Goal: Task Accomplishment & Management: Manage account settings

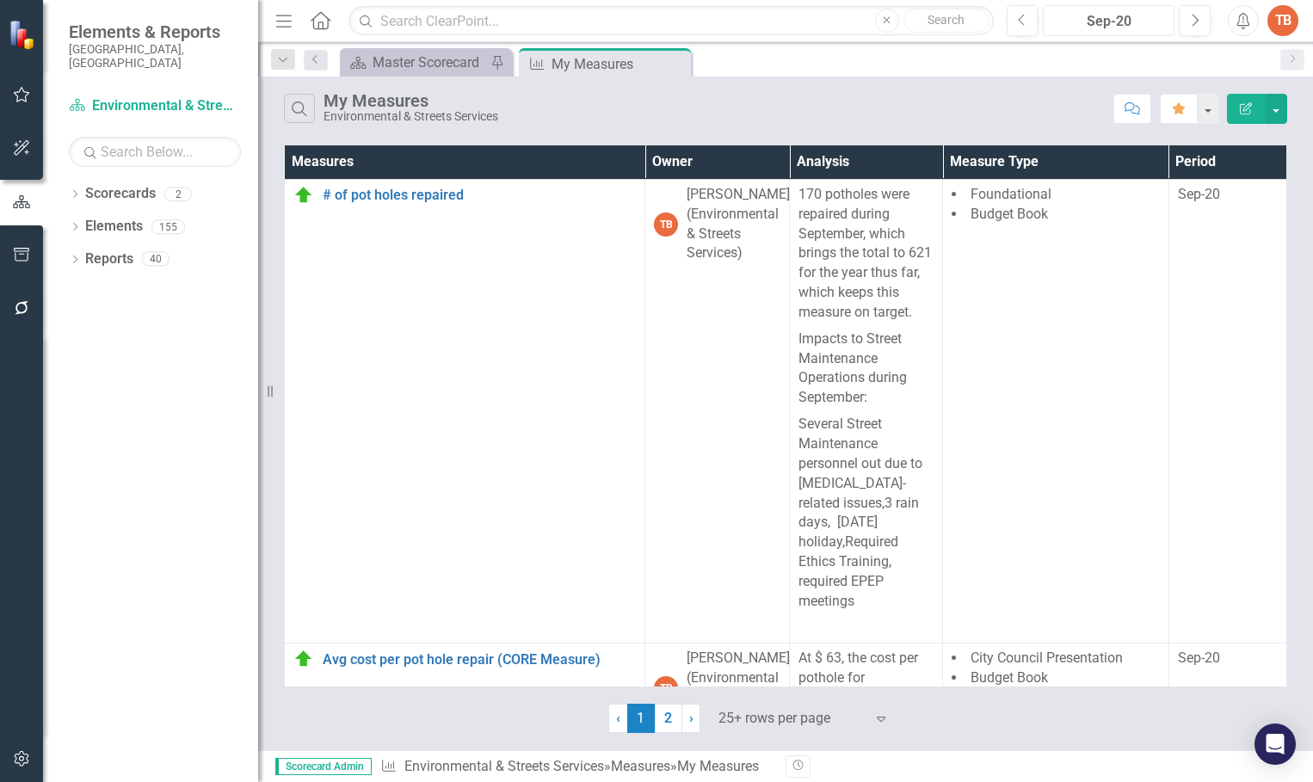
click at [1124, 22] on div "Sep-20" at bounding box center [1109, 21] width 120 height 21
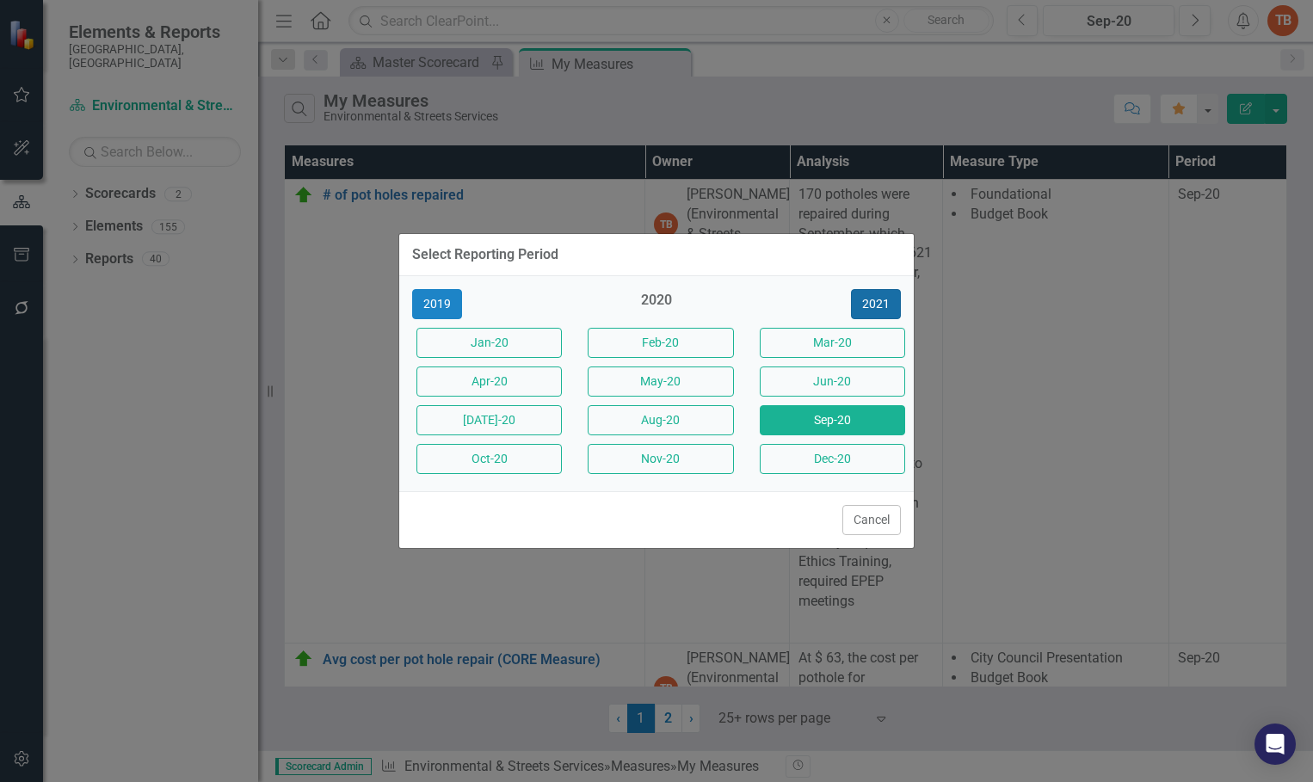
click at [879, 304] on button "2021" at bounding box center [876, 304] width 50 height 30
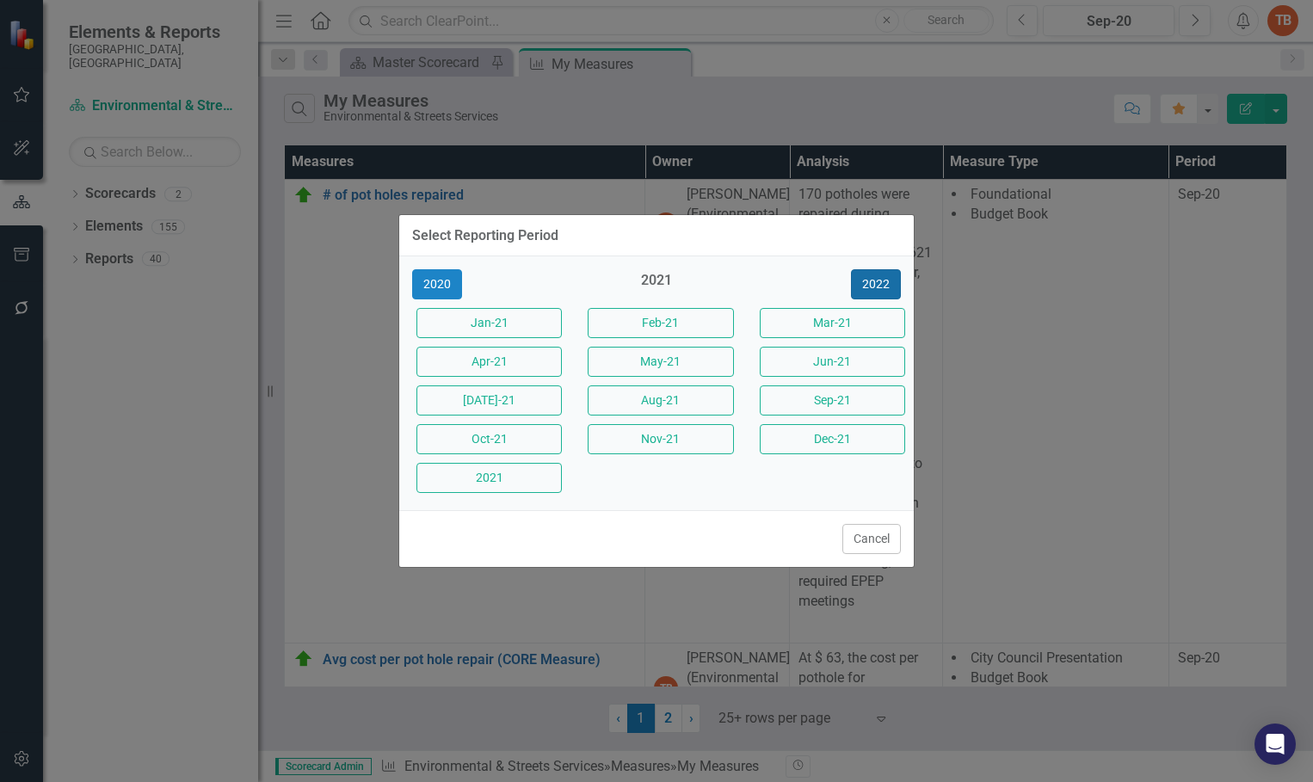
click at [881, 276] on button "2022" at bounding box center [876, 284] width 50 height 30
click at [875, 282] on button "2023" at bounding box center [876, 284] width 50 height 30
click at [876, 280] on button "2024" at bounding box center [876, 284] width 50 height 30
click at [878, 280] on button "2025" at bounding box center [876, 284] width 50 height 30
click at [822, 401] on button "Sep-25" at bounding box center [832, 400] width 145 height 30
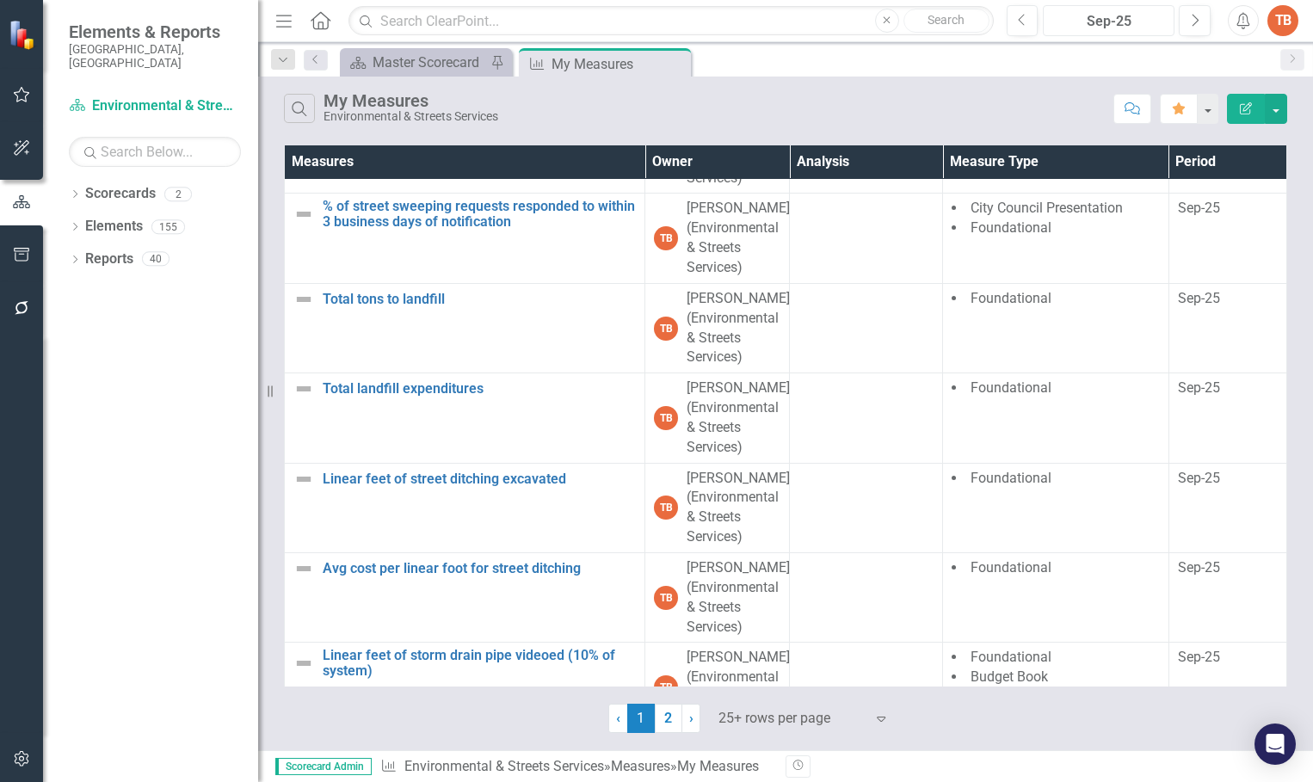
scroll to position [1377, 0]
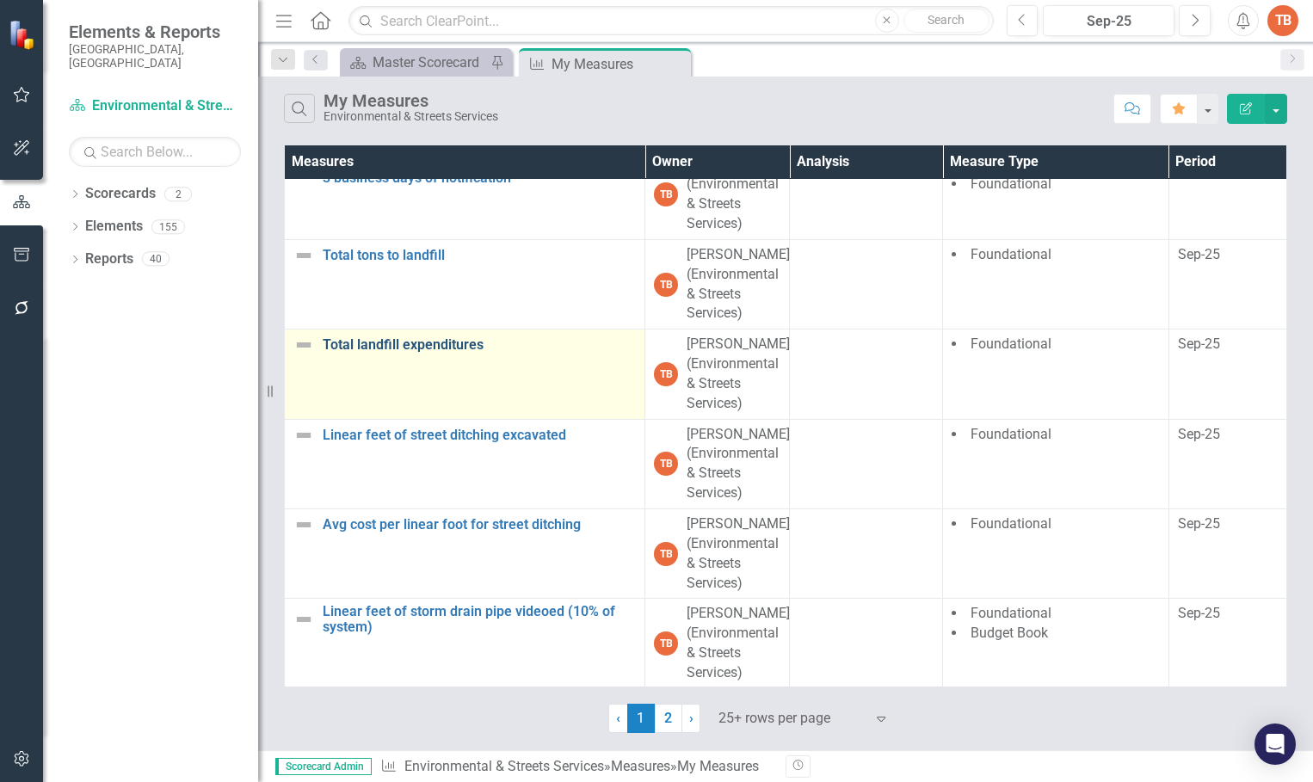
click at [390, 346] on link "Total landfill expenditures" at bounding box center [479, 344] width 313 height 15
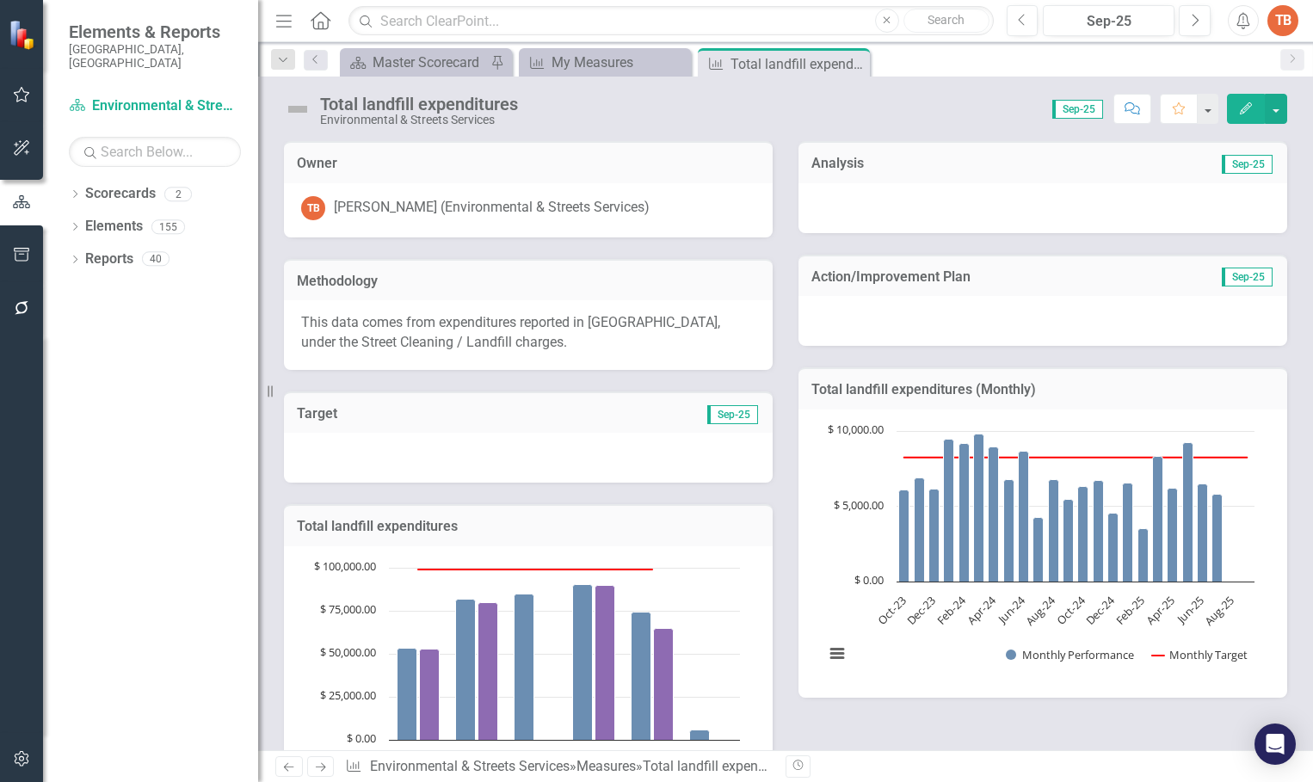
click at [822, 207] on div at bounding box center [1042, 208] width 489 height 50
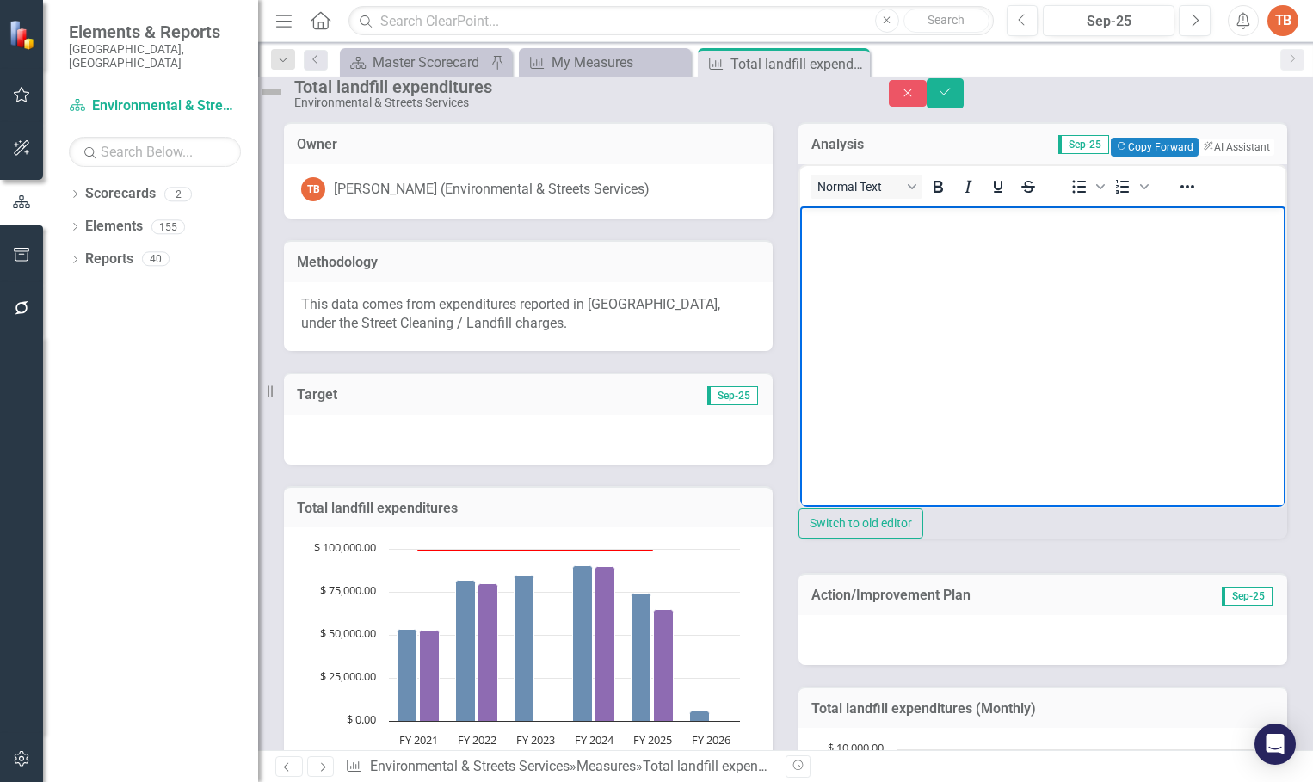
click at [843, 241] on body "Rich Text Area. Press ALT-0 for help." at bounding box center [1042, 335] width 485 height 258
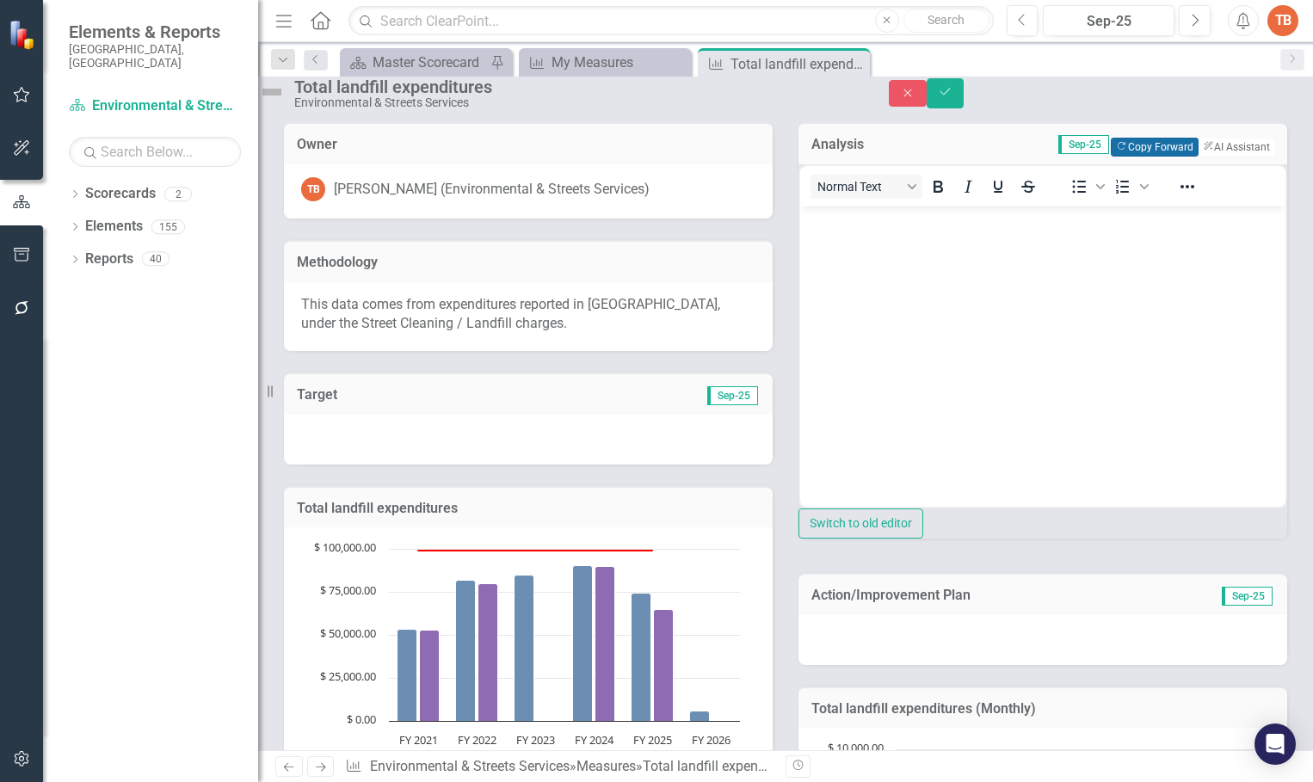
click at [1111, 157] on button "Copy Forward Copy Forward" at bounding box center [1154, 147] width 87 height 19
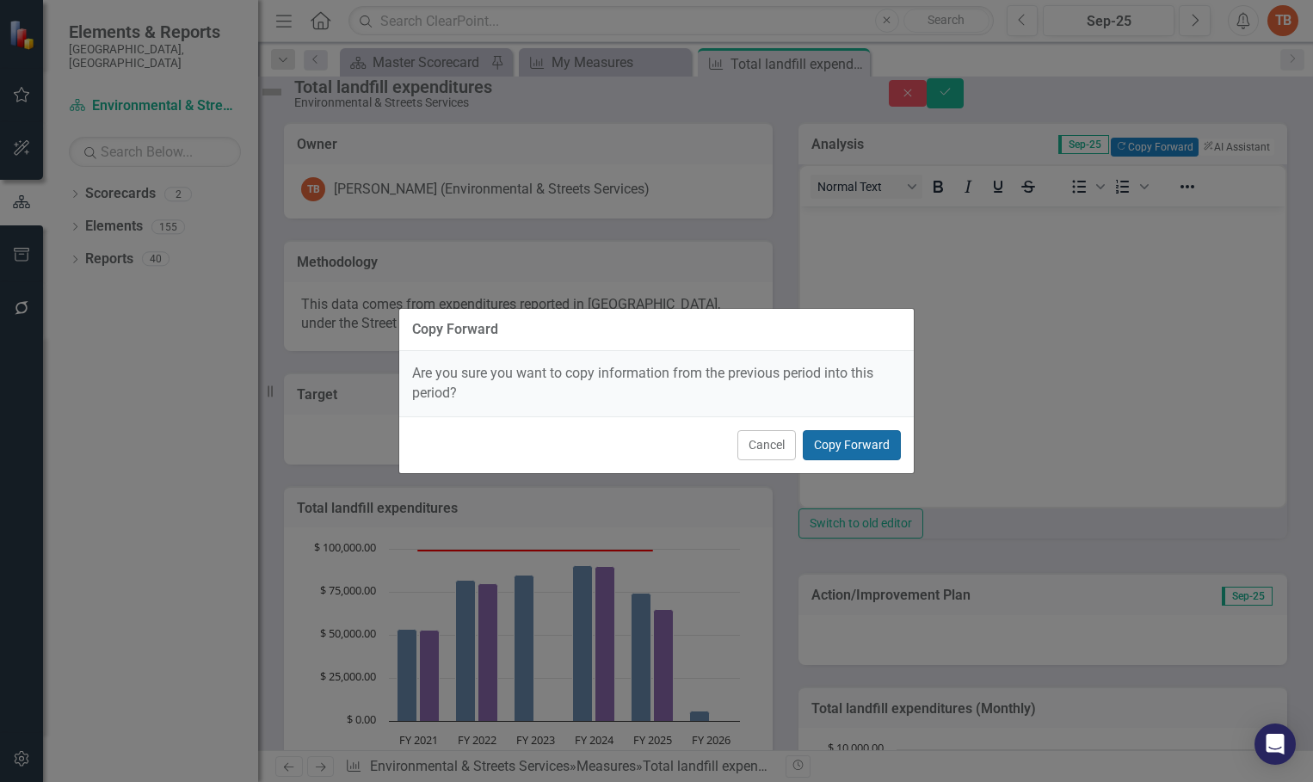
click at [840, 441] on button "Copy Forward" at bounding box center [852, 445] width 98 height 30
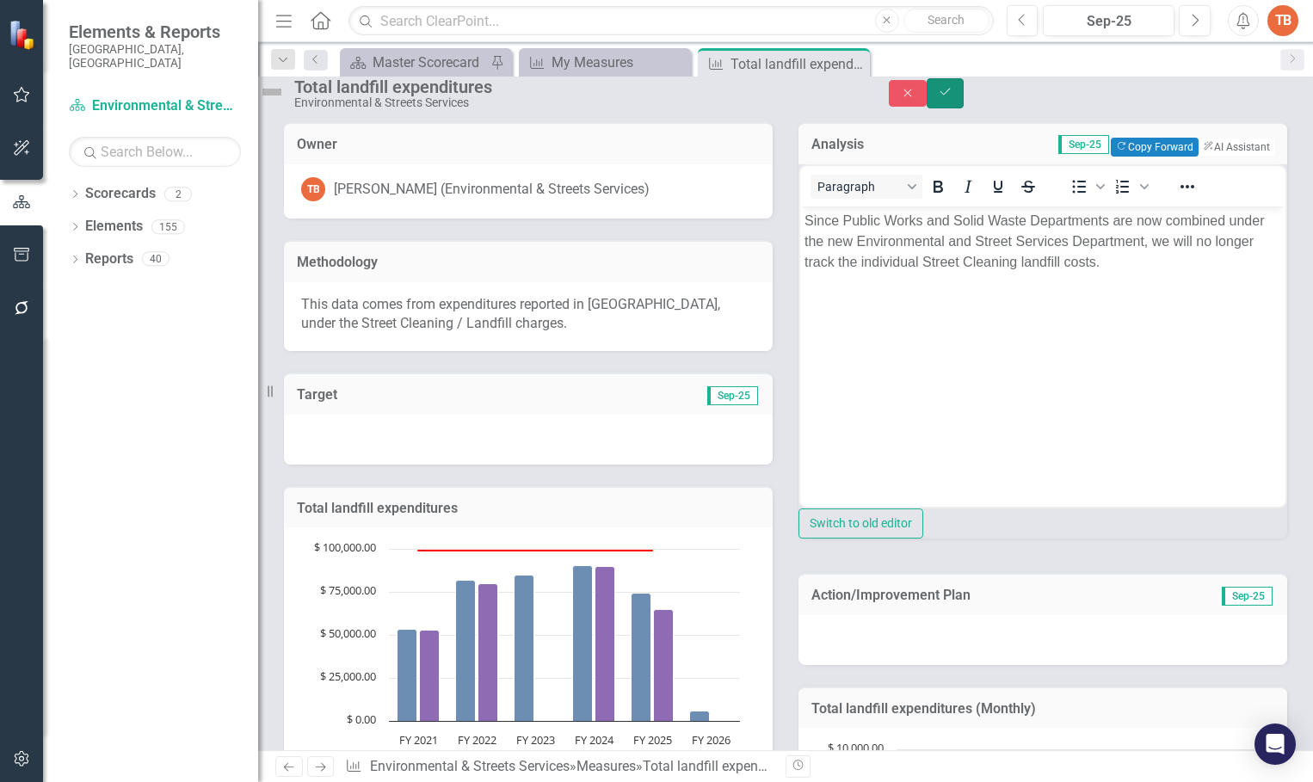
click at [953, 98] on icon "Save" at bounding box center [945, 92] width 15 height 12
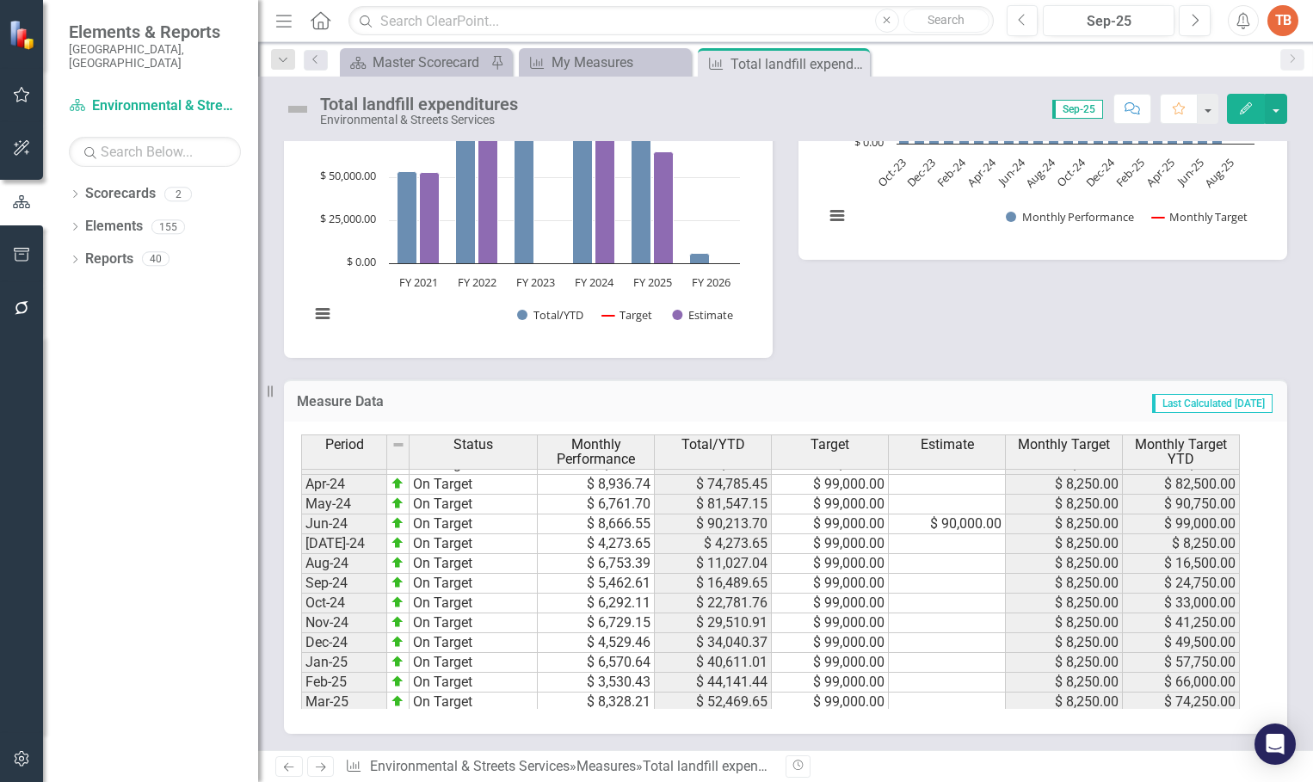
scroll to position [870, 0]
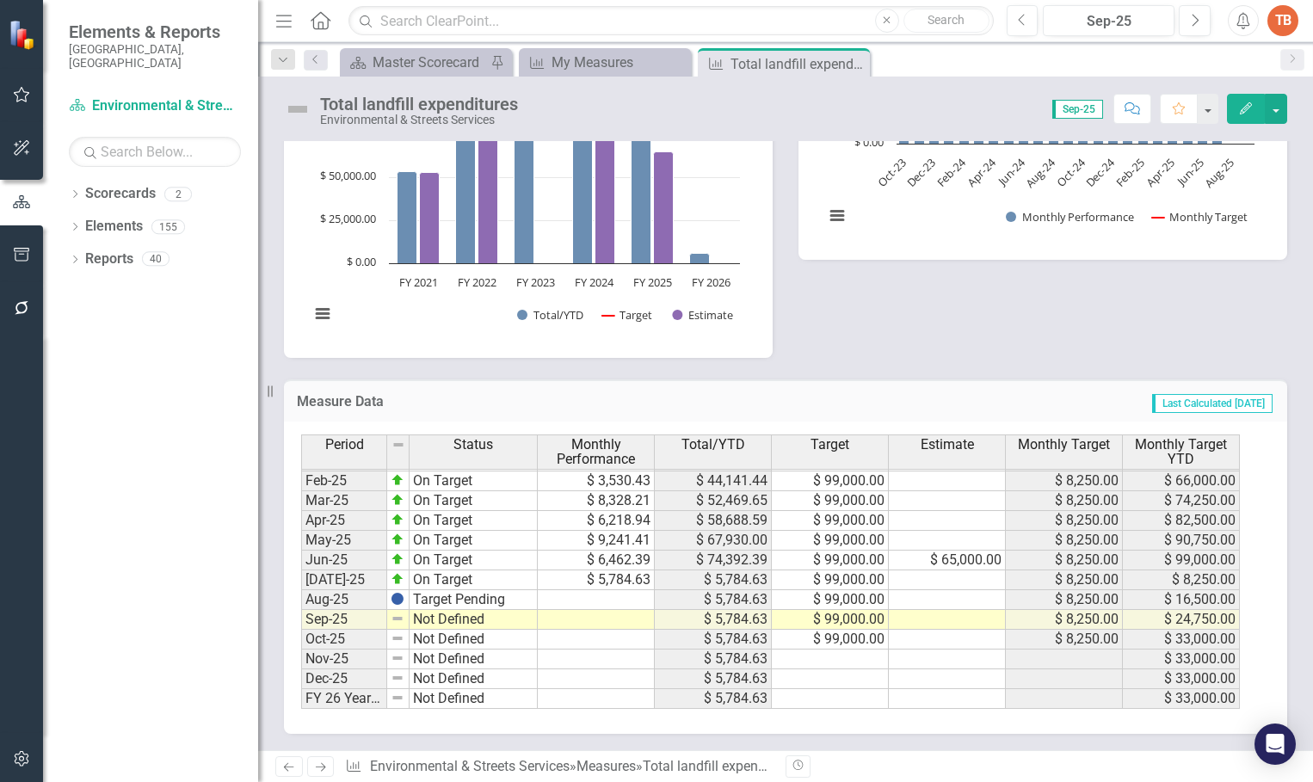
click at [424, 618] on td "Not Defined" at bounding box center [474, 620] width 128 height 20
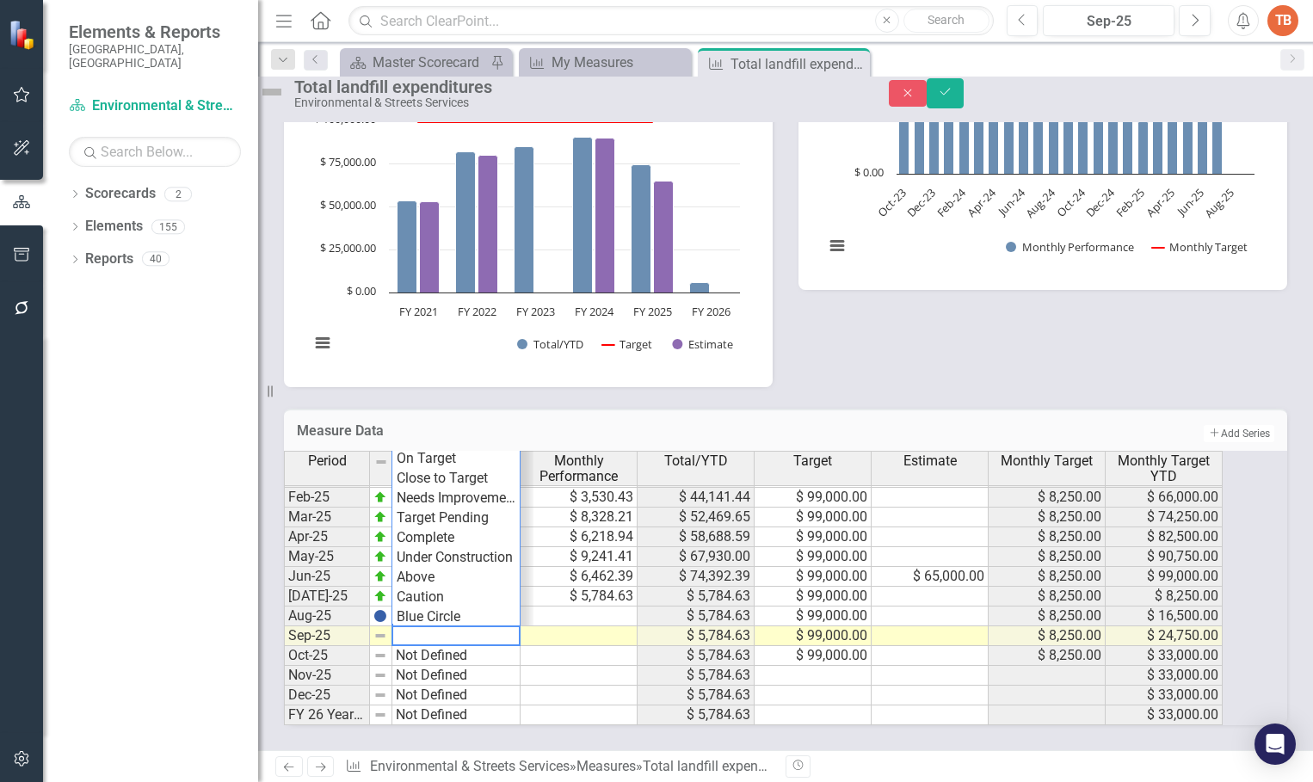
click at [440, 499] on div "Period Status Monthly Performance Total/YTD Target Estimate Monthly Target Mont…" at bounding box center [762, 588] width 956 height 274
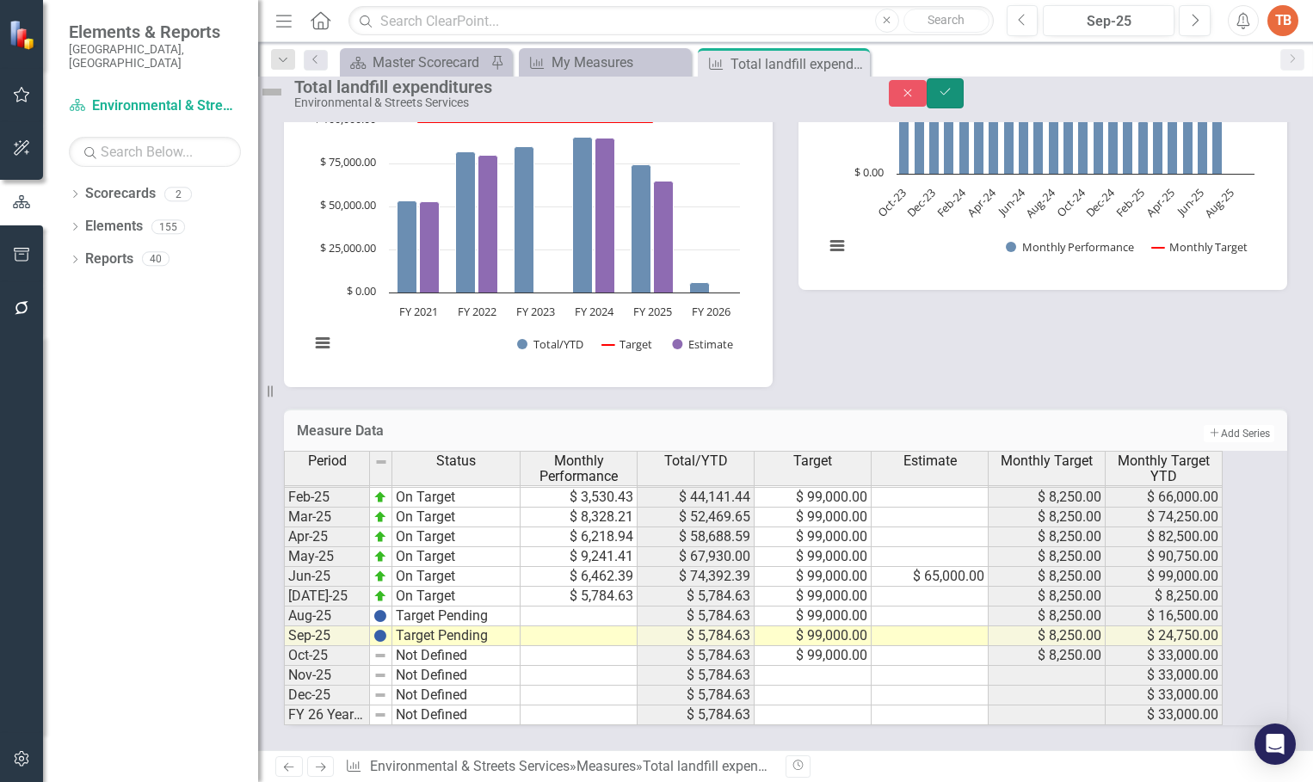
click at [964, 103] on button "Save" at bounding box center [946, 93] width 38 height 30
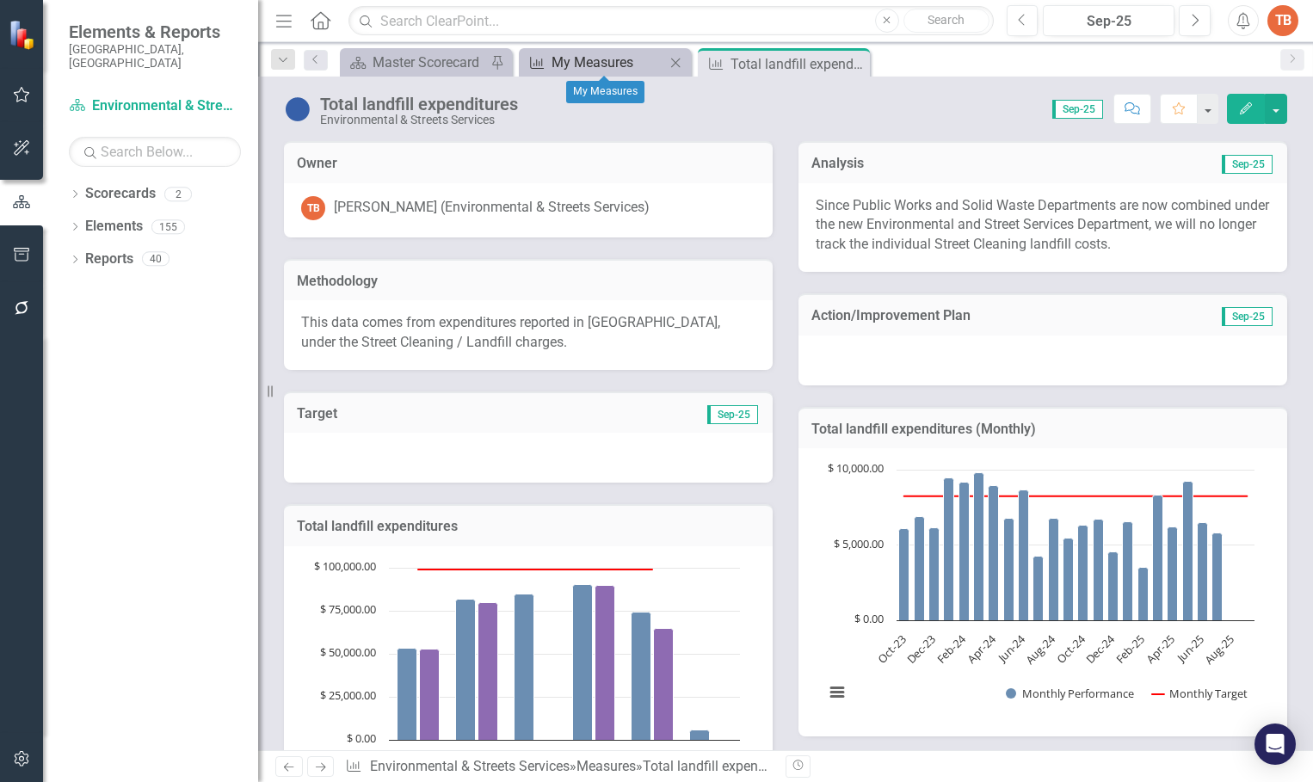
click at [589, 63] on div "My Measures" at bounding box center [608, 63] width 114 height 22
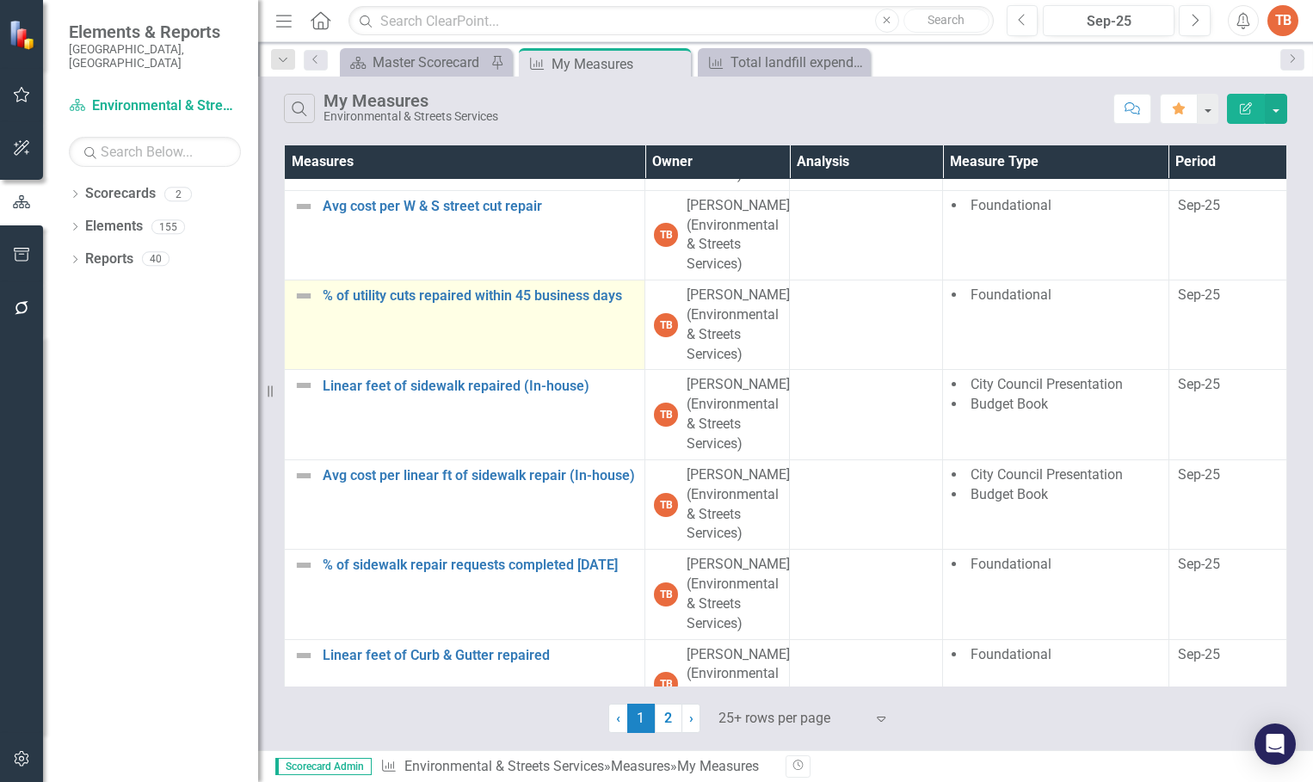
scroll to position [516, 0]
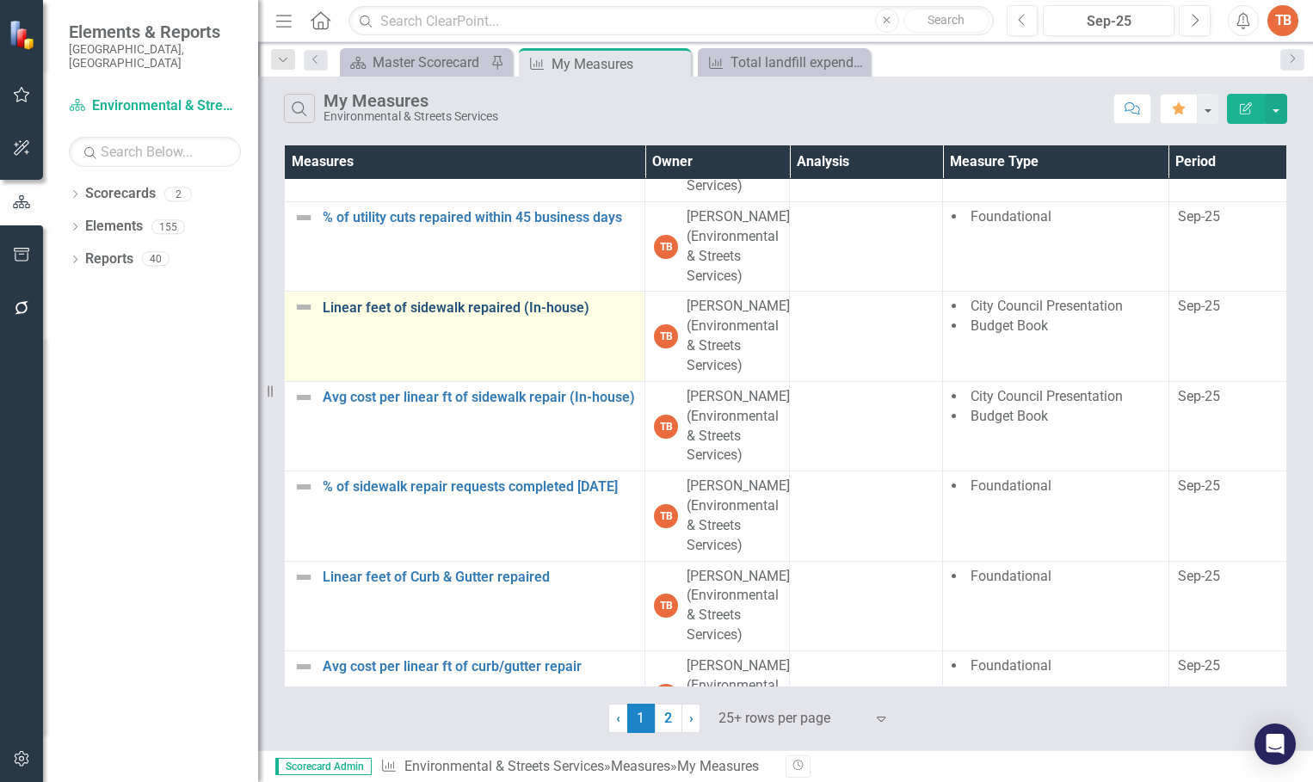
click at [360, 305] on link "Linear feet of sidewalk repaired (In-house)" at bounding box center [479, 307] width 313 height 15
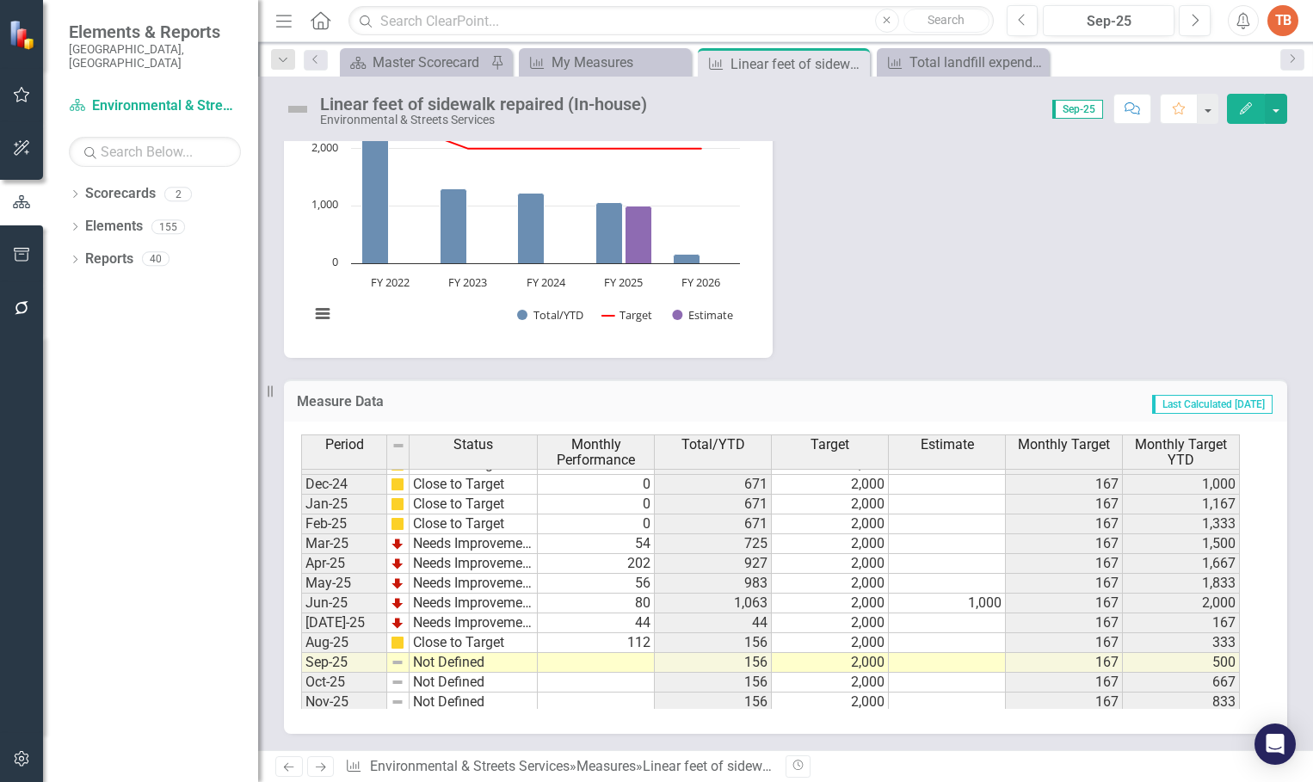
scroll to position [870, 0]
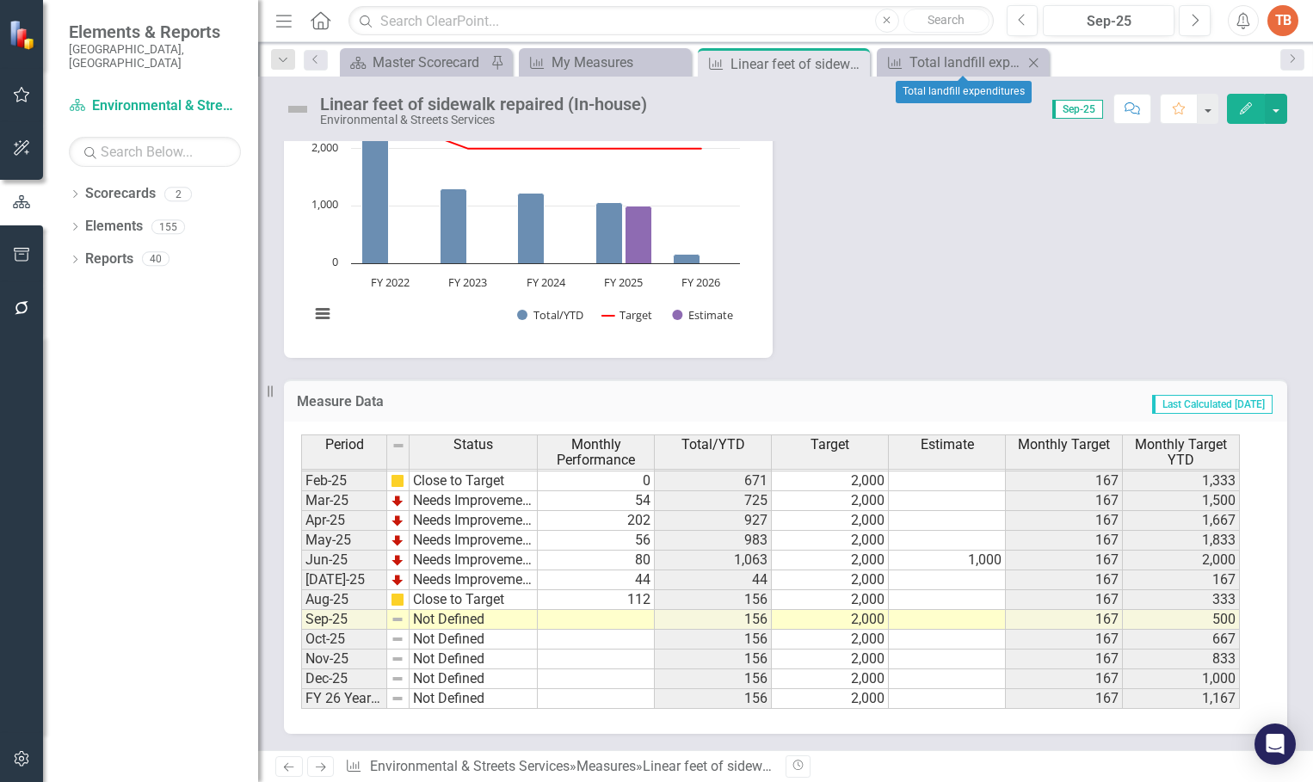
click at [1029, 59] on icon "Close" at bounding box center [1033, 63] width 17 height 14
click at [632, 622] on td at bounding box center [596, 620] width 117 height 20
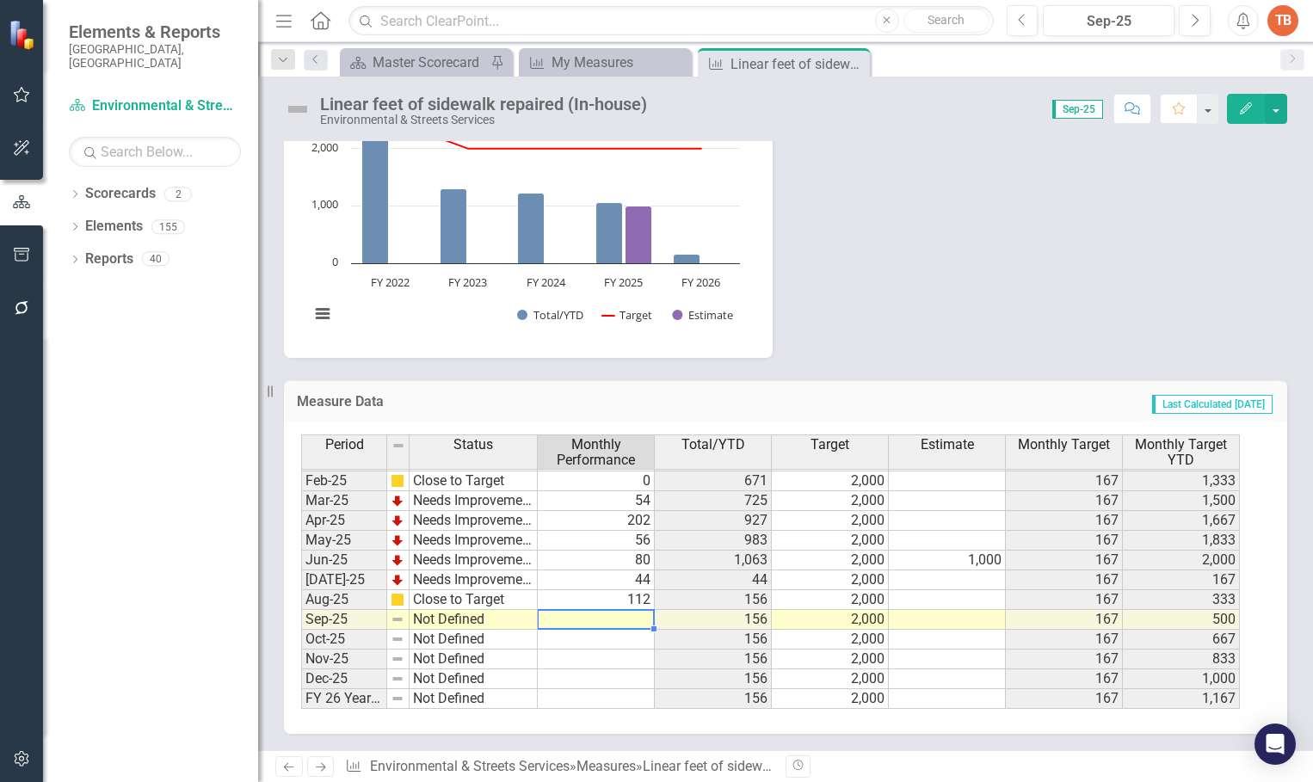
click at [619, 625] on td at bounding box center [596, 620] width 117 height 20
click at [621, 619] on td at bounding box center [596, 620] width 117 height 20
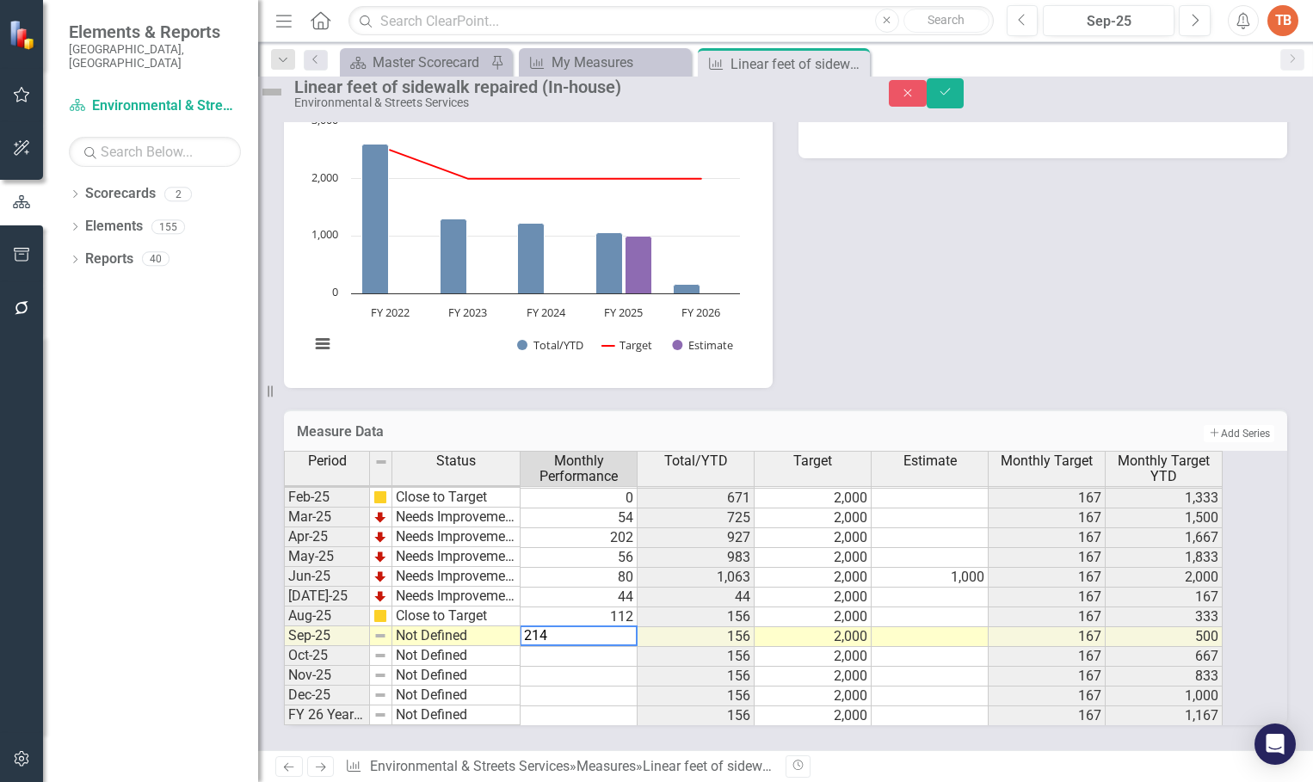
type textarea "214"
click at [422, 626] on td "Not Defined" at bounding box center [456, 636] width 128 height 20
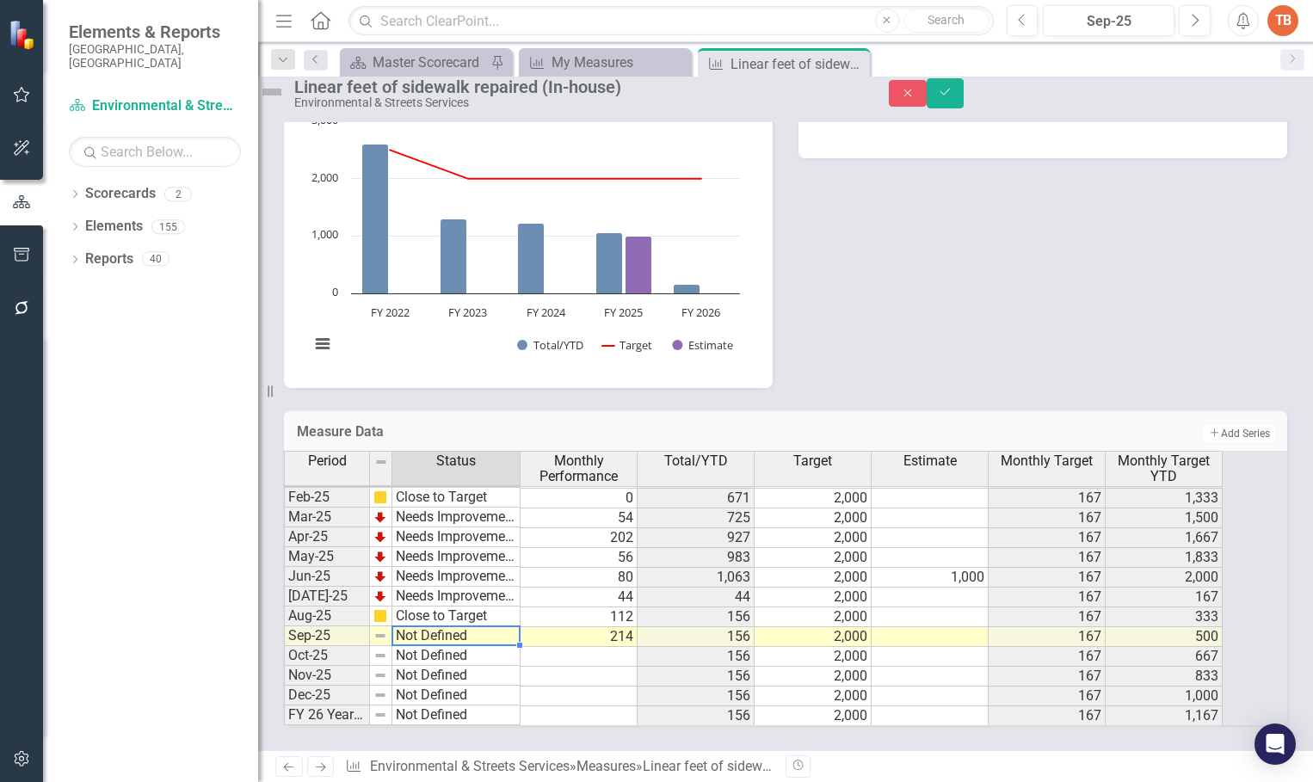
click at [422, 626] on td "Not Defined" at bounding box center [456, 636] width 128 height 20
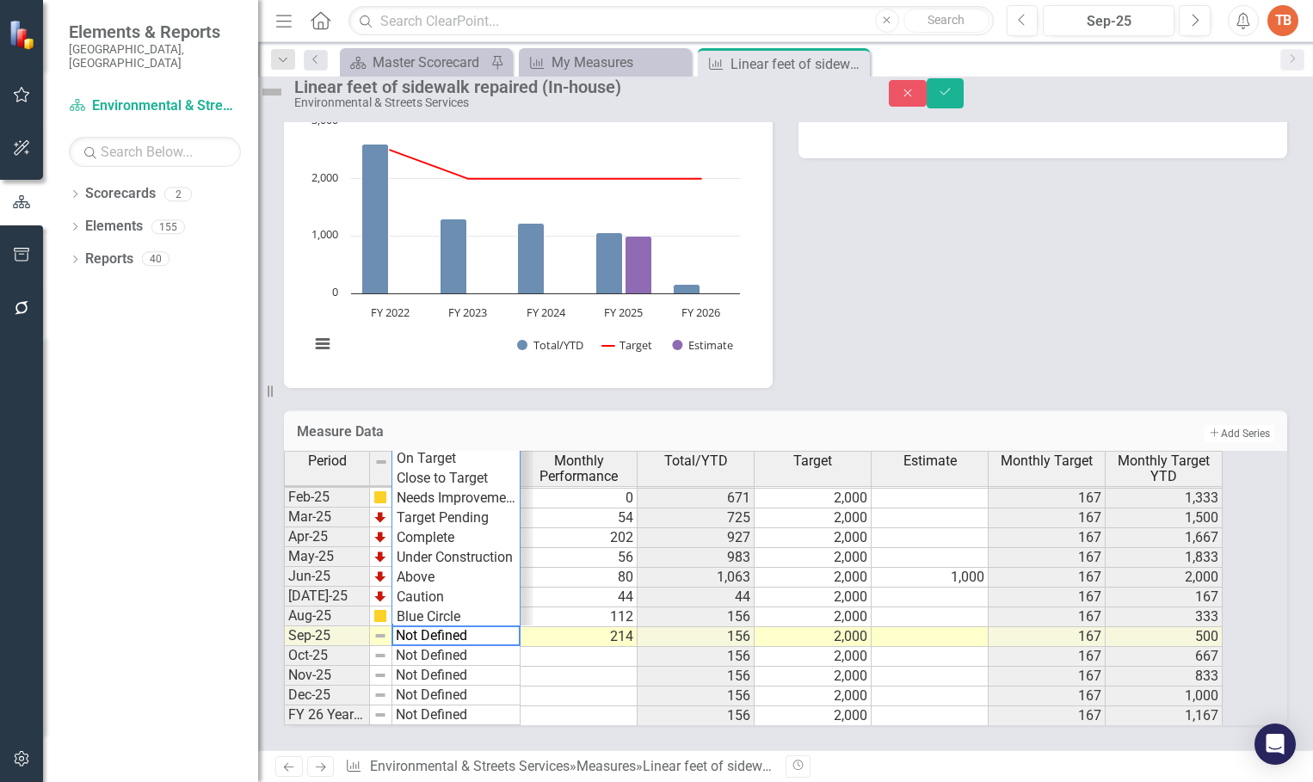
click at [458, 463] on div "Period Status Monthly Performance Total/YTD Target Estimate Monthly Target Mont…" at bounding box center [762, 588] width 956 height 274
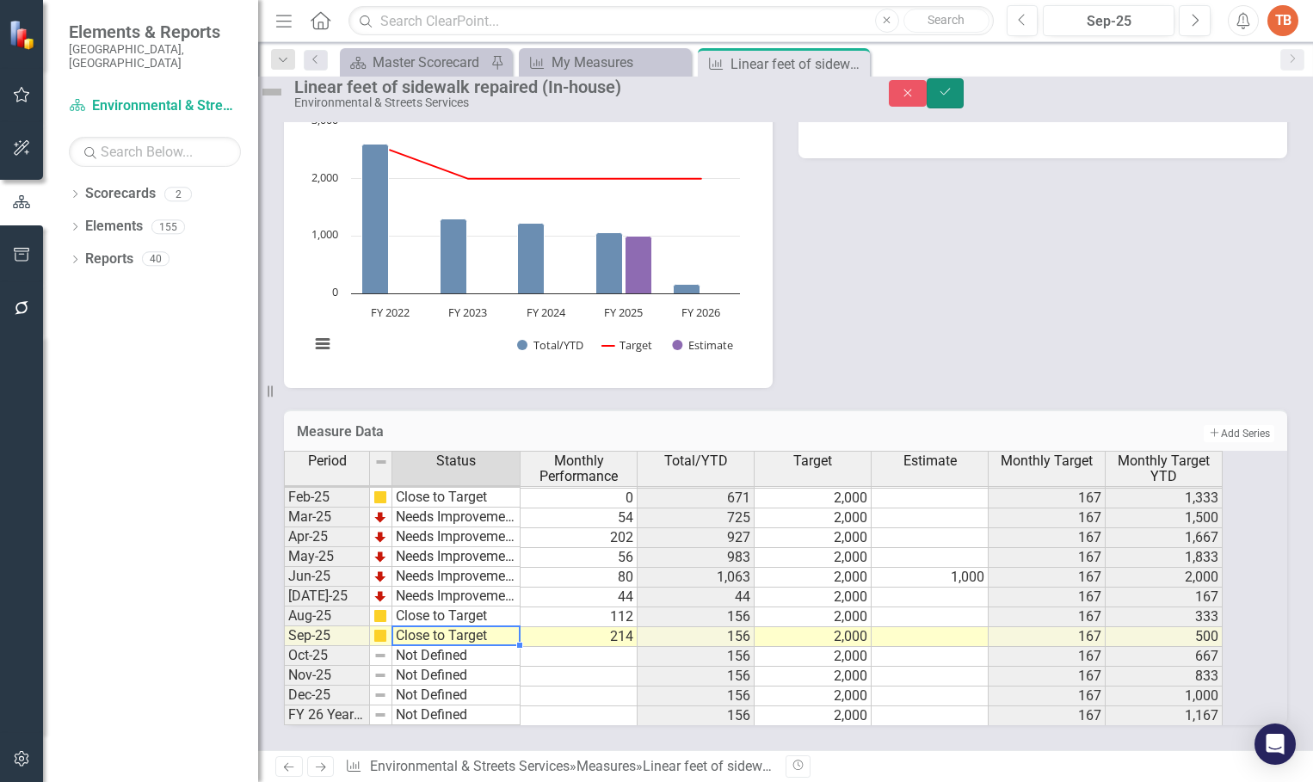
click at [953, 98] on icon "Save" at bounding box center [945, 92] width 15 height 12
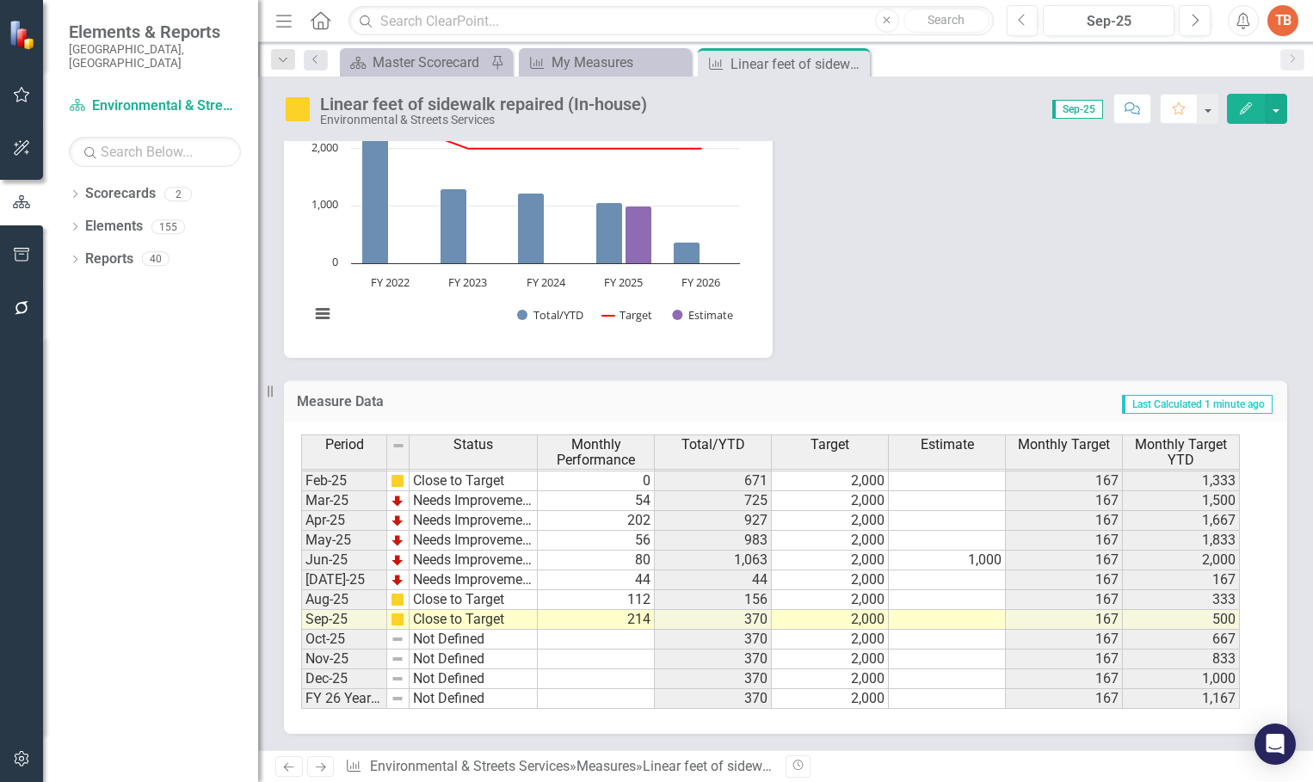
click at [323, 760] on link "Next" at bounding box center [321, 766] width 28 height 21
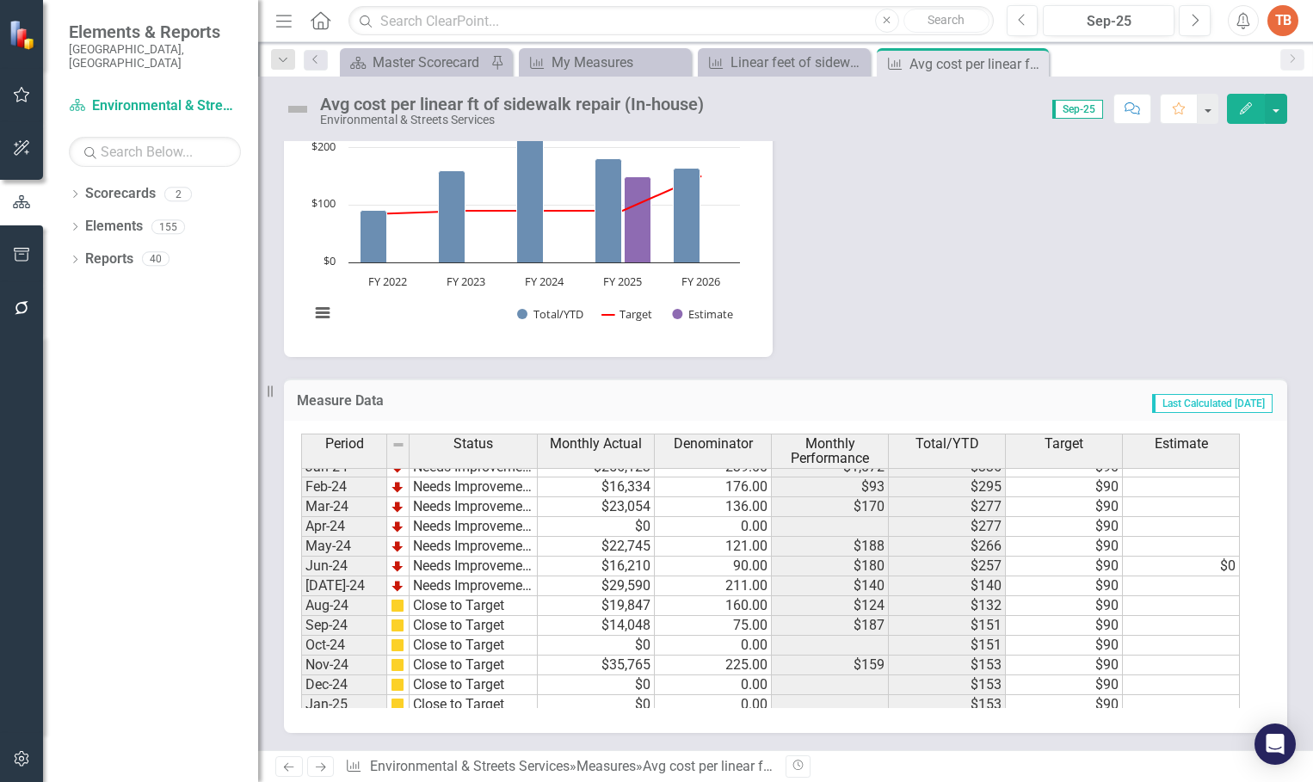
scroll to position [870, 0]
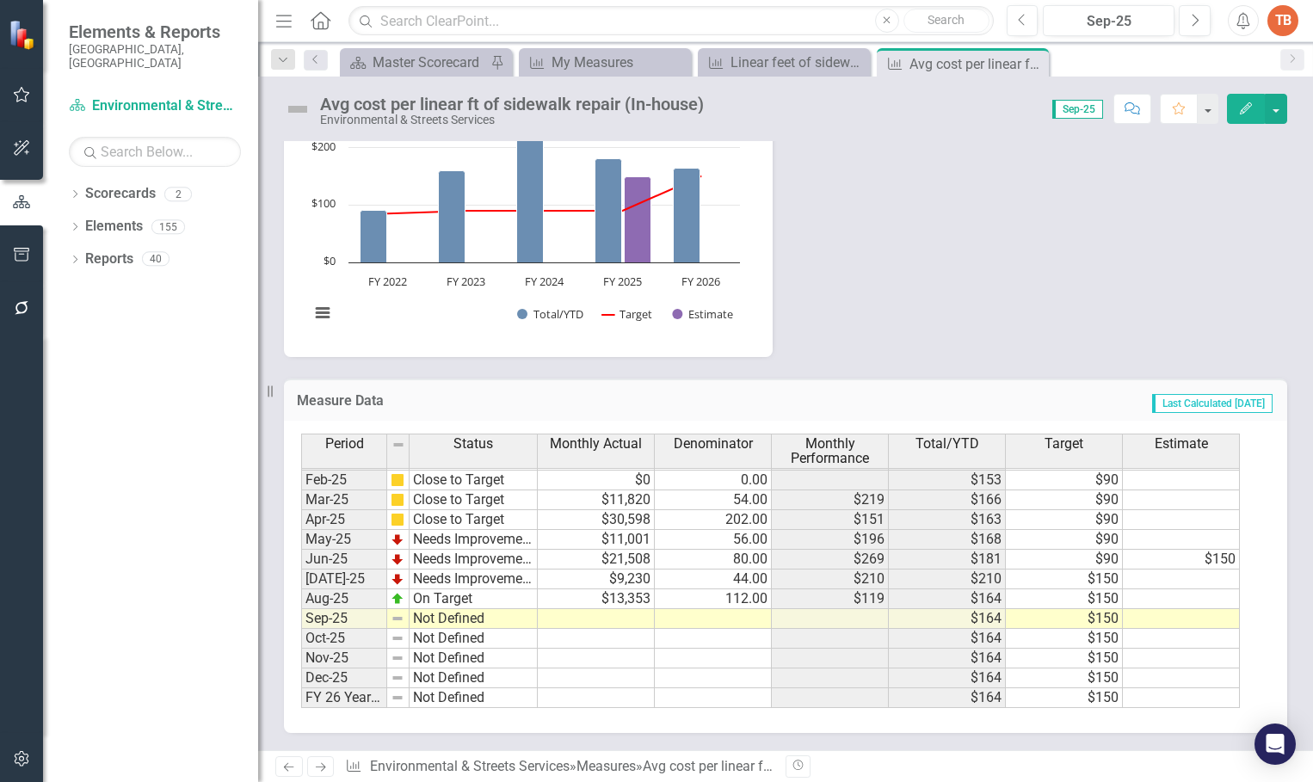
click at [595, 615] on tbody "Oct-23 Close to Target $26,894 173.00 $155 $152 $90 Nov-23 Close to Target $0 0…" at bounding box center [770, 430] width 939 height 555
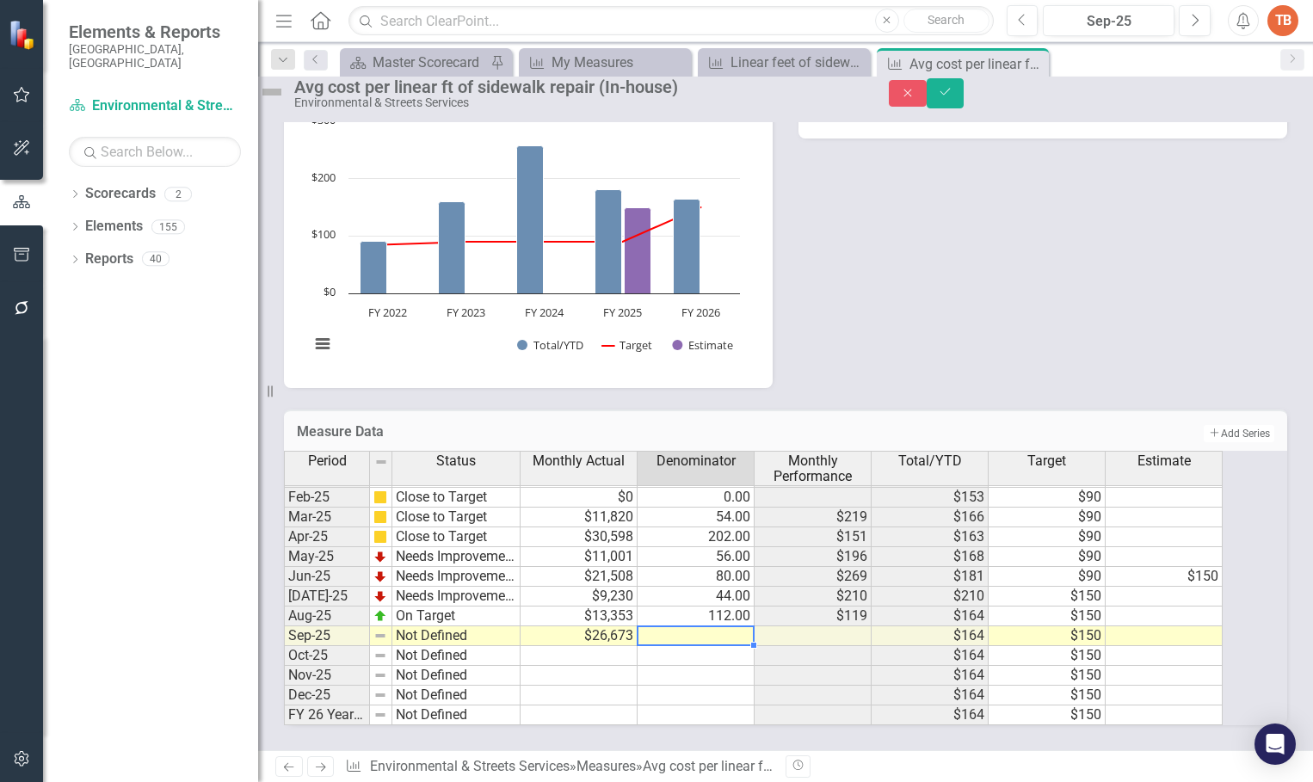
click at [719, 626] on td at bounding box center [696, 636] width 117 height 20
type textarea "214"
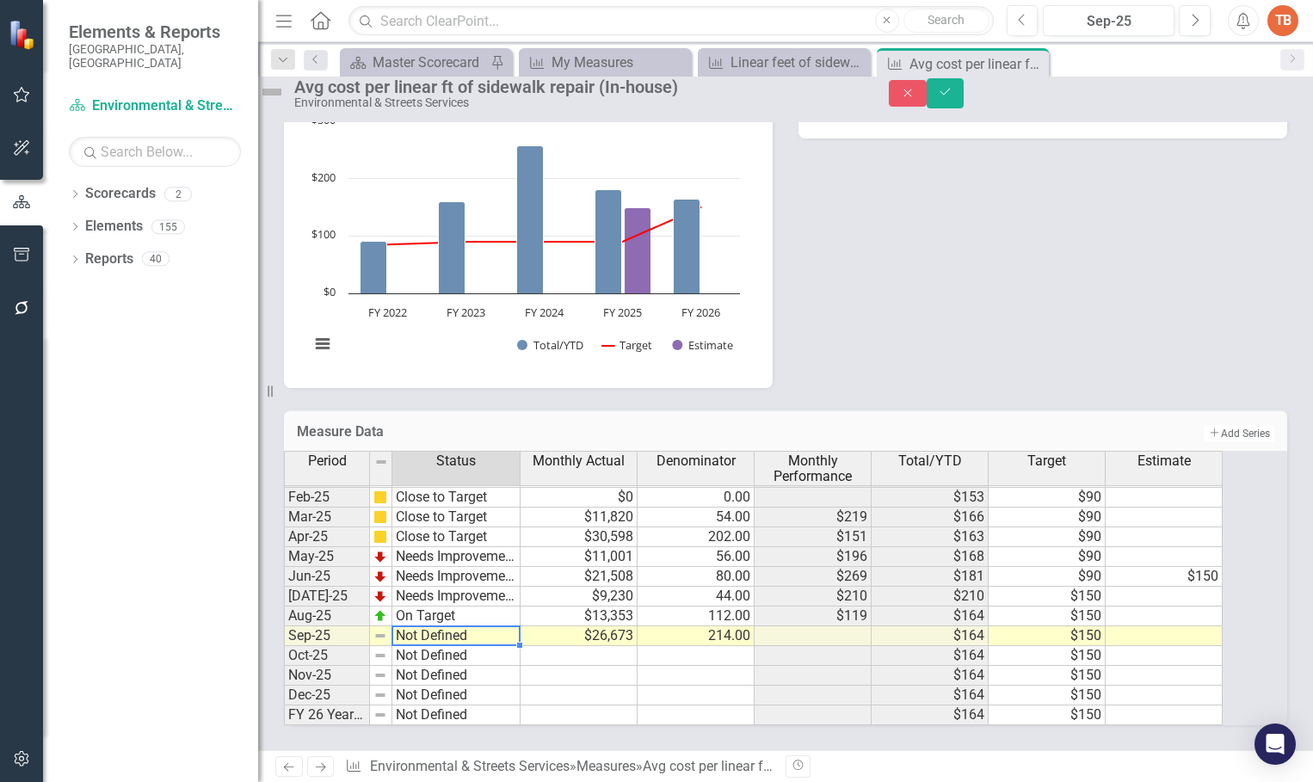
click at [418, 626] on td "Not Defined" at bounding box center [456, 636] width 128 height 20
click at [419, 626] on td "Not Defined" at bounding box center [456, 636] width 128 height 20
drag, startPoint x: 430, startPoint y: 443, endPoint x: 440, endPoint y: 438, distance: 10.8
click at [430, 451] on div "Period Status Monthly Actual Denominator Monthly Performance Total/YTD Target E…" at bounding box center [762, 588] width 956 height 274
click at [964, 93] on button "Save" at bounding box center [946, 93] width 38 height 30
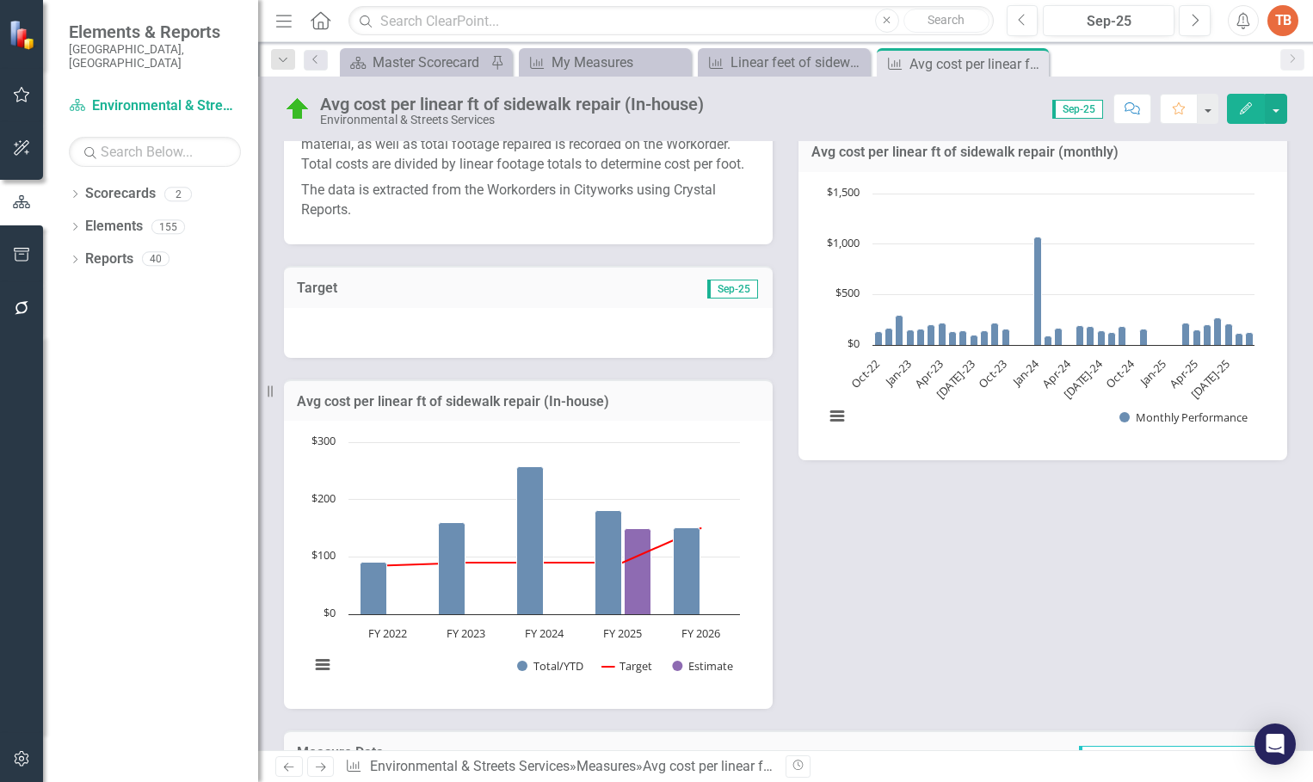
scroll to position [0, 0]
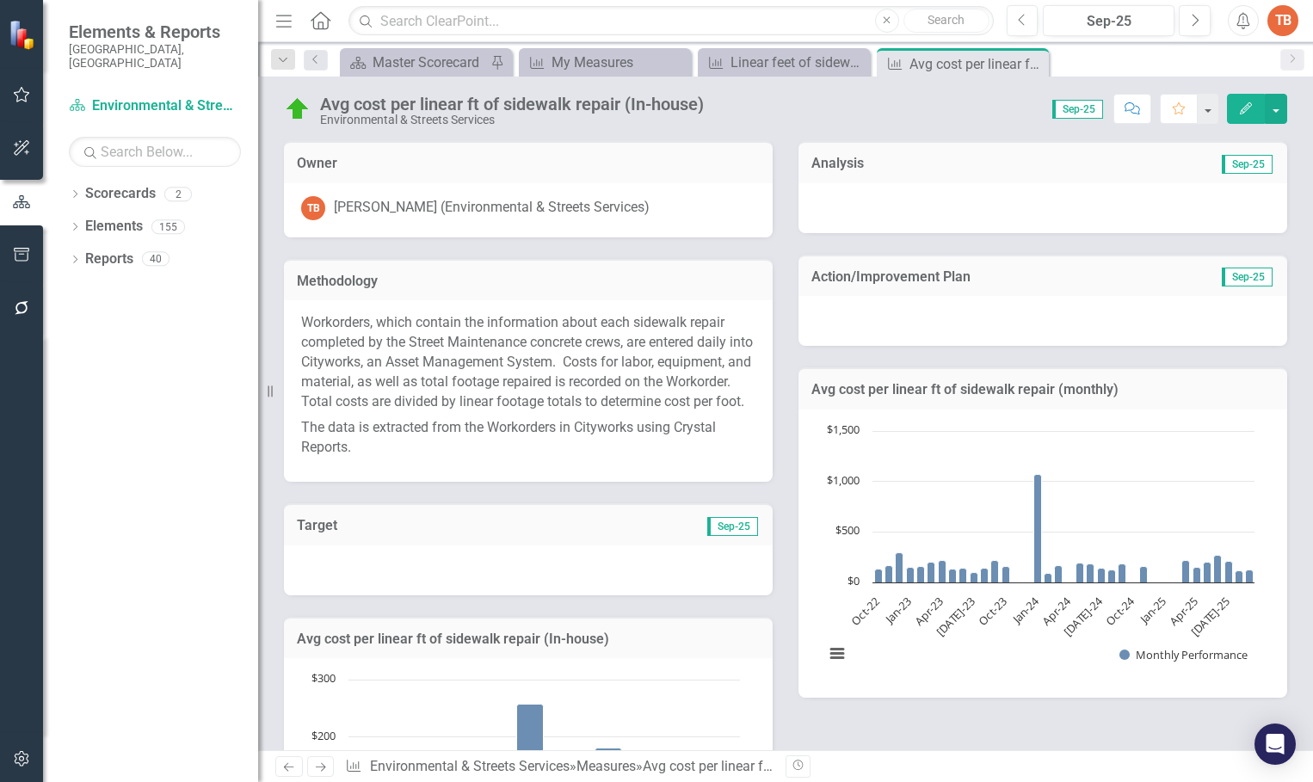
click at [816, 206] on div at bounding box center [1042, 208] width 489 height 50
click at [818, 203] on div at bounding box center [1042, 208] width 489 height 50
click at [816, 200] on div at bounding box center [1042, 208] width 489 height 50
click at [816, 198] on div at bounding box center [1042, 208] width 489 height 50
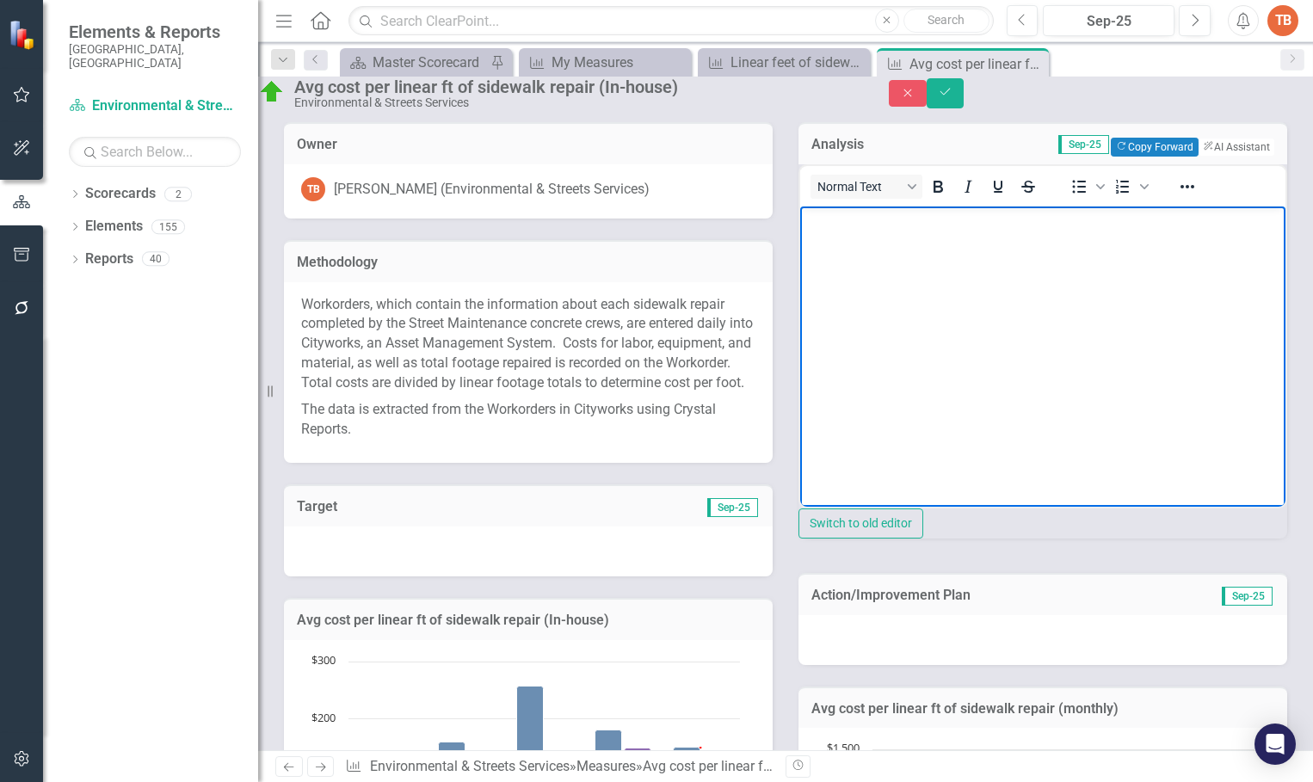
click at [825, 236] on body "Rich Text Area. Press ALT-0 for help." at bounding box center [1042, 335] width 485 height 258
click at [1116, 157] on button "Copy Forward Copy Forward" at bounding box center [1154, 147] width 87 height 19
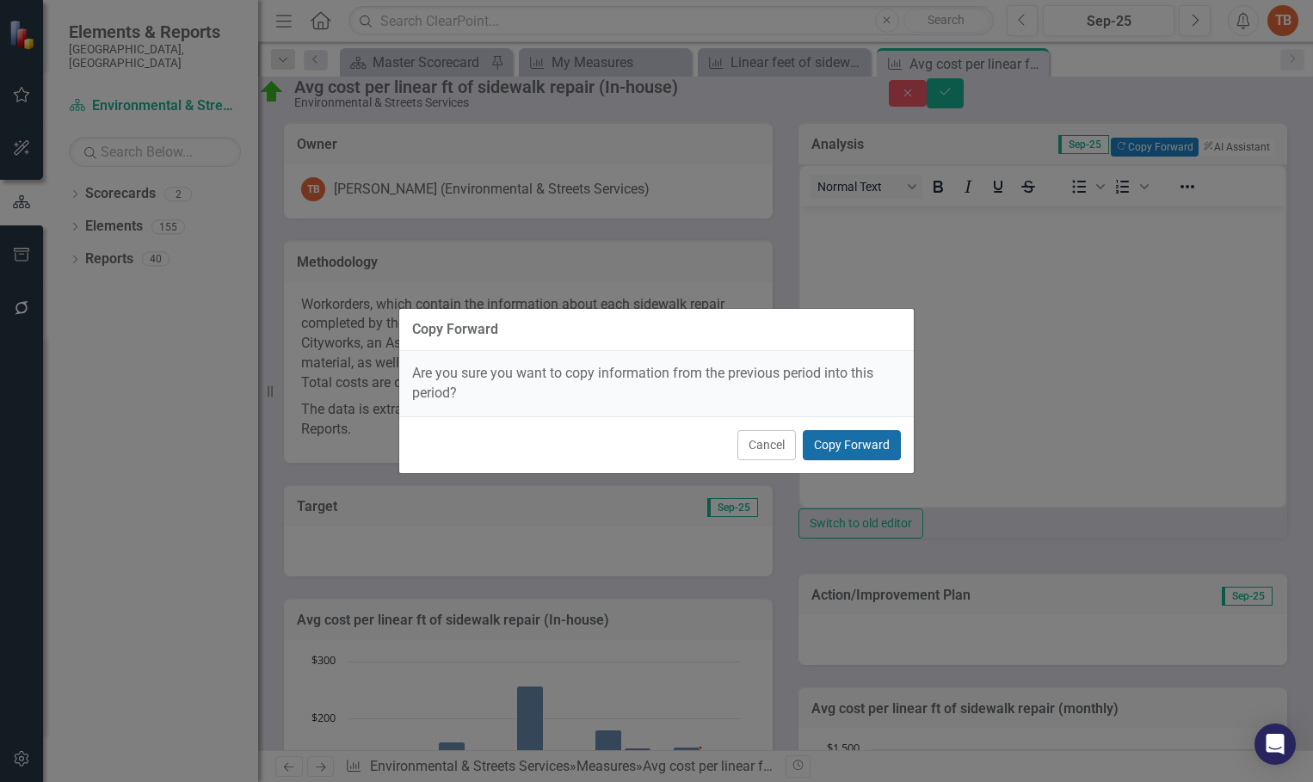
click at [827, 443] on button "Copy Forward" at bounding box center [852, 445] width 98 height 30
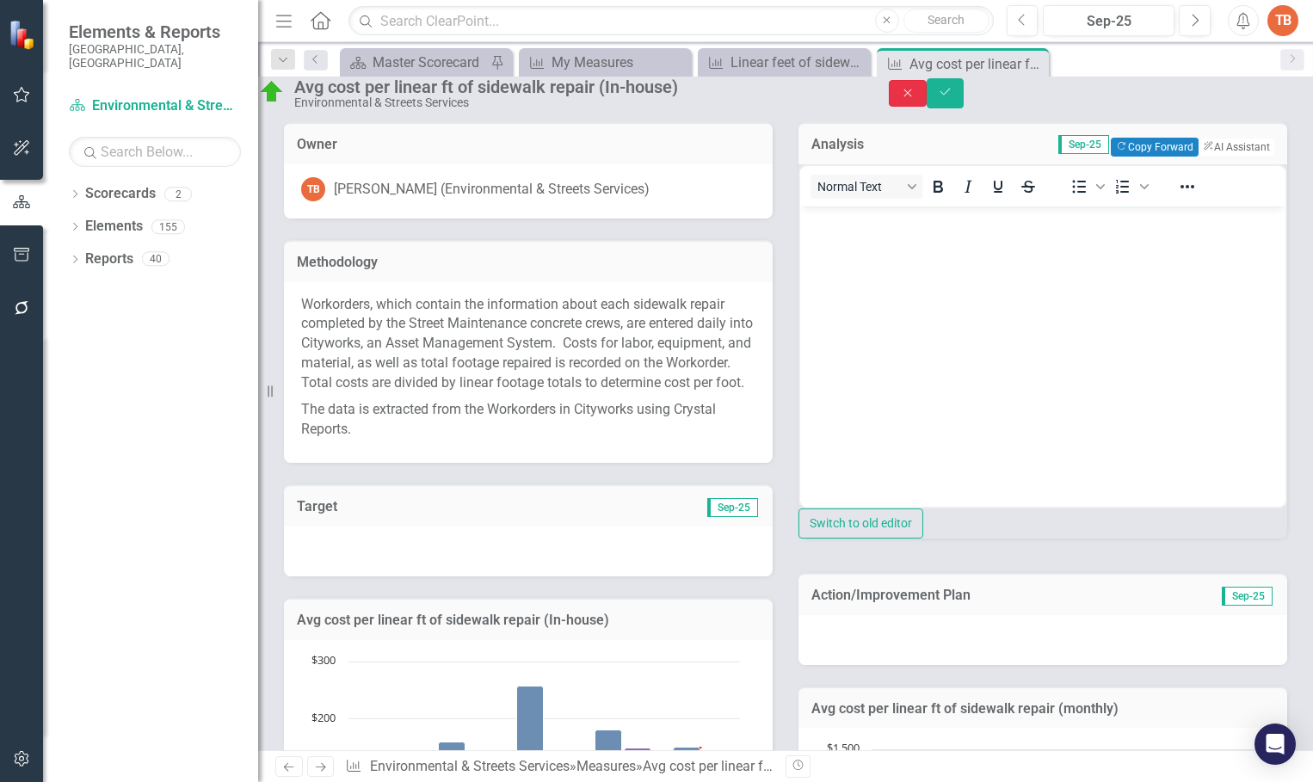
click at [915, 99] on icon "Close" at bounding box center [907, 93] width 15 height 12
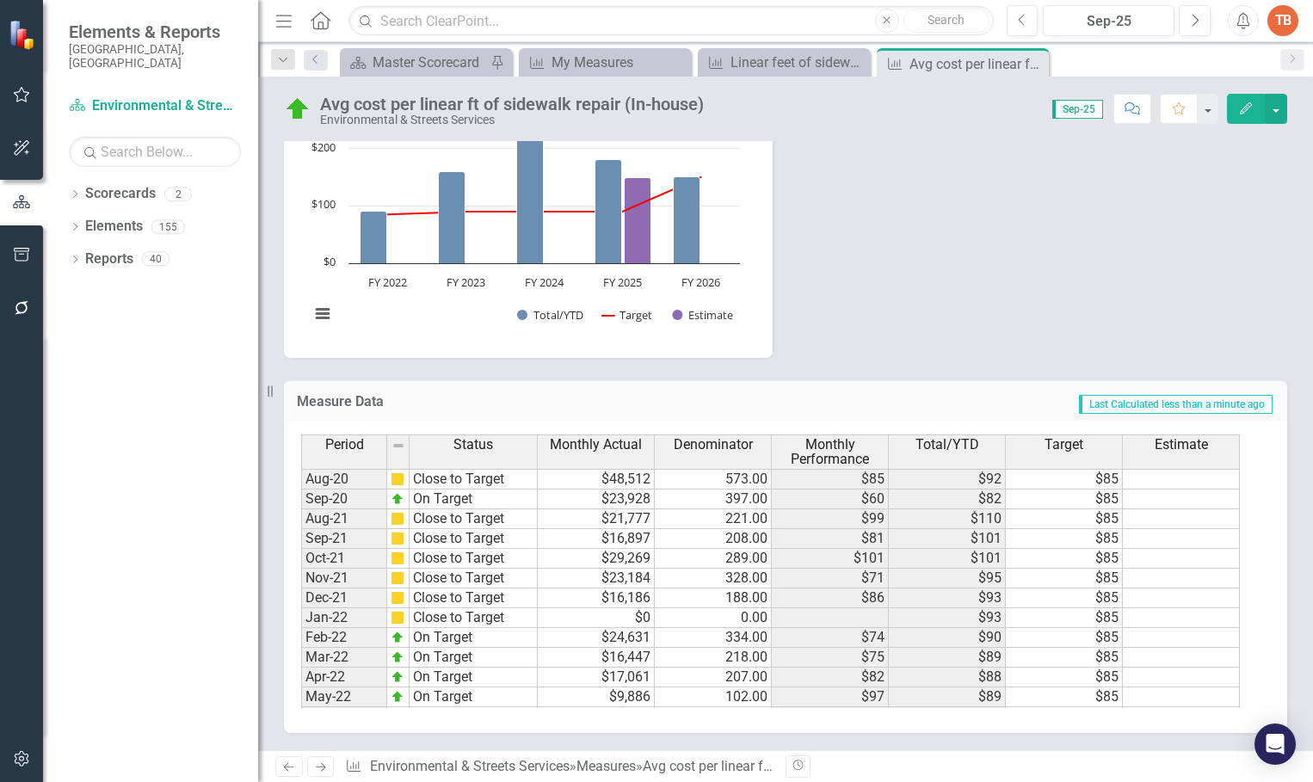
scroll to position [608, 0]
click at [286, 761] on icon "Previous" at bounding box center [288, 766] width 15 height 11
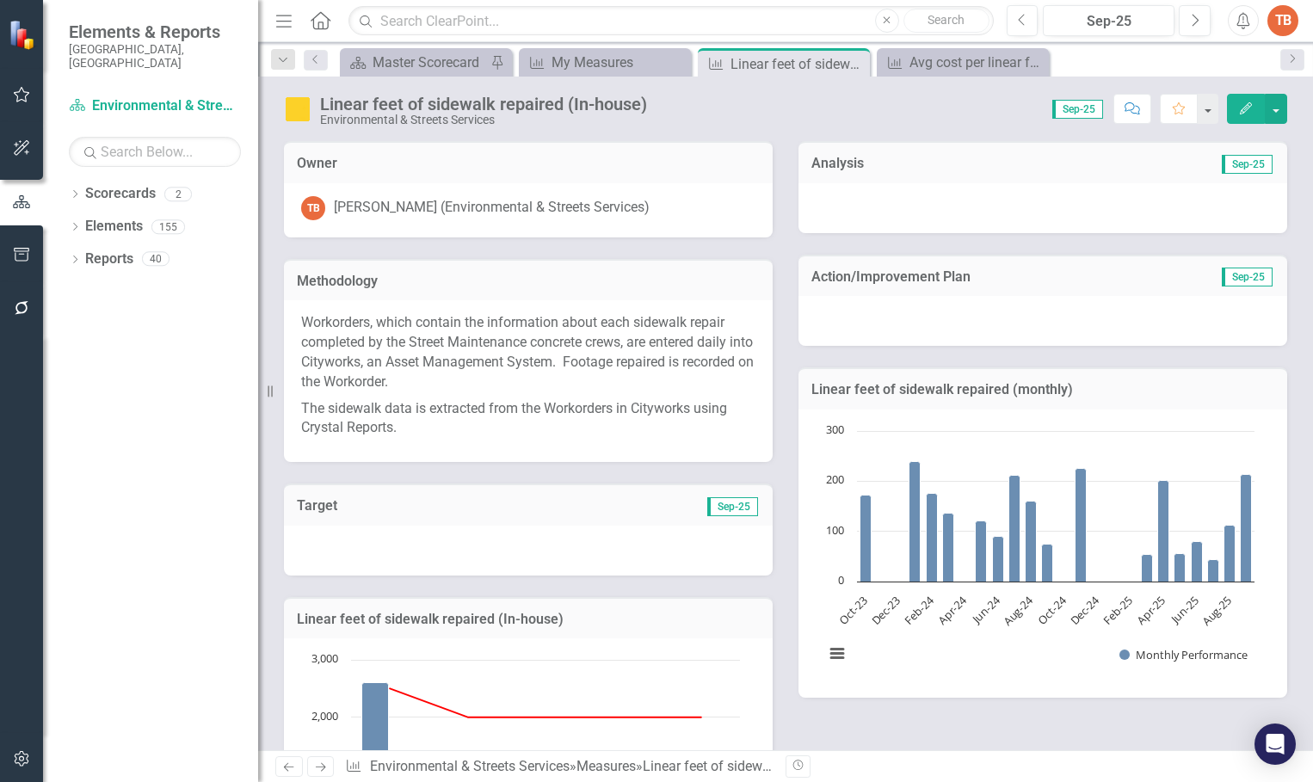
click at [817, 200] on div at bounding box center [1042, 208] width 489 height 50
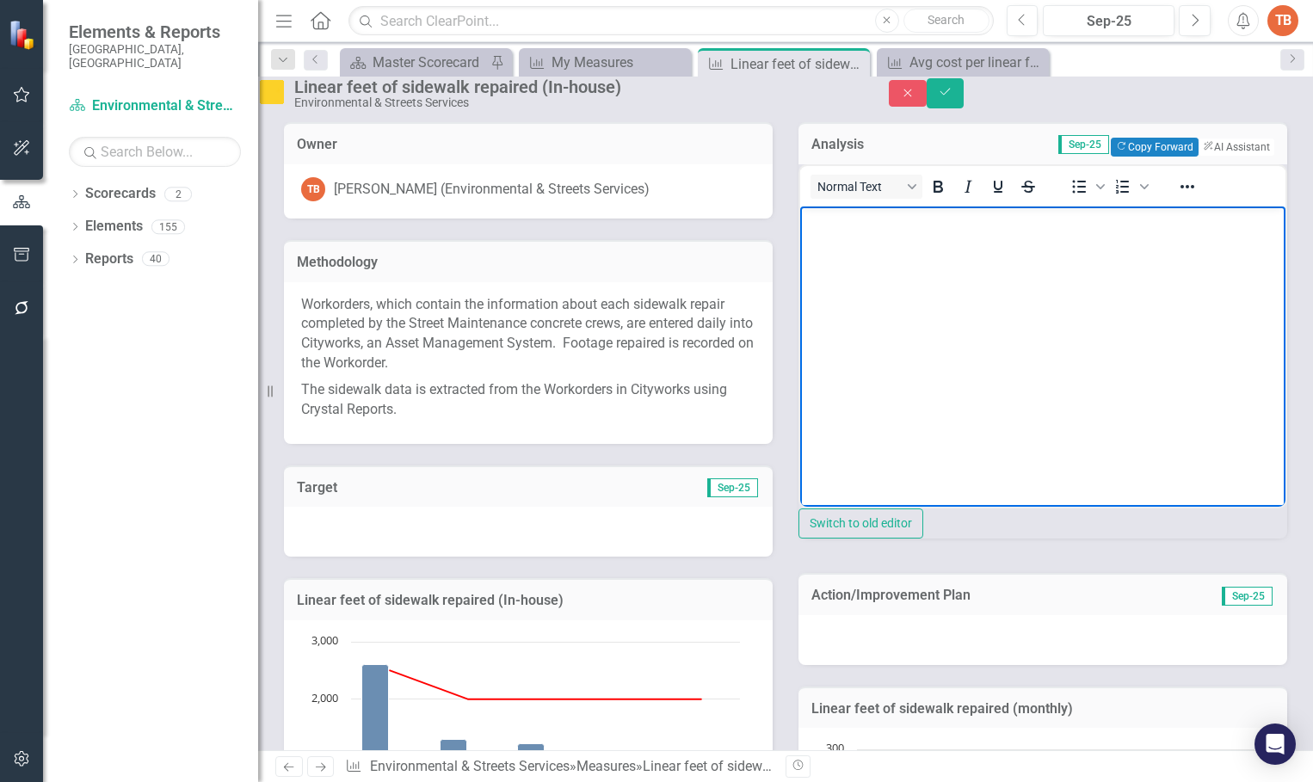
click at [816, 234] on body "Rich Text Area. Press ALT-0 for help." at bounding box center [1042, 335] width 485 height 258
click at [835, 240] on body "Rich Text Area. Press ALT-0 for help." at bounding box center [1042, 335] width 485 height 258
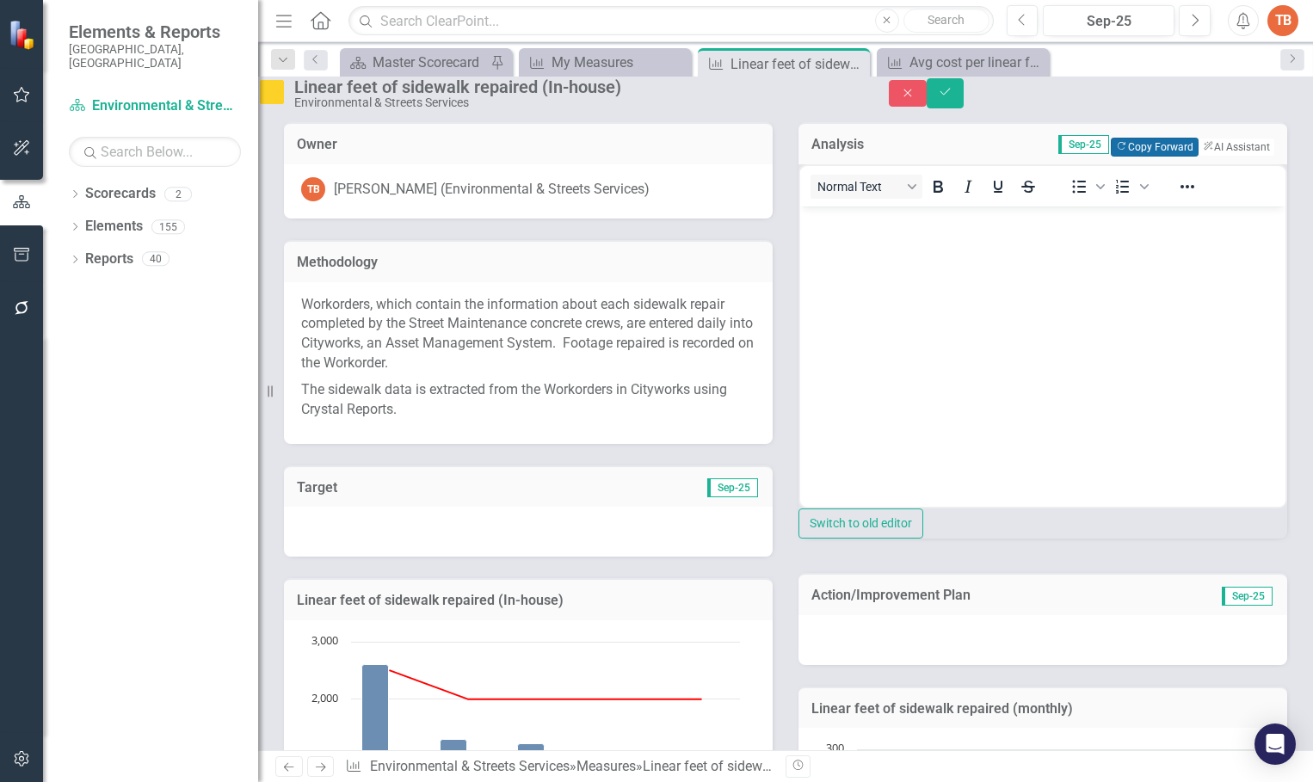
click at [1123, 157] on button "Copy Forward Copy Forward" at bounding box center [1154, 147] width 87 height 19
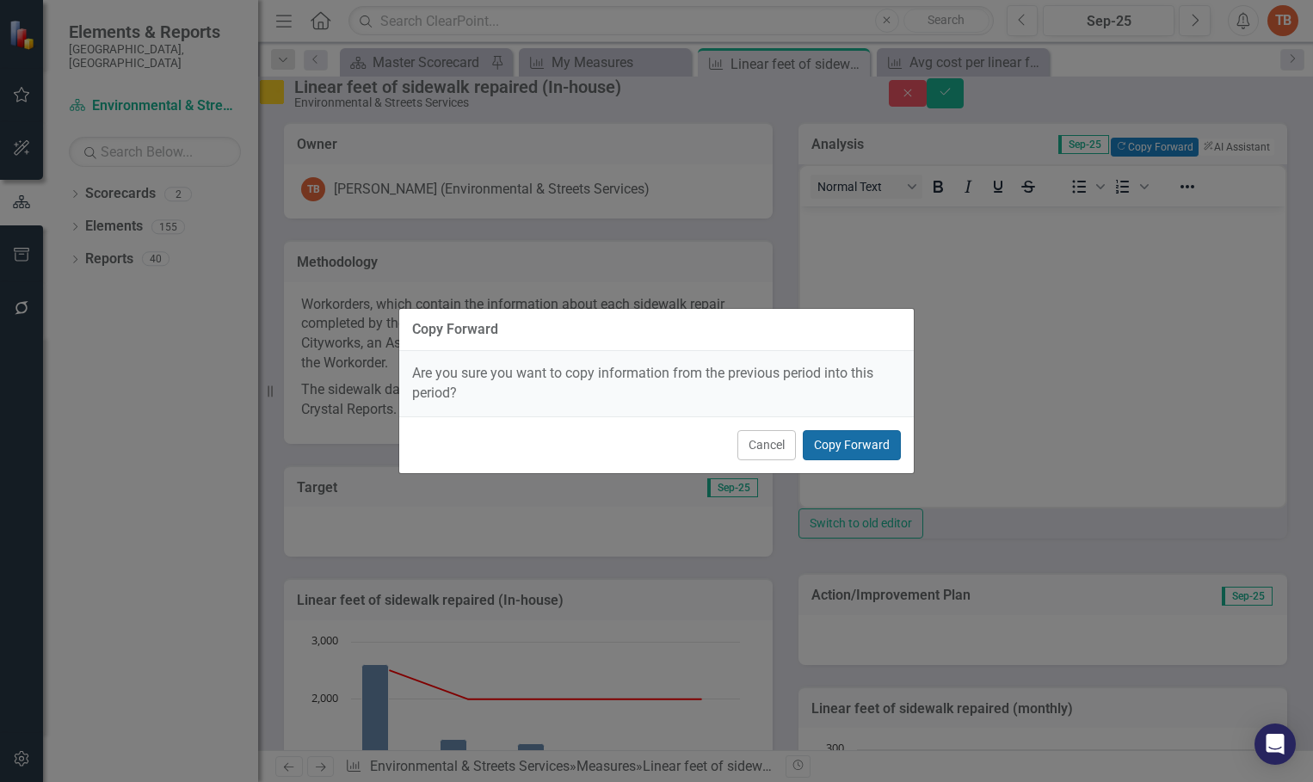
click at [841, 446] on button "Copy Forward" at bounding box center [852, 445] width 98 height 30
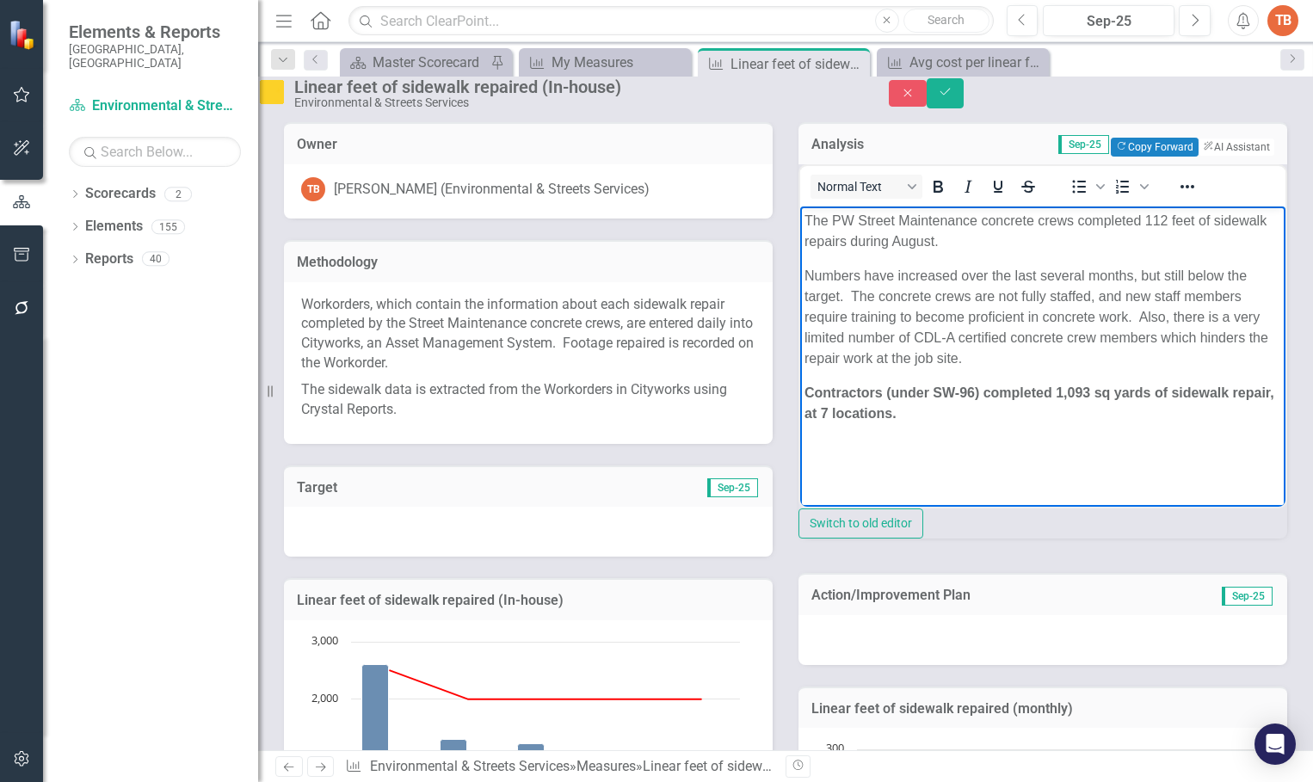
click at [1167, 216] on p "The PW Street Maintenance concrete crews completed 112 feet of sidewalk repairs…" at bounding box center [1042, 230] width 477 height 41
click at [1075, 237] on p "The PW Street Maintenance concrete crews completed 214 feet of sidewalk repairs…" at bounding box center [1042, 230] width 477 height 41
click at [1080, 242] on p "The PW Street Maintenance concrete crews completed 214 feet of sidewalk repairs…" at bounding box center [1042, 230] width 477 height 41
click at [1091, 389] on strong "Contractors (under SW-96) completed 1,093 sq yards of sidewalk repair, at 7 loc…" at bounding box center [1039, 402] width 470 height 35
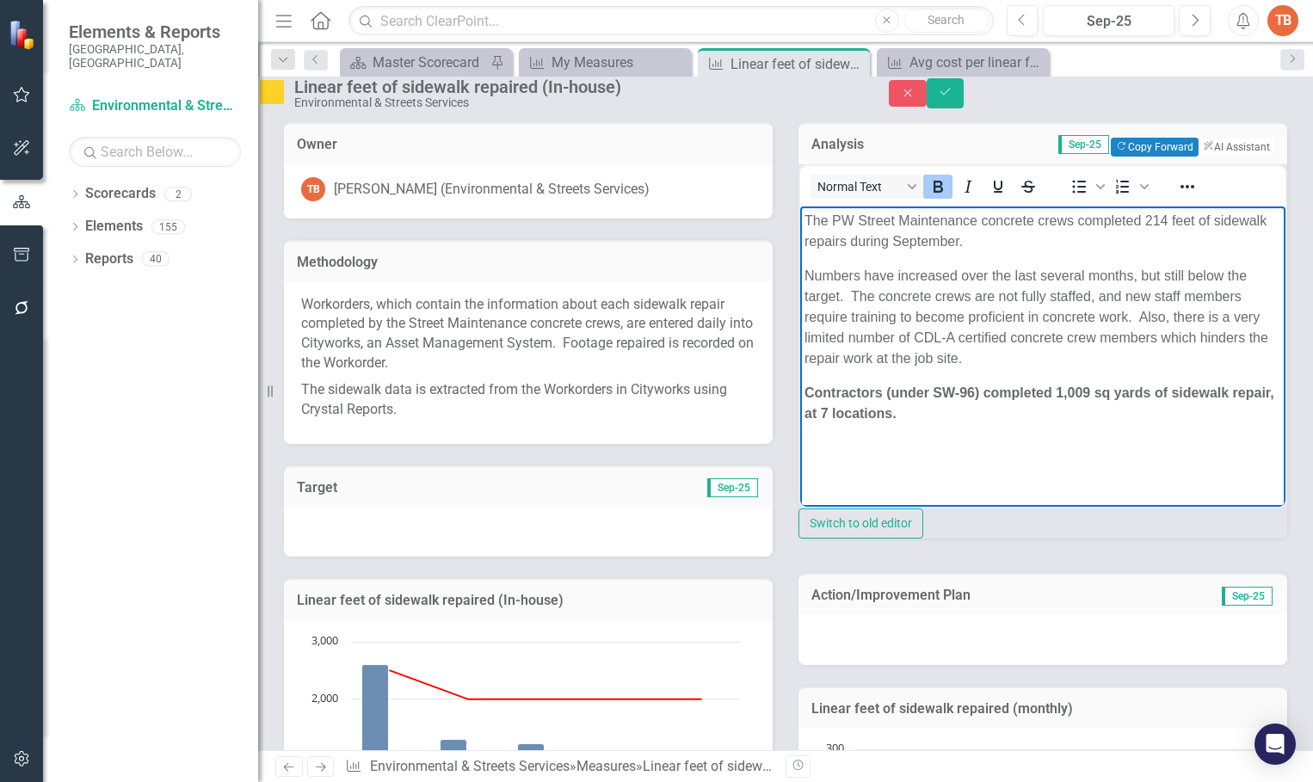
click at [872, 405] on strong "Contractors (under SW-96) completed 1,009 sq yards of sidewalk repair, at 7 loc…" at bounding box center [1039, 402] width 470 height 35
click at [957, 411] on p "Contractors (under SW-96) completed 1,009 sq yards of sidewalk repair, at 36 lo…" at bounding box center [1042, 402] width 477 height 41
click at [953, 95] on icon "Save" at bounding box center [945, 92] width 15 height 12
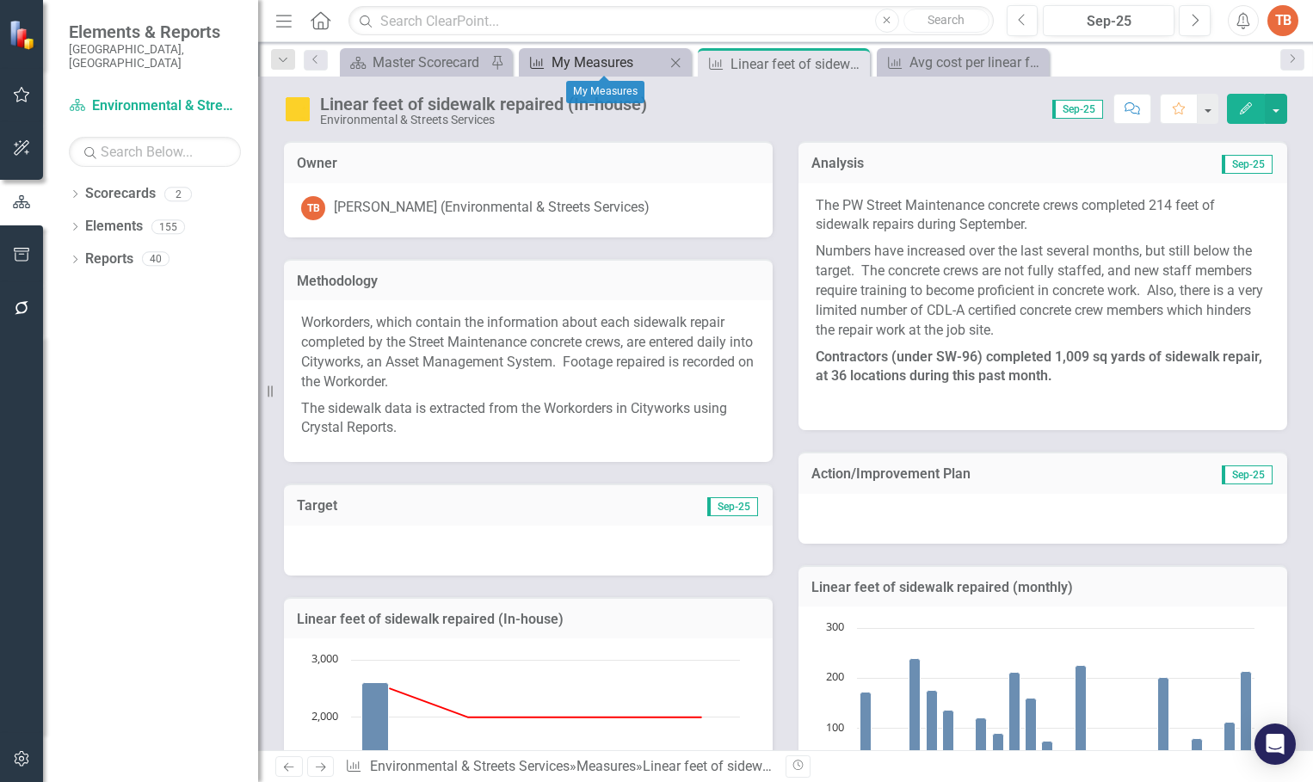
click at [556, 61] on div "My Measures" at bounding box center [608, 63] width 114 height 22
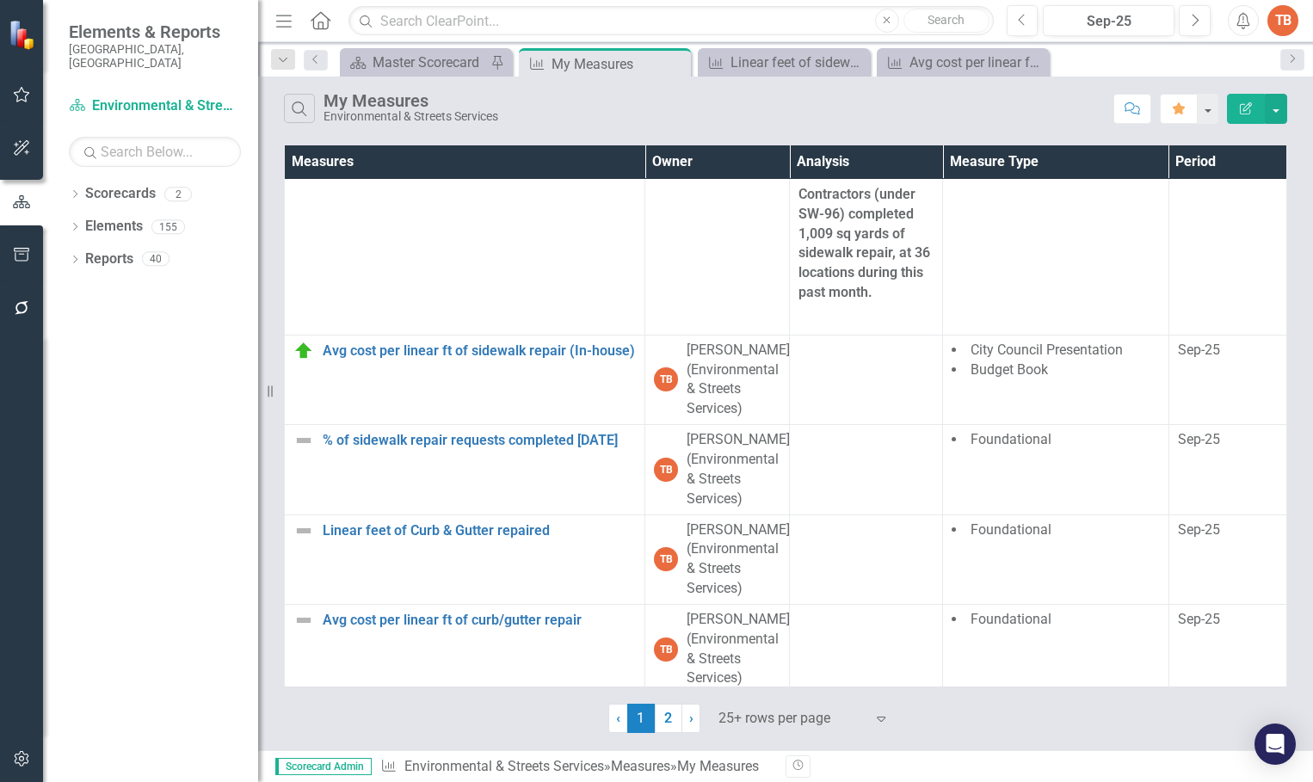
scroll to position [1118, 0]
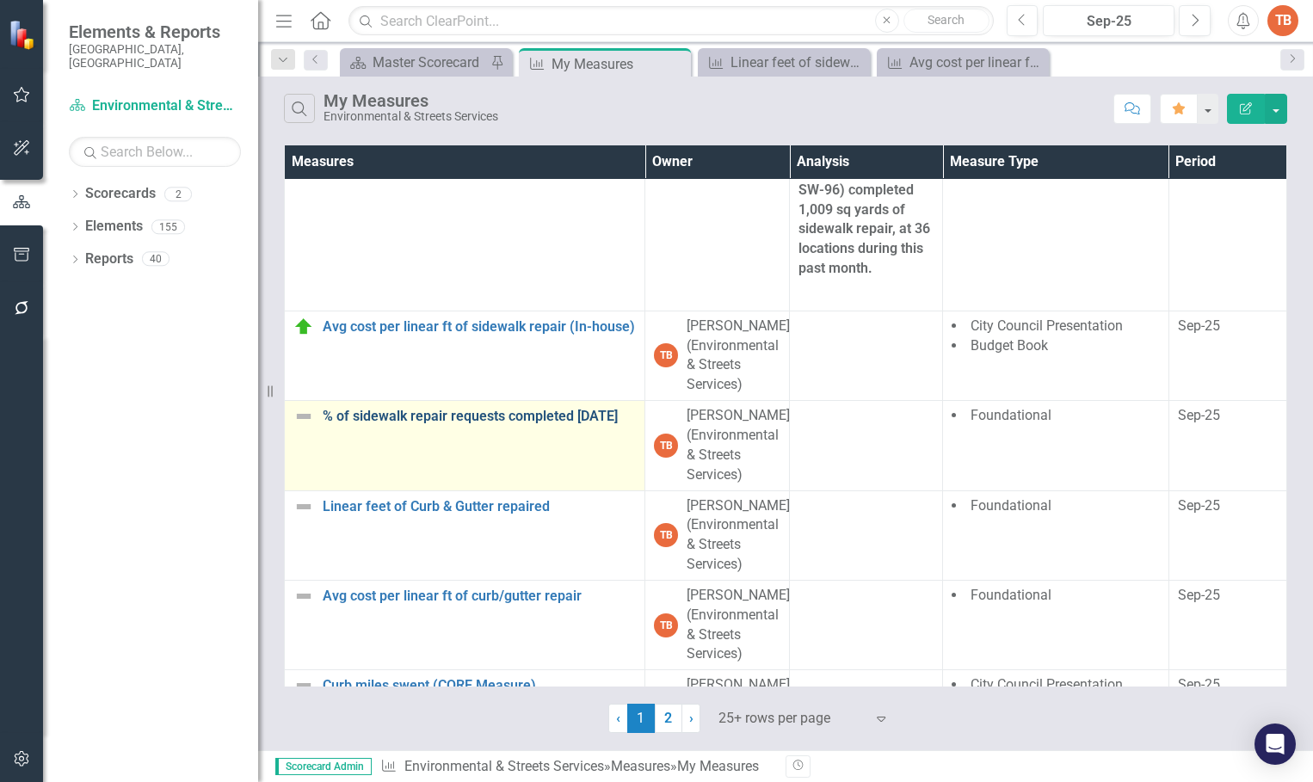
click at [357, 409] on link "% of sidewalk repair requests completed [DATE]" at bounding box center [479, 416] width 313 height 15
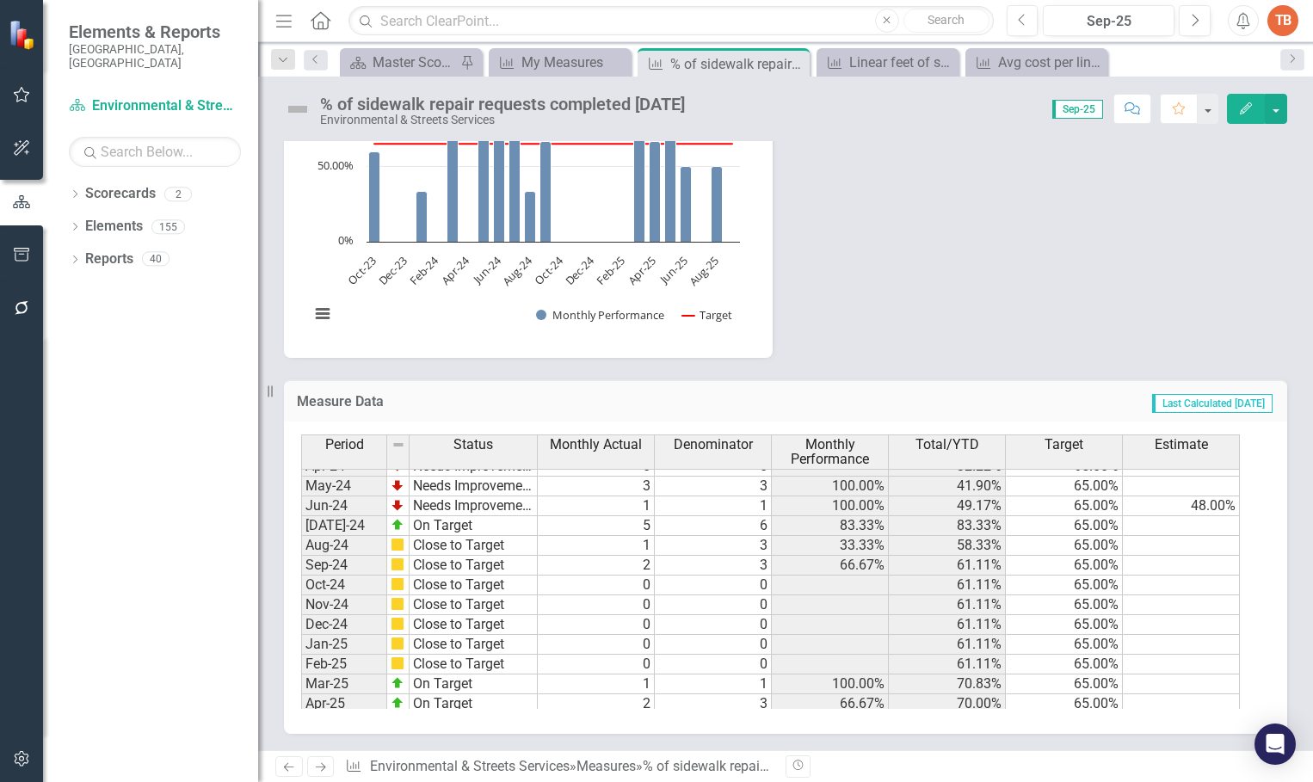
scroll to position [870, 0]
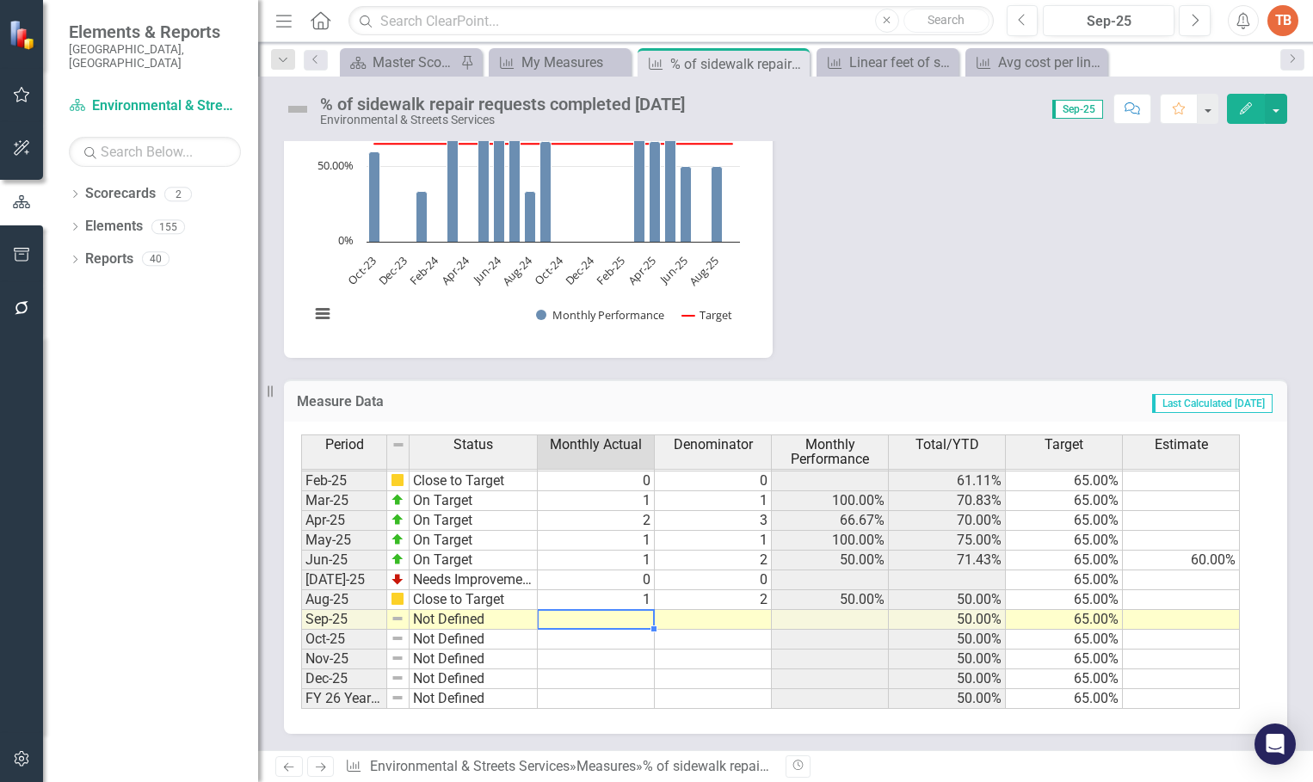
click at [625, 617] on td at bounding box center [596, 620] width 117 height 20
click at [618, 619] on td at bounding box center [596, 620] width 117 height 20
click at [626, 617] on td at bounding box center [596, 620] width 117 height 20
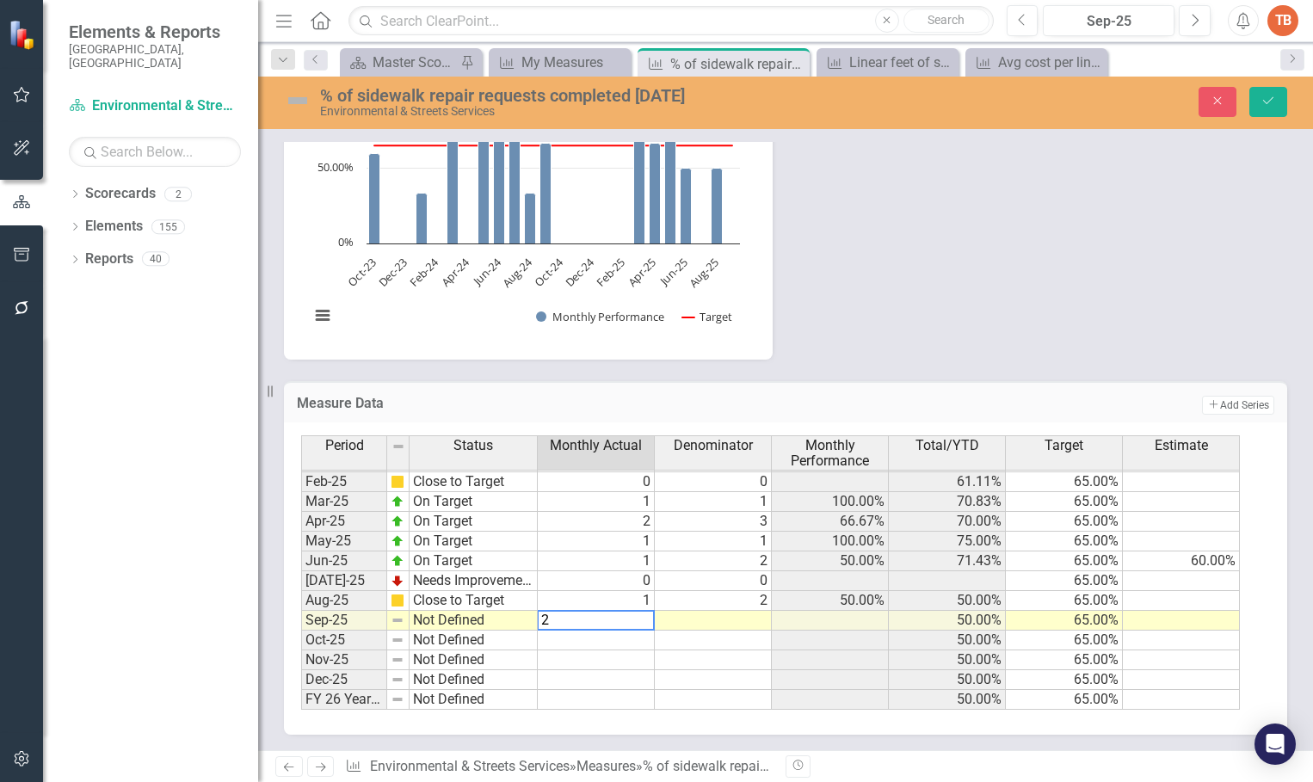
type textarea "2"
click at [743, 618] on td at bounding box center [713, 621] width 117 height 20
type textarea "4"
click at [425, 622] on td "Not Defined" at bounding box center [474, 621] width 128 height 20
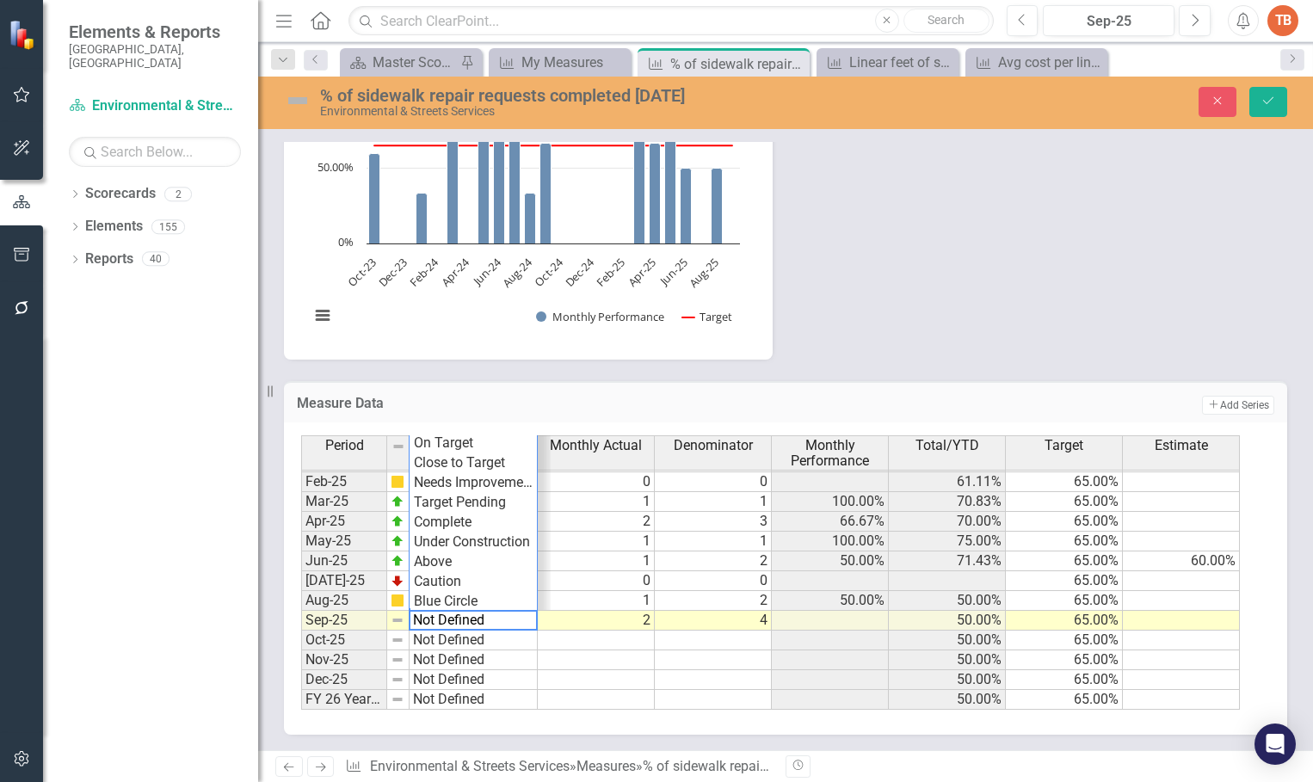
type textarea "Close to Target"
drag, startPoint x: 458, startPoint y: 460, endPoint x: 473, endPoint y: 462, distance: 15.6
click at [463, 464] on div "Period Status Monthly Actual Denominator Monthly Performance Total/YTD Target E…" at bounding box center [779, 572] width 956 height 274
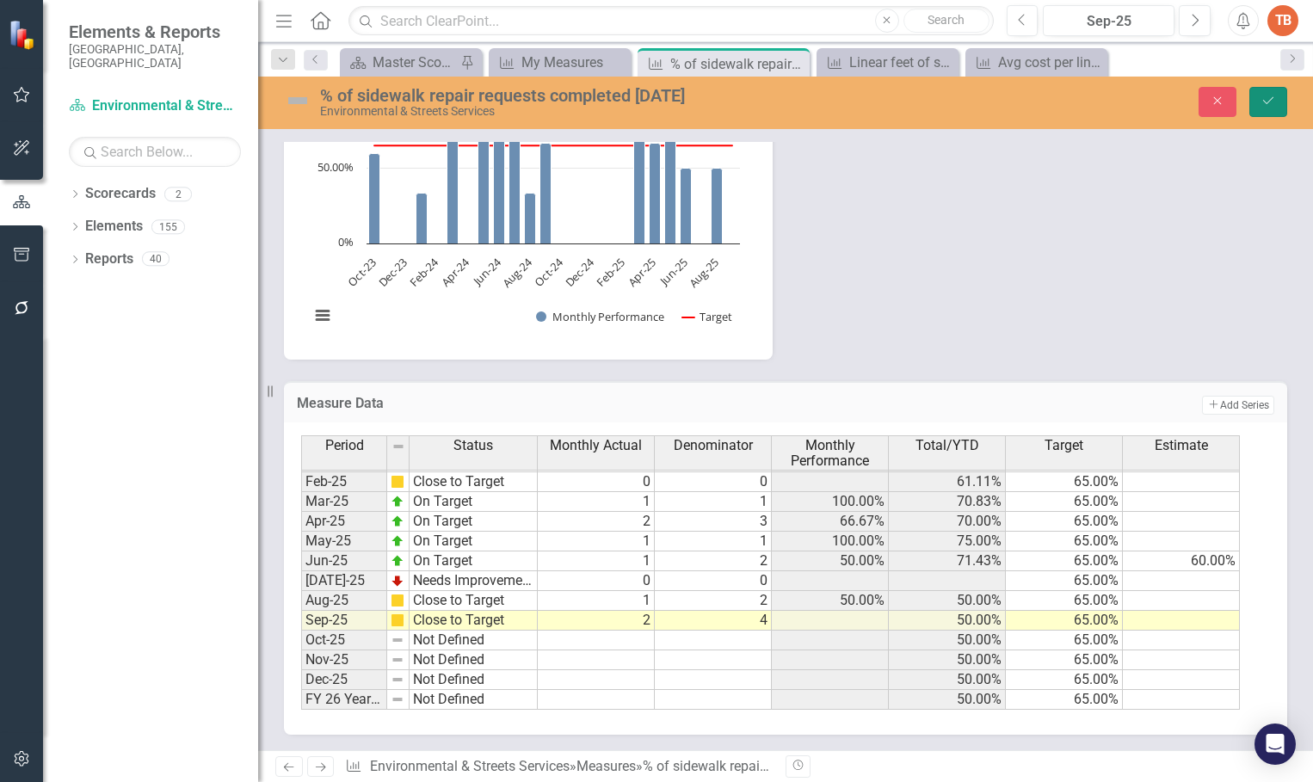
click at [1265, 99] on icon "Save" at bounding box center [1267, 101] width 15 height 12
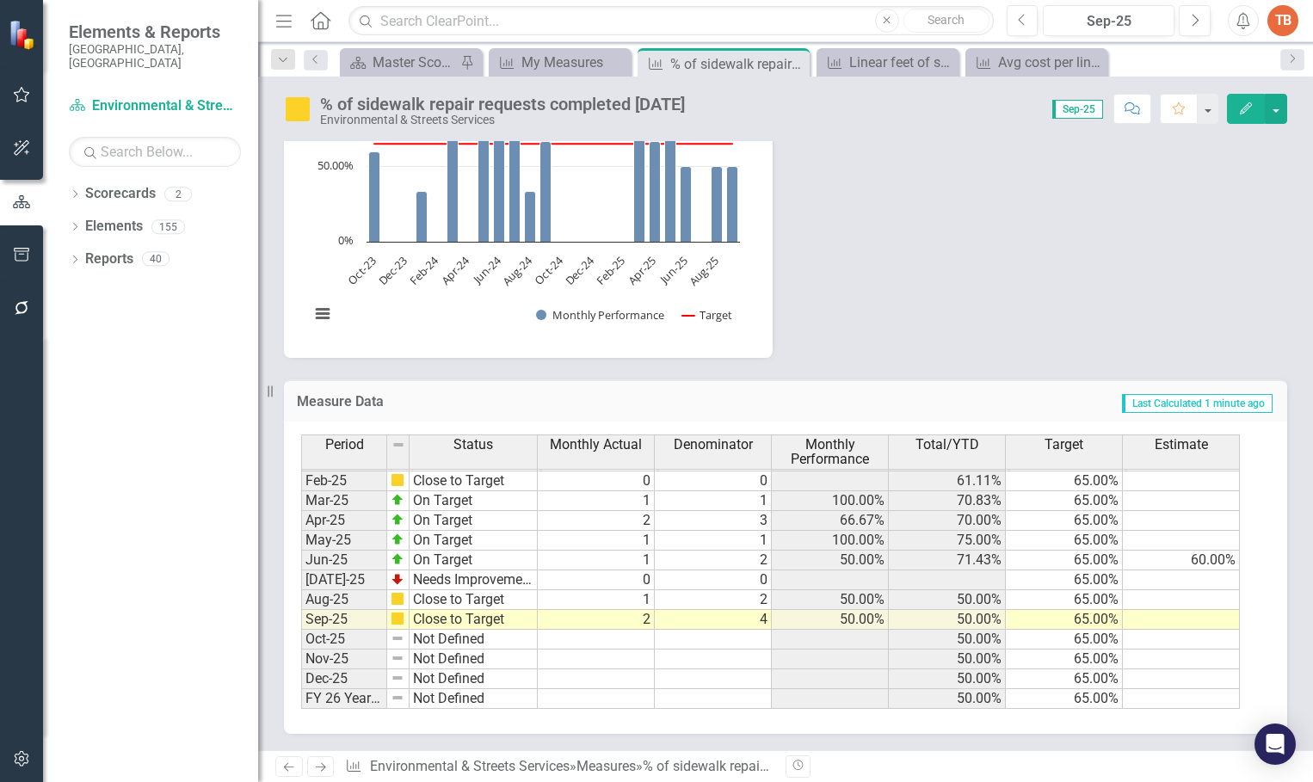
click at [630, 620] on td "2" at bounding box center [596, 620] width 117 height 20
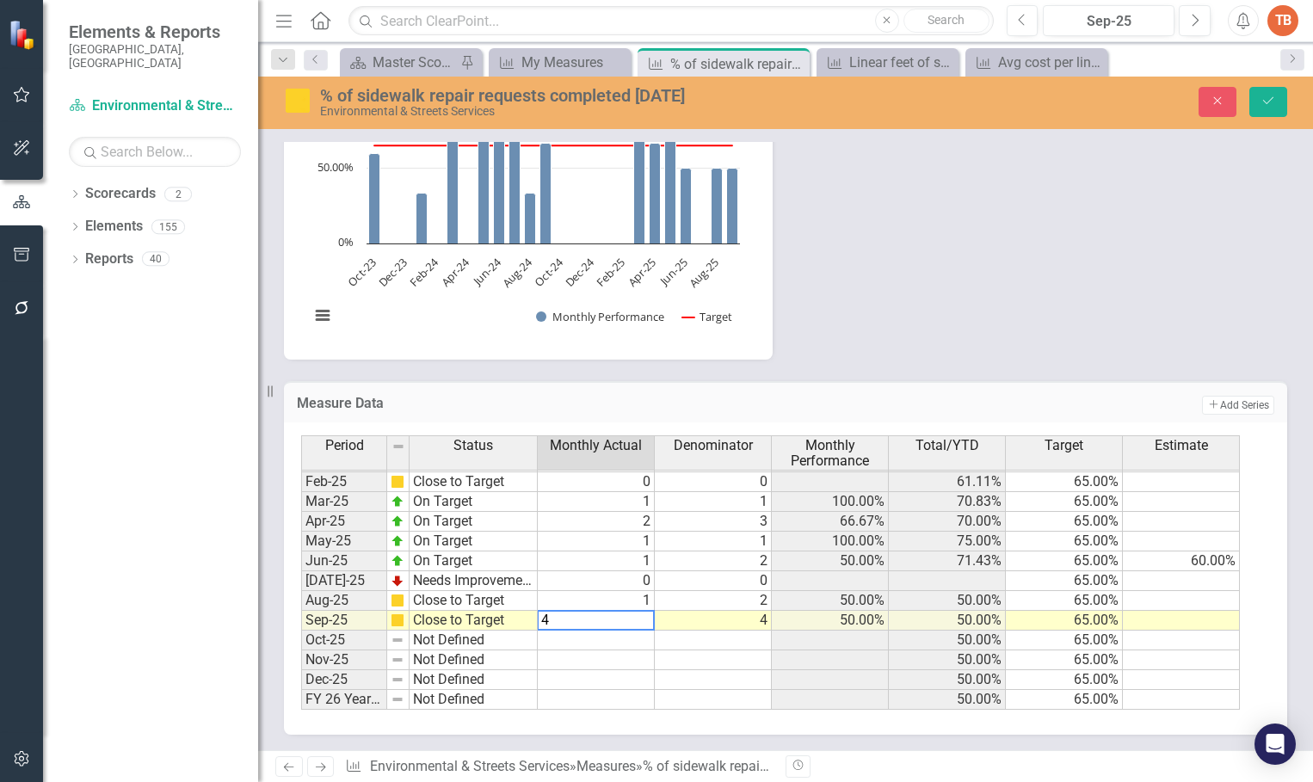
type textarea "4"
click at [1266, 98] on icon "Save" at bounding box center [1267, 101] width 15 height 12
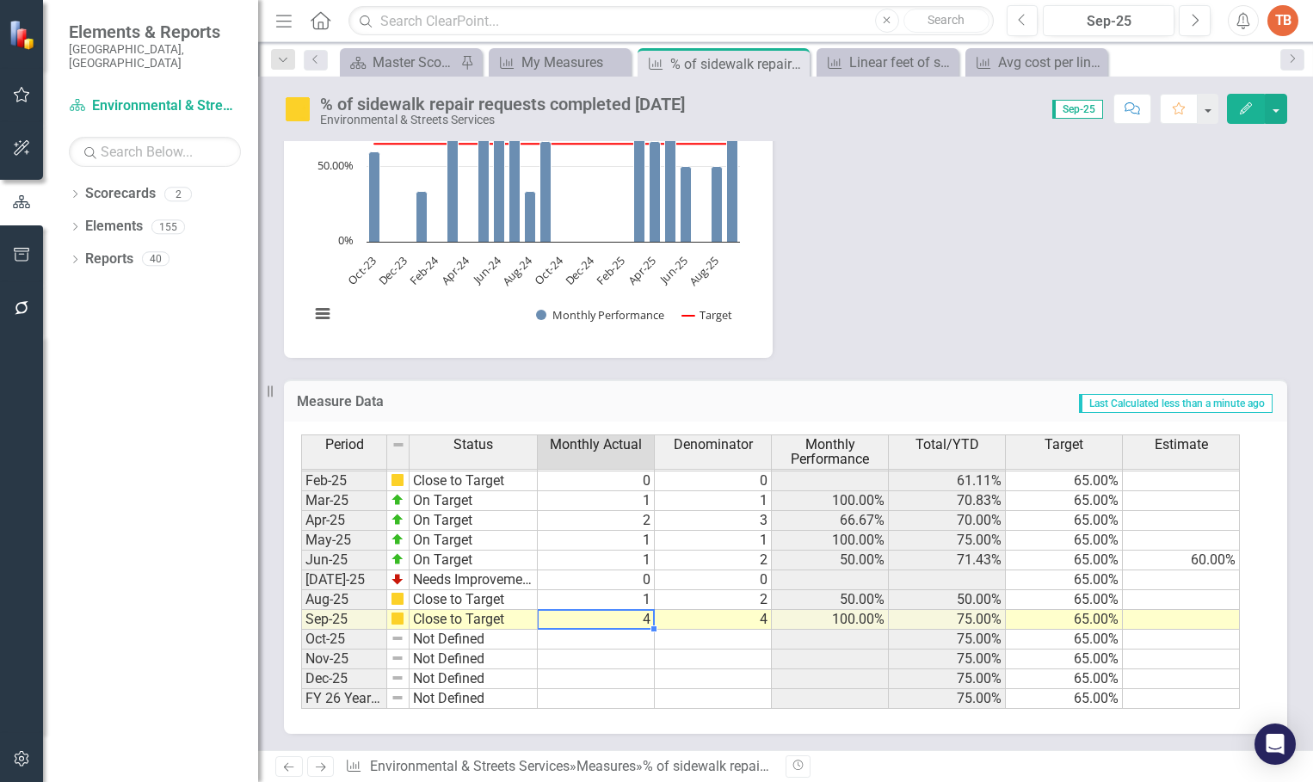
click at [631, 620] on tbody "Oct-23 Needs Improvement 3 5 60.00% 20.00% 65.00% Nov-23 Needs Improvement 0 0 …" at bounding box center [770, 431] width 939 height 555
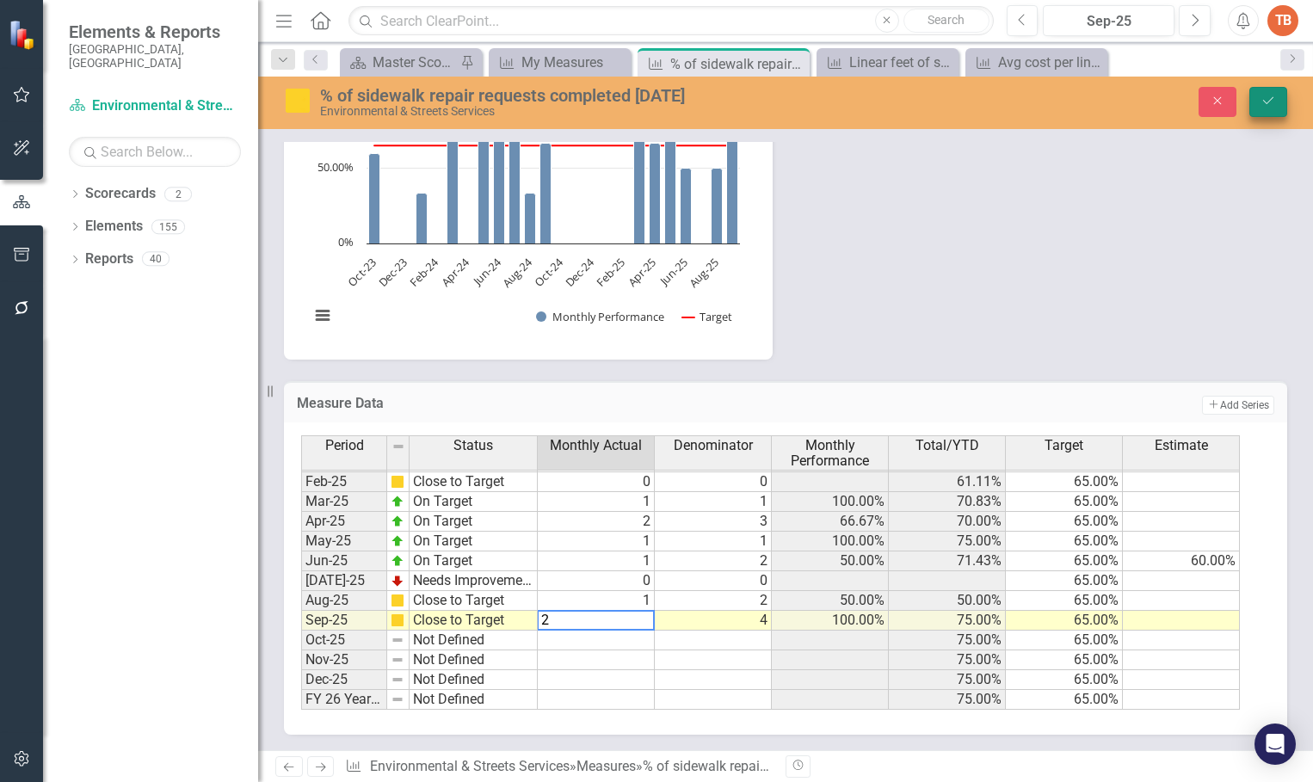
type textarea "2"
click at [1264, 97] on icon "Save" at bounding box center [1267, 101] width 15 height 12
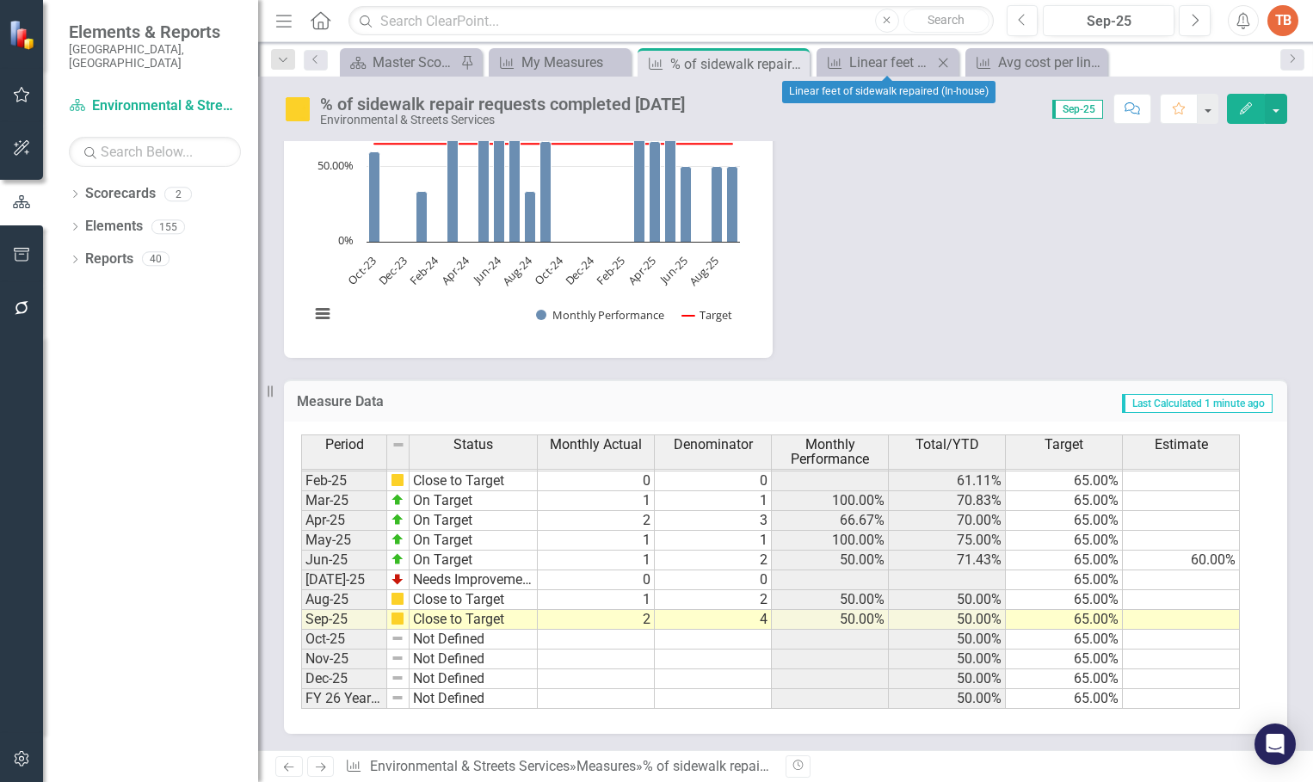
click at [941, 59] on icon "Close" at bounding box center [942, 63] width 17 height 14
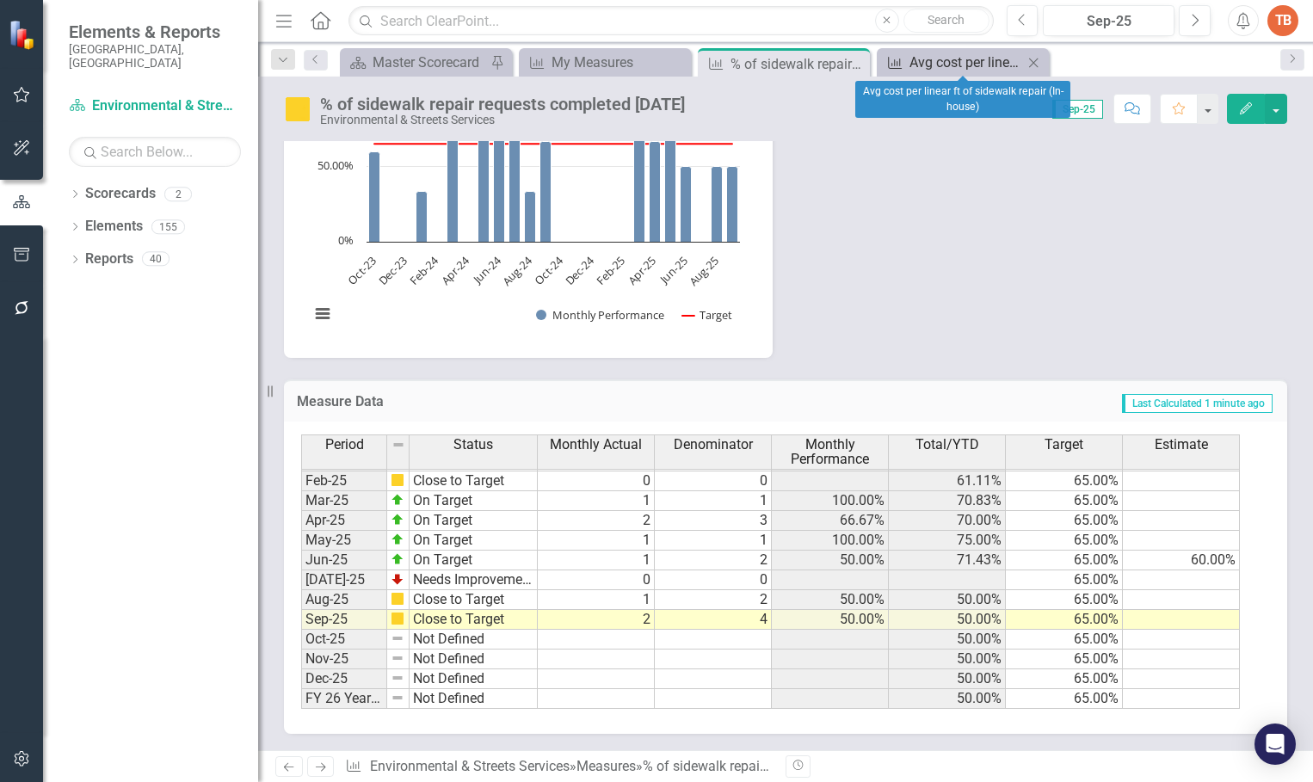
click at [942, 59] on div "Avg cost per linear ft of sidewalk repair (In-house)" at bounding box center [966, 63] width 114 height 22
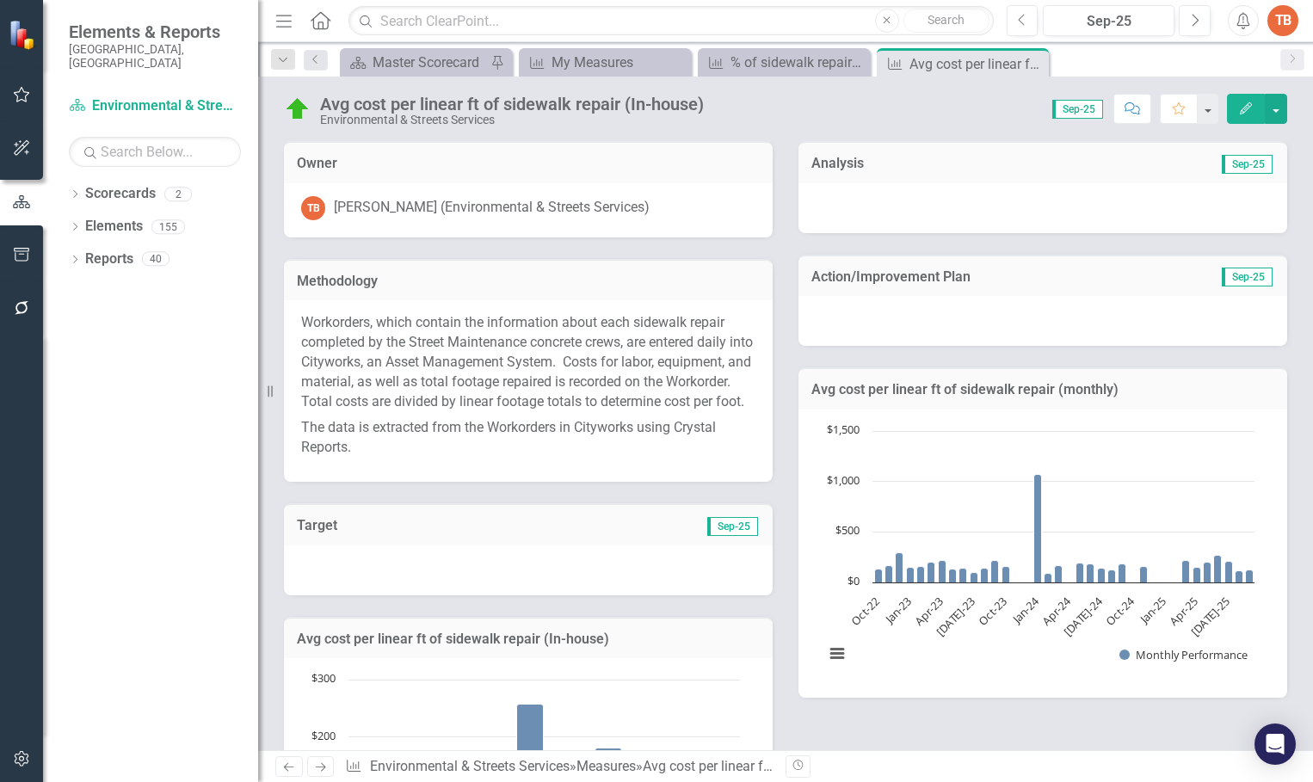
click at [822, 204] on div at bounding box center [1042, 208] width 489 height 50
click at [822, 203] on div at bounding box center [1042, 208] width 489 height 50
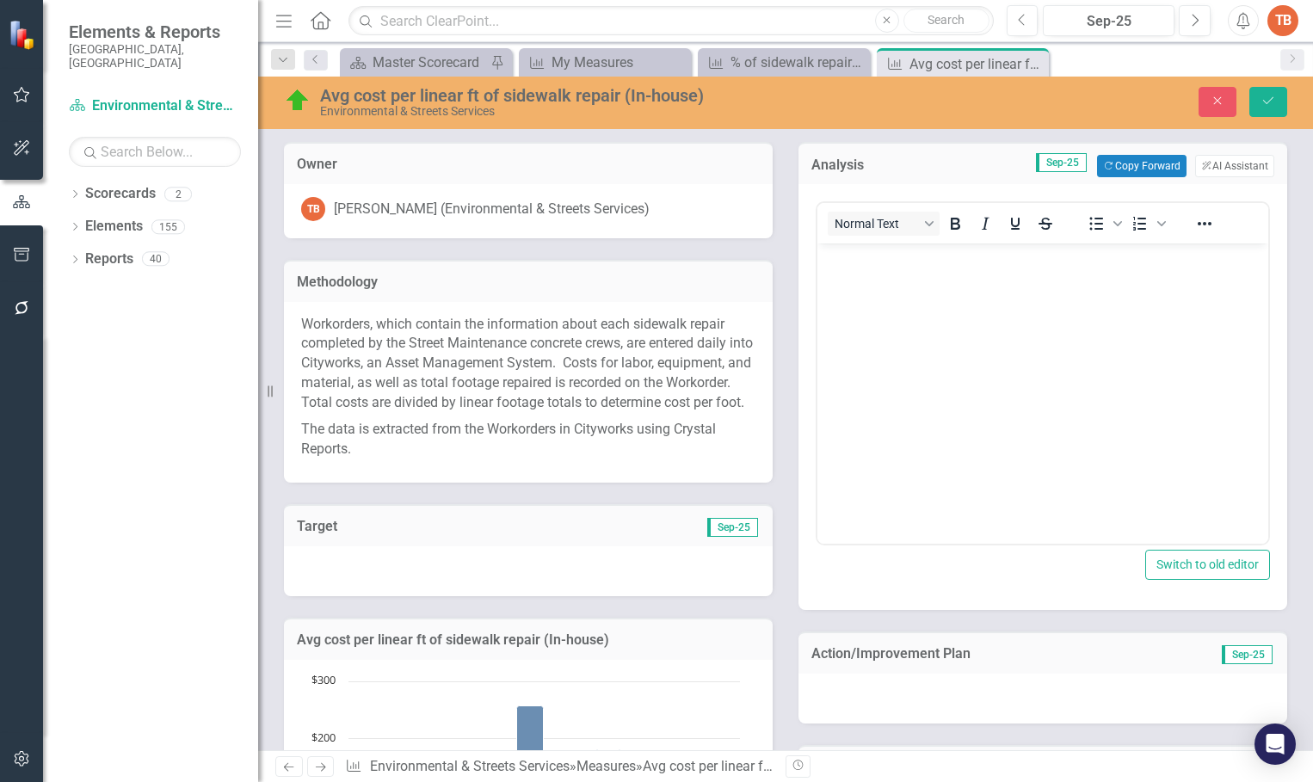
click at [849, 293] on body "Rich Text Area. Press ALT-0 for help." at bounding box center [1042, 372] width 451 height 258
click at [1134, 158] on button "Copy Forward Copy Forward" at bounding box center [1141, 166] width 89 height 22
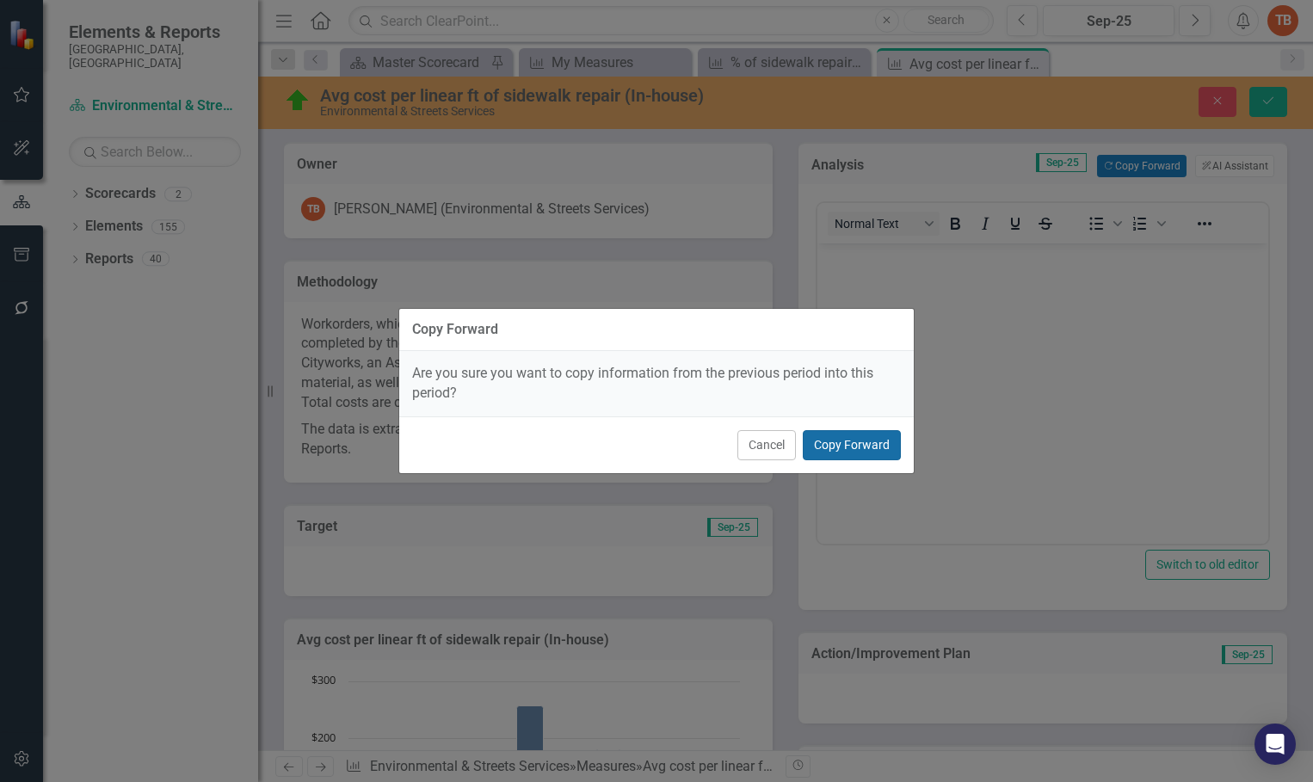
click at [862, 441] on button "Copy Forward" at bounding box center [852, 445] width 98 height 30
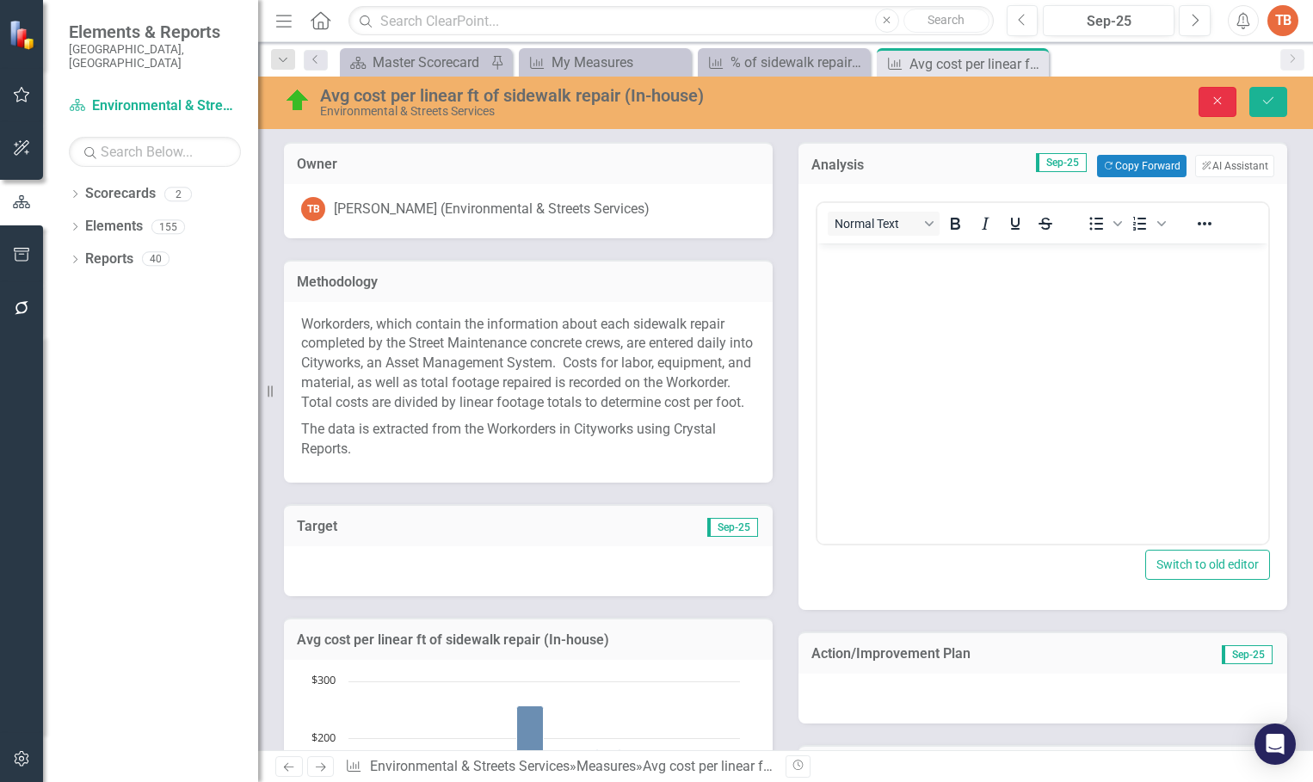
click at [1217, 99] on icon "Close" at bounding box center [1217, 101] width 15 height 12
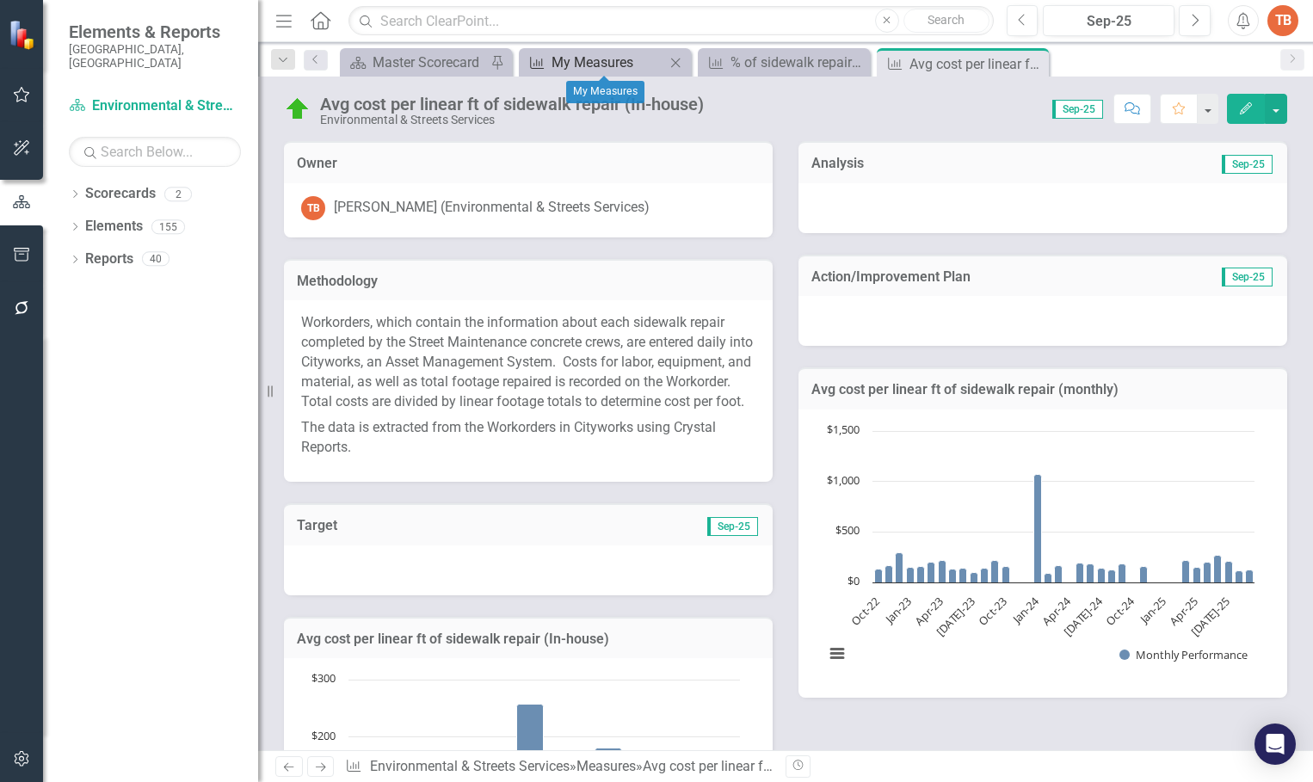
click at [577, 59] on div "My Measures" at bounding box center [608, 63] width 114 height 22
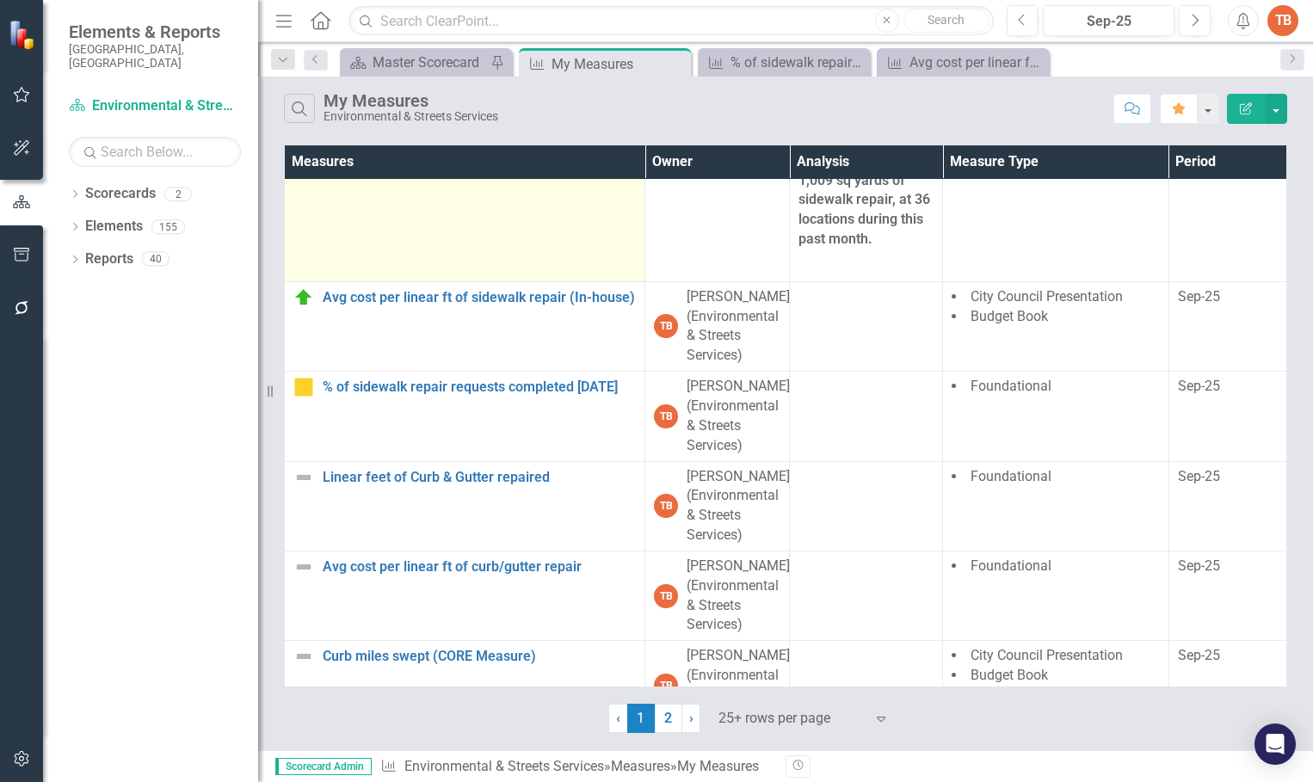
scroll to position [1291, 0]
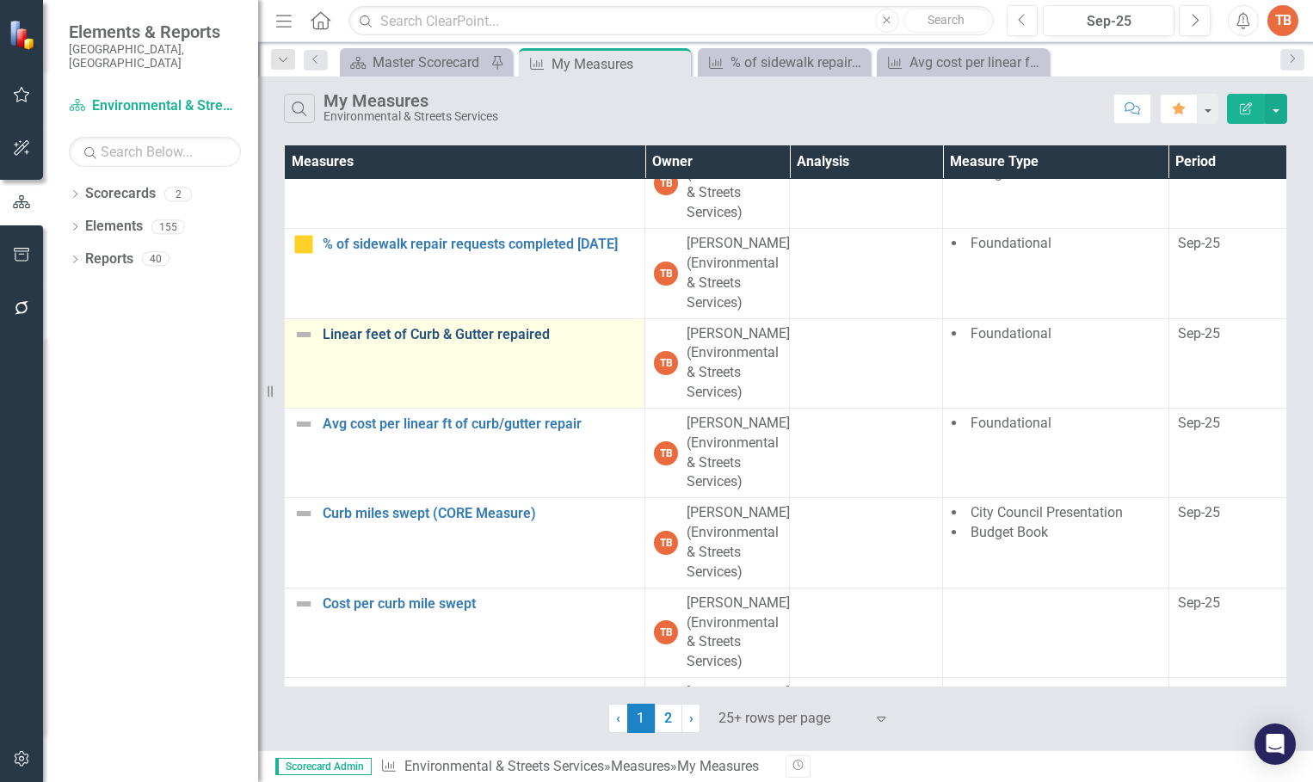
click at [384, 331] on link "Linear feet of Curb & Gutter repaired" at bounding box center [479, 334] width 313 height 15
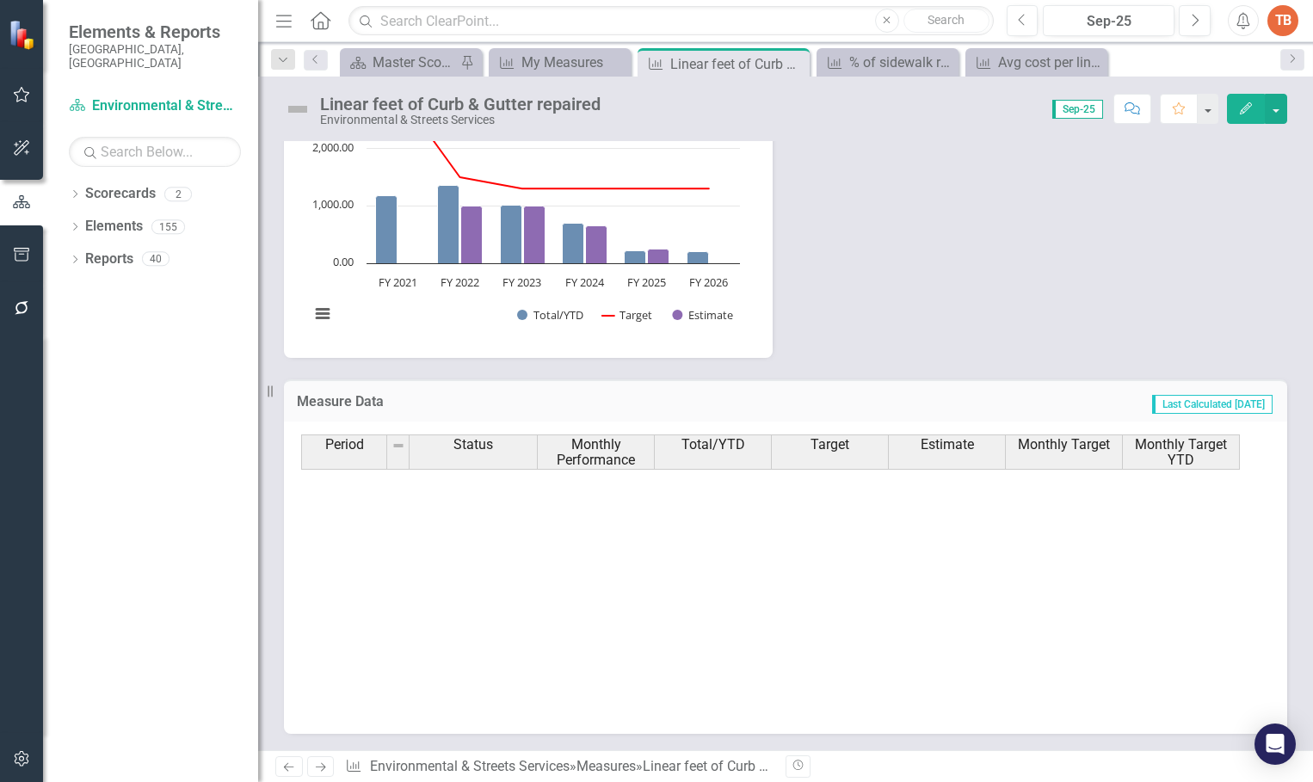
scroll to position [870, 0]
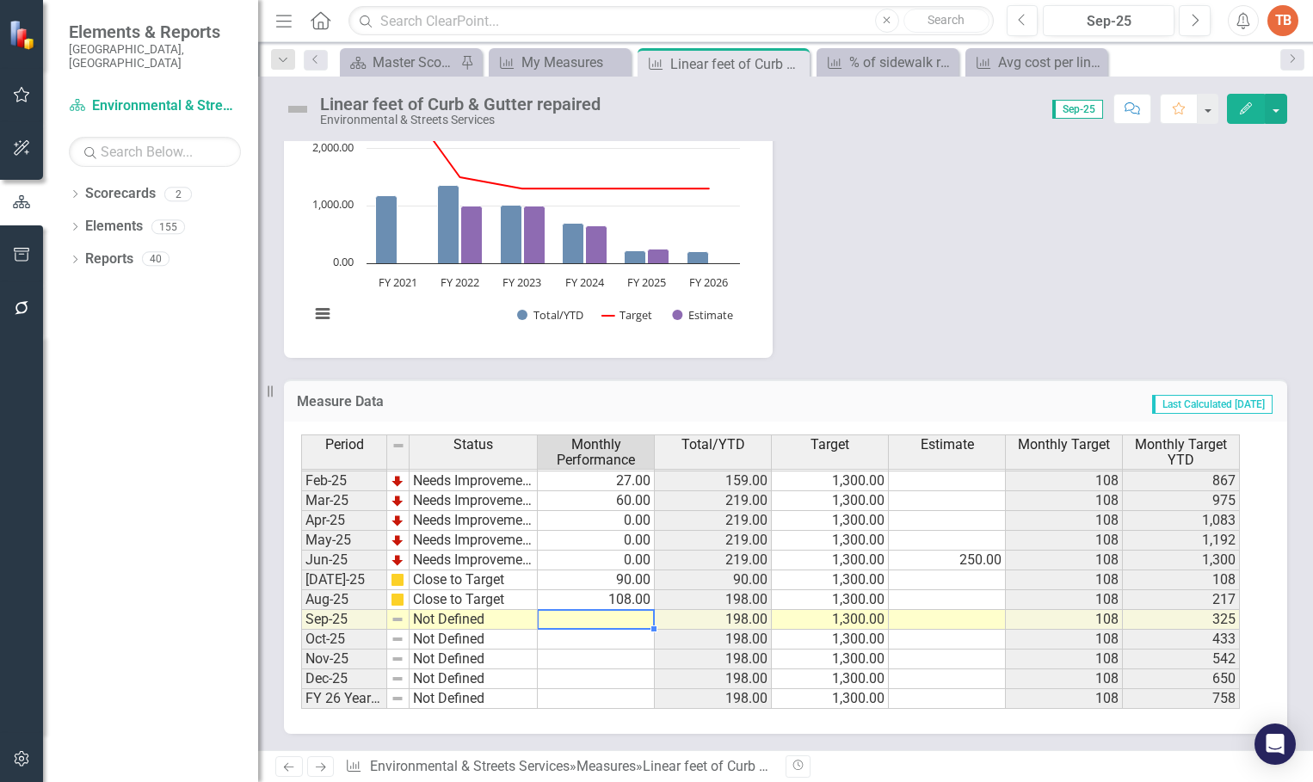
click at [619, 617] on td at bounding box center [596, 620] width 117 height 20
click at [615, 618] on td at bounding box center [596, 620] width 117 height 20
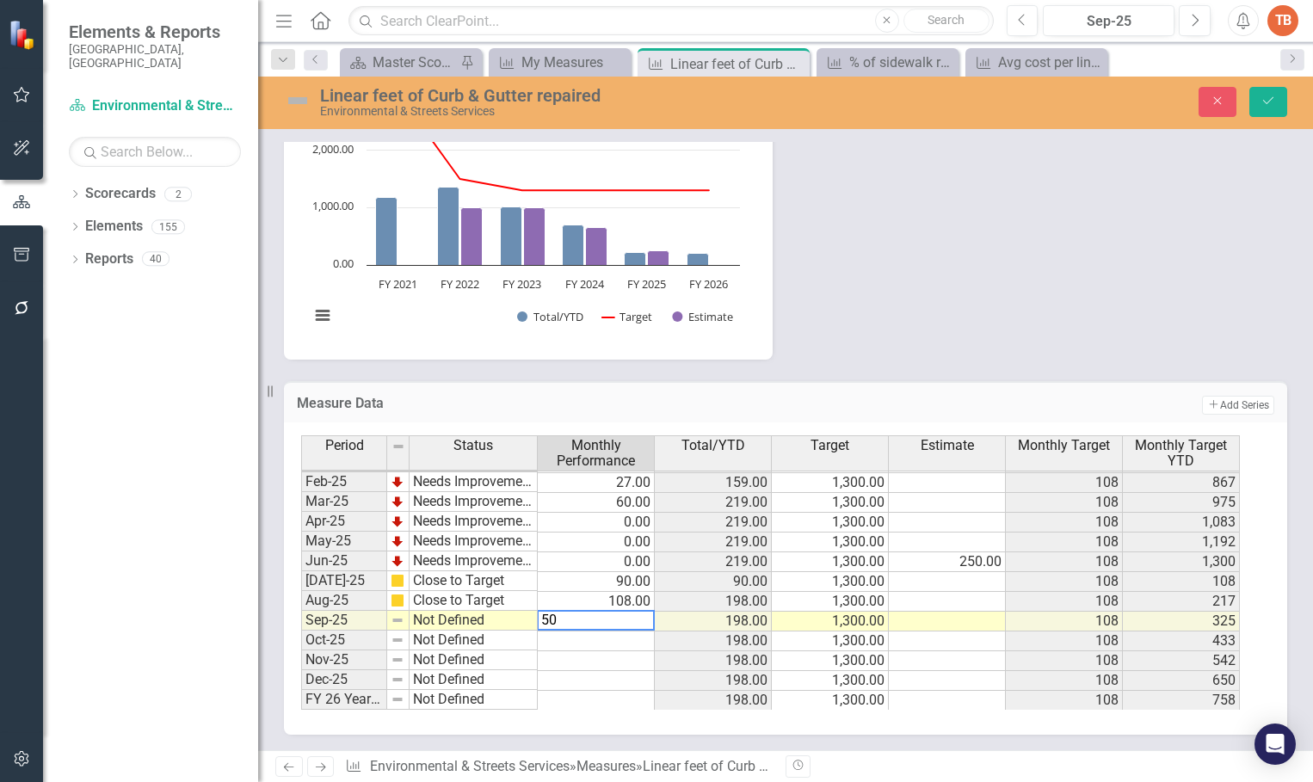
type textarea "50"
click at [423, 618] on td "Not Defined" at bounding box center [474, 621] width 128 height 20
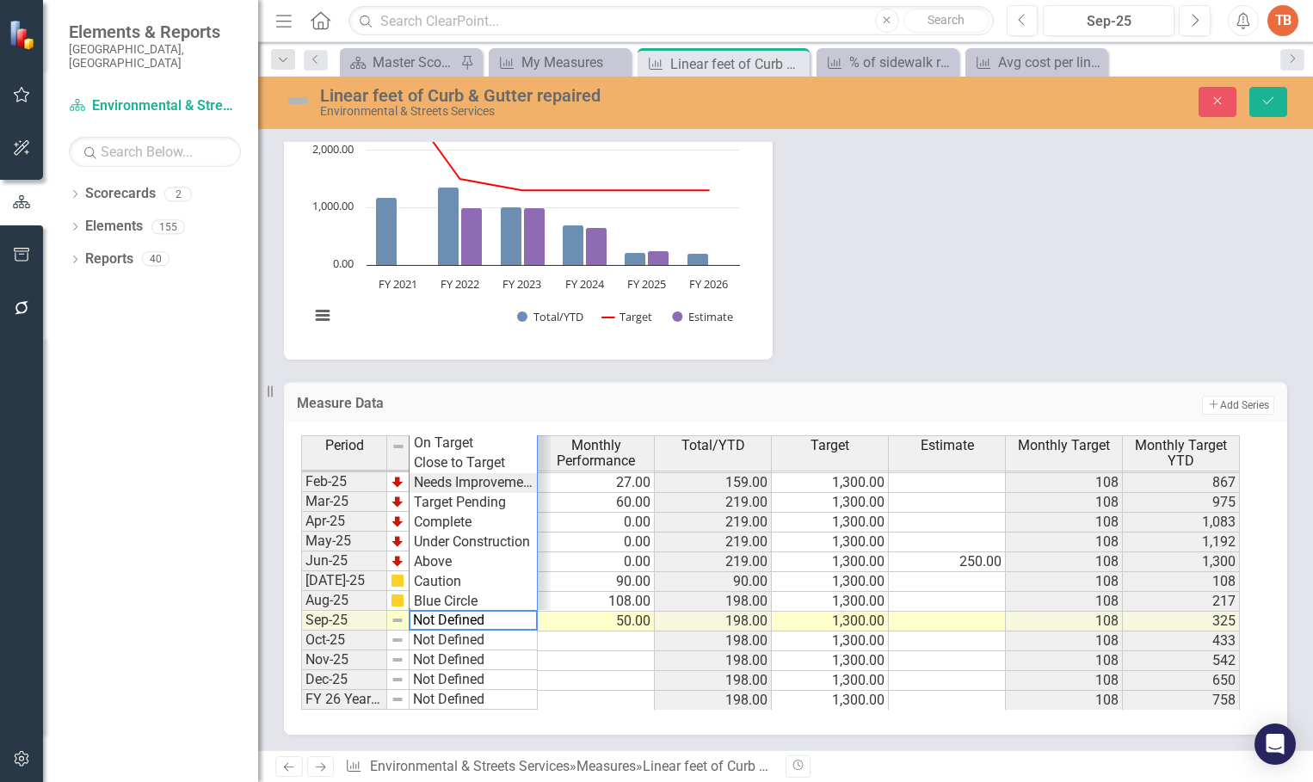
type textarea "Needs Improvement"
click at [440, 482] on div "Period Status Monthly Performance Total/YTD Target Estimate Monthly Target Mont…" at bounding box center [779, 572] width 956 height 274
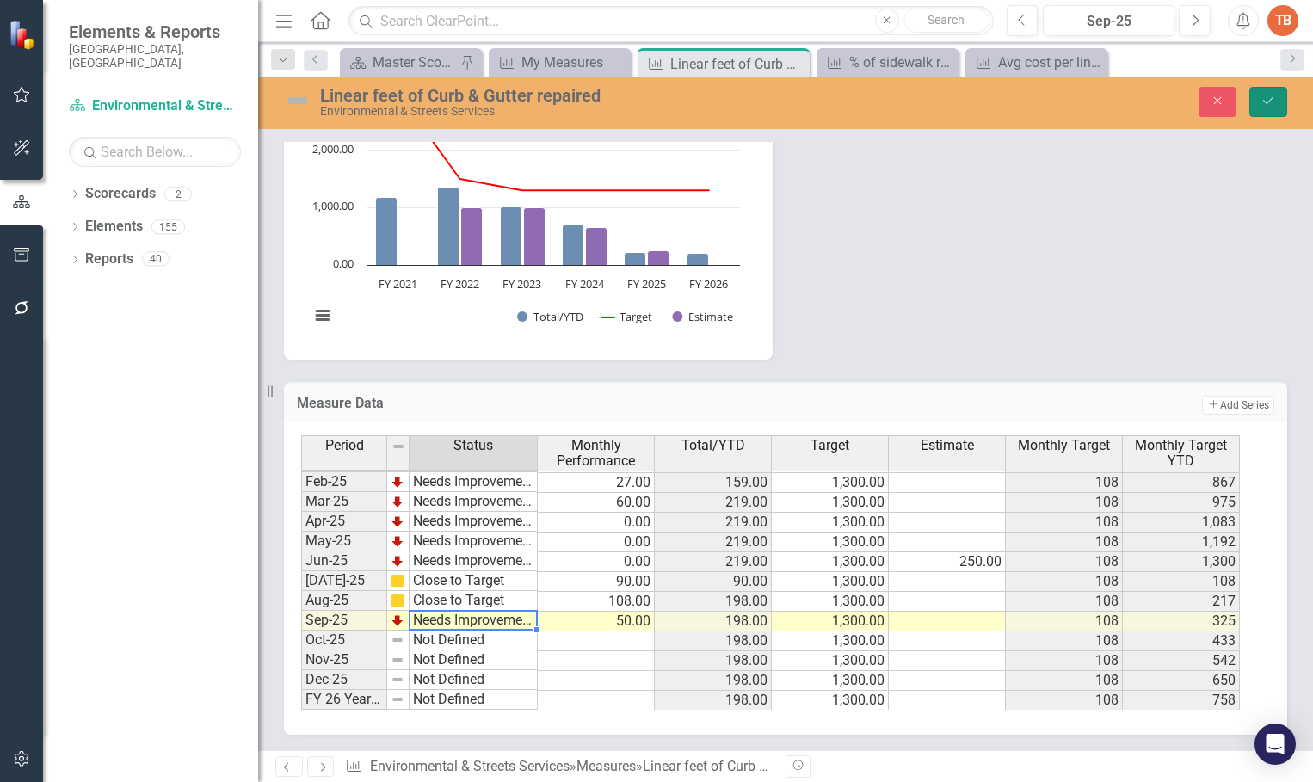
click at [1267, 101] on icon "Save" at bounding box center [1267, 101] width 15 height 12
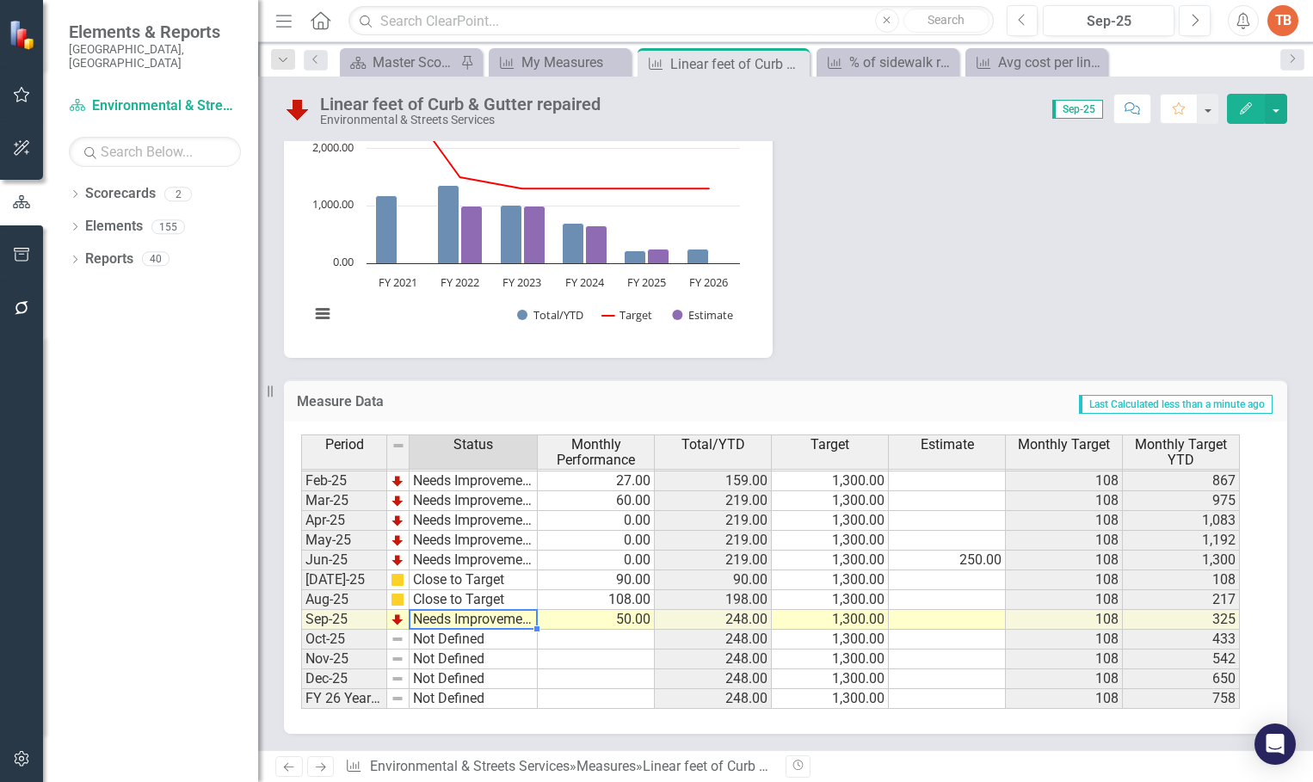
click at [426, 620] on td "Needs Improvement" at bounding box center [474, 620] width 128 height 20
click at [417, 622] on td "Needs Improvement" at bounding box center [474, 620] width 128 height 20
click at [418, 622] on td "Needs Improvement" at bounding box center [474, 620] width 128 height 20
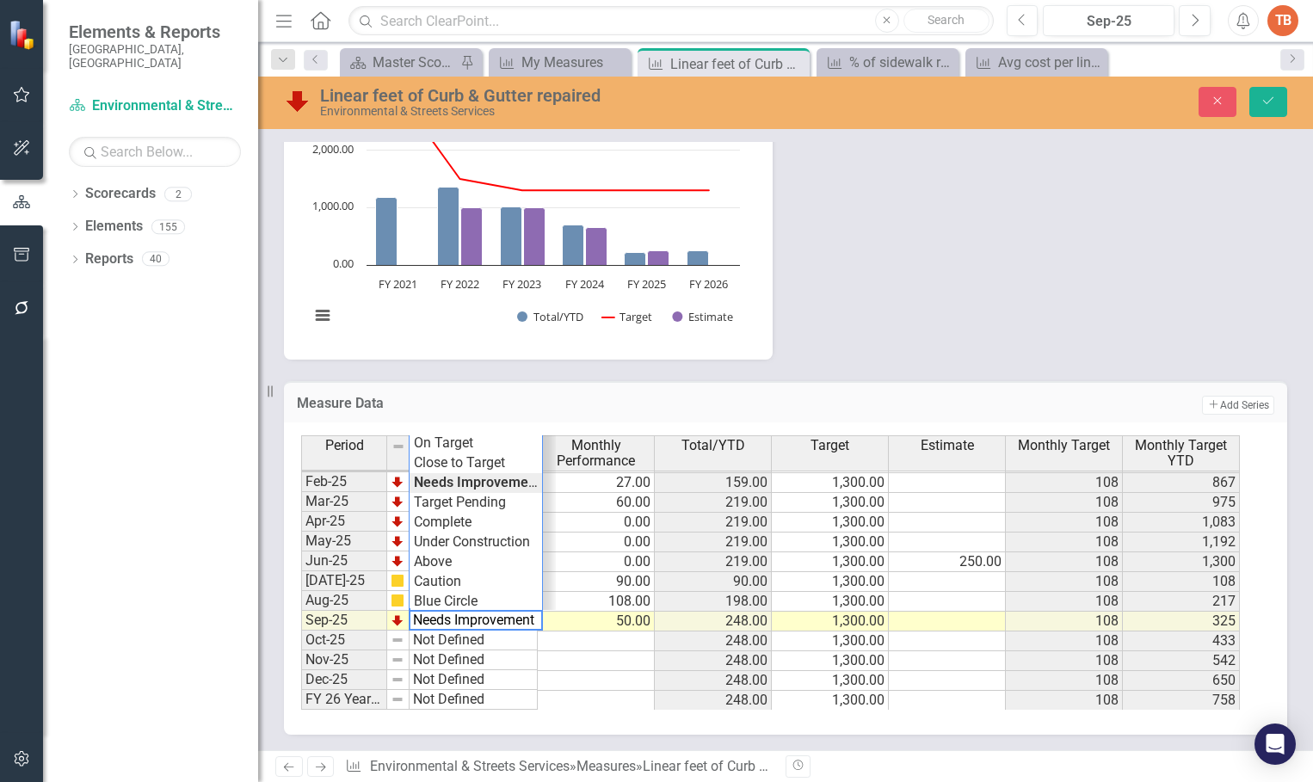
type textarea "Close to Target"
click at [471, 463] on div "Period Status Monthly Performance Total/YTD Target Estimate Monthly Target Mont…" at bounding box center [779, 572] width 956 height 274
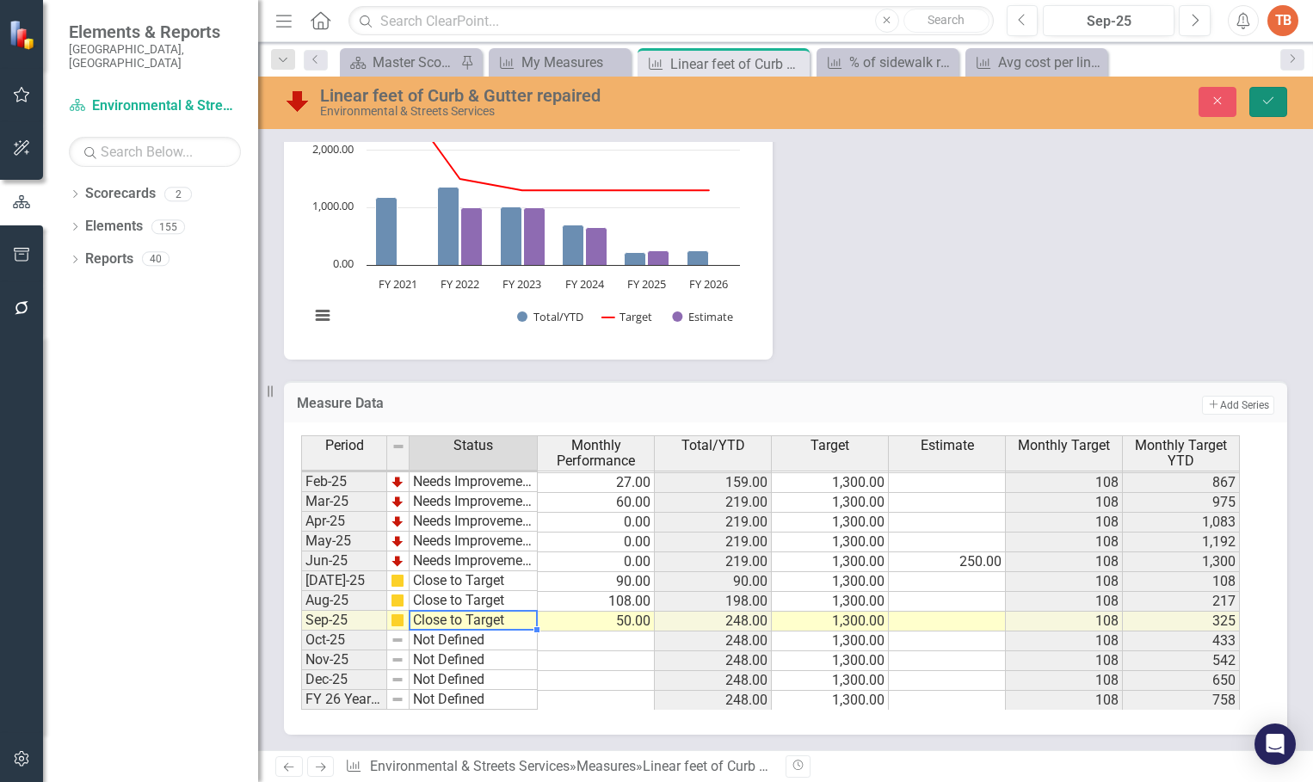
click at [1264, 99] on icon "Save" at bounding box center [1267, 101] width 15 height 12
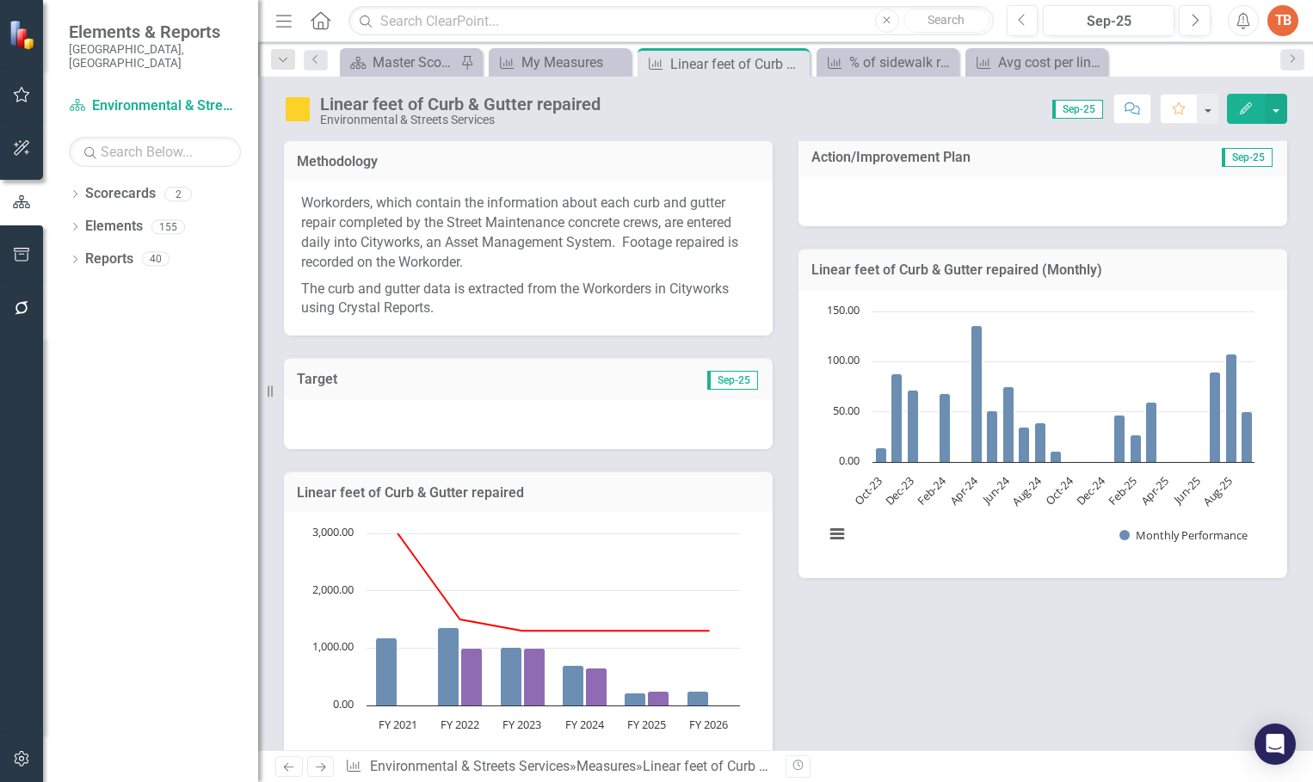
scroll to position [0, 0]
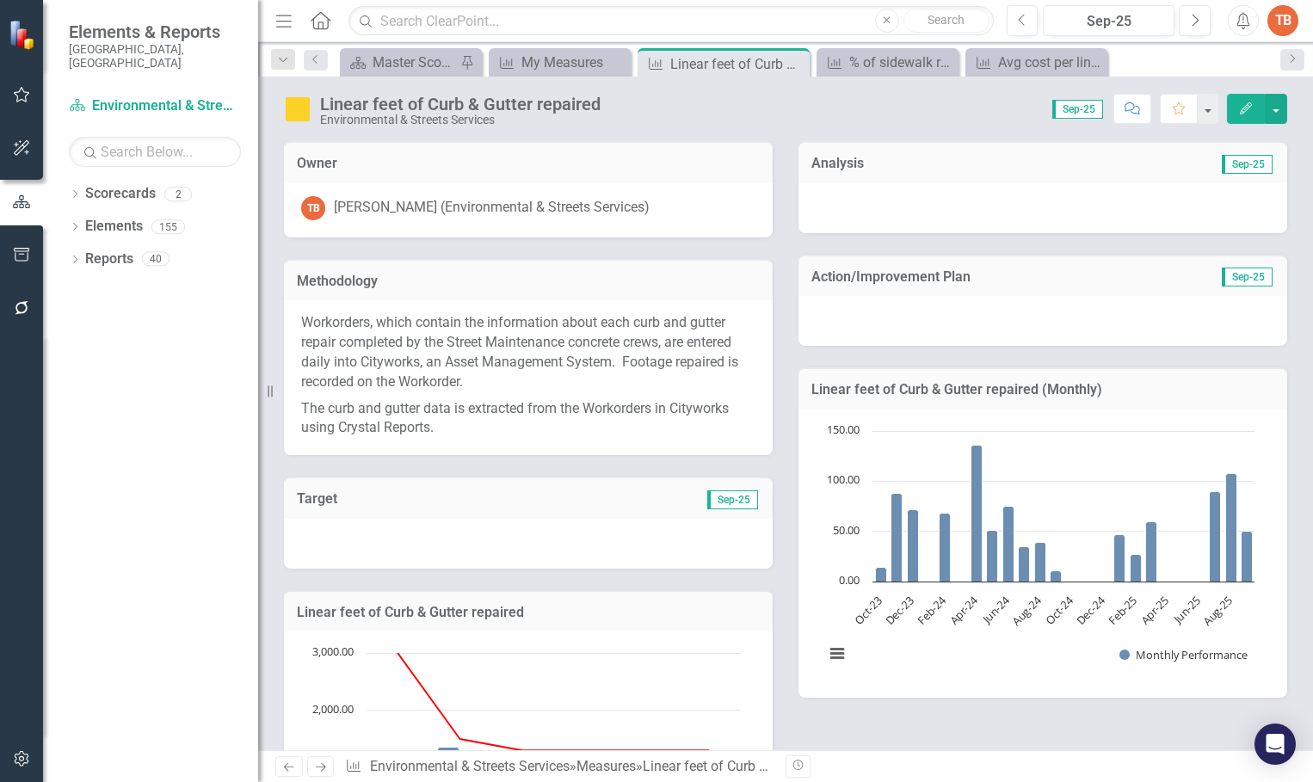
click at [822, 195] on div at bounding box center [1042, 208] width 489 height 50
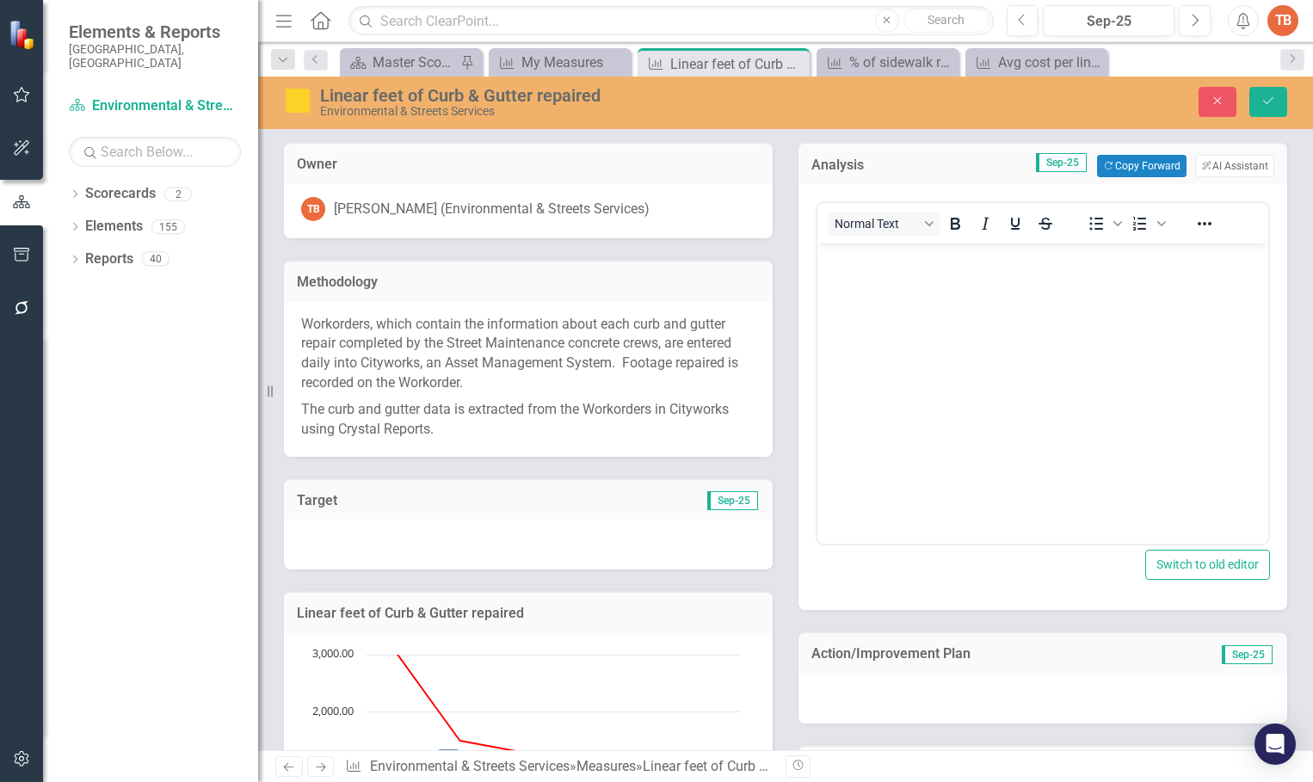
click at [854, 296] on body "Rich Text Area. Press ALT-0 for help." at bounding box center [1042, 372] width 451 height 258
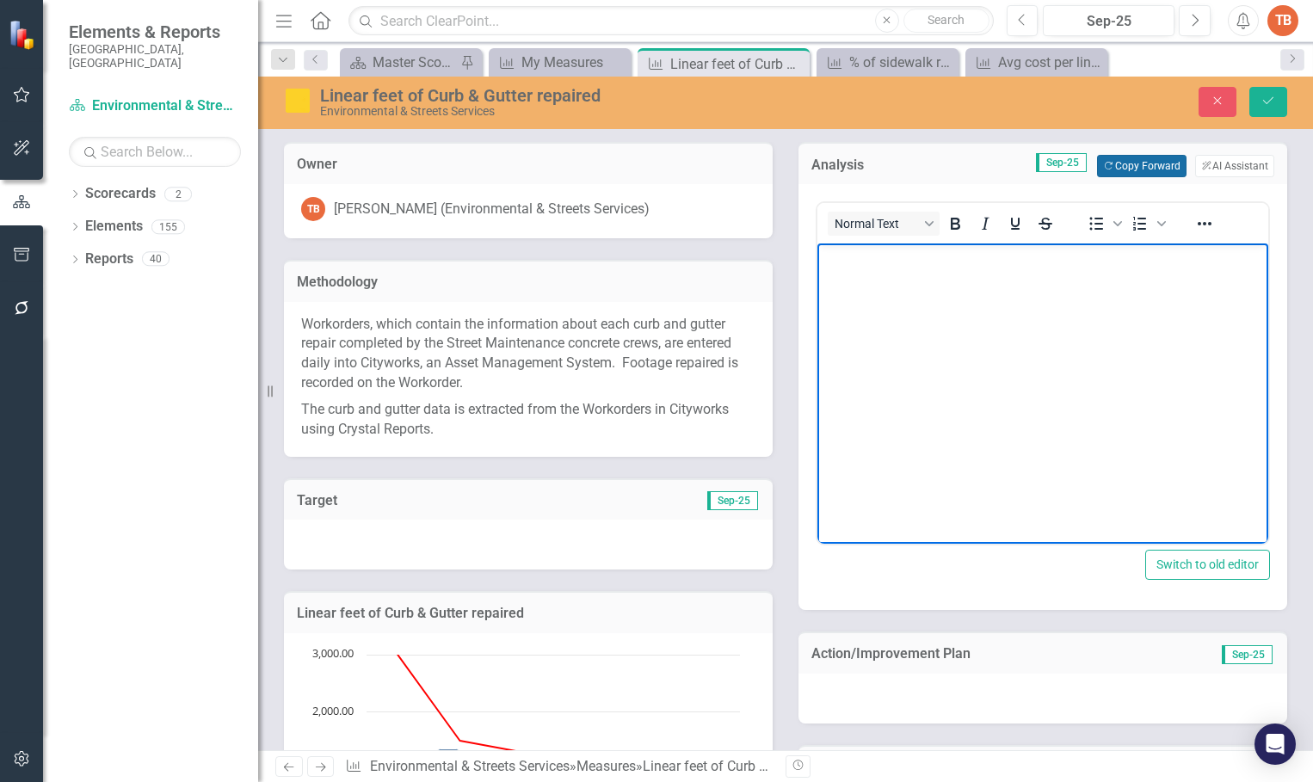
click at [1119, 165] on button "Copy Forward Copy Forward" at bounding box center [1141, 166] width 89 height 22
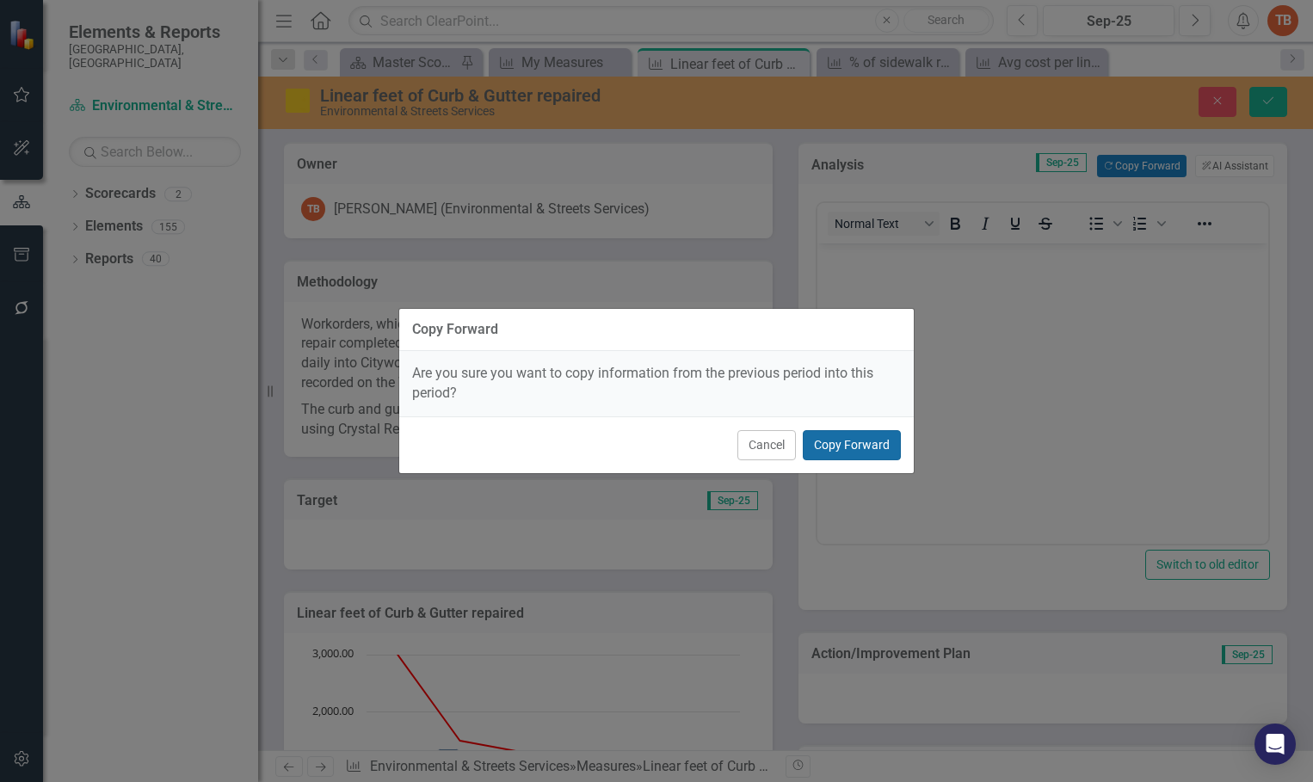
click at [852, 443] on button "Copy Forward" at bounding box center [852, 445] width 98 height 30
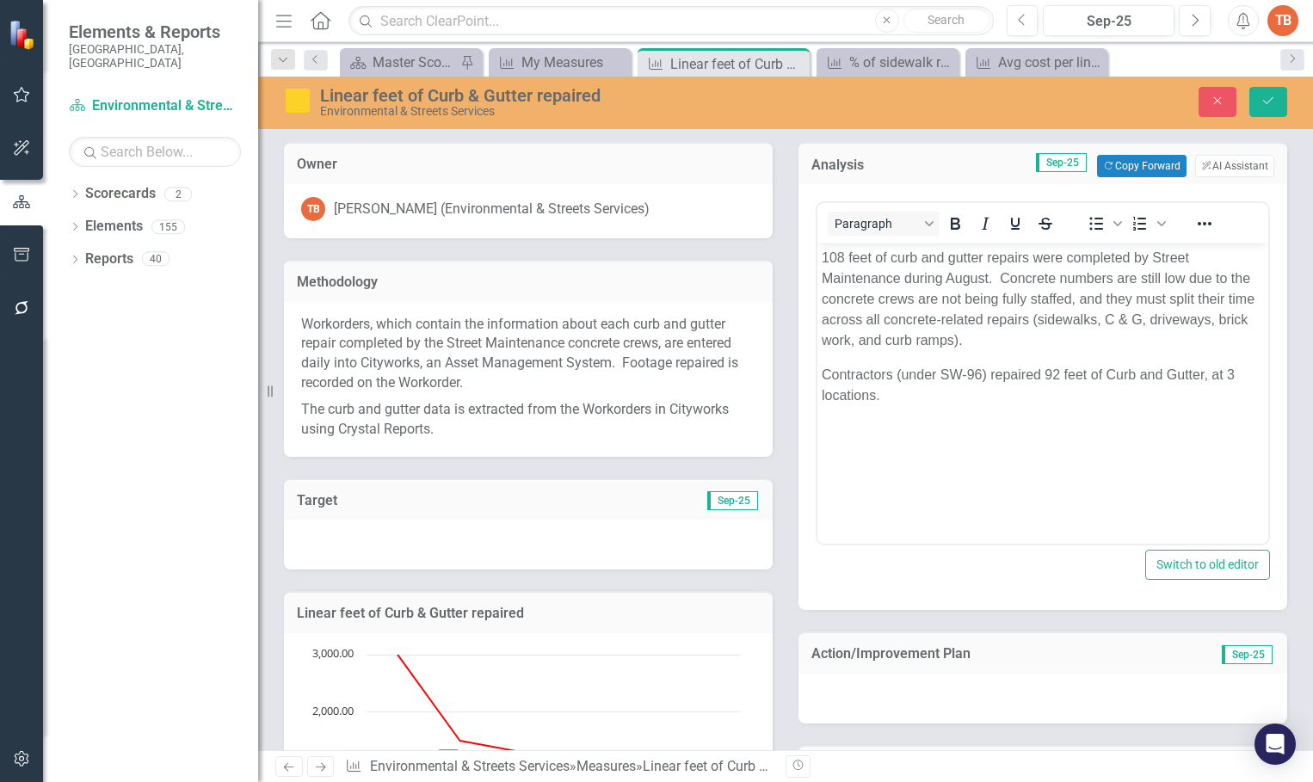
click at [843, 254] on p "108 feet of curb and gutter repairs were completed by Street Maintenance during…" at bounding box center [1043, 299] width 442 height 103
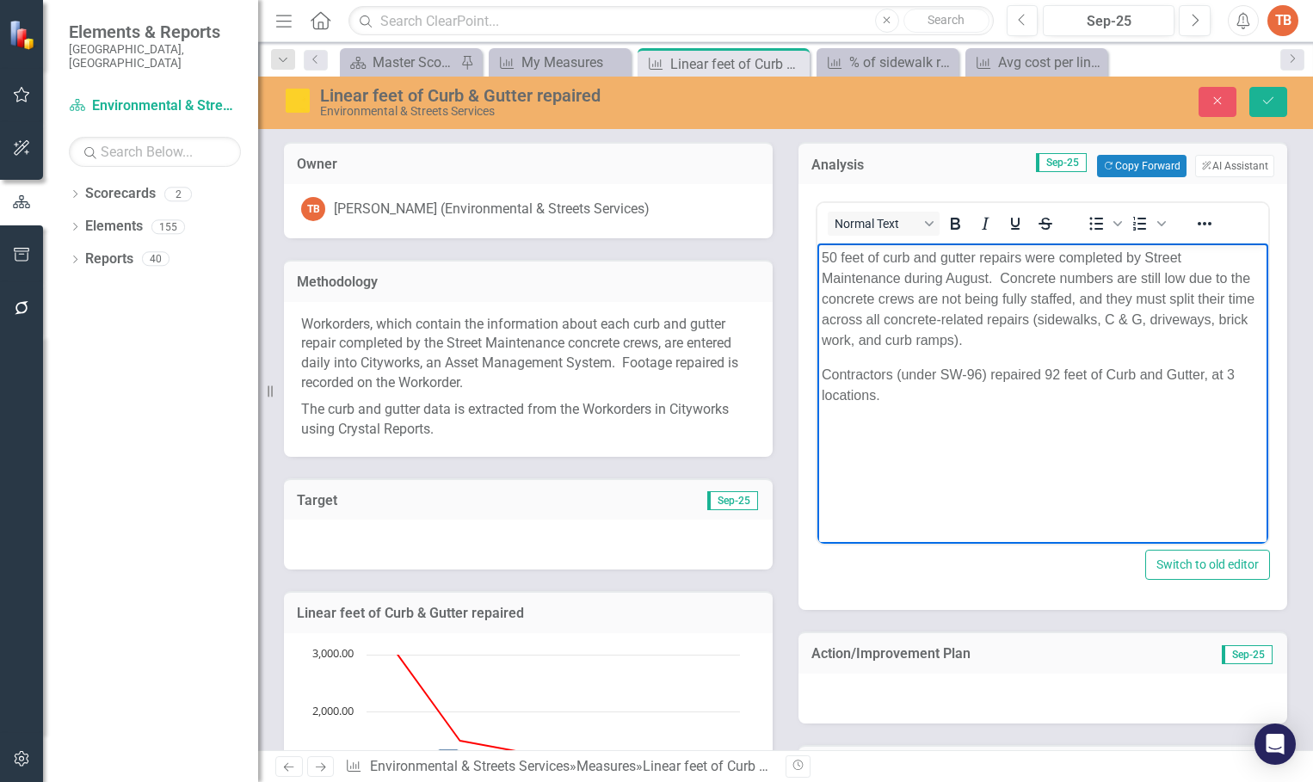
click at [987, 276] on p "50 feet of curb and gutter repairs were completed by Street Maintenance during …" at bounding box center [1043, 299] width 442 height 103
click at [882, 394] on p "Contractors (under SW-96) repaired 92 feet of Curb and Gutter, at 3 locations." at bounding box center [1043, 385] width 442 height 41
click at [1057, 373] on p "Contractors (under SW-96) repaired 92 feet of Curb and Gutter, at 3 locations." at bounding box center [1043, 385] width 442 height 41
click at [1244, 375] on p "Contractors (under SW-96) repaired 230 feet of Curb and Gutter, at 3 locations." at bounding box center [1043, 385] width 442 height 41
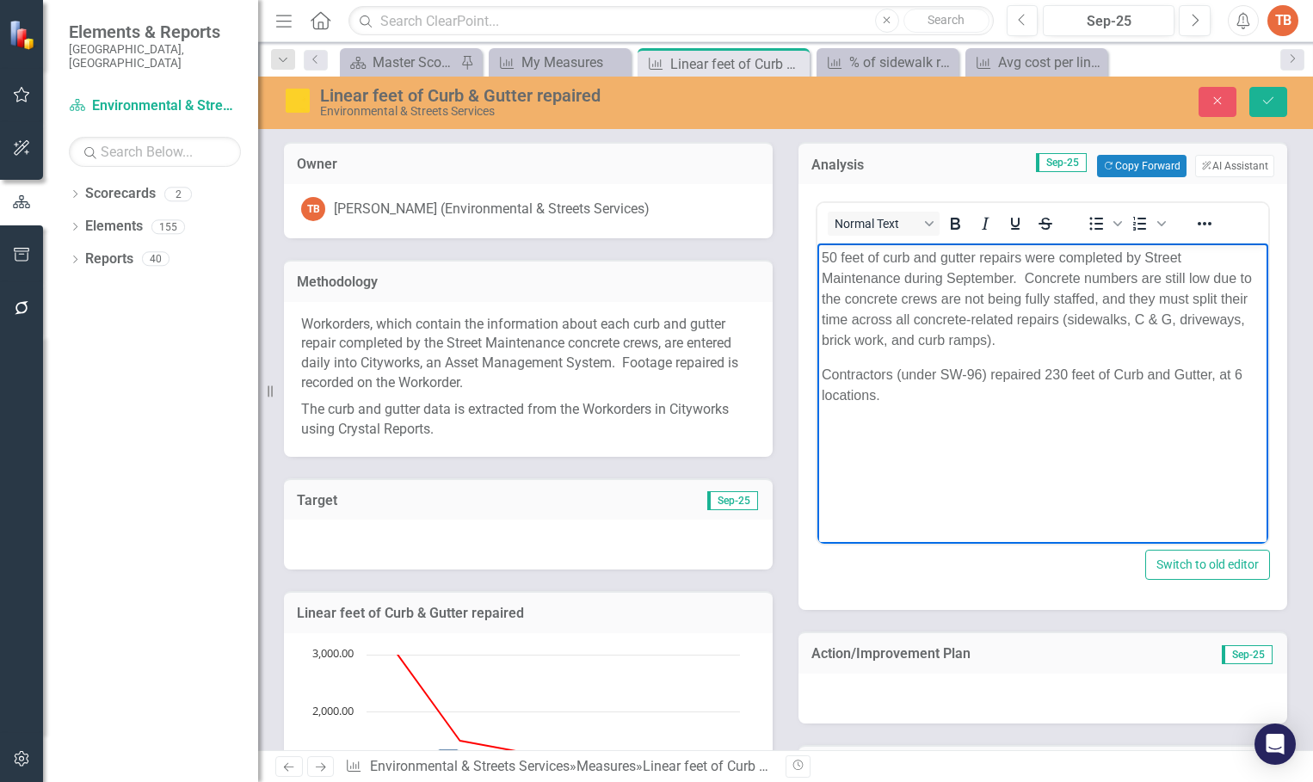
click at [949, 401] on p "Contractors (under SW-96) repaired 230 feet of Curb and Gutter, at 6 locations." at bounding box center [1043, 385] width 442 height 41
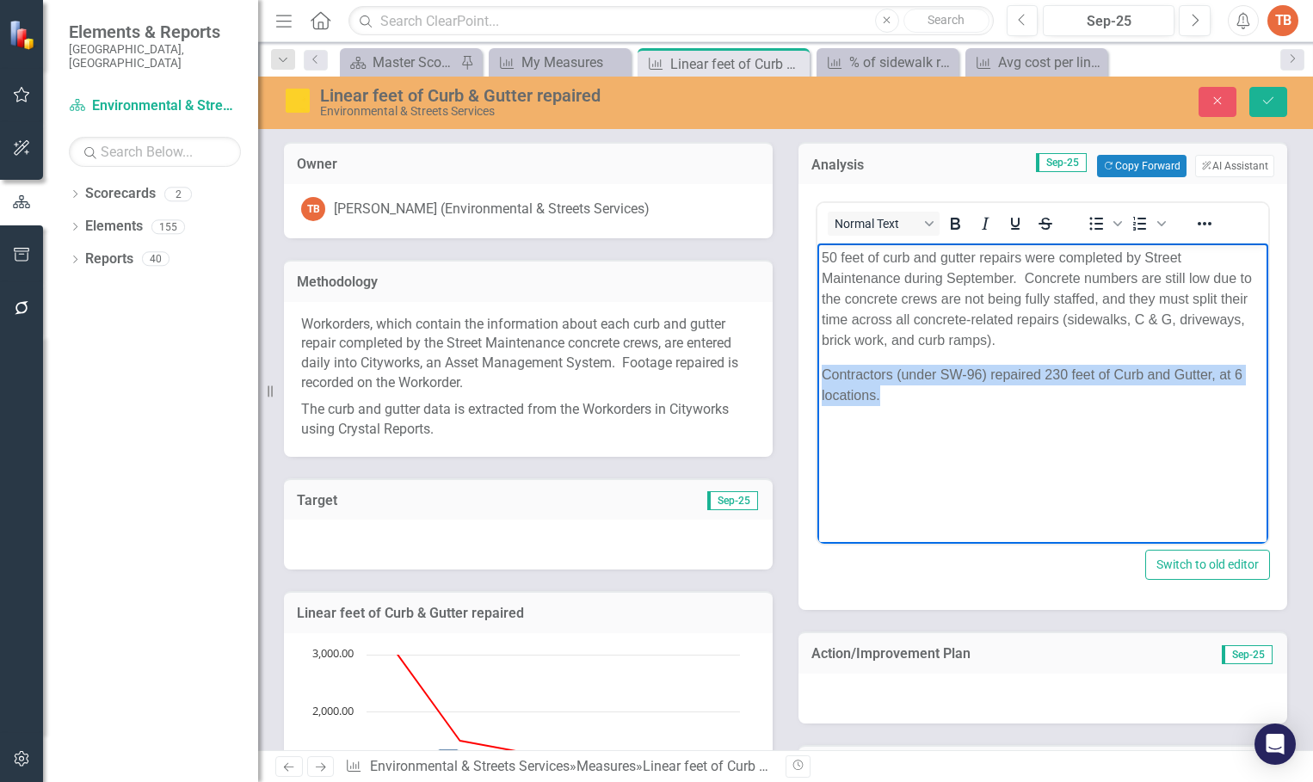
drag, startPoint x: 822, startPoint y: 371, endPoint x: 879, endPoint y: 396, distance: 62.0
click at [879, 396] on p "Contractors (under SW-96) repaired 230 feet of Curb and Gutter, at 6 locations." at bounding box center [1043, 385] width 442 height 41
click at [950, 217] on icon "Bold" at bounding box center [955, 223] width 21 height 21
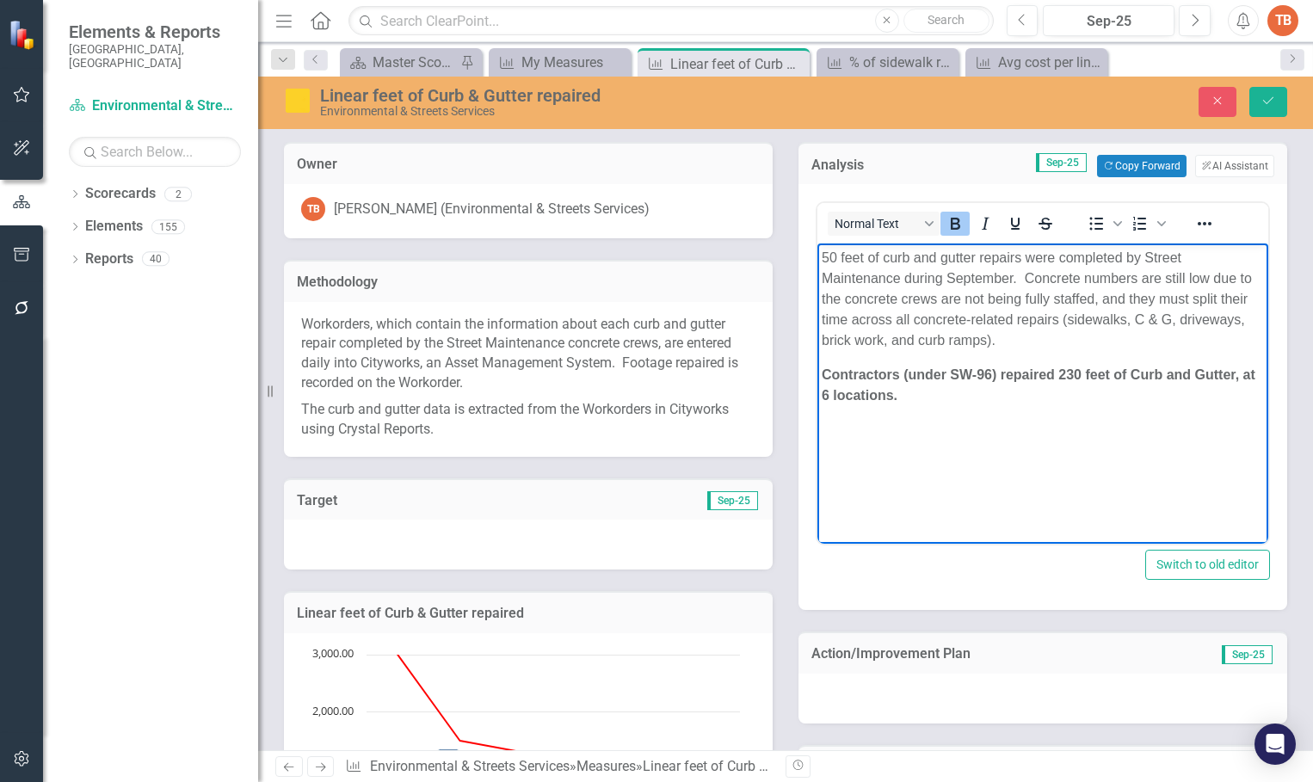
click at [962, 425] on body "50 feet of curb and gutter repairs were completed by Street Maintenance during …" at bounding box center [1042, 372] width 451 height 258
click at [1013, 291] on p "50 feet of curb and gutter repairs were completed by Street Maintenance during …" at bounding box center [1043, 299] width 442 height 103
click at [1007, 441] on body "50 feet of curb and gutter repairs were completed by Street Maintenance during …" at bounding box center [1042, 372] width 451 height 258
click at [901, 393] on p "Contractors (under SW-96) repaired 230 feet of Curb and Gutter, at 6 locations." at bounding box center [1043, 385] width 442 height 41
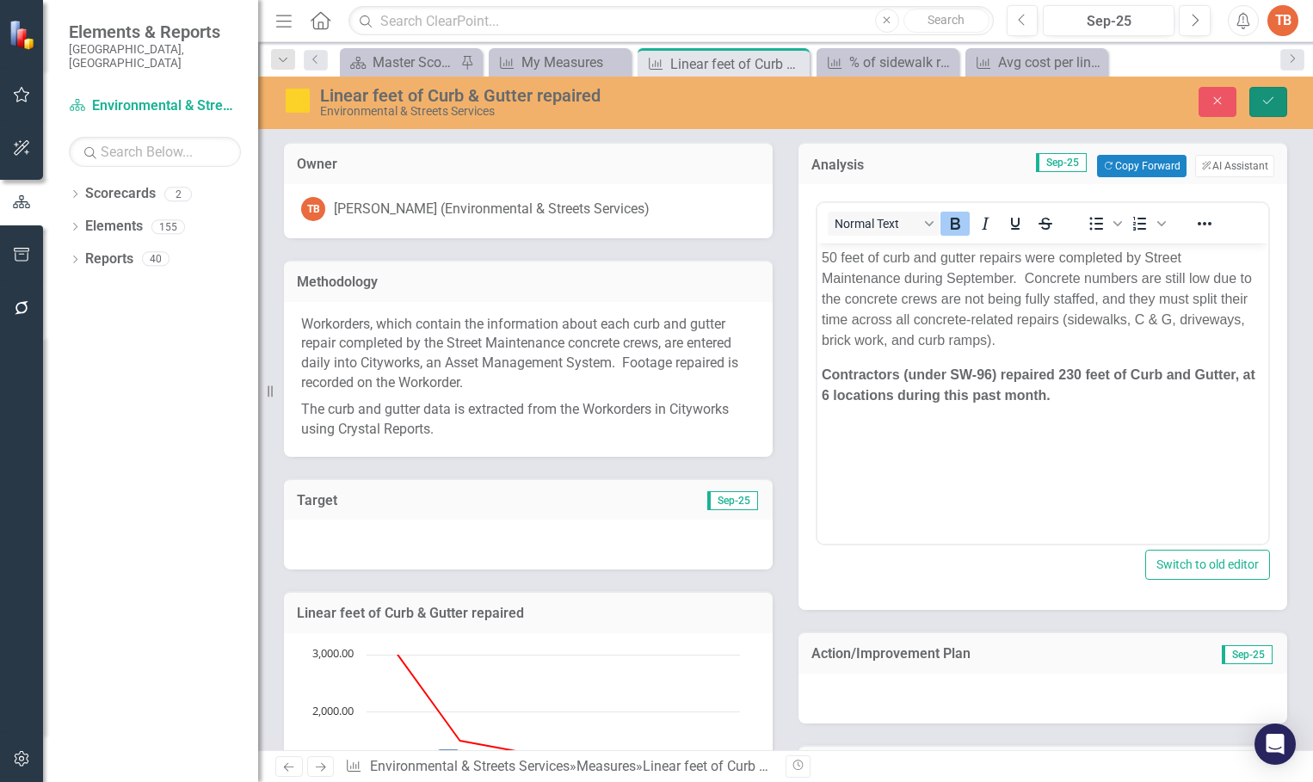
click at [1267, 101] on icon "Save" at bounding box center [1267, 101] width 15 height 12
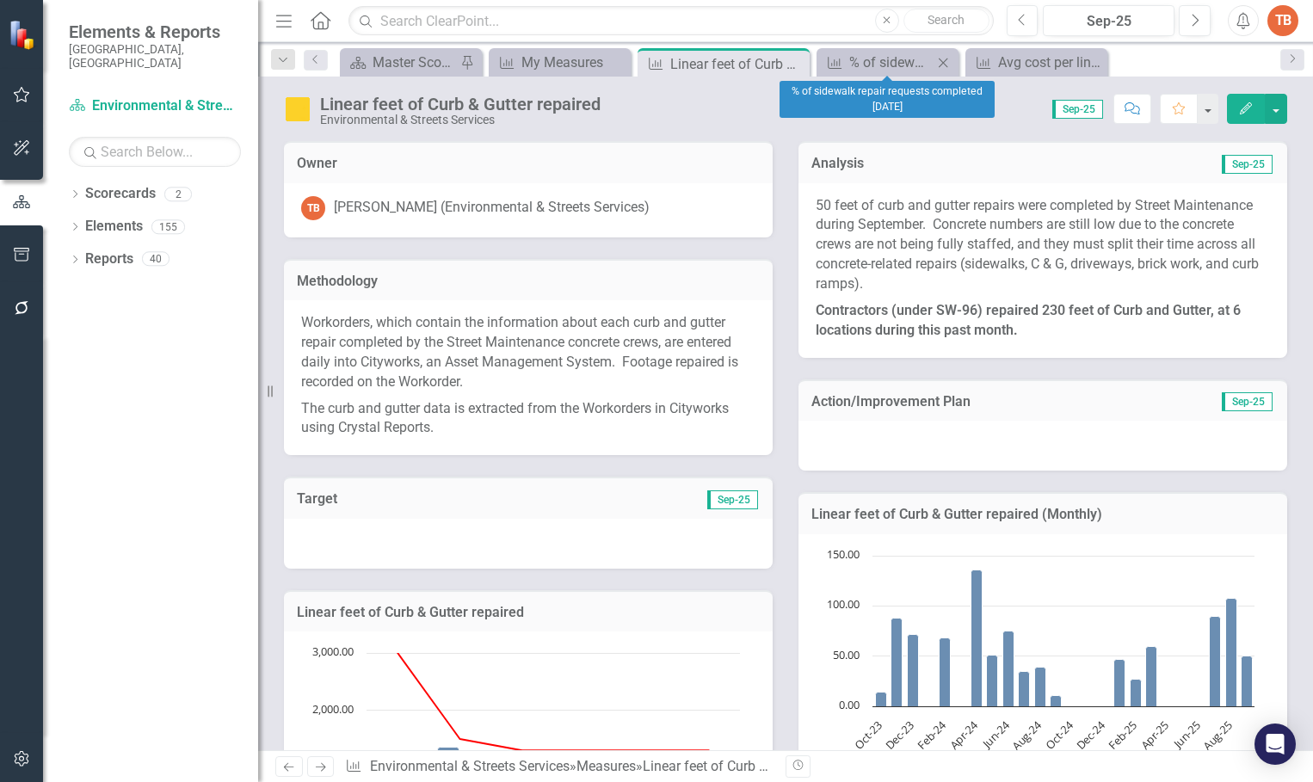
click at [940, 60] on icon "Close" at bounding box center [942, 63] width 17 height 14
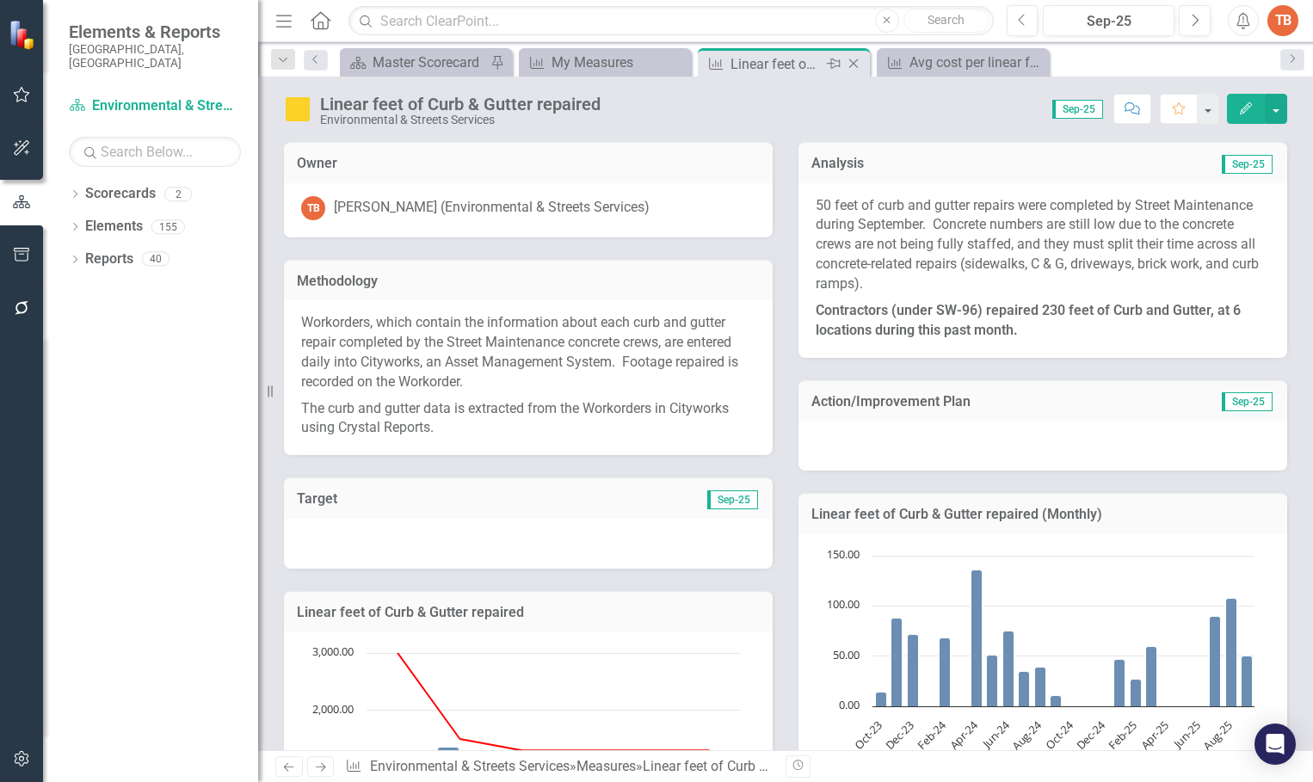
click at [853, 61] on icon "Close" at bounding box center [853, 64] width 17 height 14
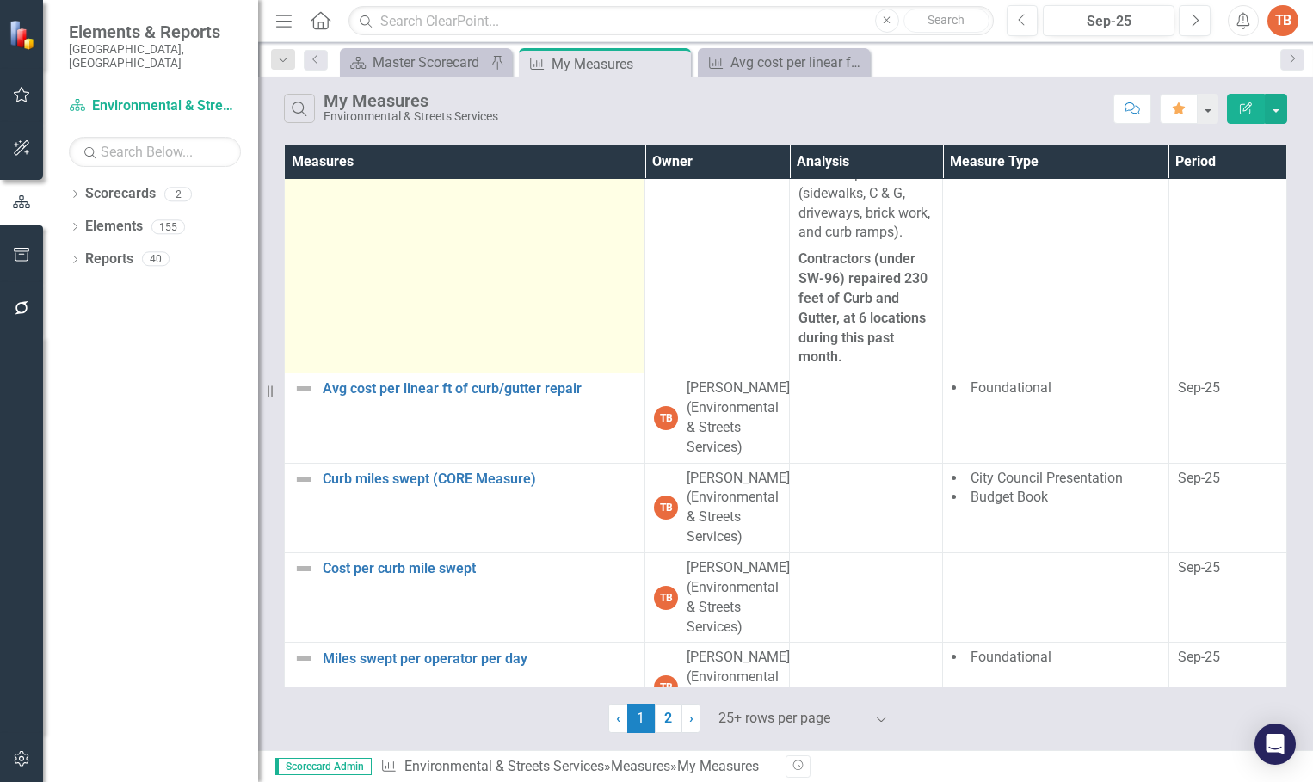
scroll to position [1721, 0]
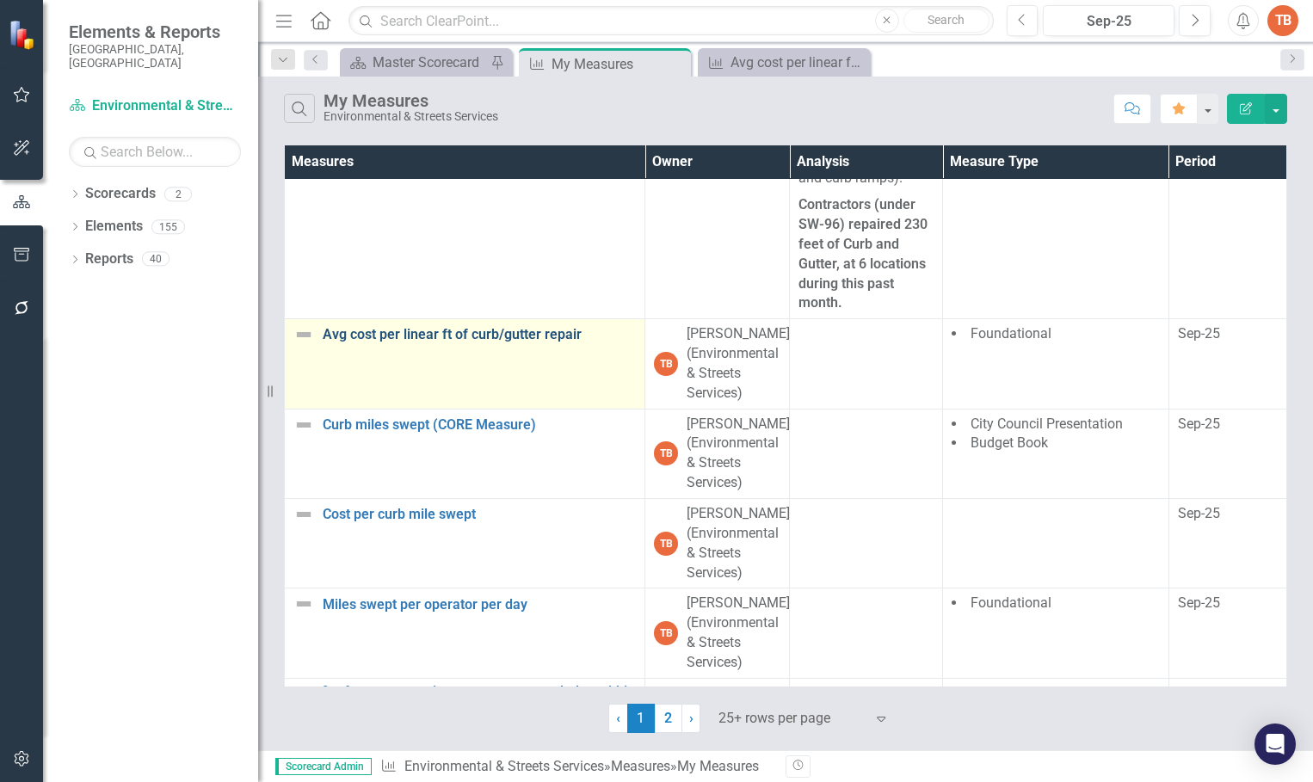
click at [454, 342] on link "Avg cost per linear ft of curb/gutter repair" at bounding box center [479, 334] width 313 height 15
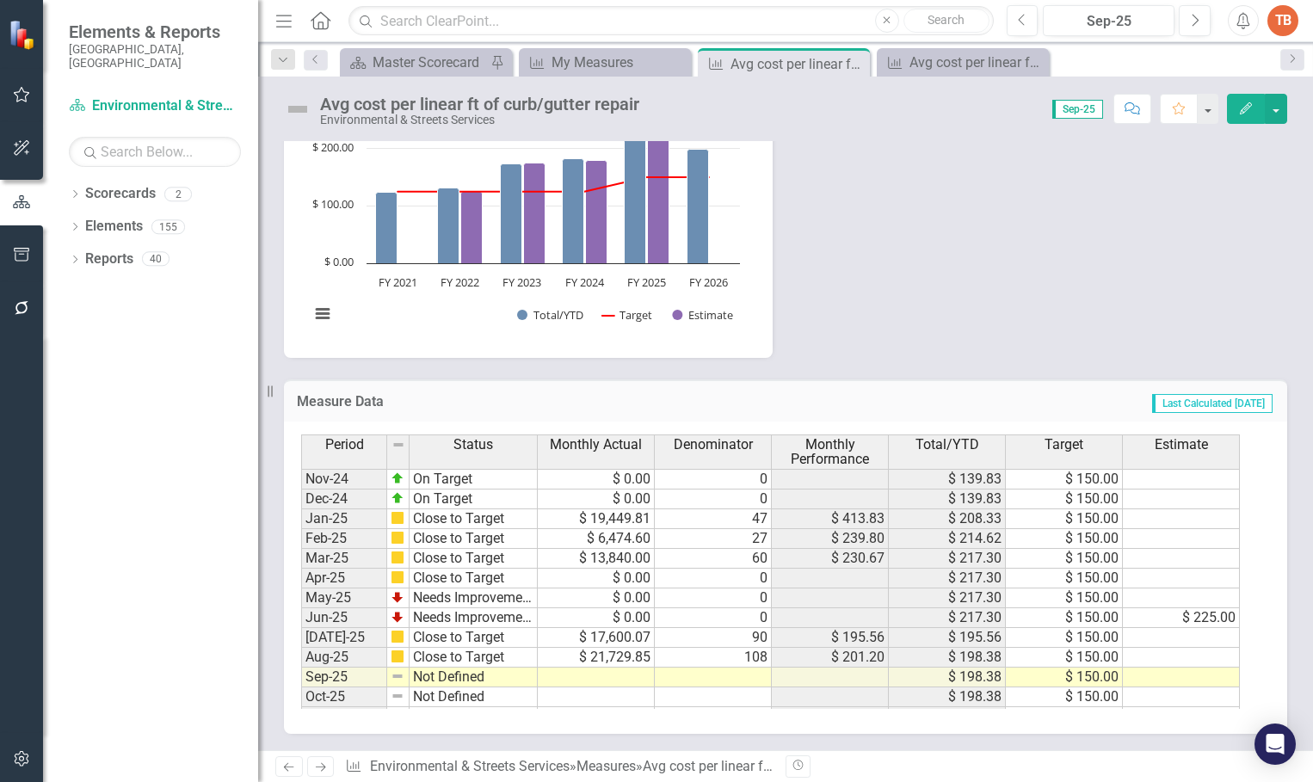
scroll to position [870, 0]
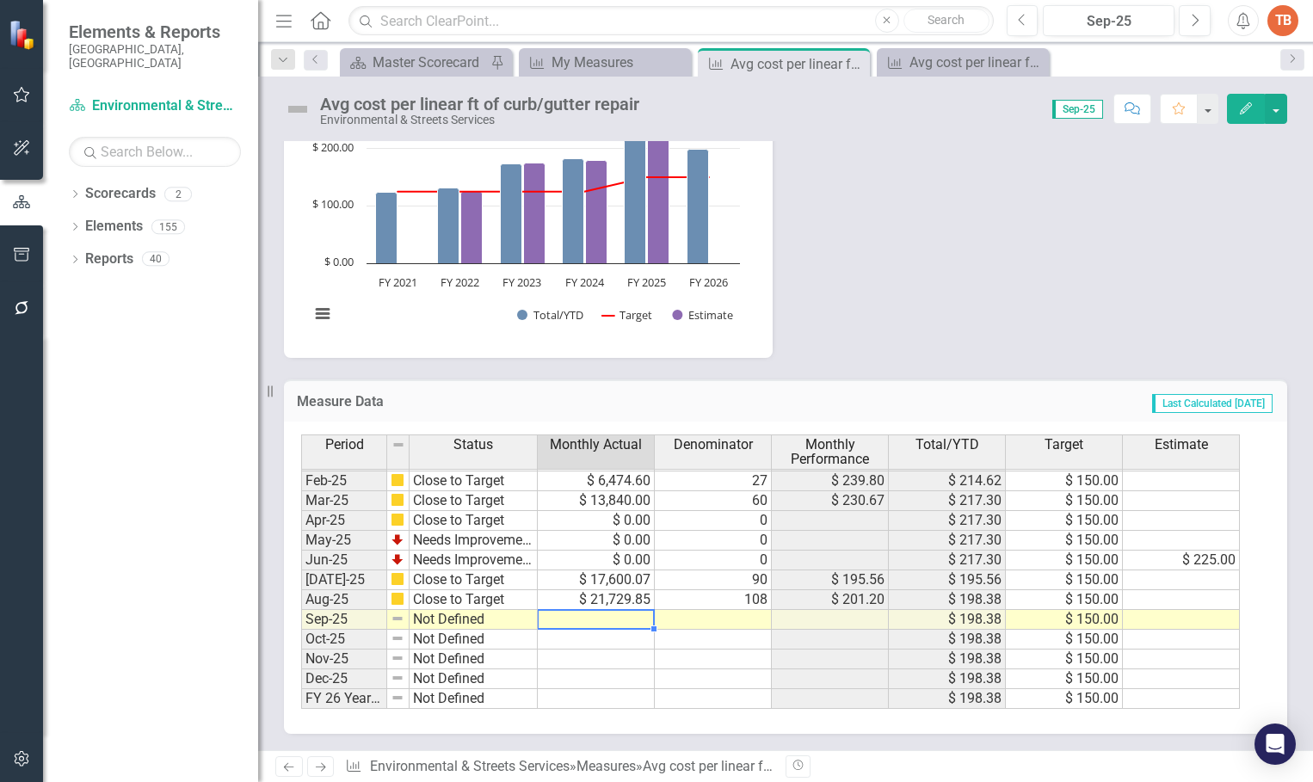
click at [619, 619] on td at bounding box center [596, 620] width 117 height 20
click at [618, 615] on td at bounding box center [596, 620] width 117 height 20
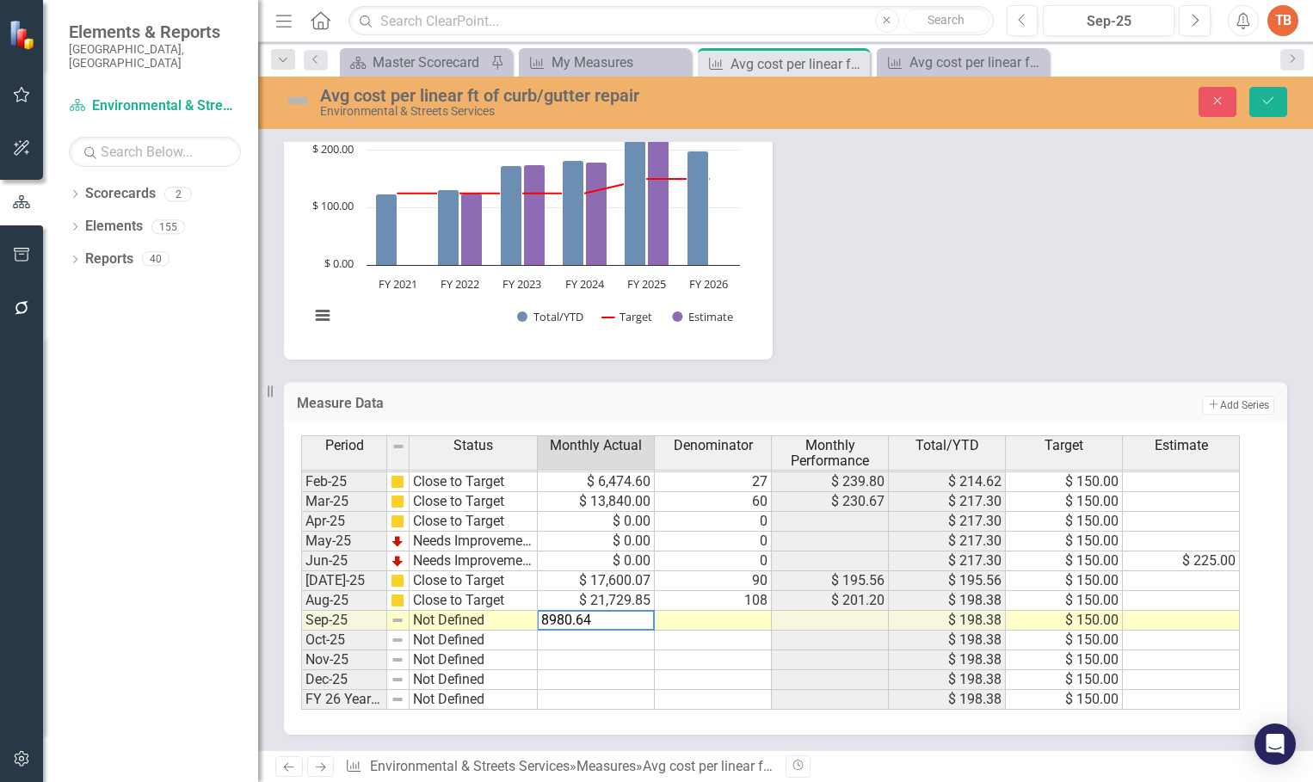
type textarea "8980.64"
click at [714, 619] on td at bounding box center [713, 621] width 117 height 20
type textarea "50"
click at [424, 619] on td "Not Defined" at bounding box center [474, 621] width 128 height 20
click at [425, 619] on td "Not Defined" at bounding box center [474, 621] width 128 height 20
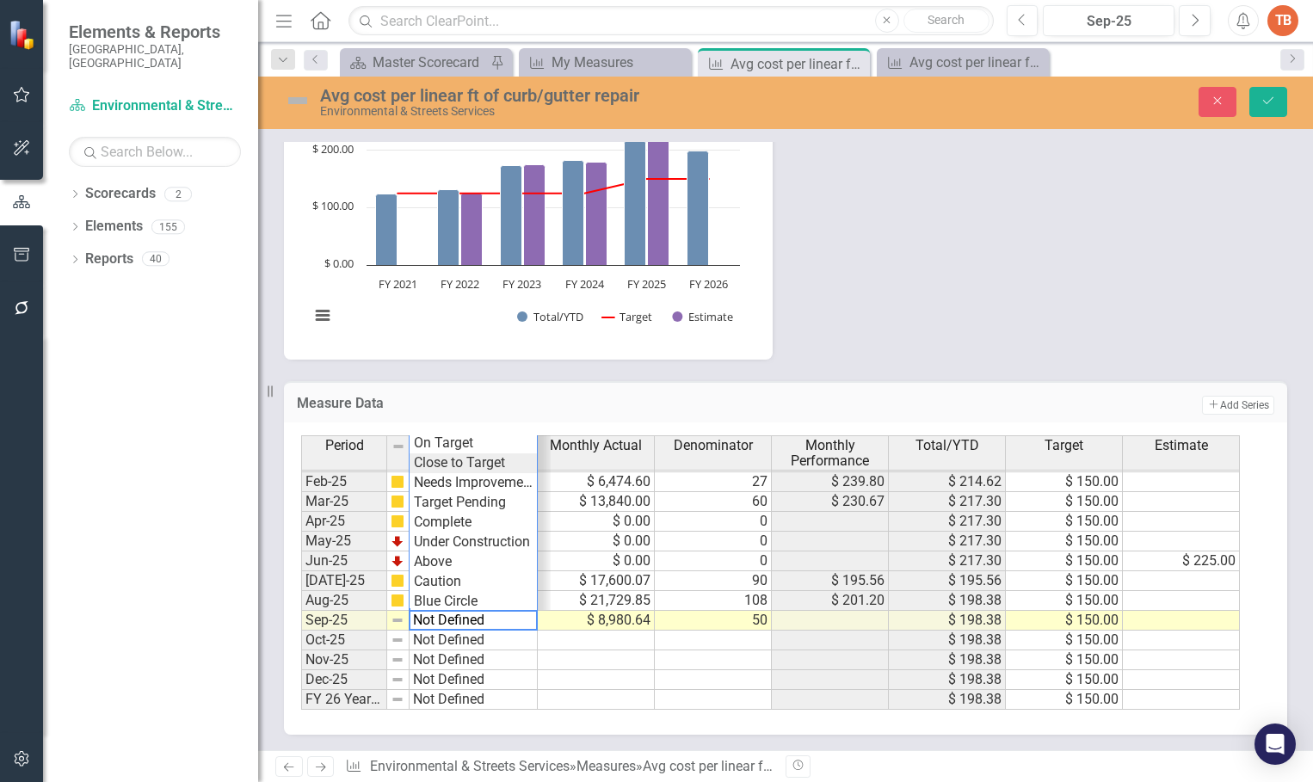
type textarea "Close to Target"
click at [455, 464] on div "Period Status Monthly Actual Denominator Monthly Performance Total/YTD Target E…" at bounding box center [779, 572] width 956 height 274
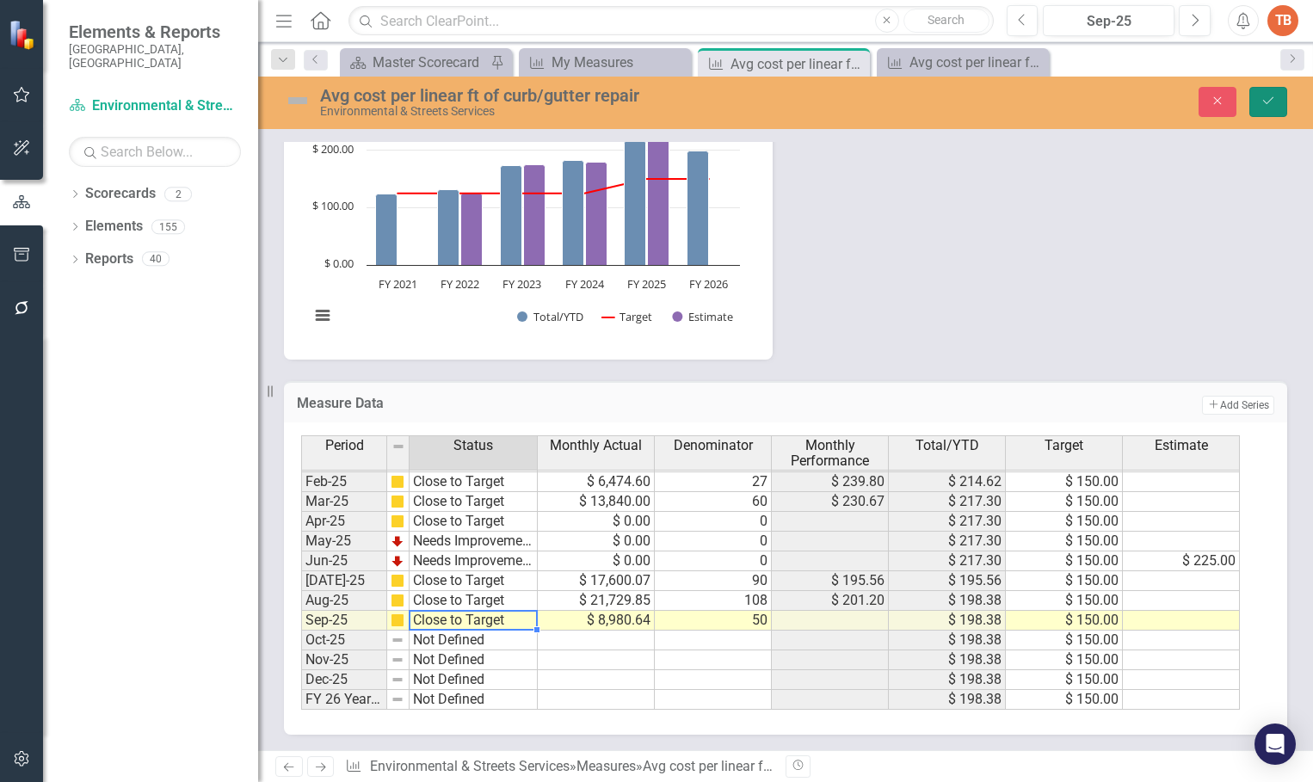
click at [1270, 98] on icon "Save" at bounding box center [1267, 101] width 15 height 12
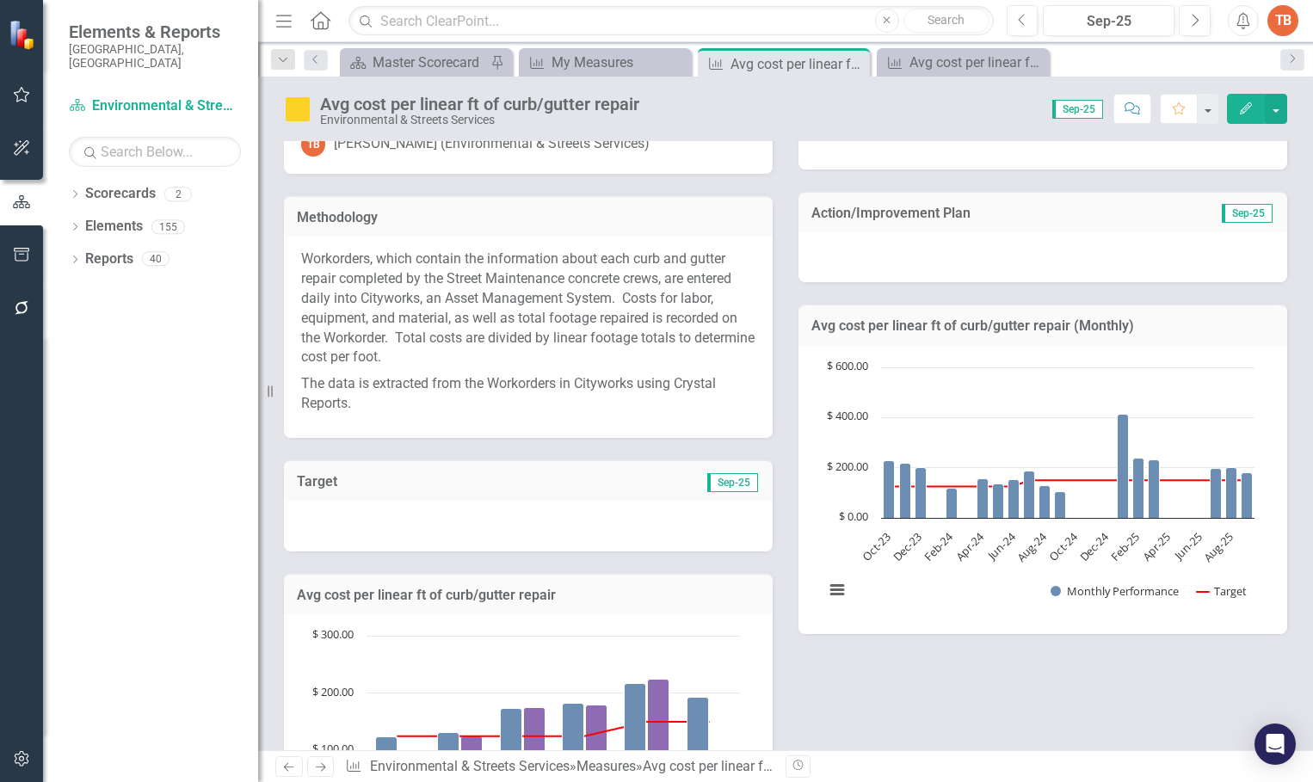
scroll to position [0, 0]
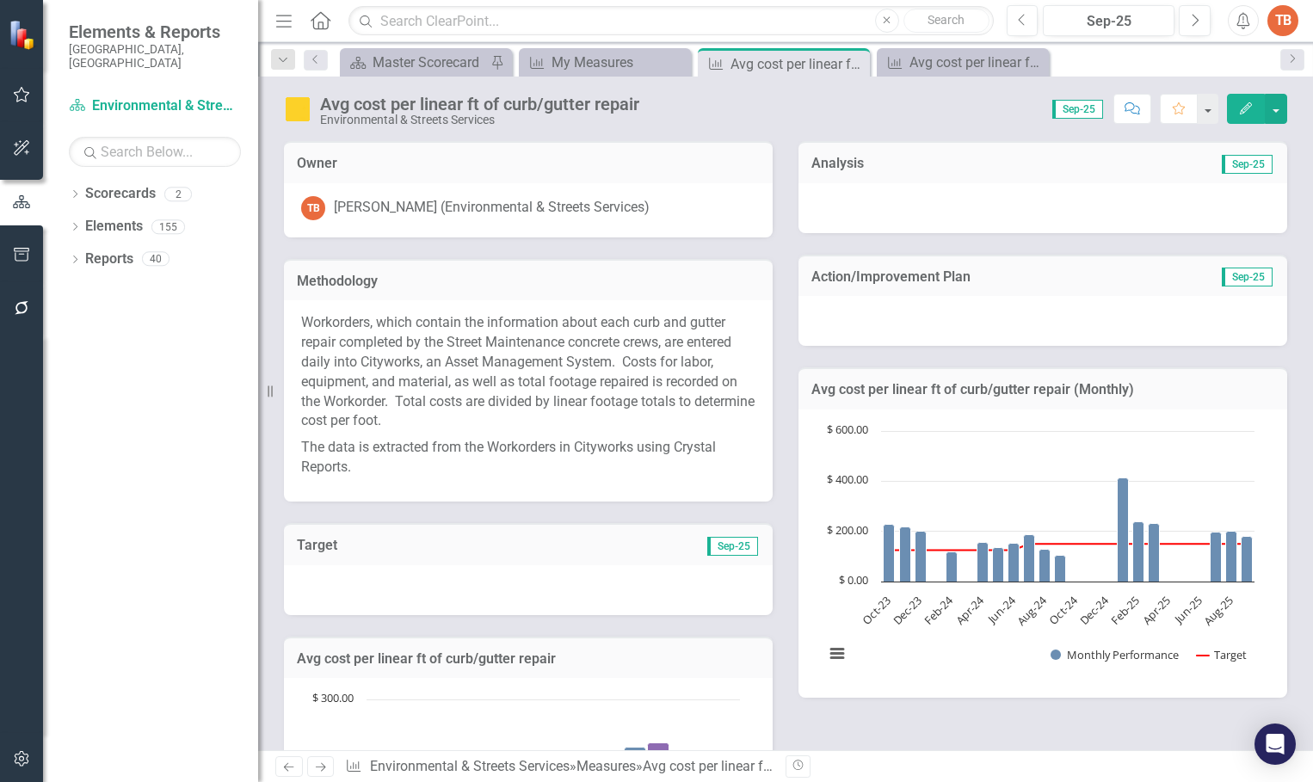
click at [821, 205] on div at bounding box center [1042, 208] width 489 height 50
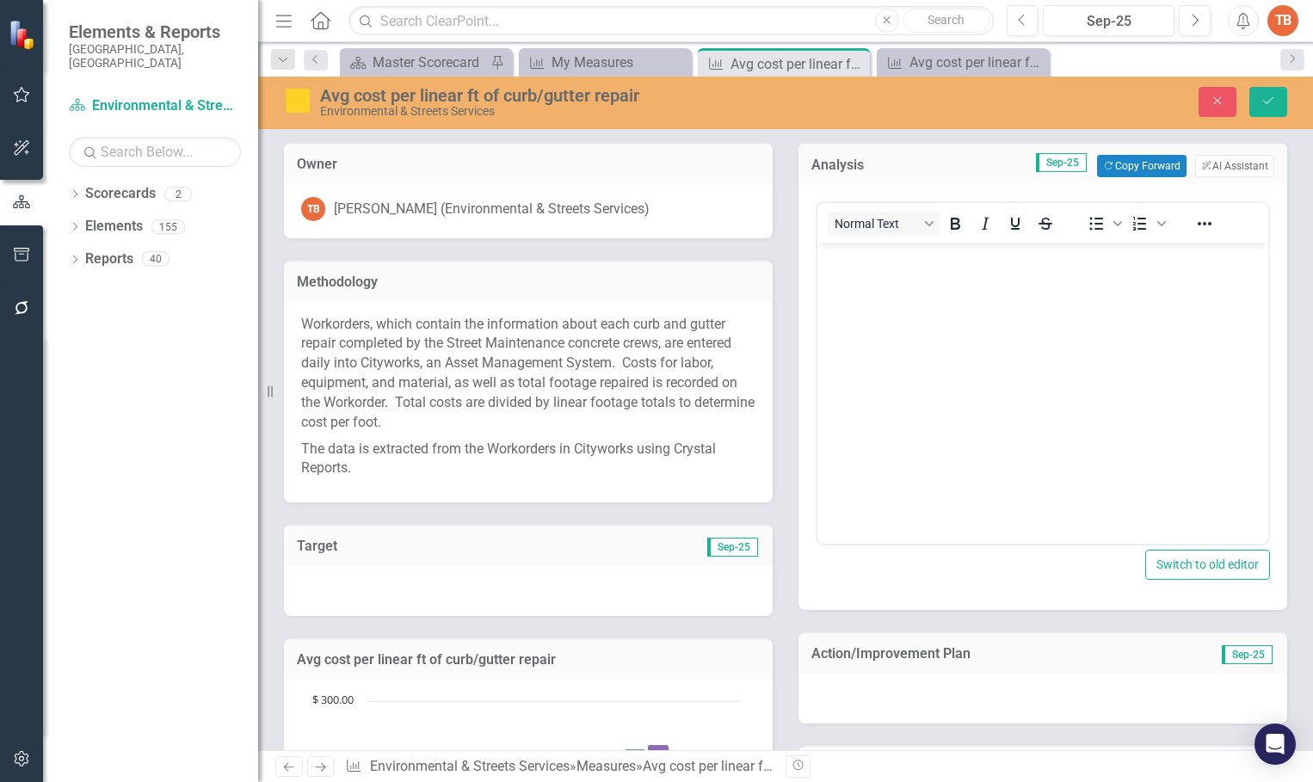
click at [855, 293] on body "Rich Text Area. Press ALT-0 for help." at bounding box center [1042, 372] width 451 height 258
click at [1117, 163] on button "Copy Forward Copy Forward" at bounding box center [1141, 166] width 89 height 22
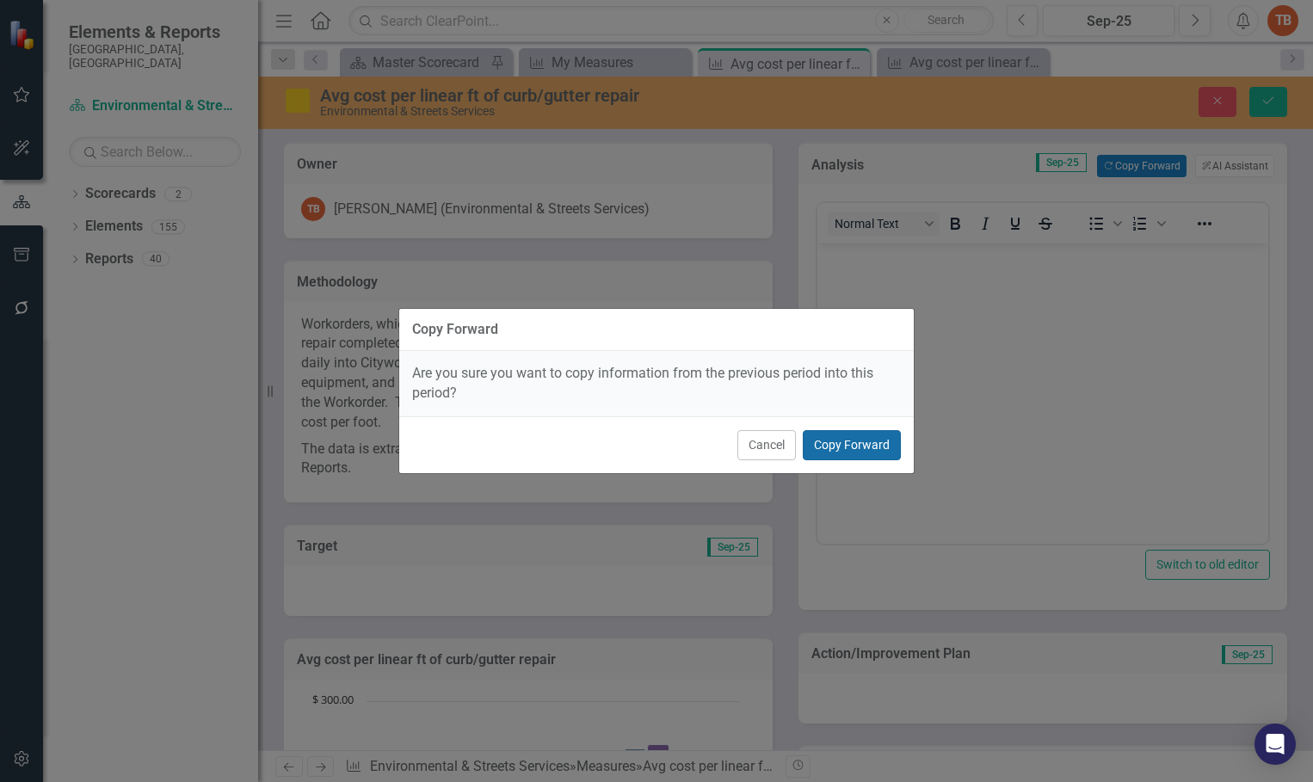
click at [860, 442] on button "Copy Forward" at bounding box center [852, 445] width 98 height 30
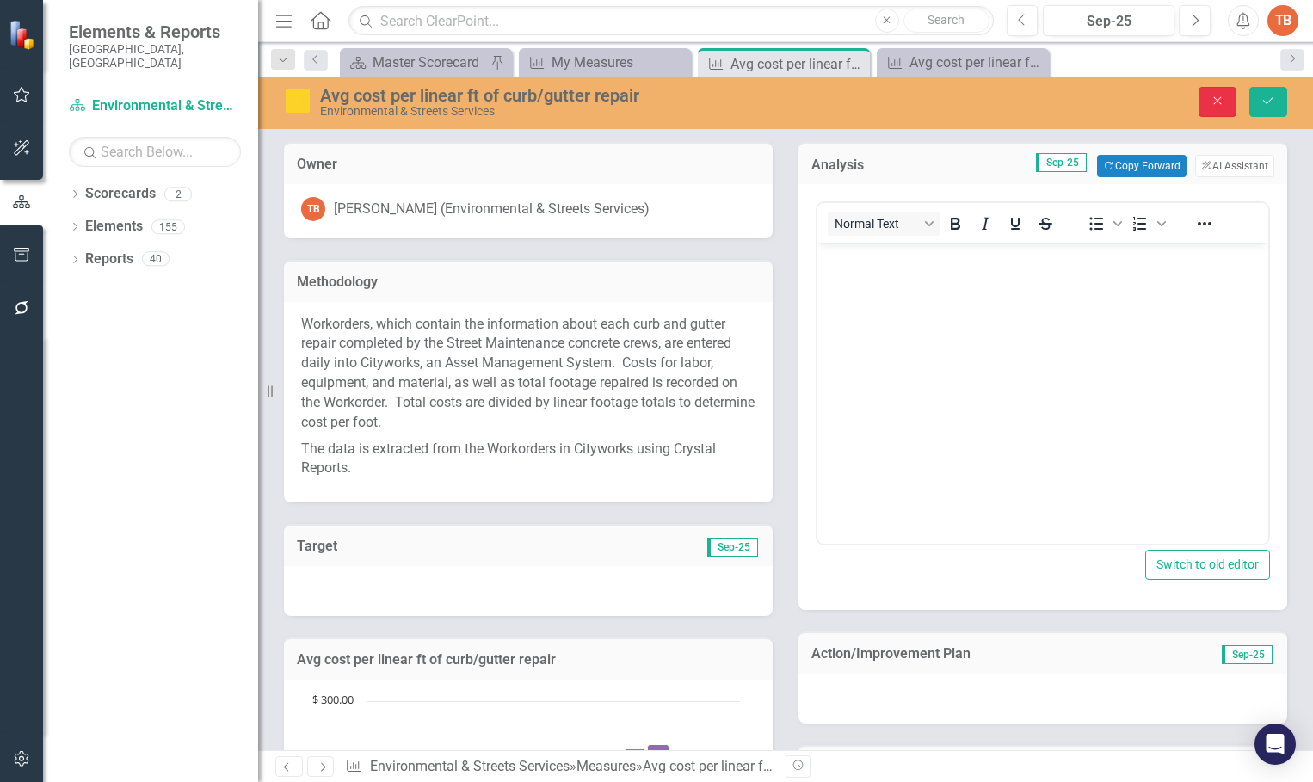
click at [1220, 98] on icon "Close" at bounding box center [1217, 101] width 15 height 12
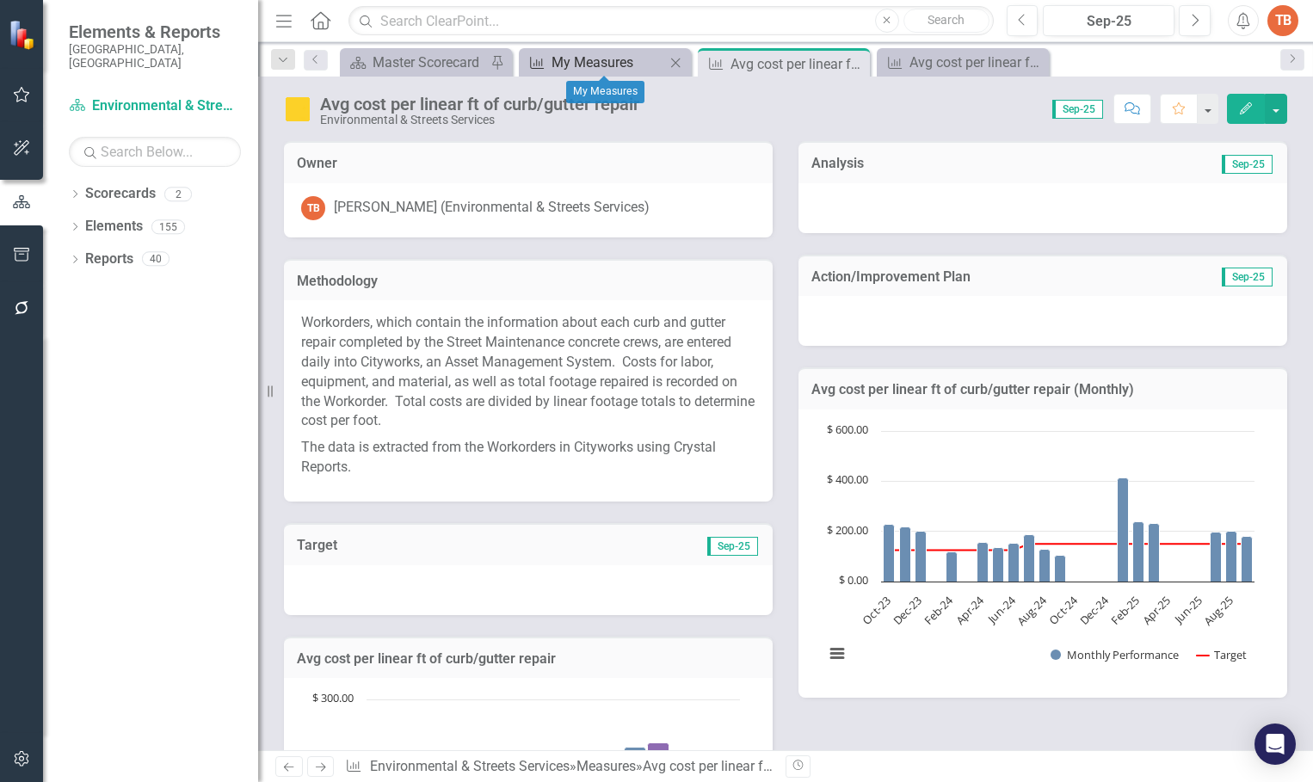
click at [602, 62] on div "My Measures" at bounding box center [608, 63] width 114 height 22
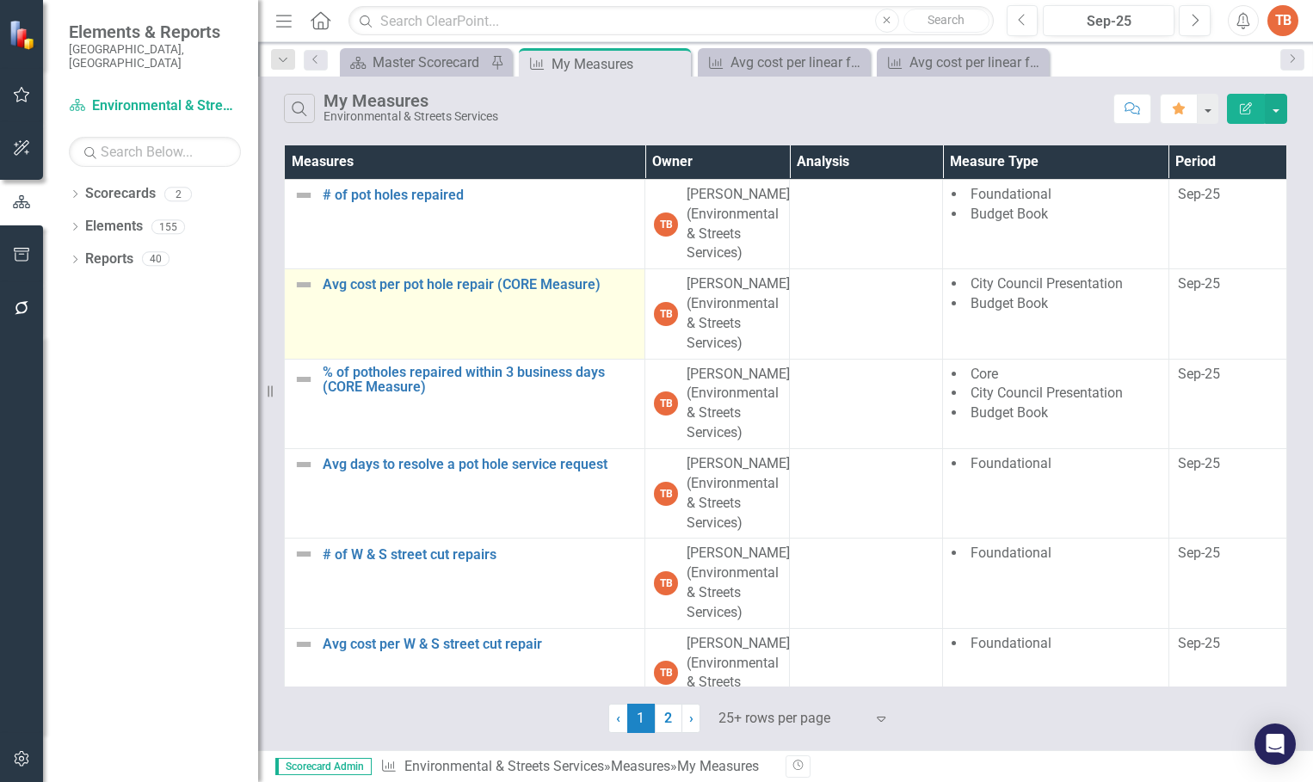
click at [514, 315] on td "Avg cost per pot hole repair (CORE Measure) Edit Edit Measure Link Open Element" at bounding box center [465, 313] width 360 height 89
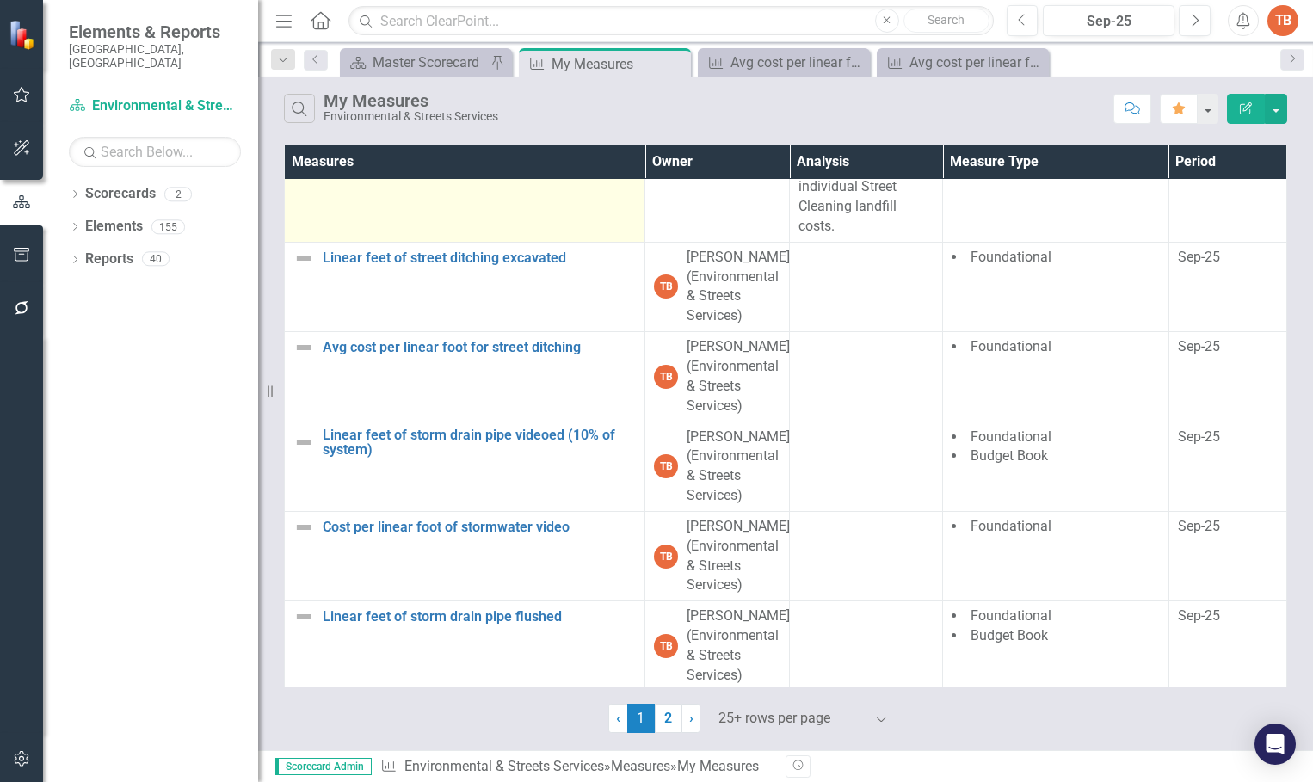
scroll to position [2768, 0]
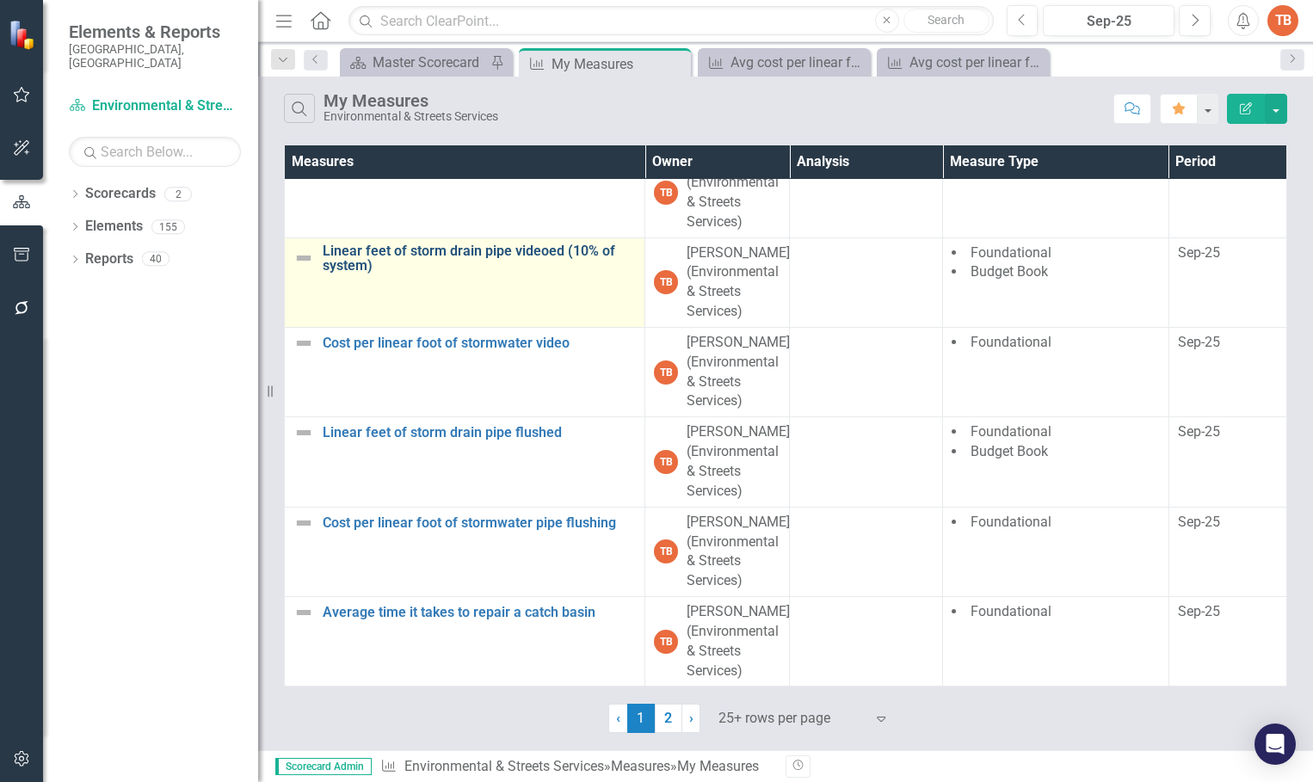
click at [403, 249] on link "Linear feet of storm drain pipe videoed (10% of system)" at bounding box center [479, 258] width 313 height 30
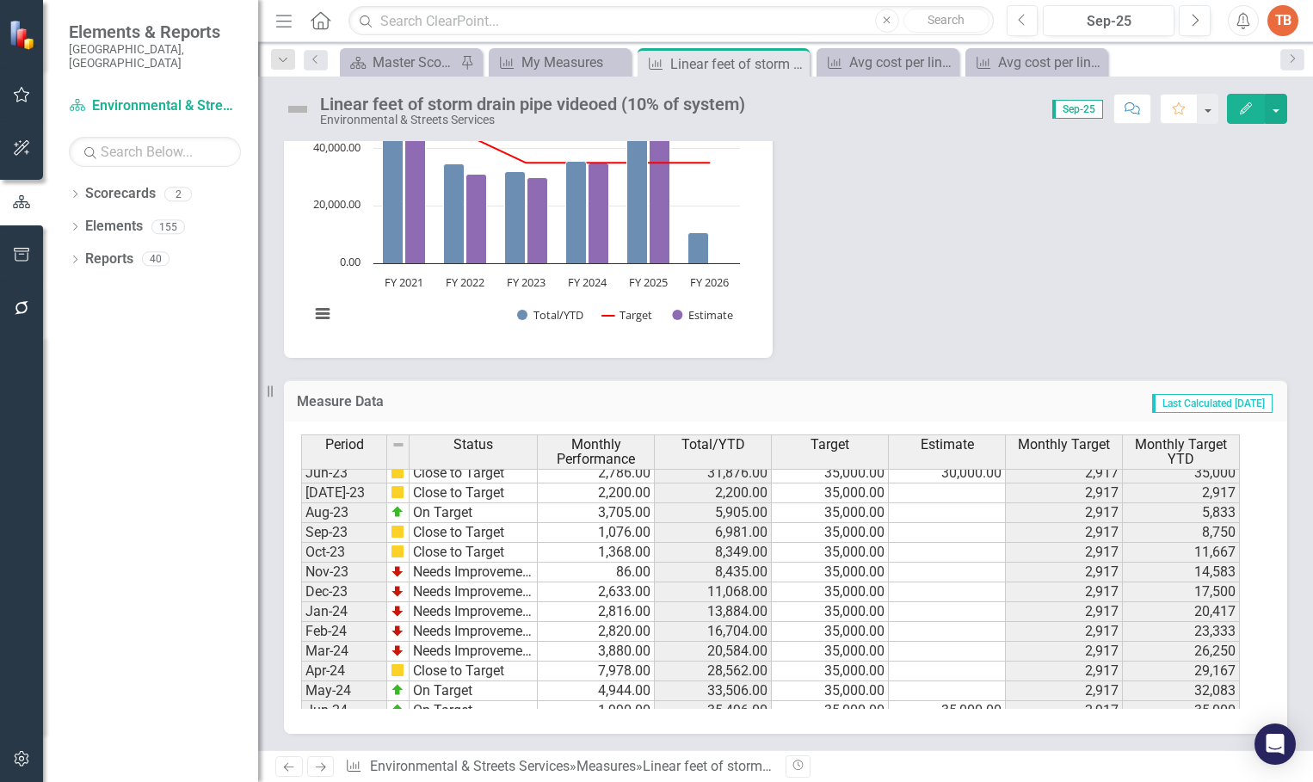
scroll to position [870, 0]
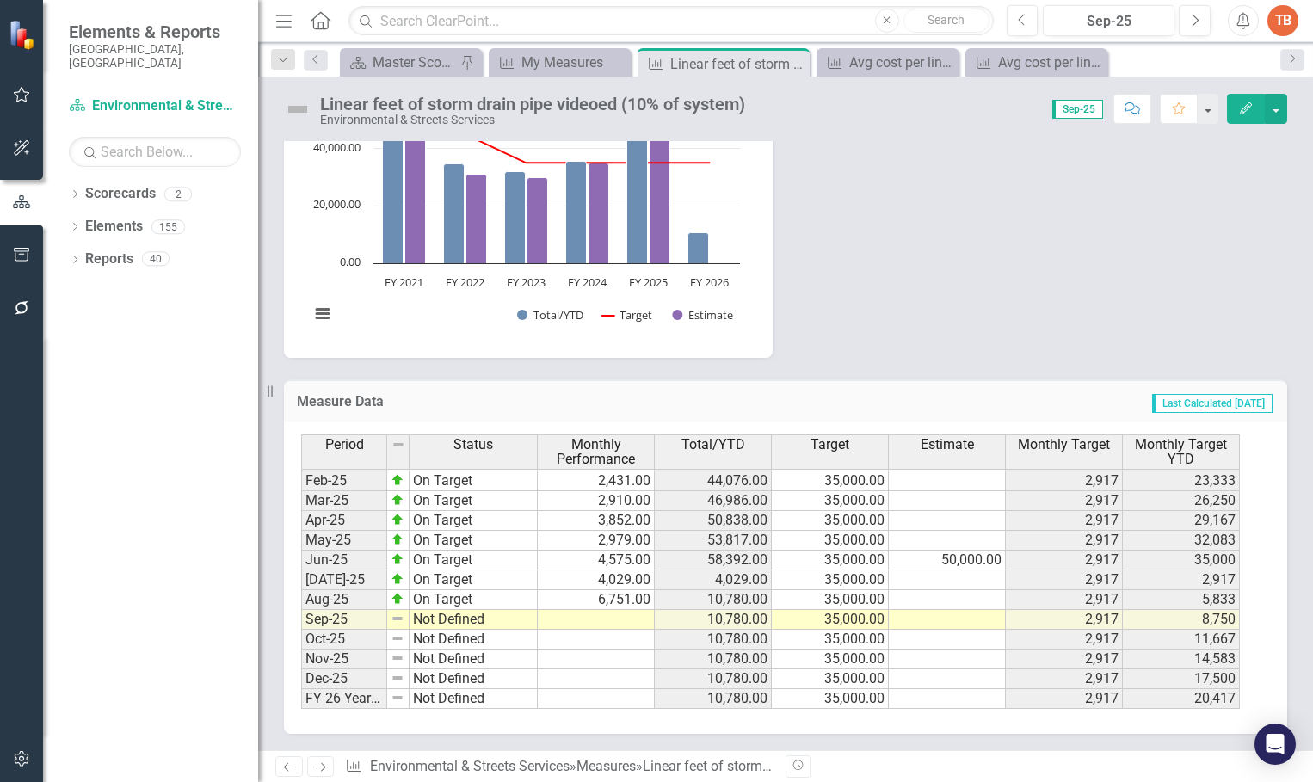
click at [582, 617] on td at bounding box center [596, 620] width 117 height 20
click at [597, 616] on td at bounding box center [596, 620] width 117 height 20
click at [607, 618] on td at bounding box center [596, 620] width 117 height 20
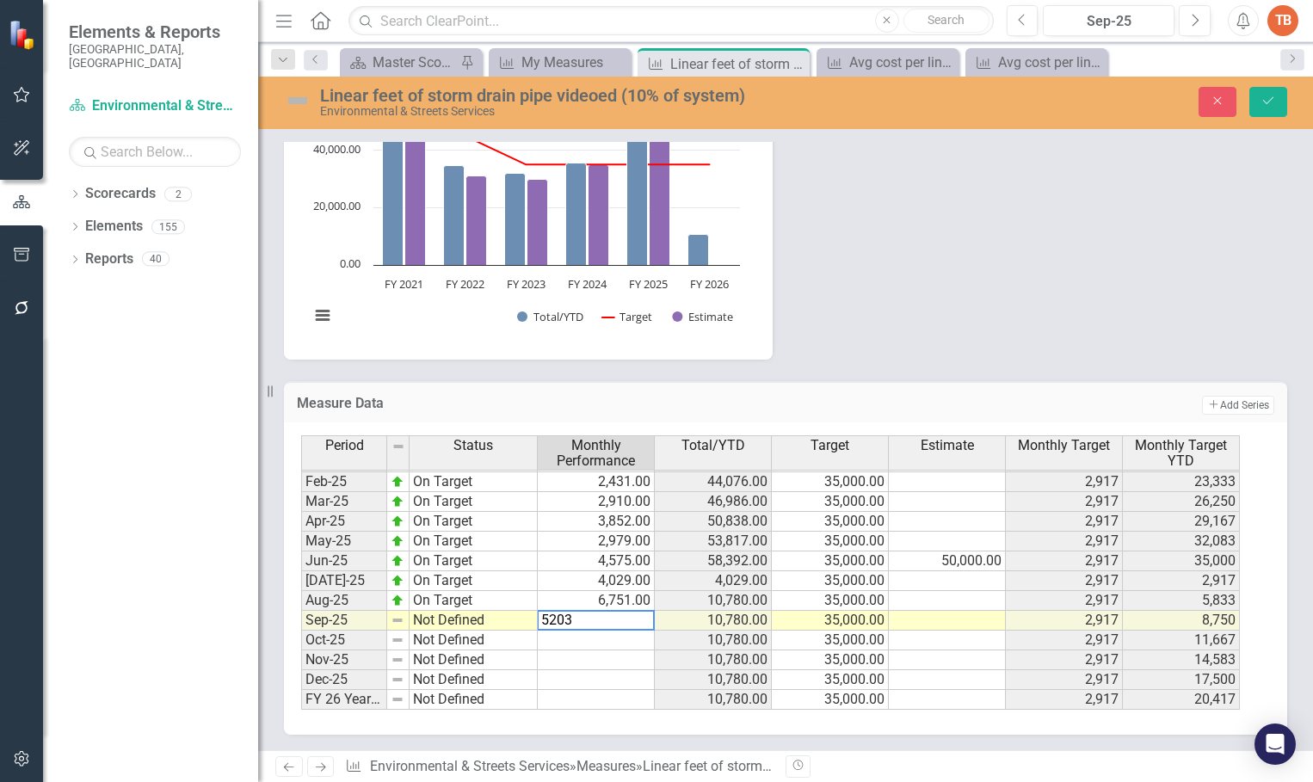
type textarea "5203"
click at [589, 641] on td at bounding box center [596, 641] width 117 height 20
click at [422, 619] on td "Not Defined" at bounding box center [474, 621] width 128 height 20
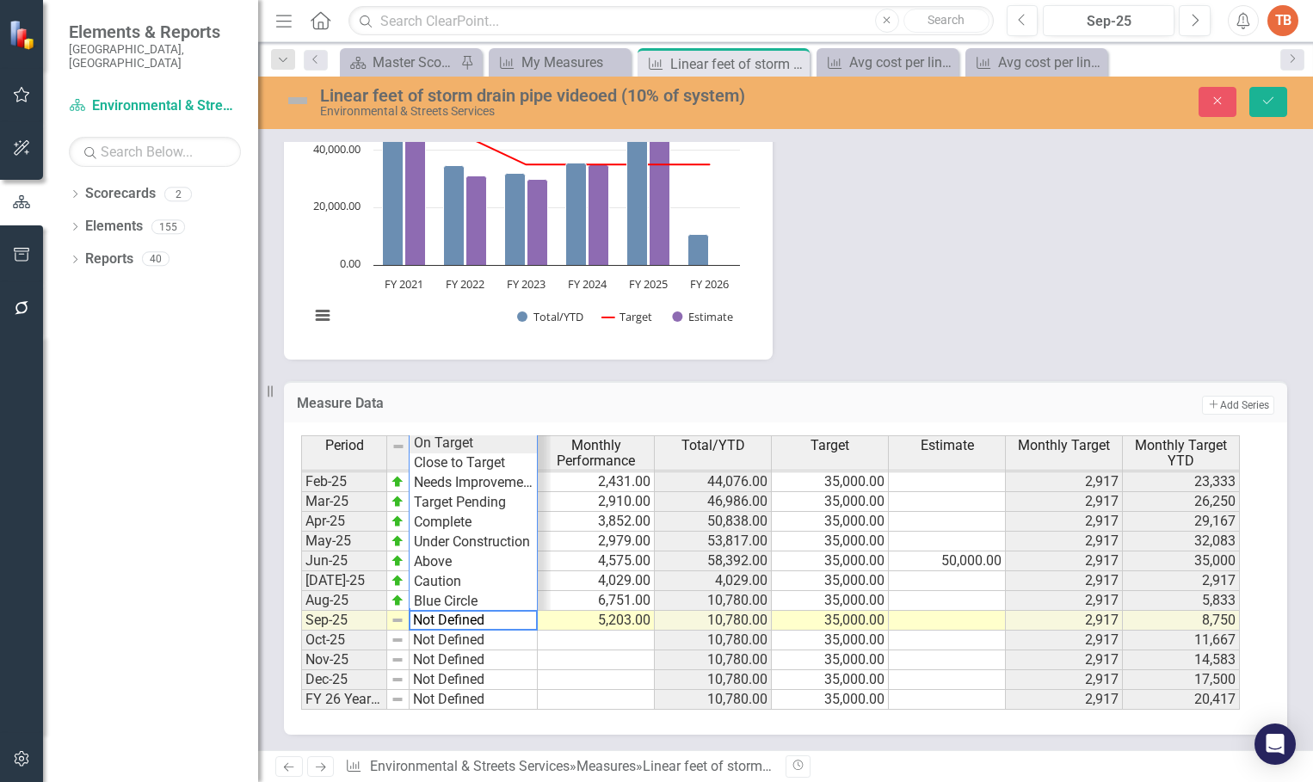
type textarea "On Target"
click at [429, 442] on div "Period Status Monthly Performance Total/YTD Target Estimate Monthly Target Mont…" at bounding box center [779, 572] width 956 height 274
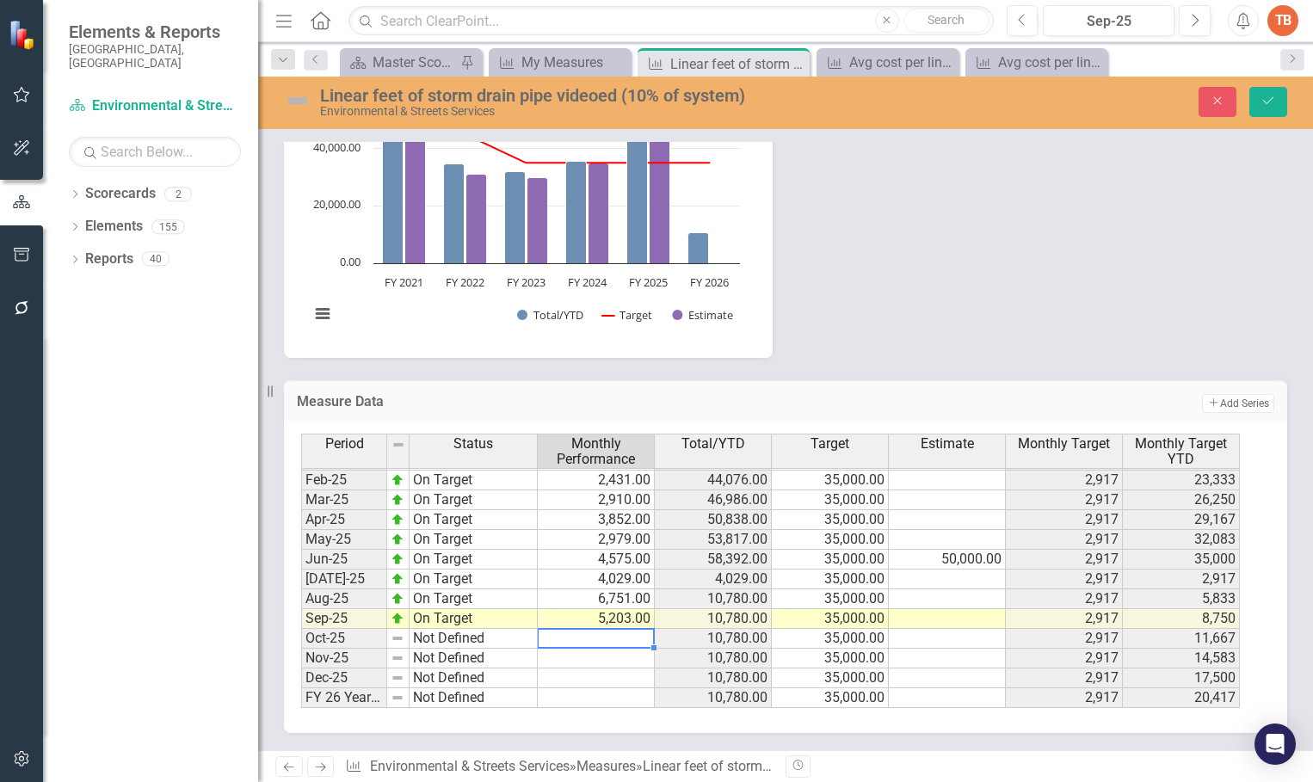
click at [573, 640] on tbody "Jan-24 Needs Improvement 2,816.00 13,884.00 35,000.00 2,917 20,417 Feb-24 Needs…" at bounding box center [770, 461] width 939 height 496
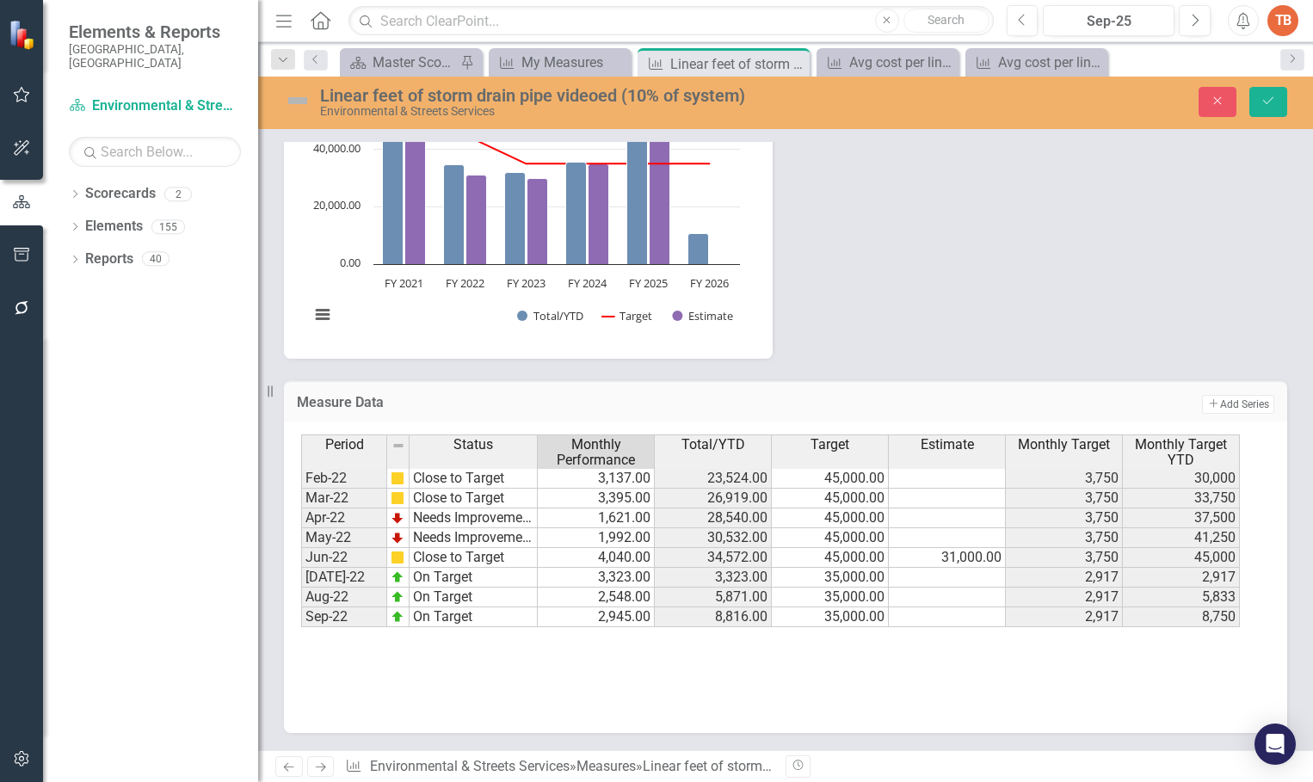
scroll to position [0, 0]
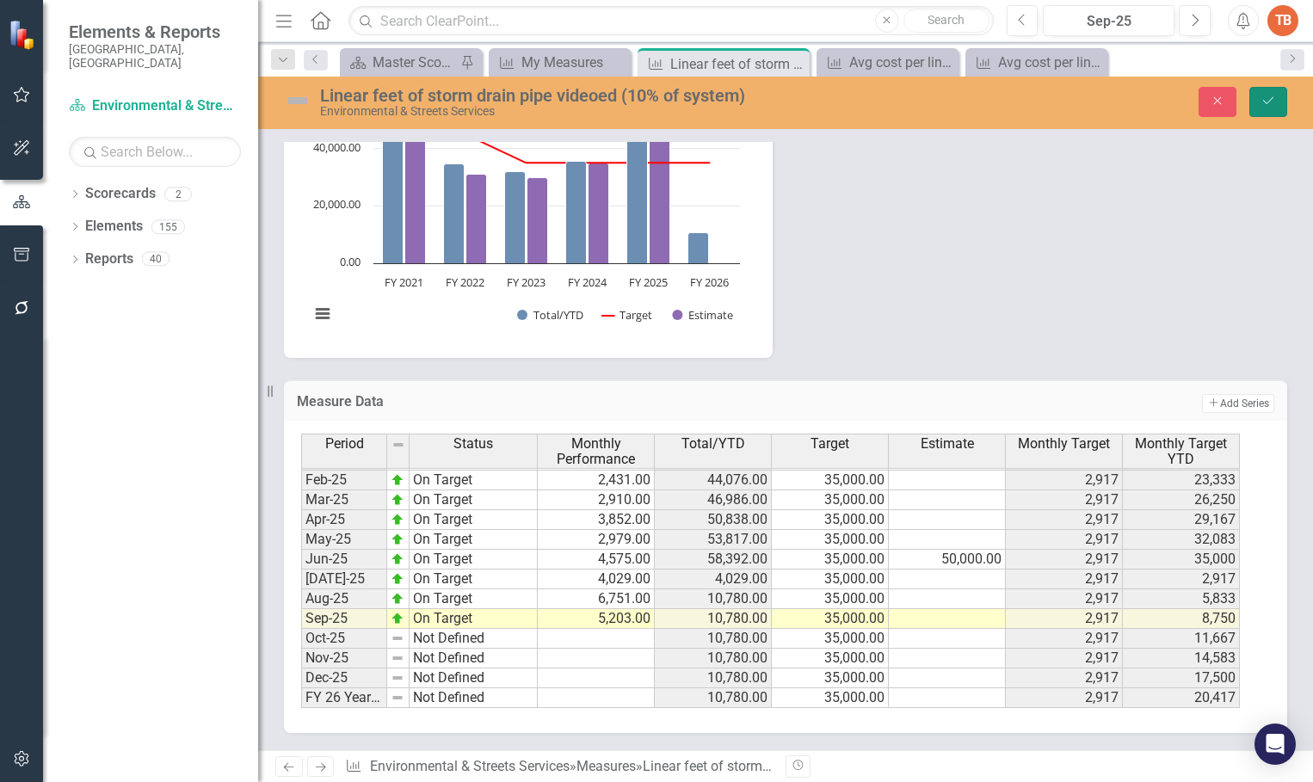
click at [1266, 96] on icon "Save" at bounding box center [1267, 101] width 15 height 12
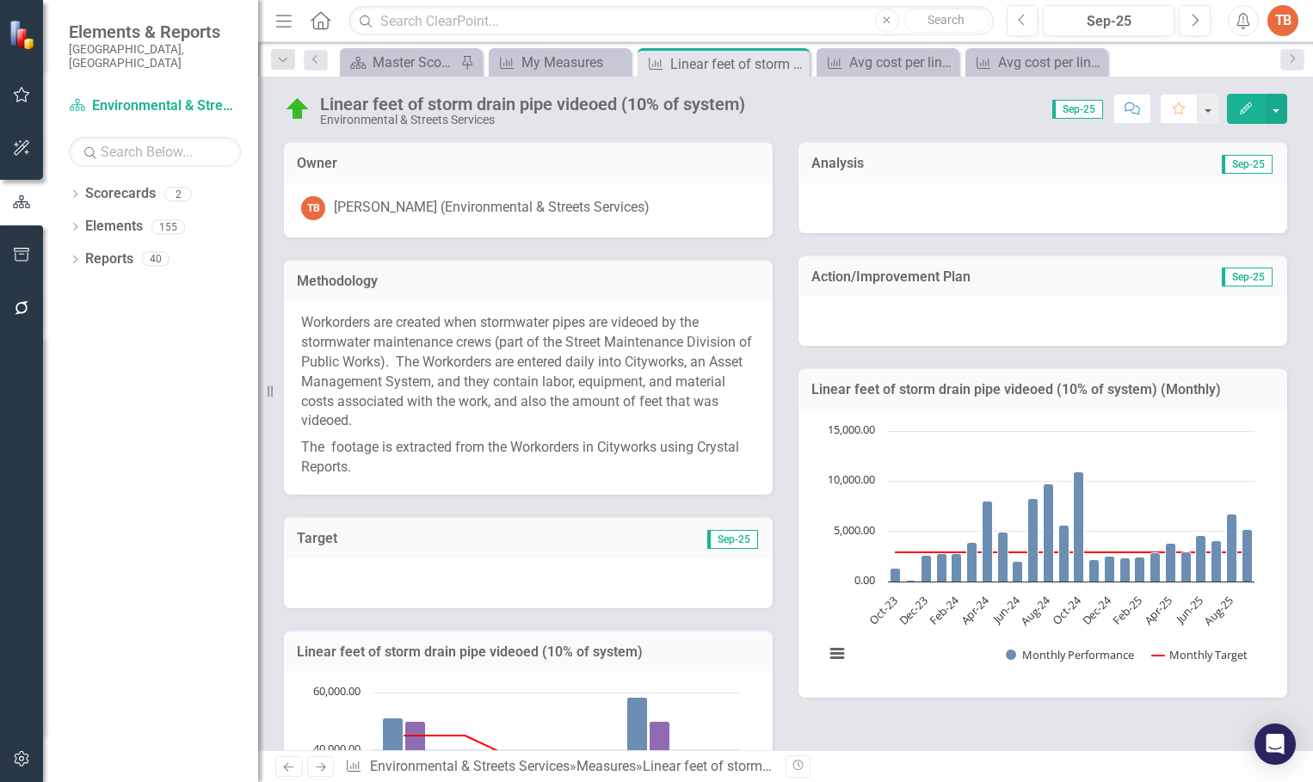
click at [821, 205] on div at bounding box center [1042, 208] width 489 height 50
click at [821, 204] on div at bounding box center [1042, 208] width 489 height 50
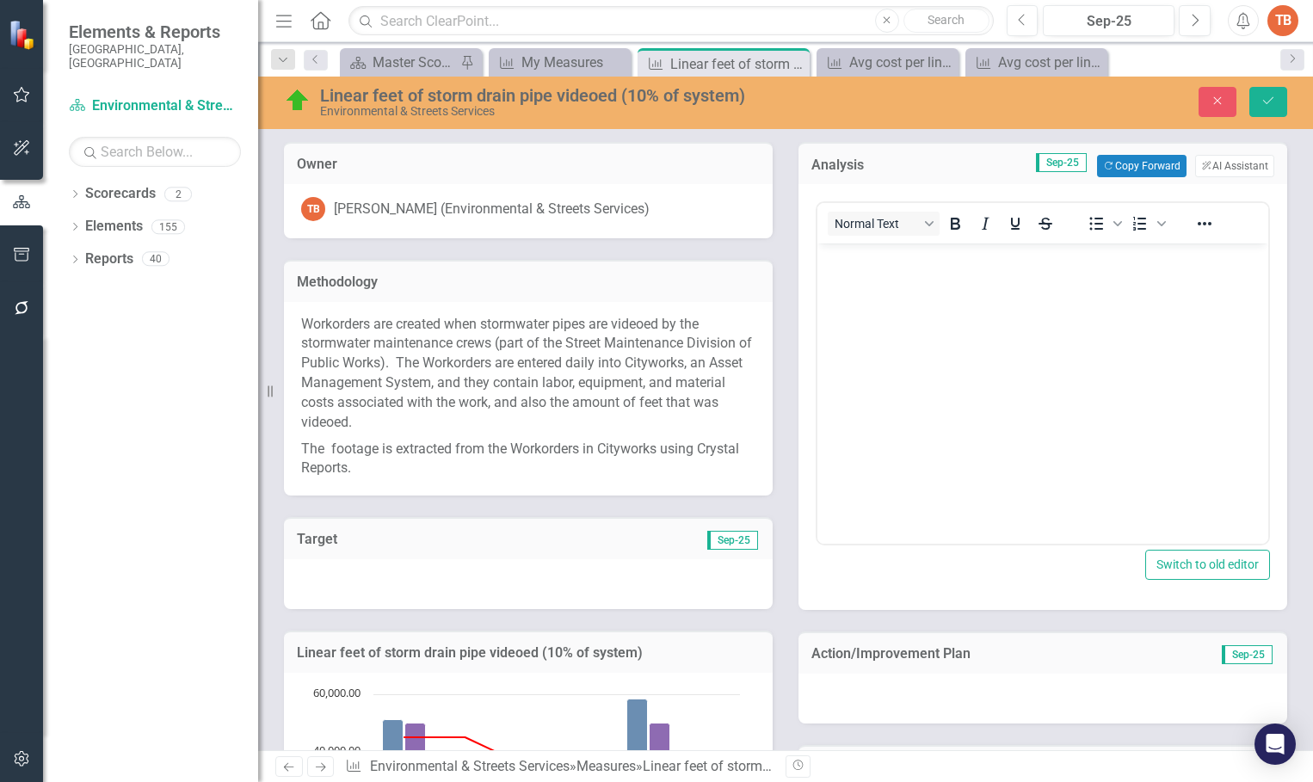
click at [831, 289] on body "Rich Text Area. Press ALT-0 for help." at bounding box center [1042, 372] width 451 height 258
click at [1103, 162] on icon "Copy Forward" at bounding box center [1108, 166] width 11 height 9
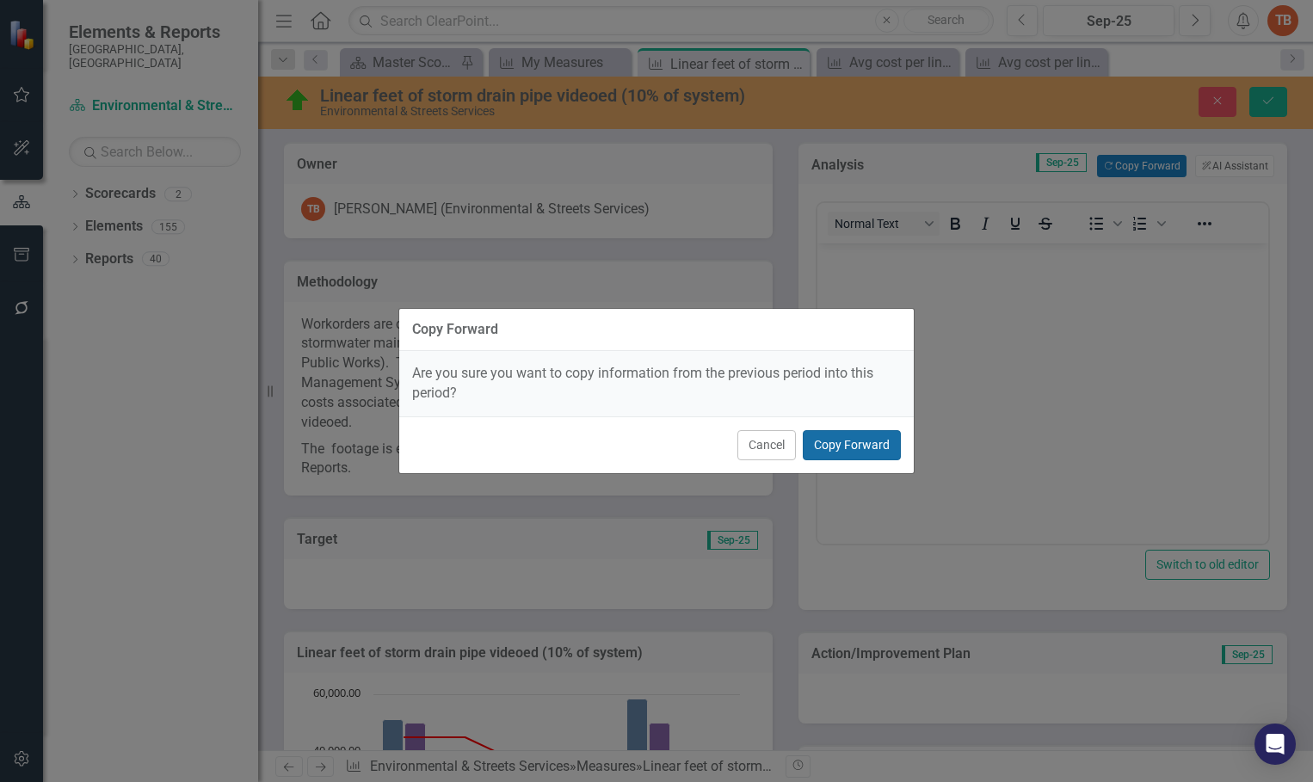
click at [855, 438] on button "Copy Forward" at bounding box center [852, 445] width 98 height 30
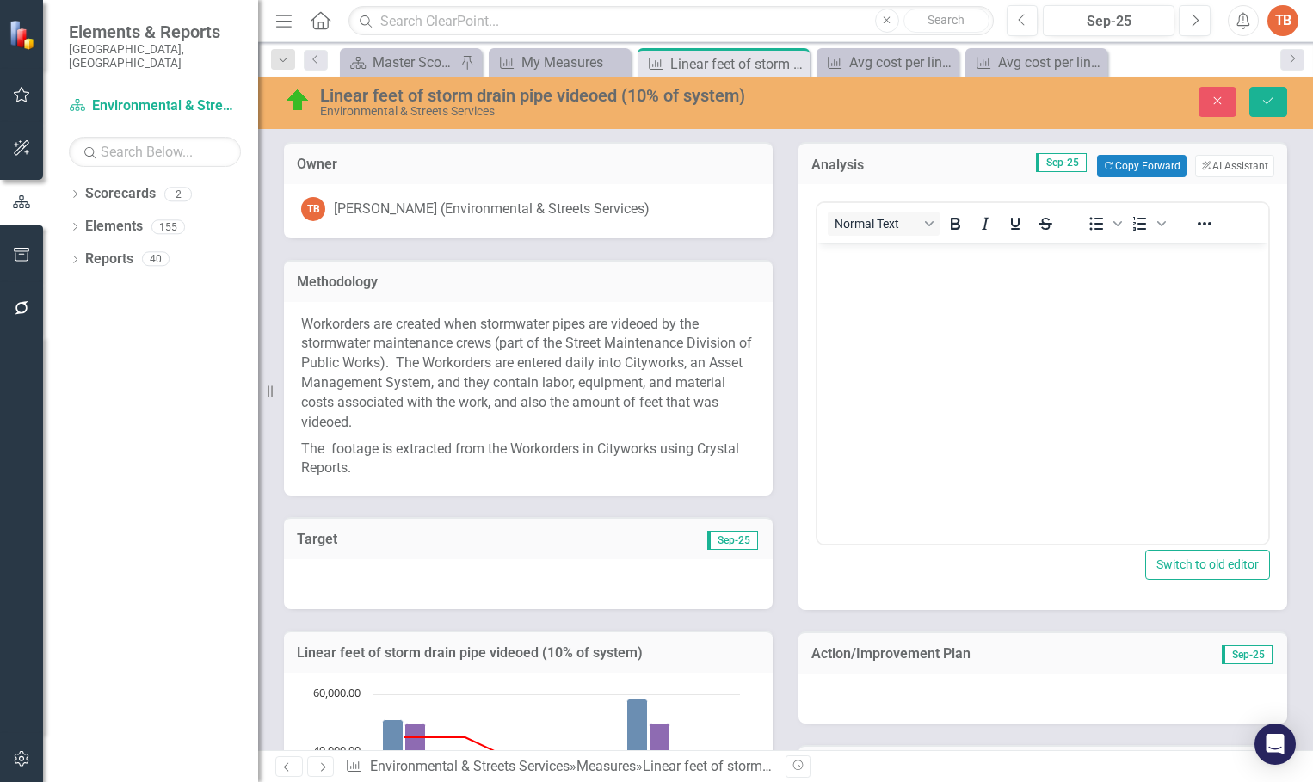
click at [853, 268] on body "Rich Text Area. Press ALT-0 for help." at bounding box center [1042, 372] width 451 height 258
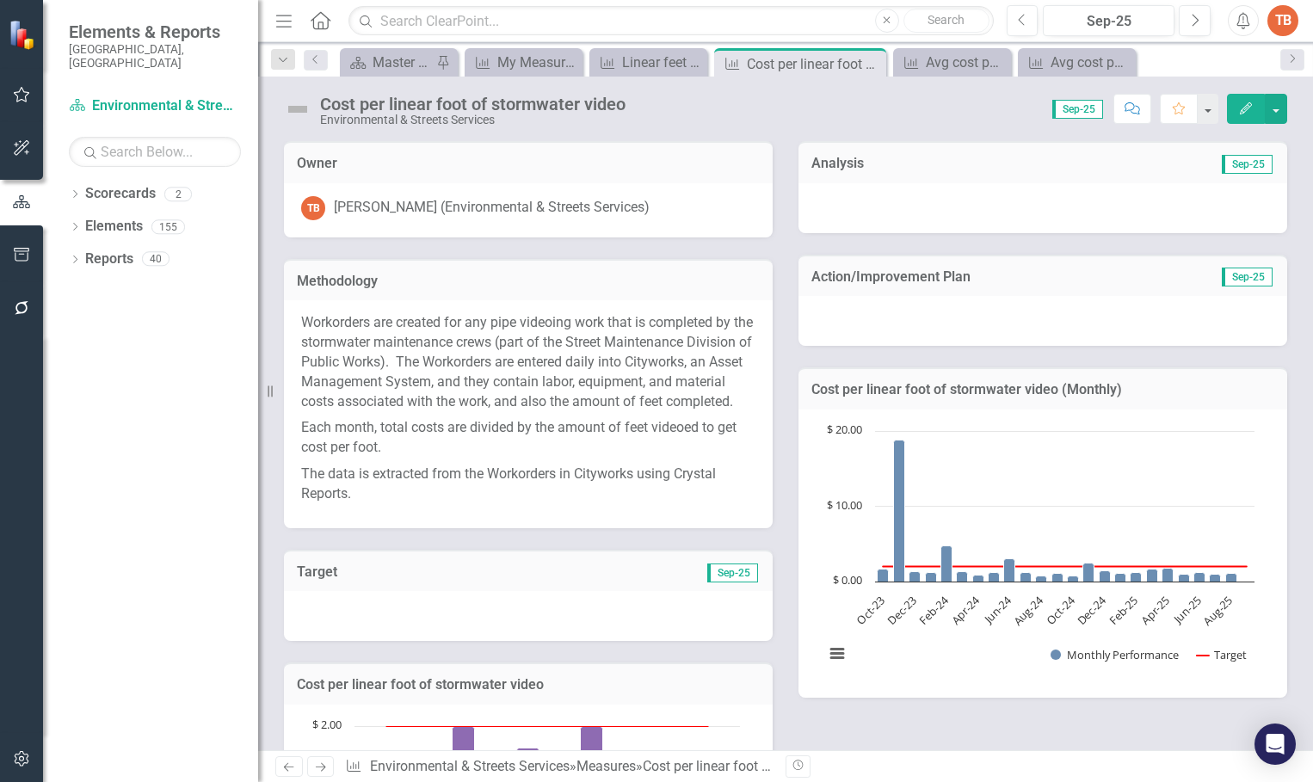
scroll to position [870, 0]
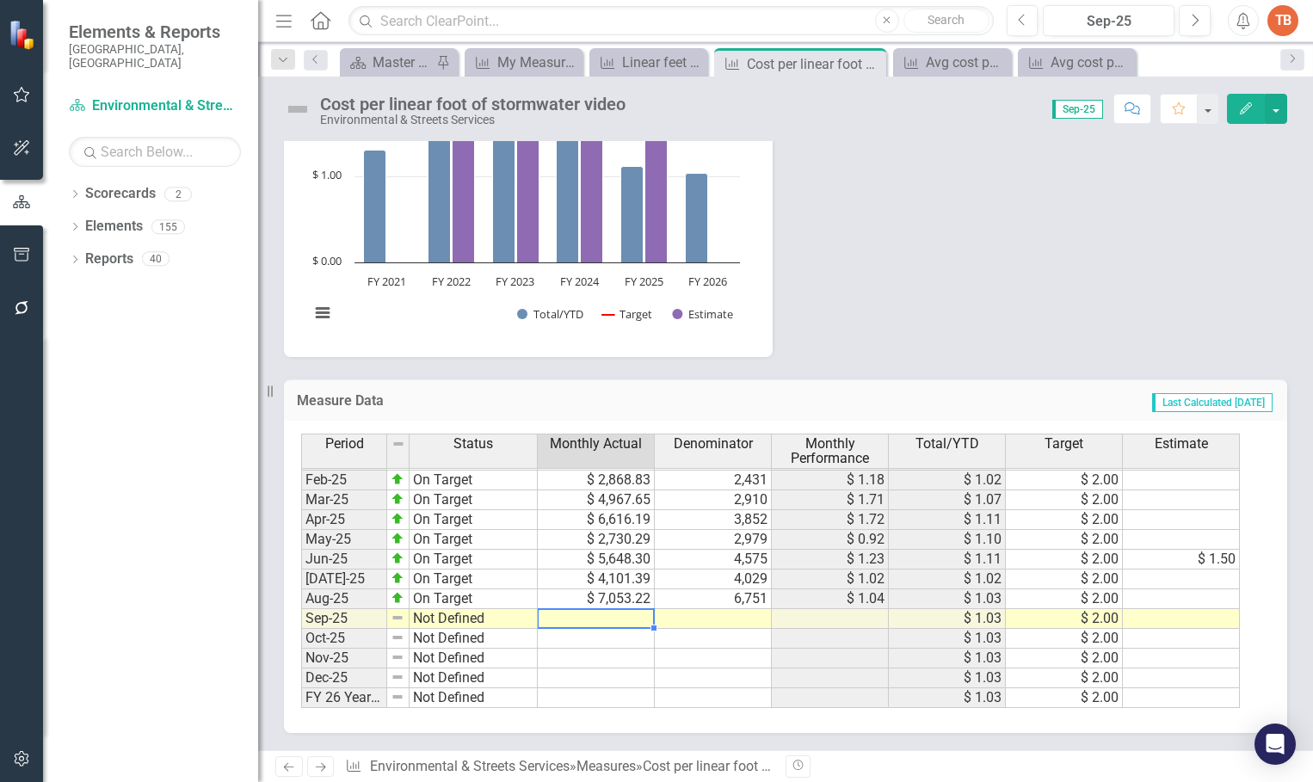
click at [592, 613] on td at bounding box center [596, 619] width 117 height 20
click at [611, 618] on td at bounding box center [596, 619] width 117 height 20
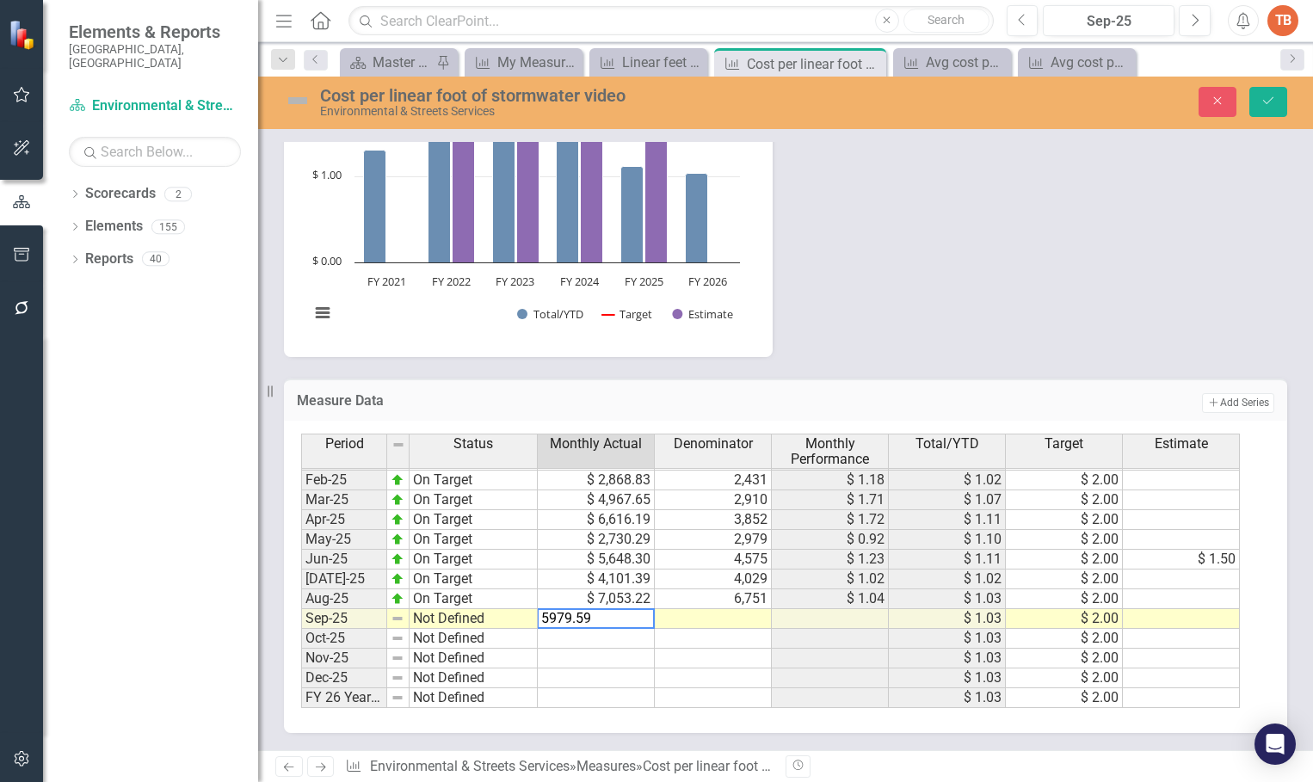
type textarea "5979.59"
click at [731, 615] on td at bounding box center [713, 619] width 117 height 20
type textarea "5203"
click at [427, 619] on td "Not Defined" at bounding box center [474, 619] width 128 height 20
click at [428, 617] on td "Not Defined" at bounding box center [474, 619] width 128 height 20
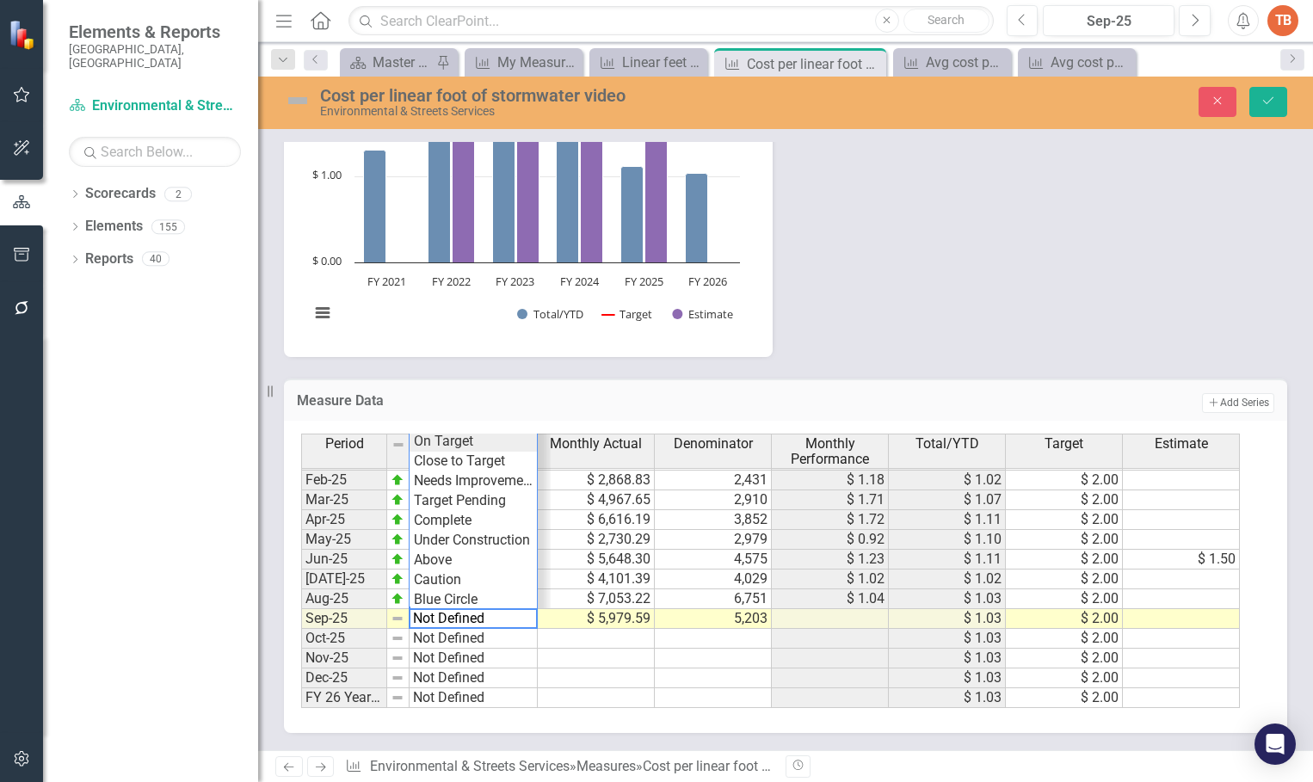
type textarea "On Target"
click at [458, 444] on div "Period Status Monthly Actual Denominator Monthly Performance Total/YTD Target E…" at bounding box center [779, 571] width 956 height 274
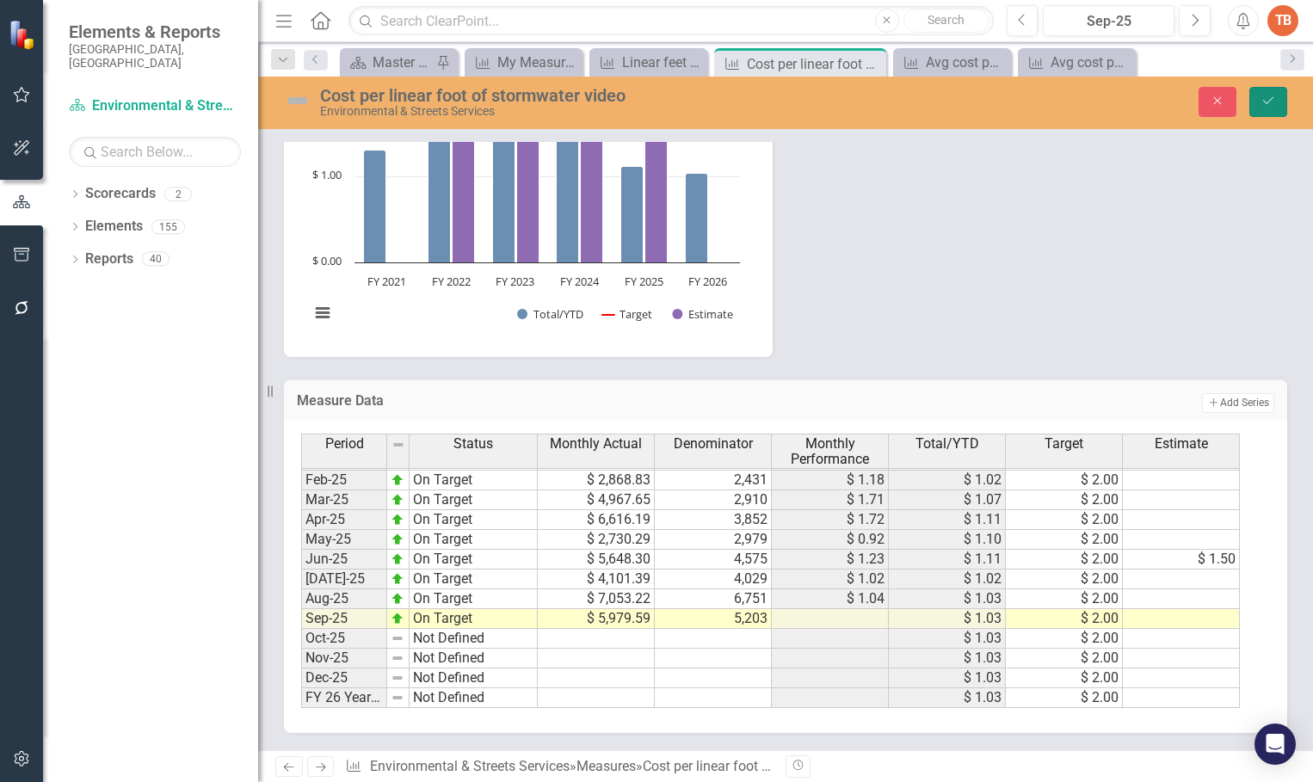
click at [1271, 100] on icon "Save" at bounding box center [1267, 101] width 15 height 12
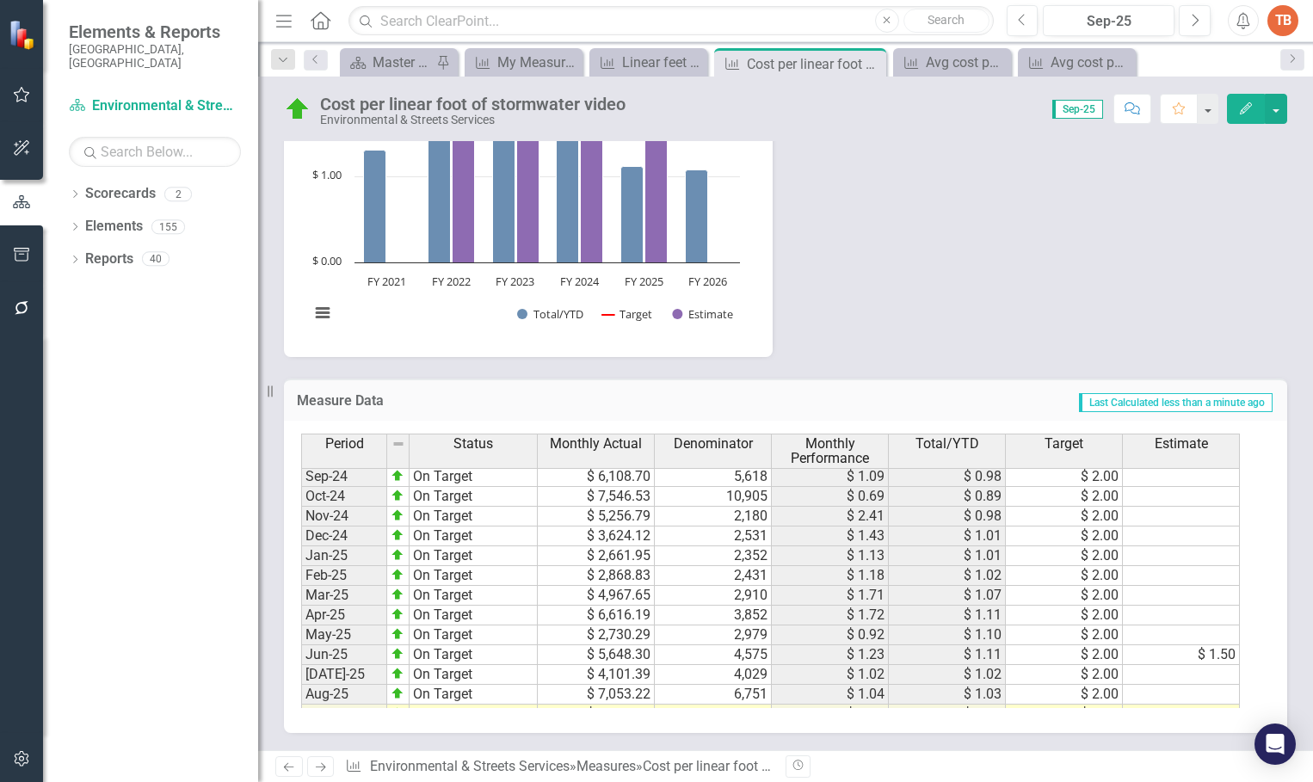
scroll to position [0, 0]
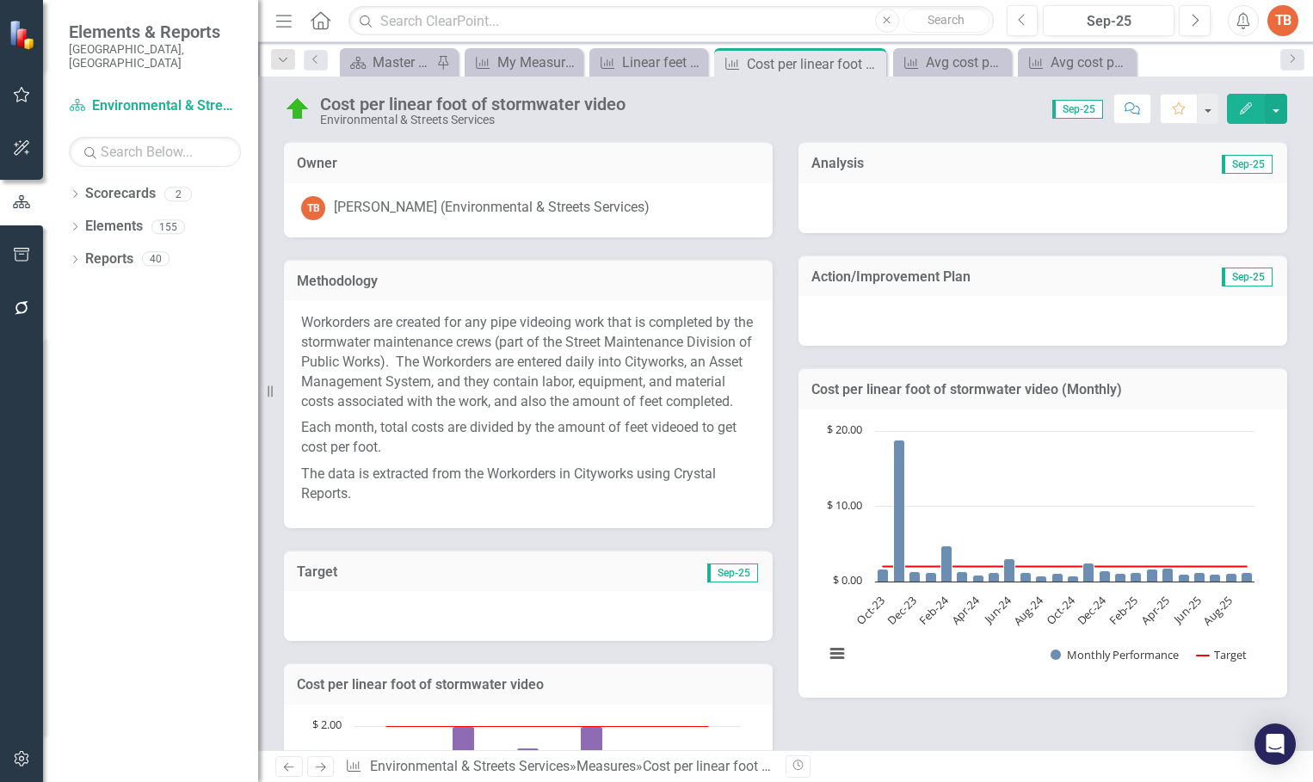
click at [816, 194] on div at bounding box center [1042, 208] width 489 height 50
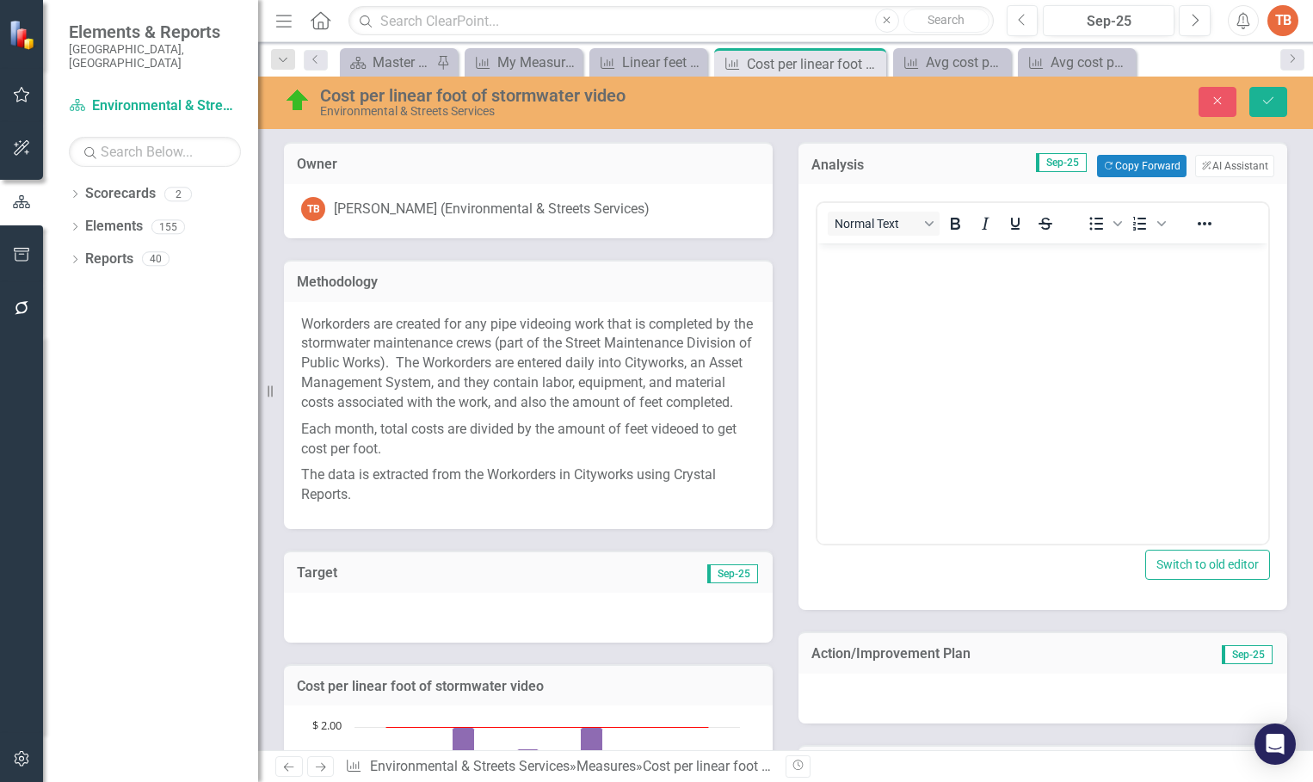
click at [850, 269] on body "Rich Text Area. Press ALT-0 for help." at bounding box center [1042, 372] width 451 height 258
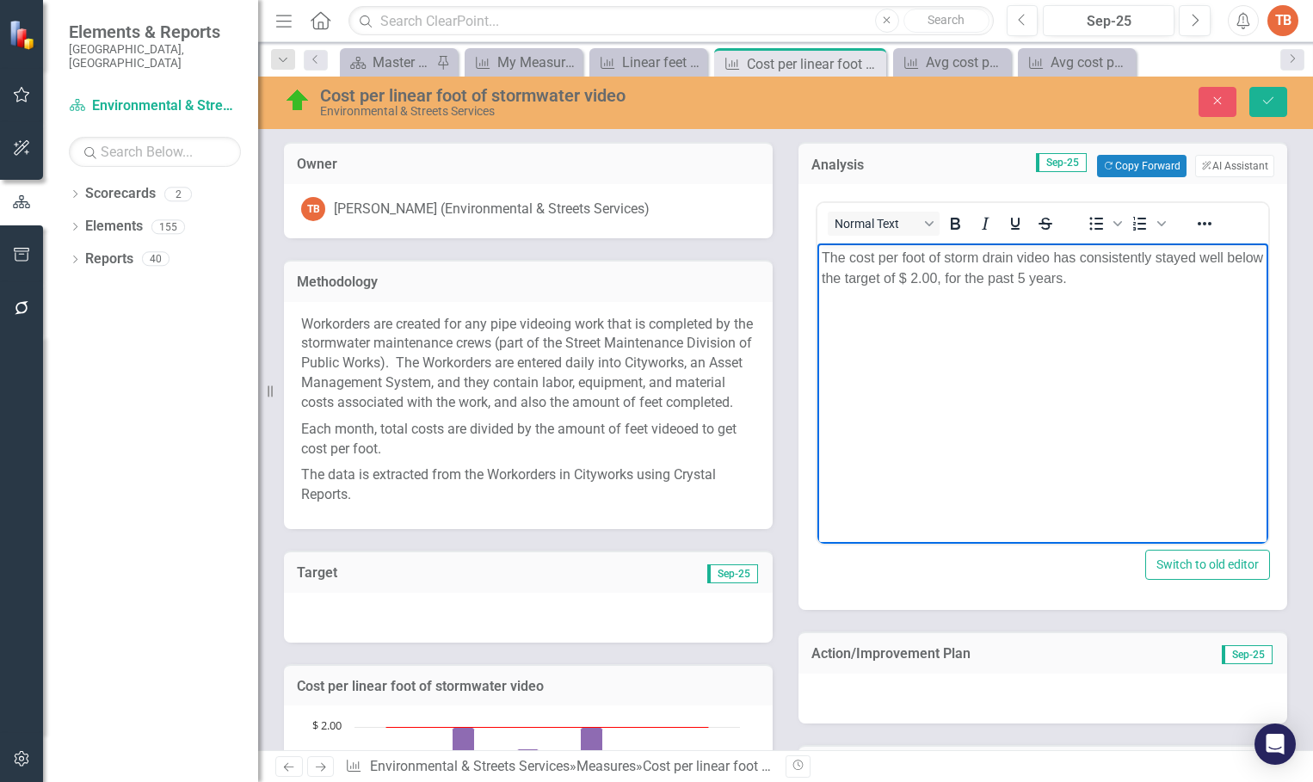
click at [1118, 273] on p "The cost per foot of storm drain video has consistently stayed well below the t…" at bounding box center [1043, 268] width 442 height 41
click at [1127, 281] on p "The cost per foot of storm drain video has consistently stayed well below the t…" at bounding box center [1043, 268] width 442 height 41
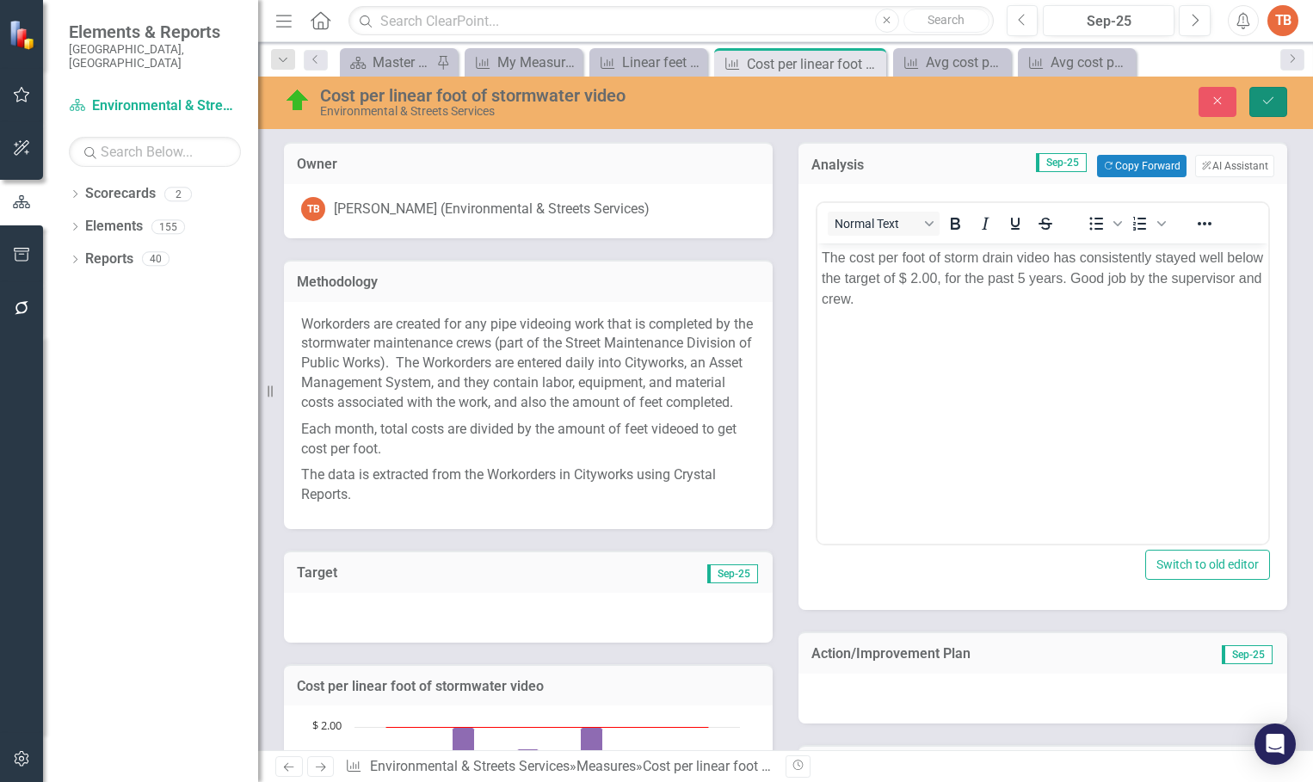
click at [1266, 100] on icon "Save" at bounding box center [1267, 101] width 15 height 12
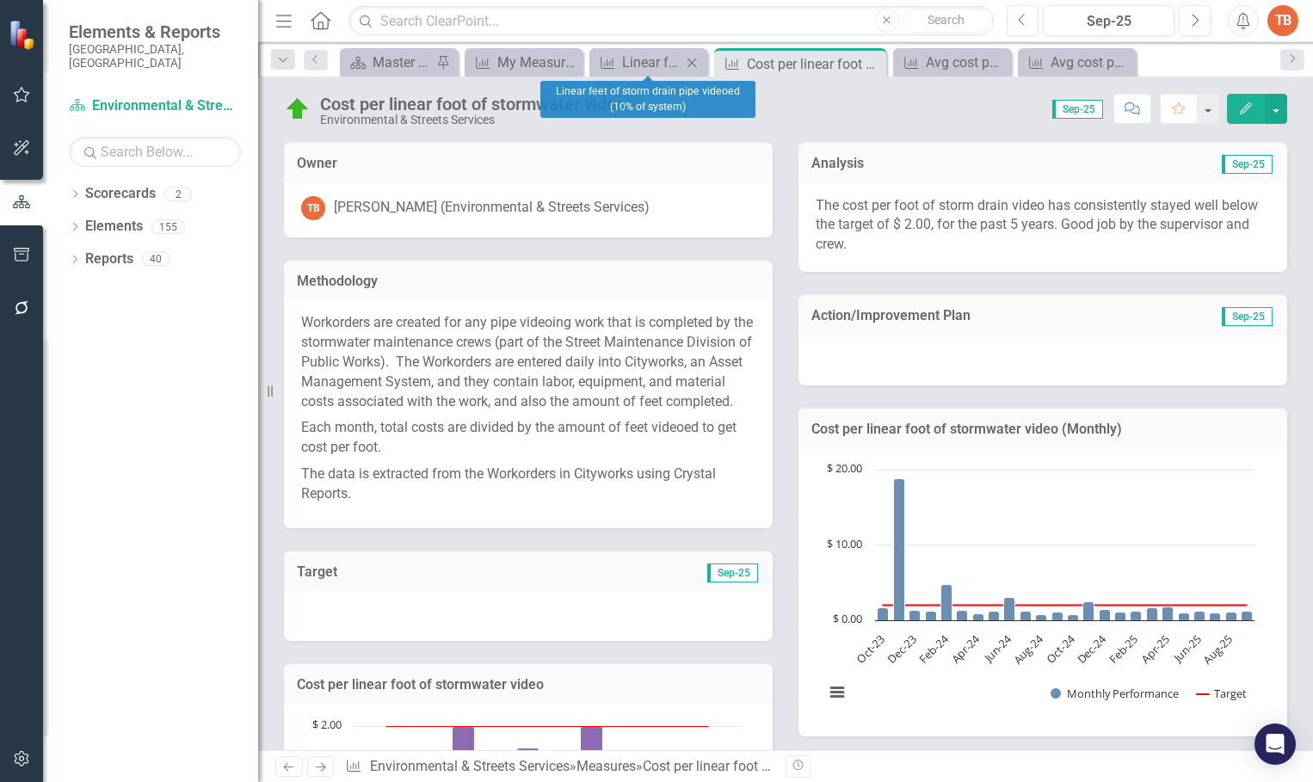
click at [692, 57] on icon "Close" at bounding box center [691, 63] width 17 height 14
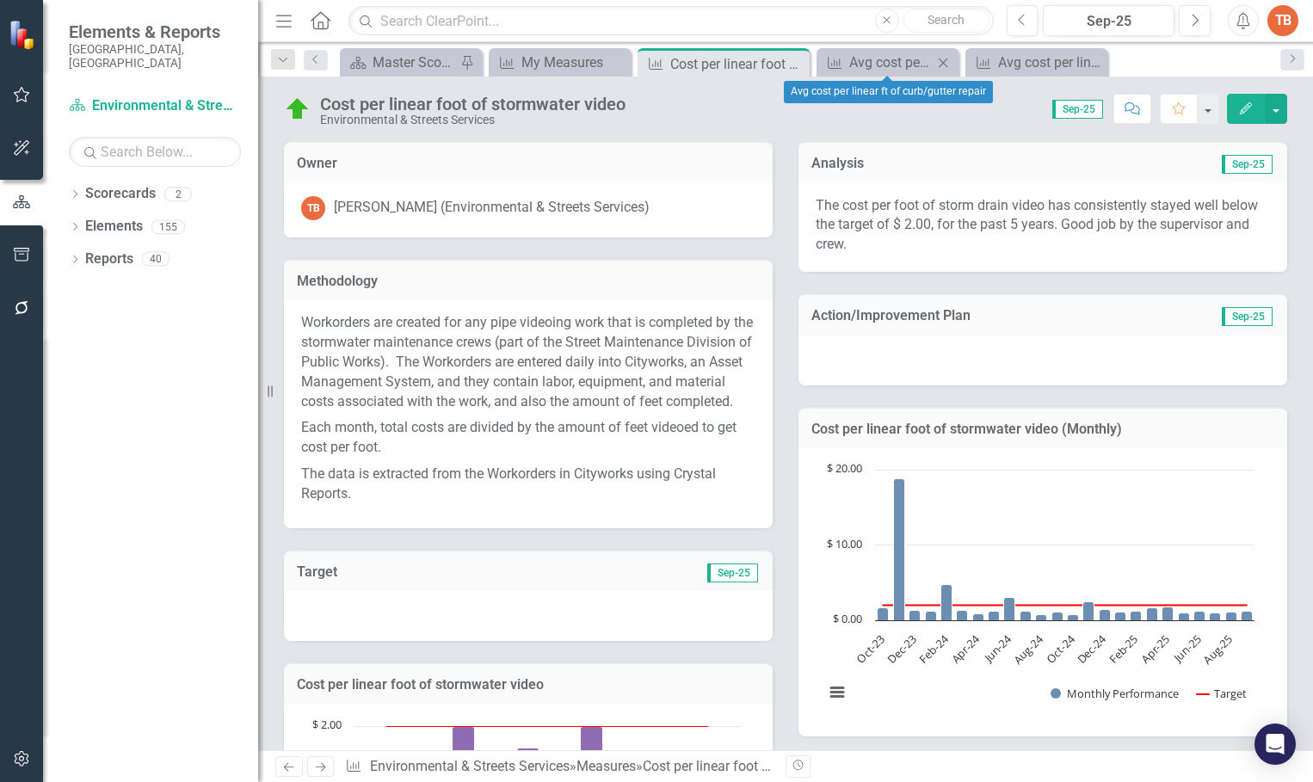
click at [943, 60] on icon "Close" at bounding box center [942, 63] width 17 height 14
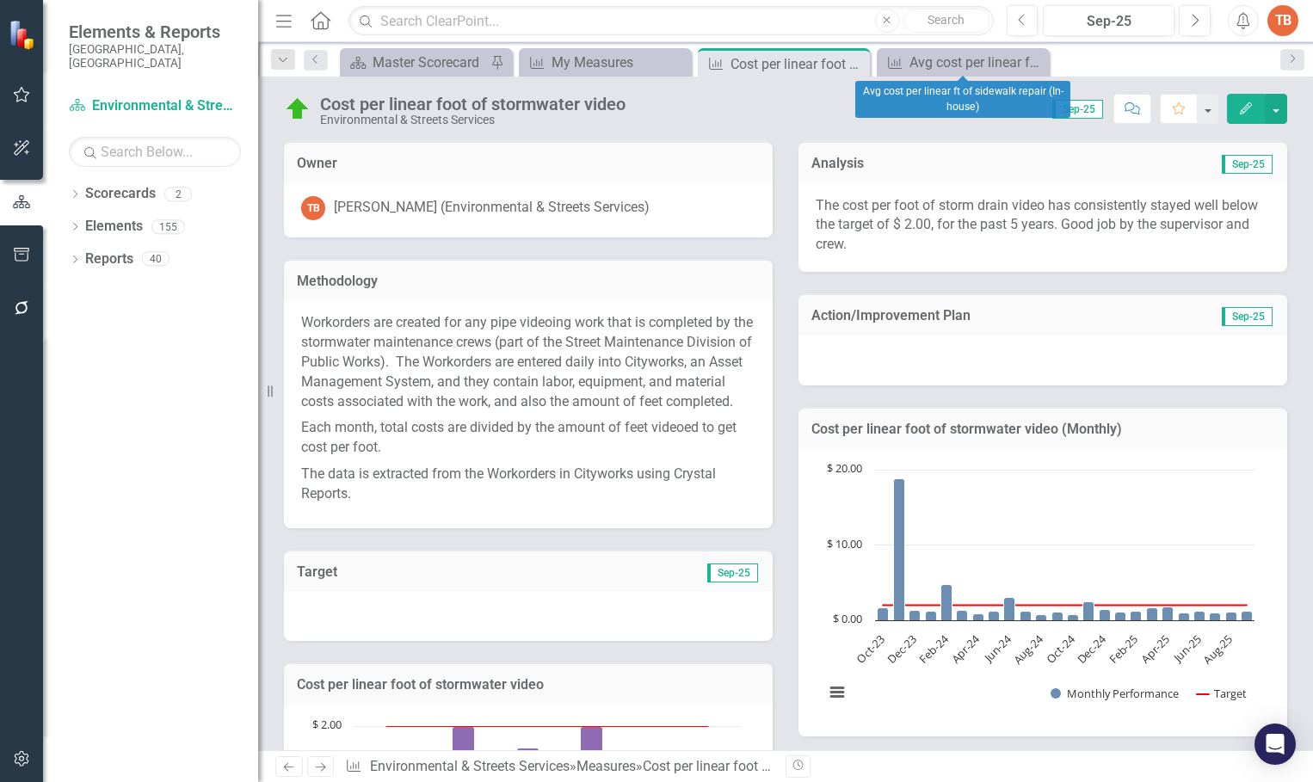
click at [0, 0] on icon "Close" at bounding box center [0, 0] width 0 height 0
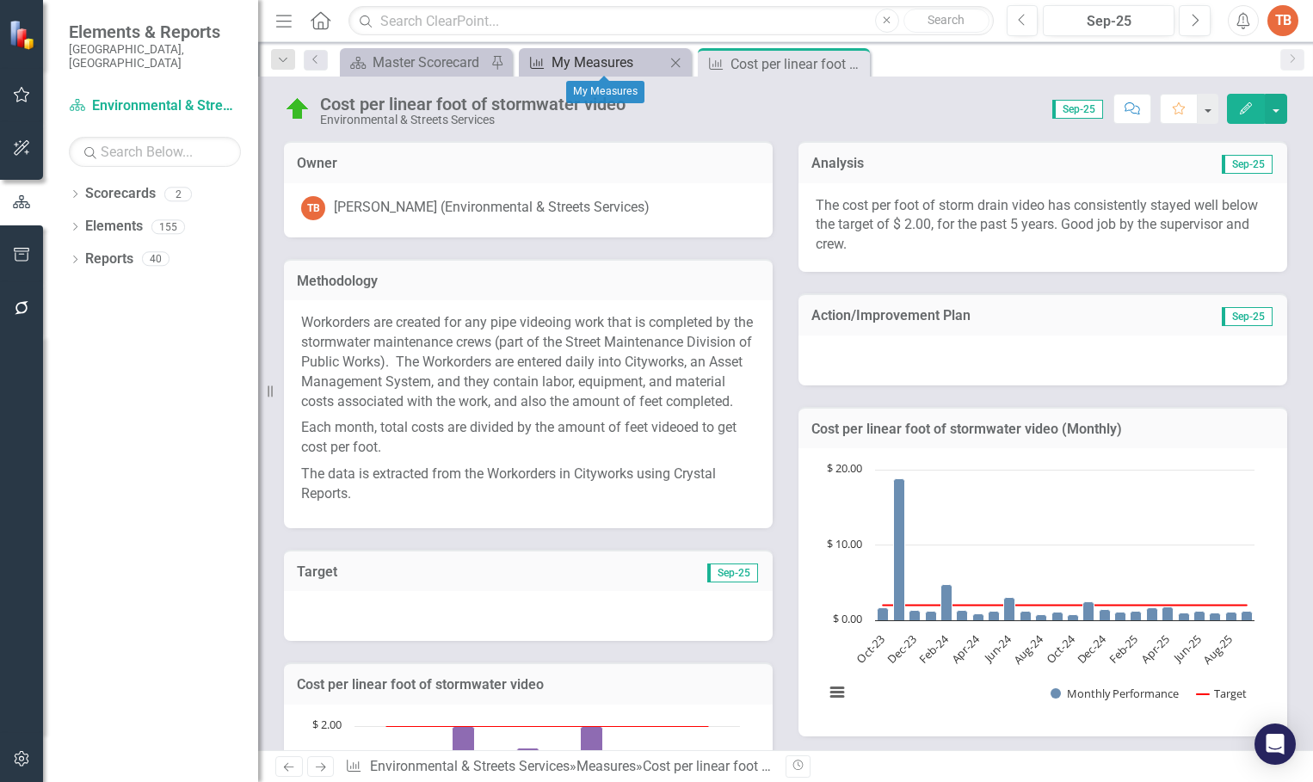
click at [588, 52] on div "My Measures" at bounding box center [608, 63] width 114 height 22
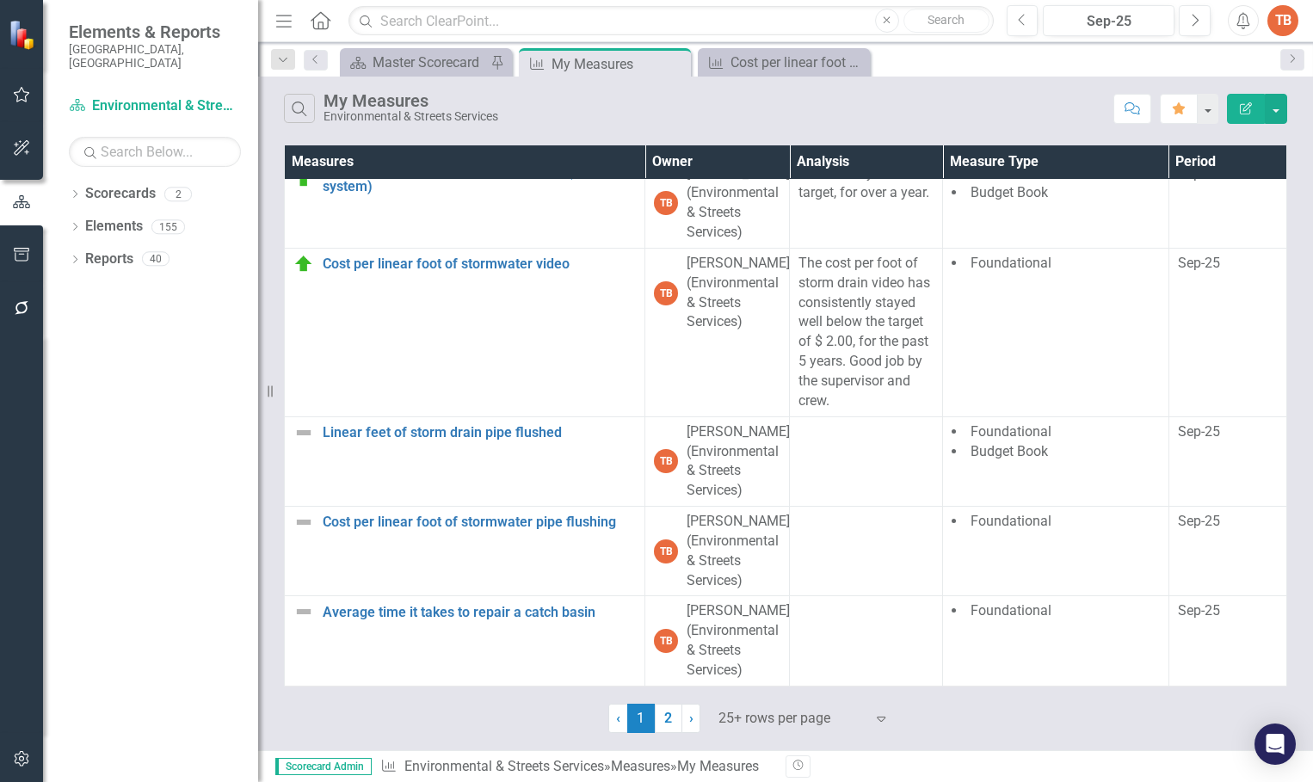
scroll to position [2847, 0]
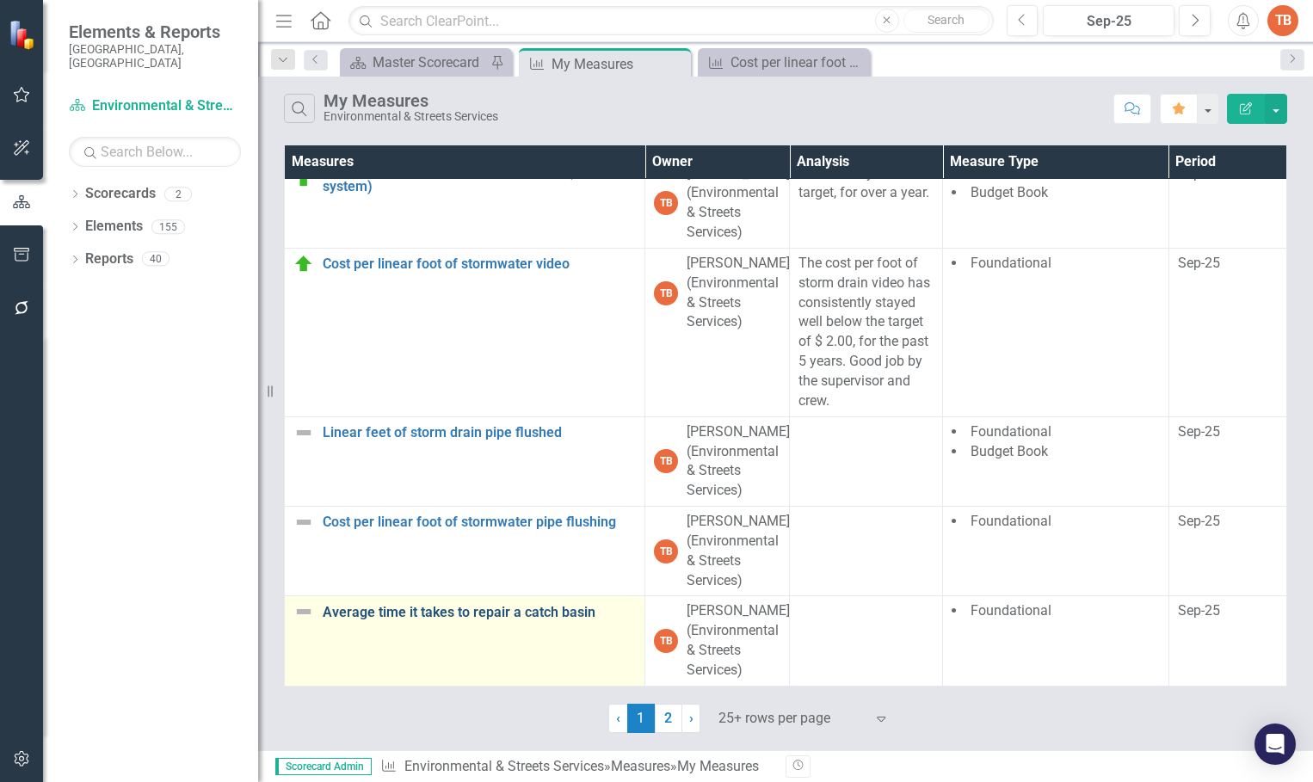
click at [411, 607] on link "Average time it takes to repair a catch basin" at bounding box center [479, 612] width 313 height 15
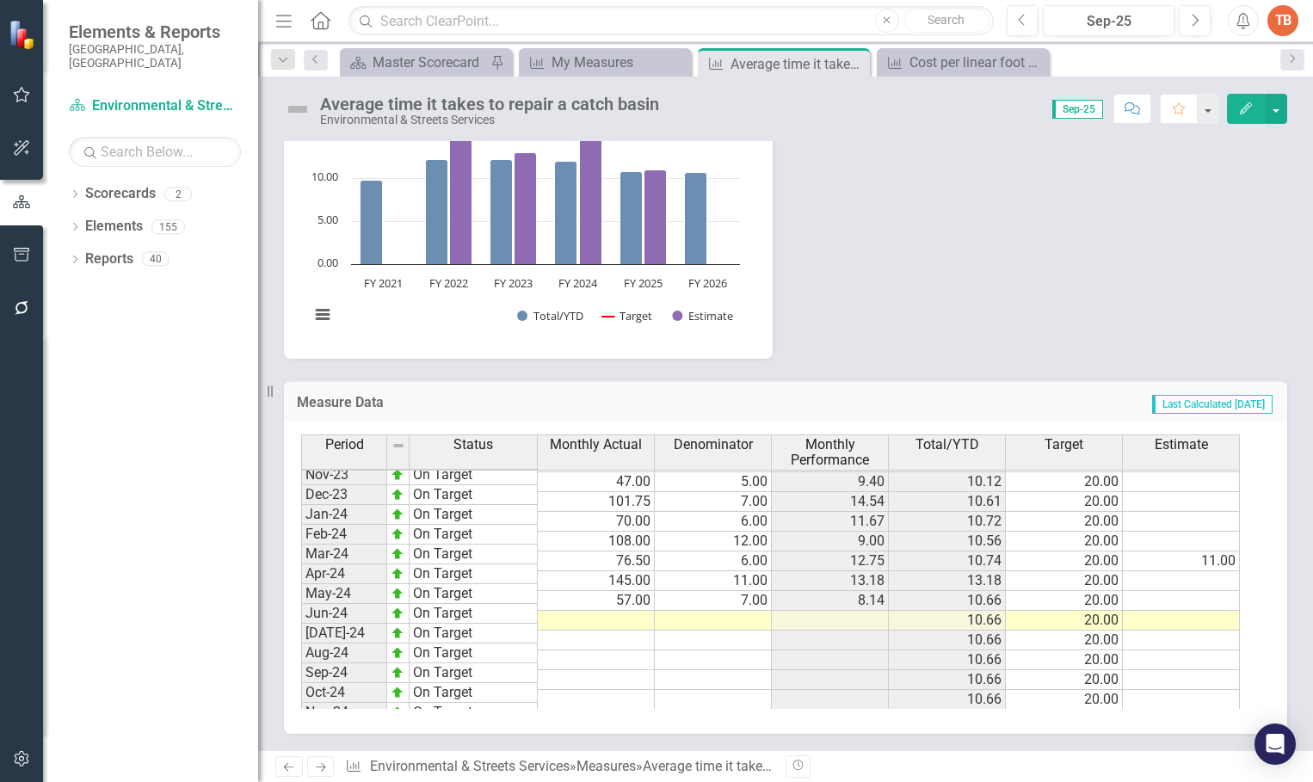
scroll to position [870, 0]
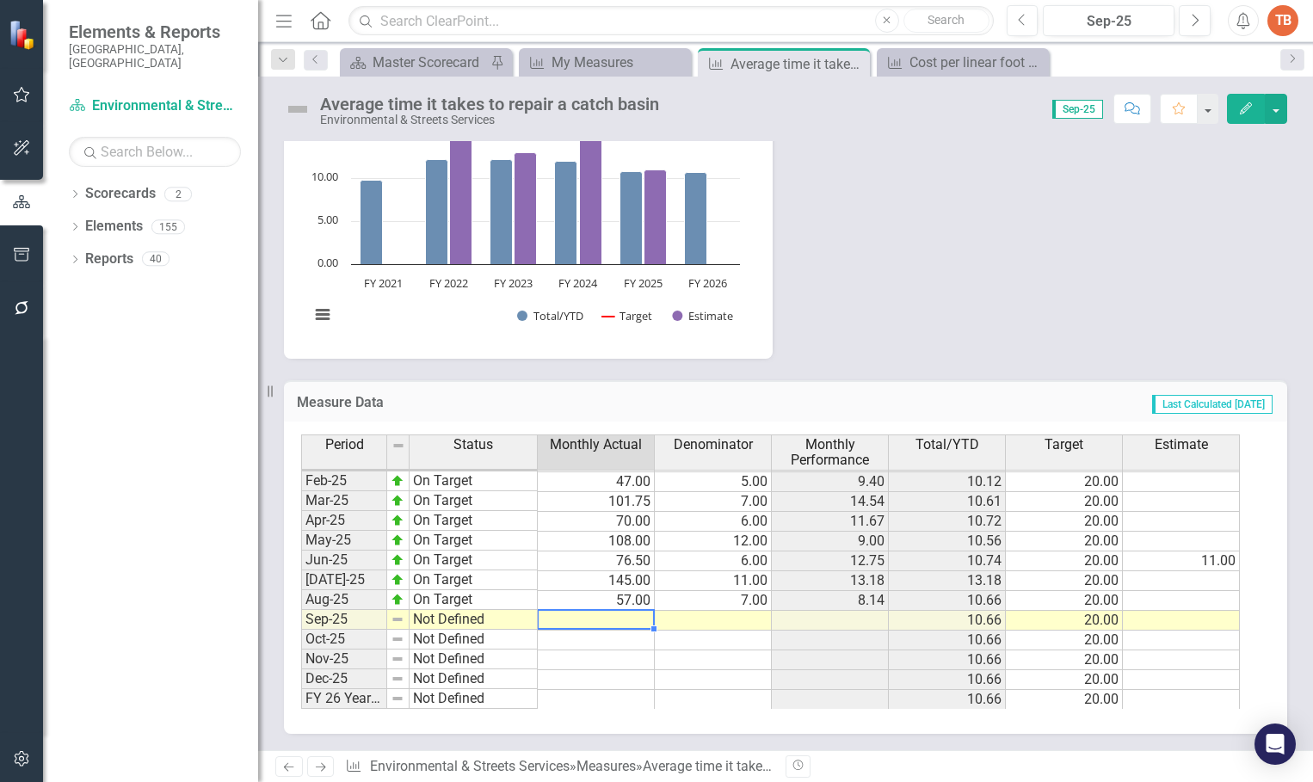
click at [616, 617] on td at bounding box center [596, 621] width 117 height 20
click at [616, 619] on td at bounding box center [596, 621] width 117 height 20
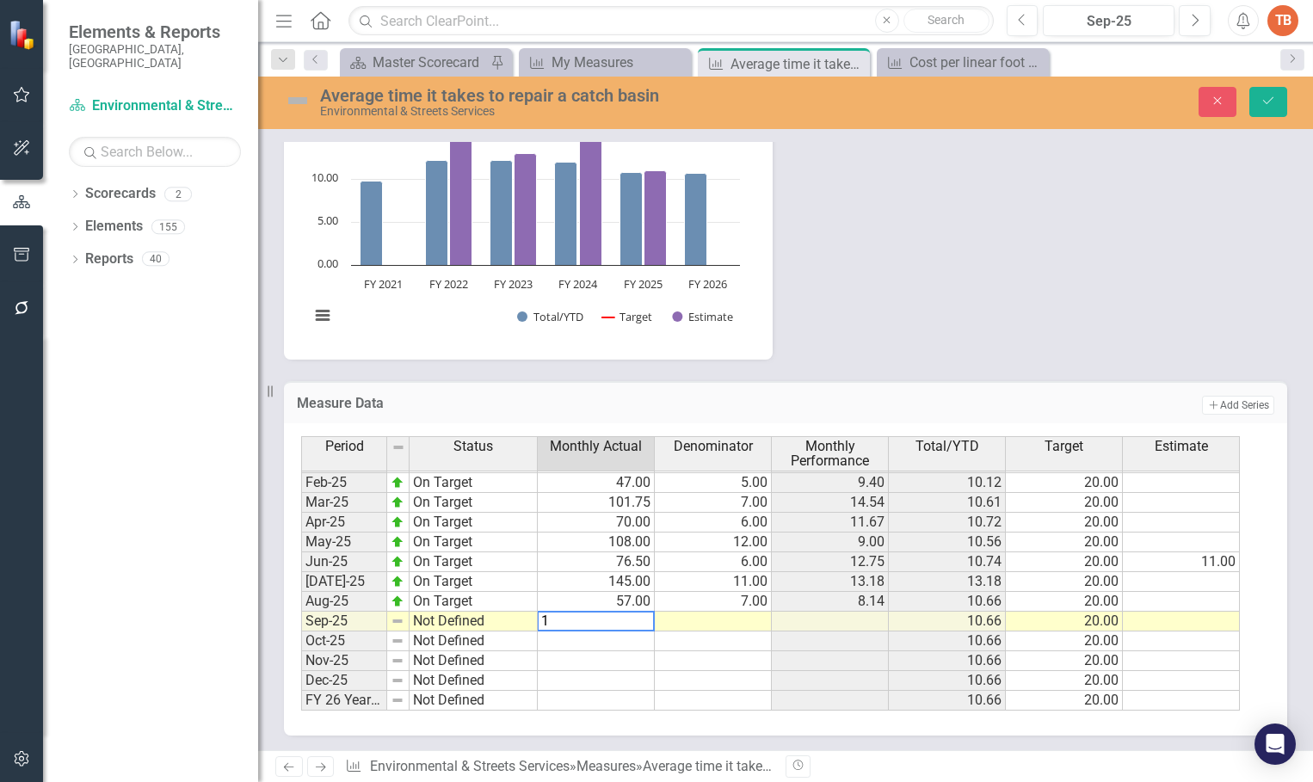
type textarea "10"
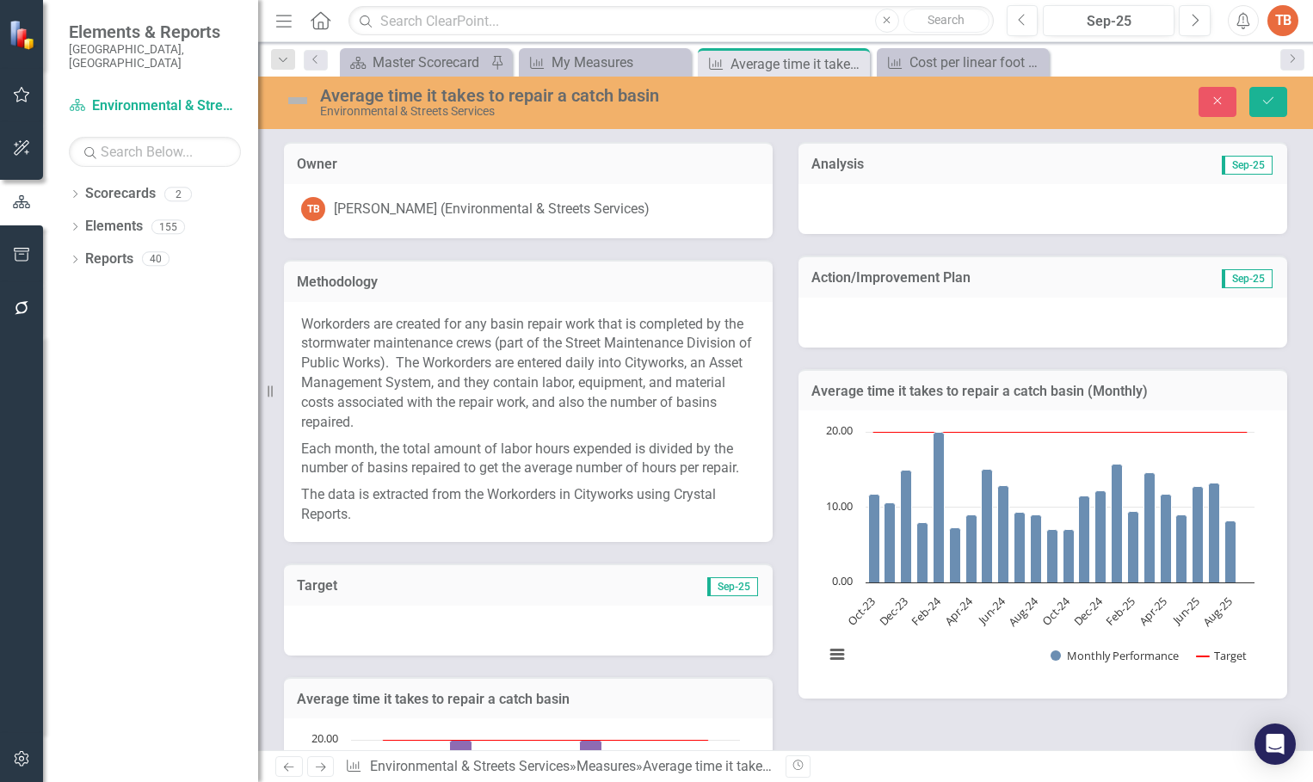
scroll to position [870, 0]
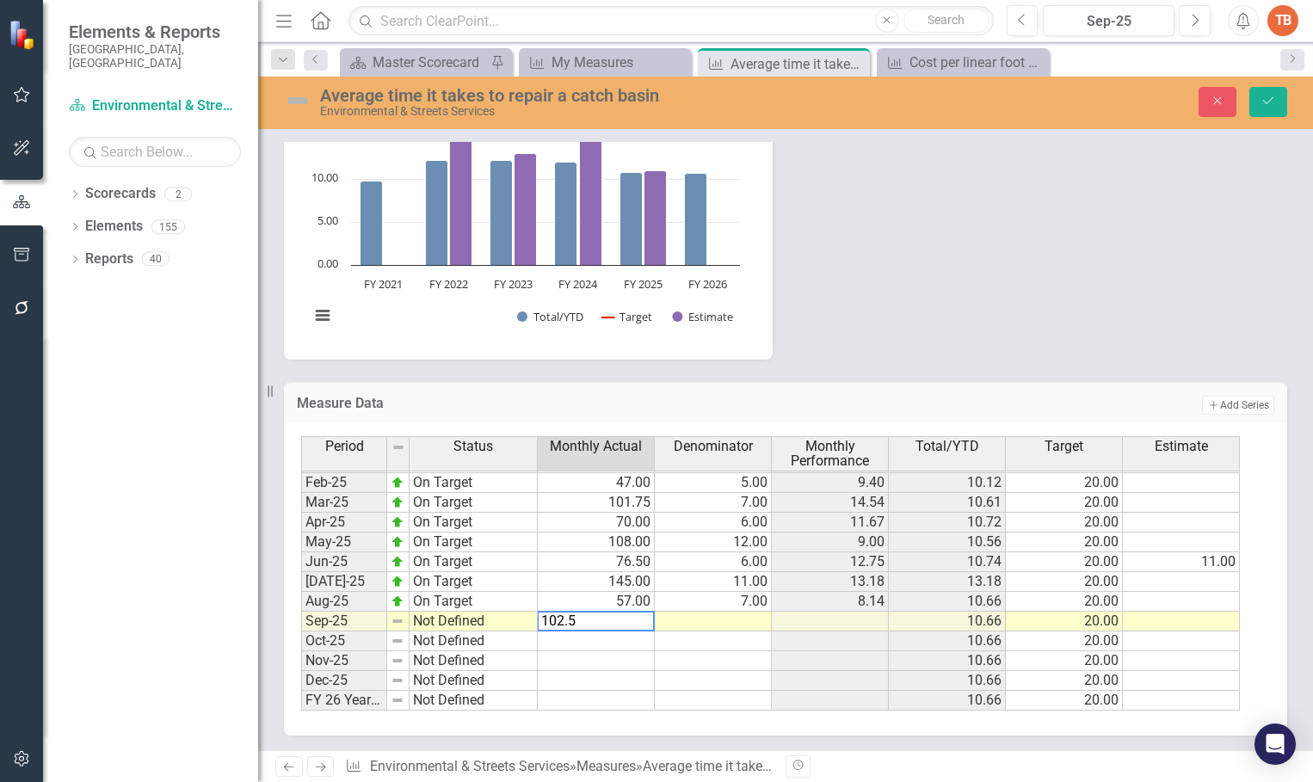
type textarea "102.5"
click at [737, 619] on td at bounding box center [713, 622] width 117 height 20
type textarea "6"
click at [424, 621] on td "Not Defined" at bounding box center [474, 622] width 128 height 20
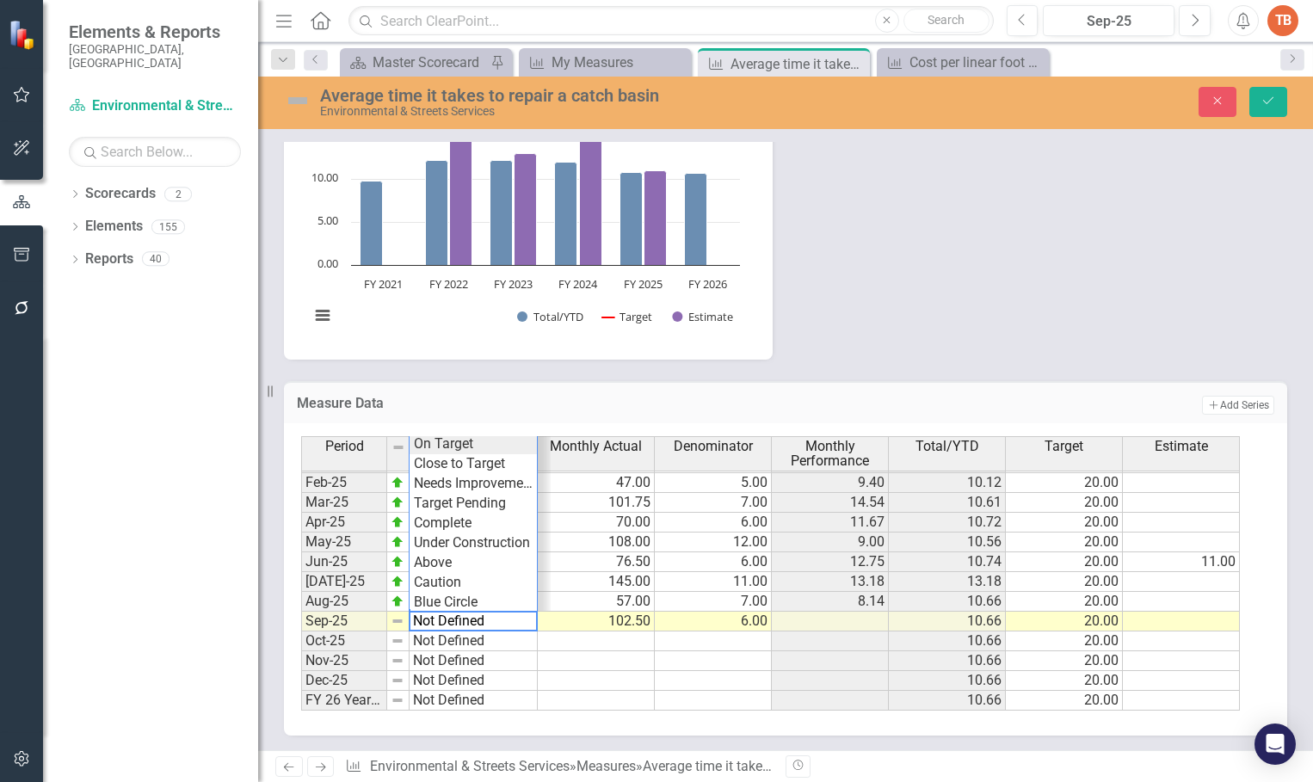
type textarea "On Target"
click at [448, 444] on div "Period Status Monthly Actual Denominator Monthly Performance Total/YTD Target E…" at bounding box center [779, 573] width 956 height 274
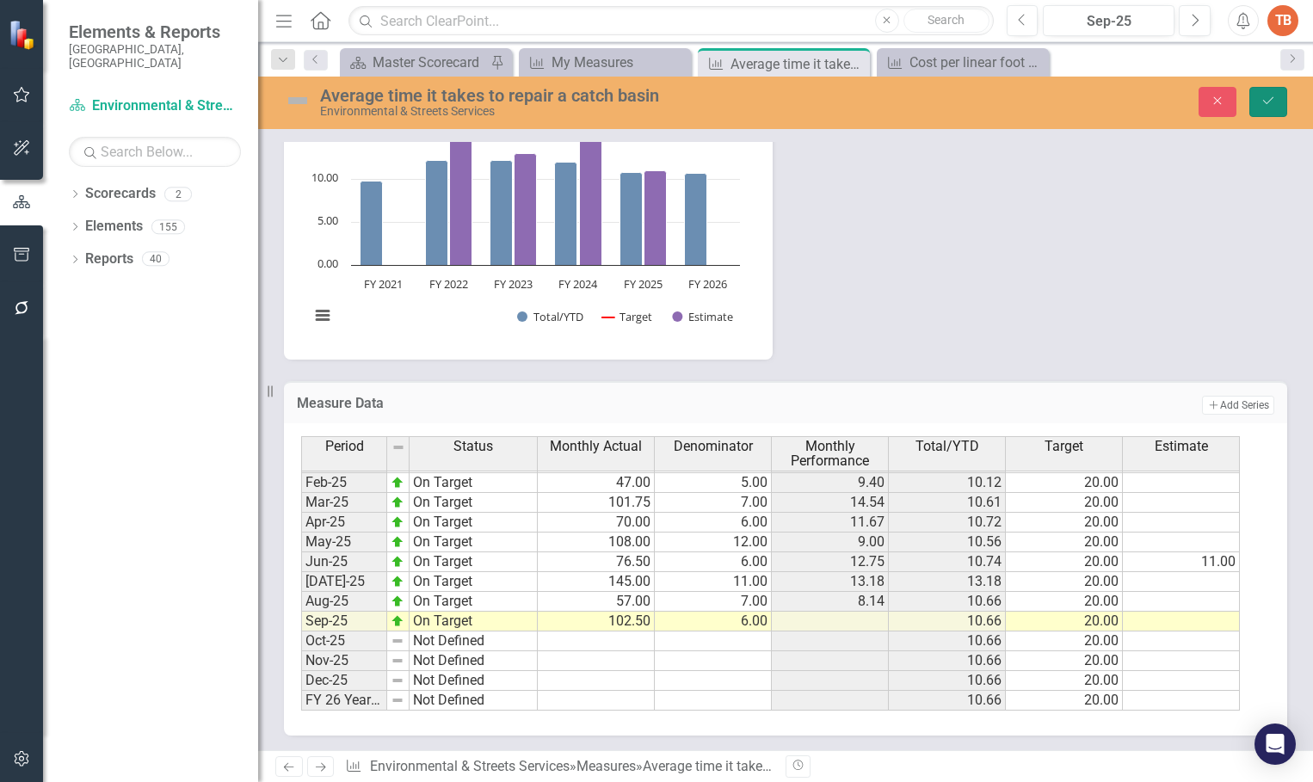
click at [1268, 101] on icon "Save" at bounding box center [1267, 101] width 15 height 12
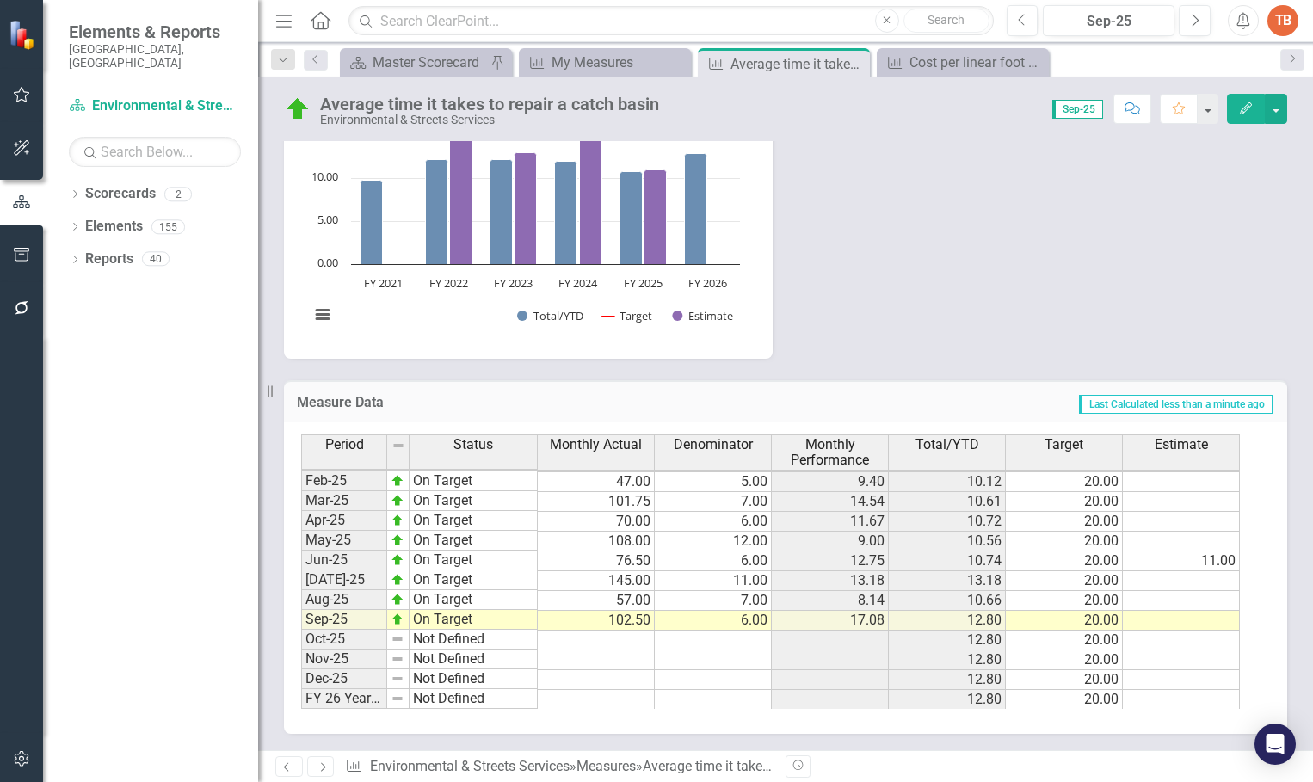
click at [589, 635] on tbody "Oct-23 On Target 176.00 15.00 11.73 11.40 20.00 Nov-23 On Target 106.00 10.00 1…" at bounding box center [770, 432] width 939 height 555
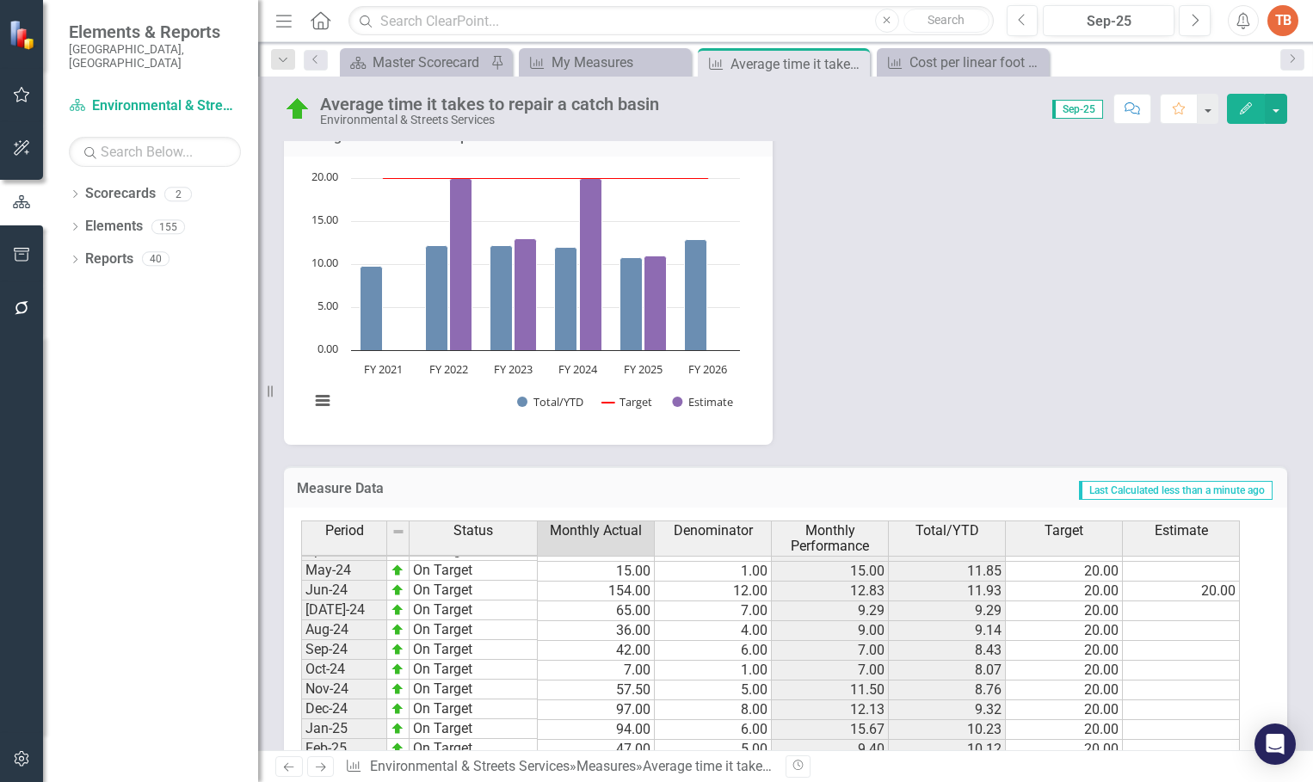
scroll to position [0, 0]
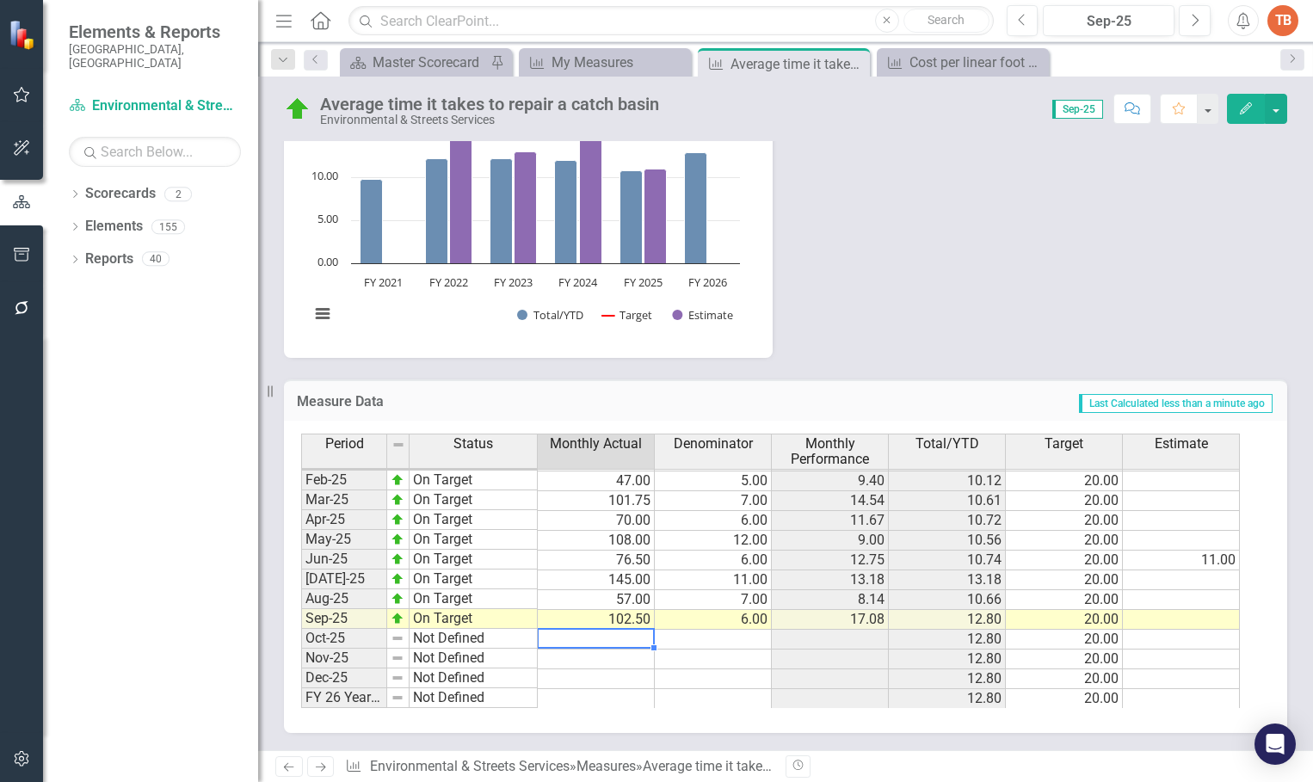
click at [591, 643] on td at bounding box center [596, 640] width 117 height 20
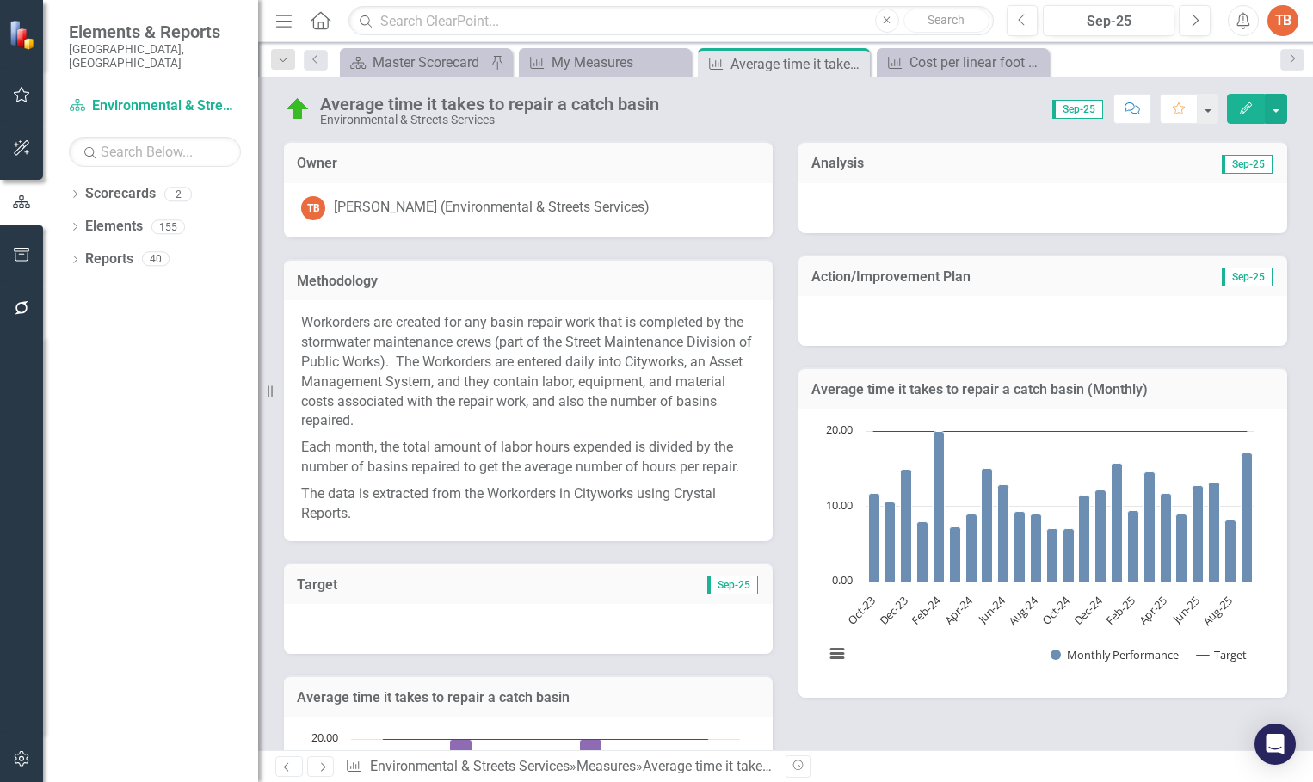
click at [829, 201] on div at bounding box center [1042, 208] width 489 height 50
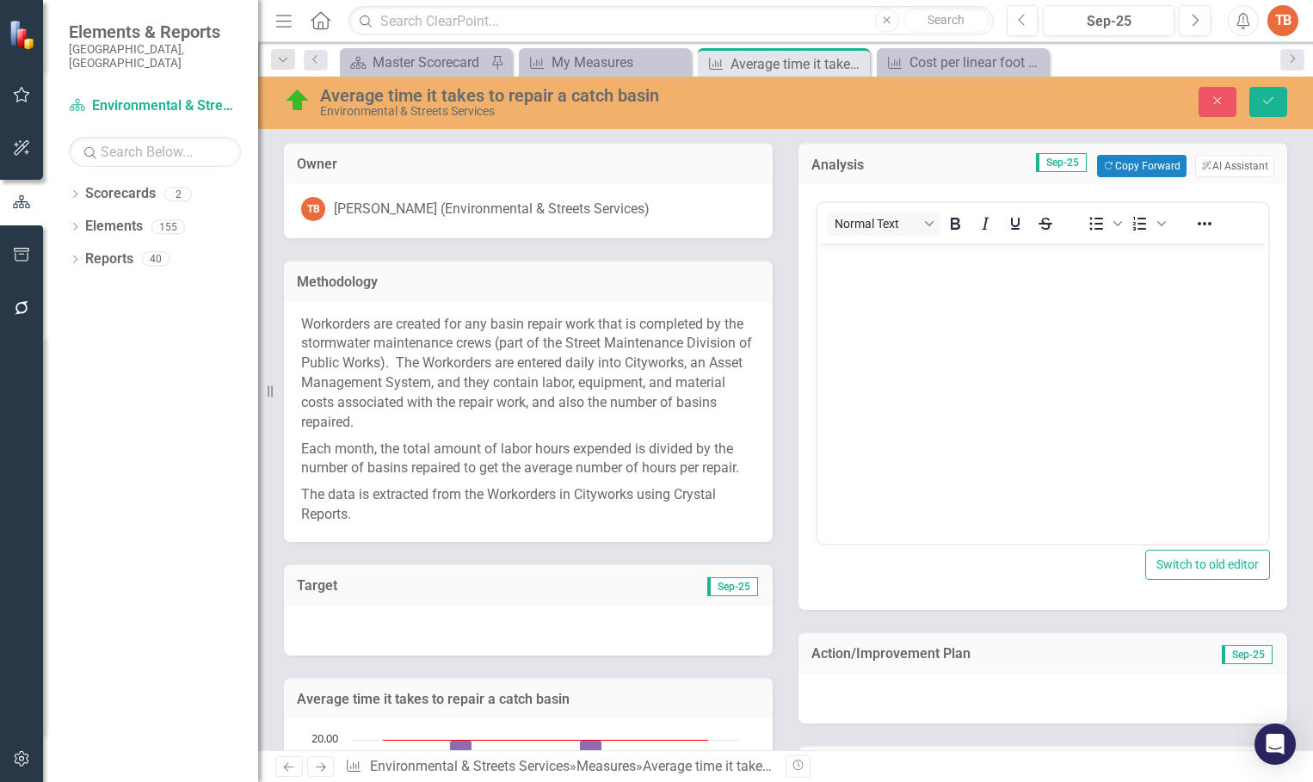
click at [847, 276] on body "Rich Text Area. Press ALT-0 for help." at bounding box center [1042, 372] width 451 height 258
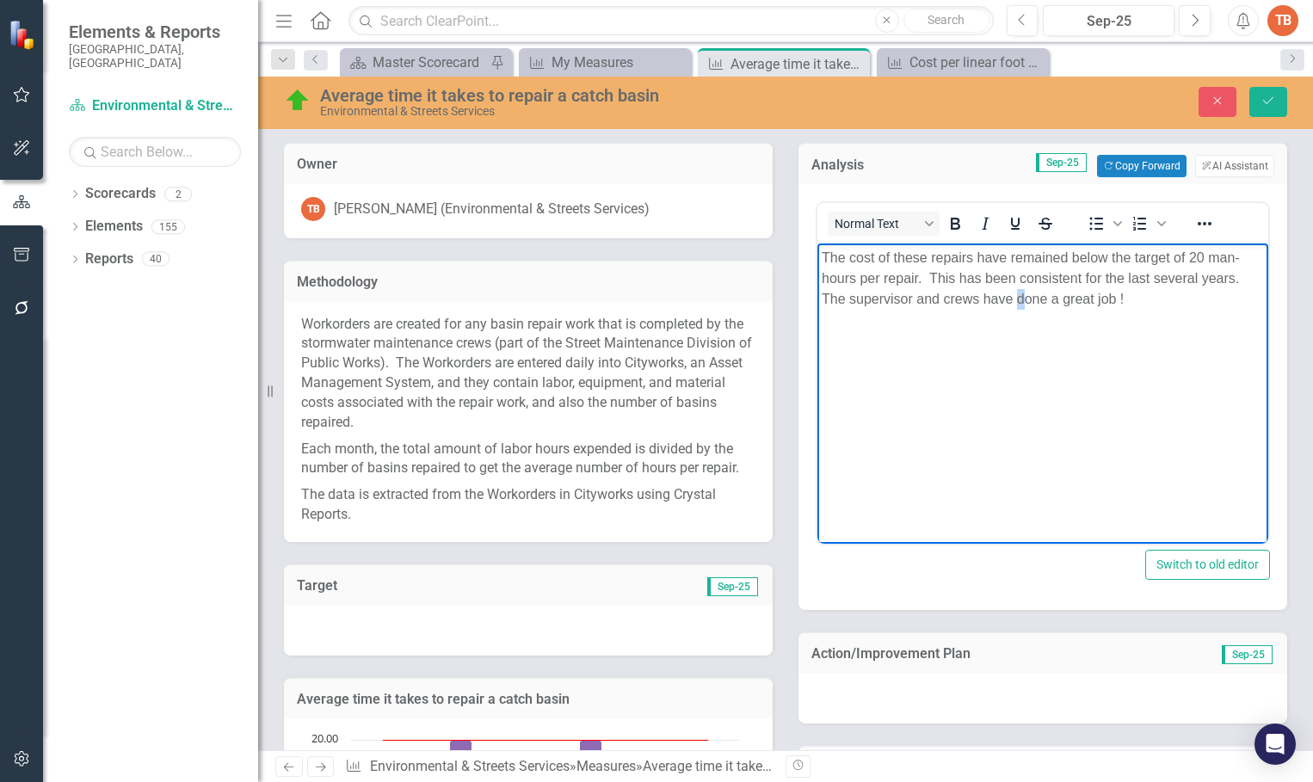
click at [1020, 434] on body "The cost of these repairs have remained below the target of 20 man-hours per re…" at bounding box center [1042, 372] width 451 height 258
click at [903, 443] on body "The cost of these repairs have remained below the target of 20 man-hours per re…" at bounding box center [1042, 372] width 451 height 258
click at [1267, 98] on icon "Save" at bounding box center [1267, 101] width 15 height 12
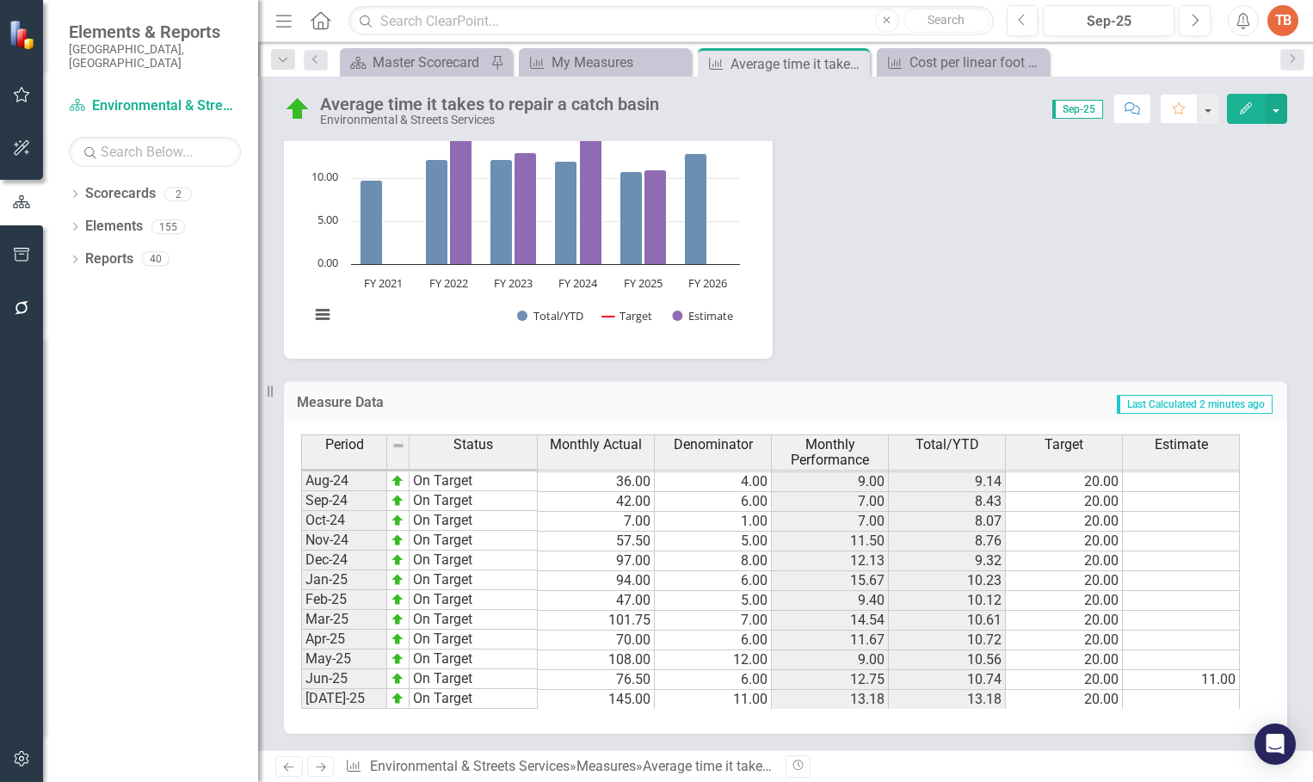
scroll to position [870, 0]
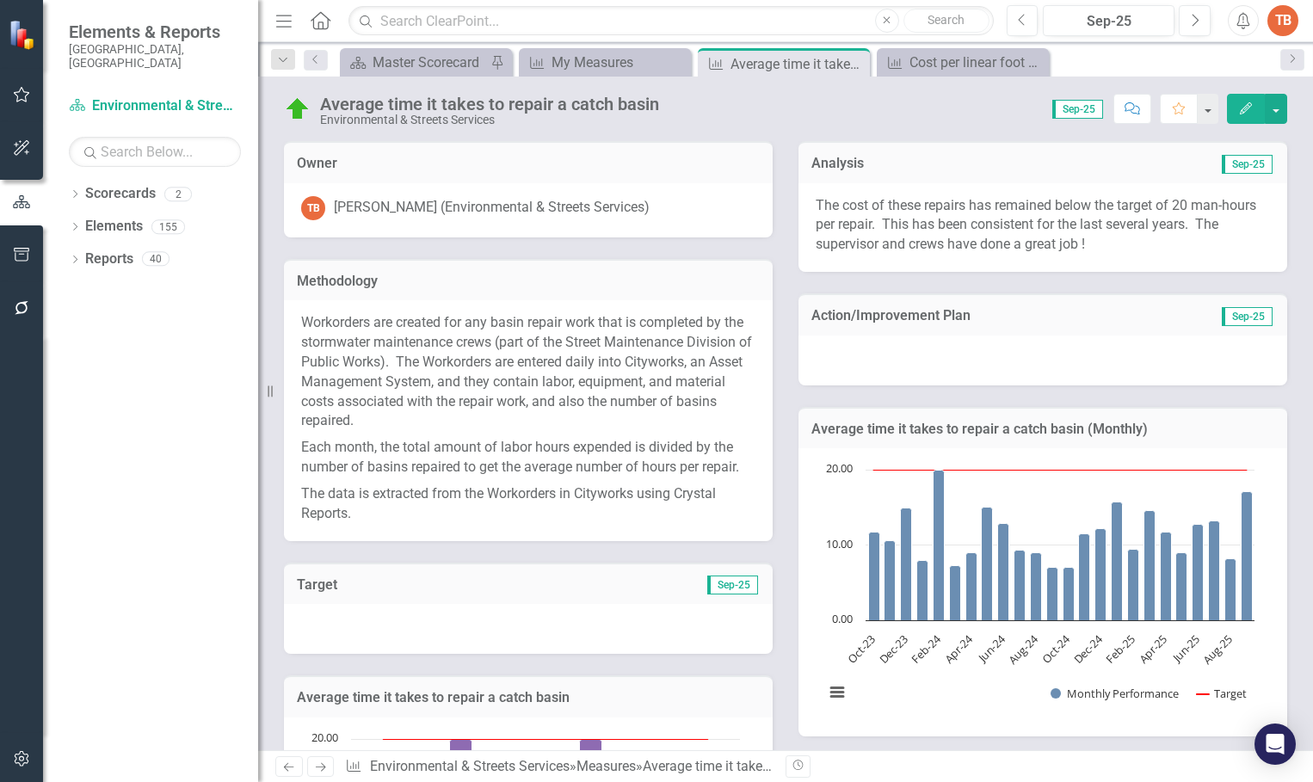
scroll to position [870, 0]
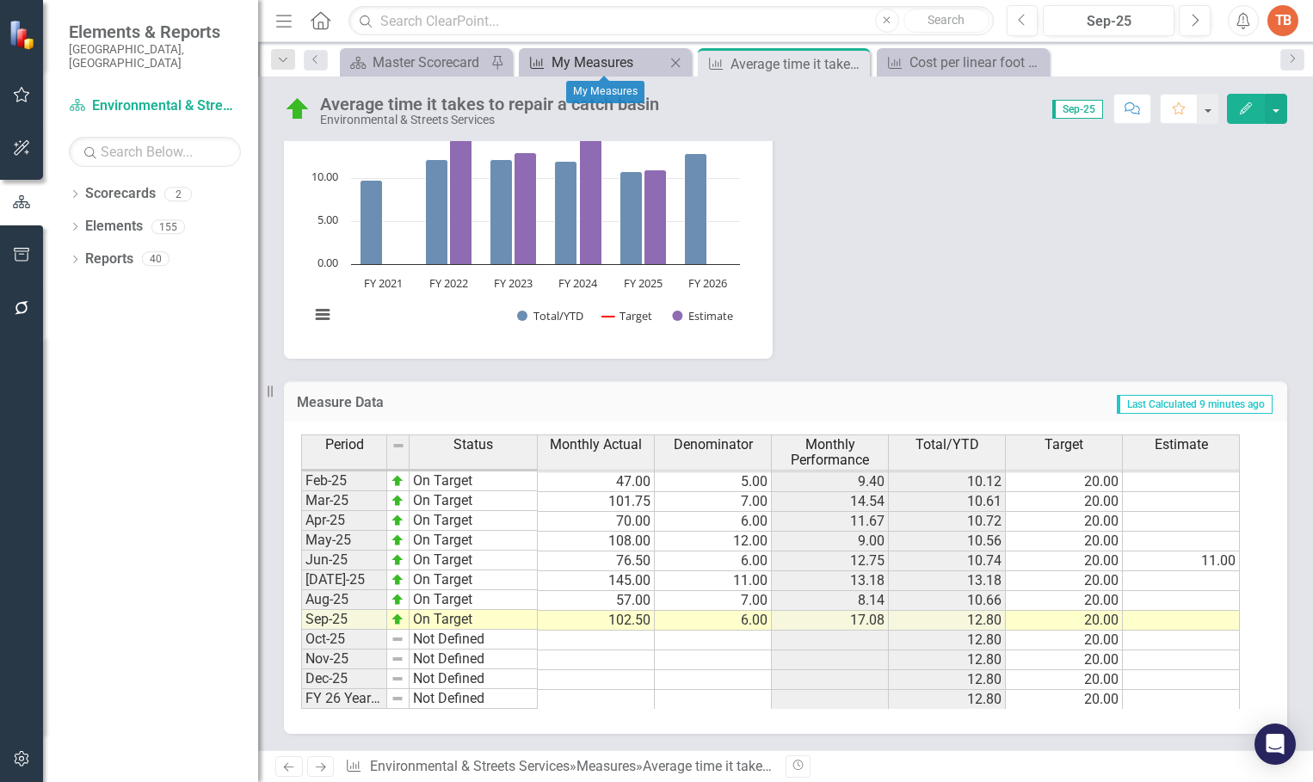
click at [566, 59] on div "My Measures" at bounding box center [608, 63] width 114 height 22
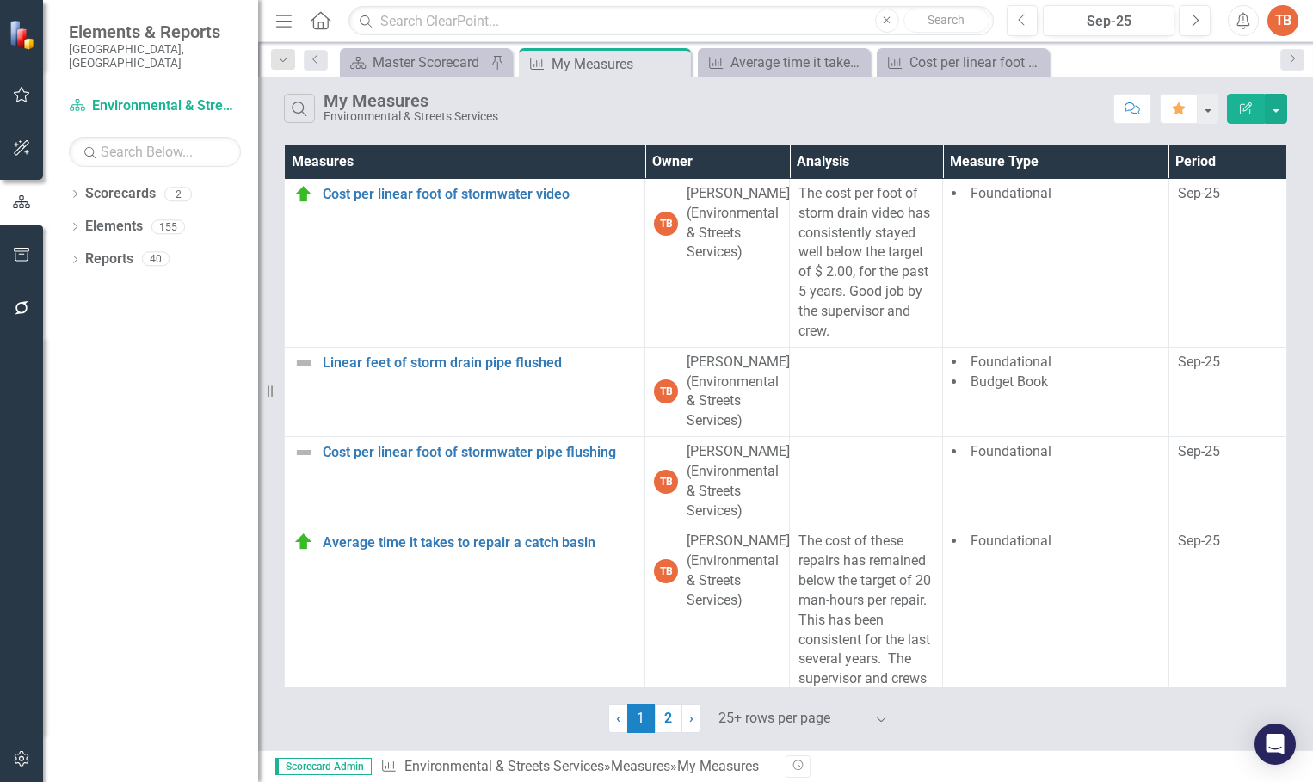
scroll to position [2925, 0]
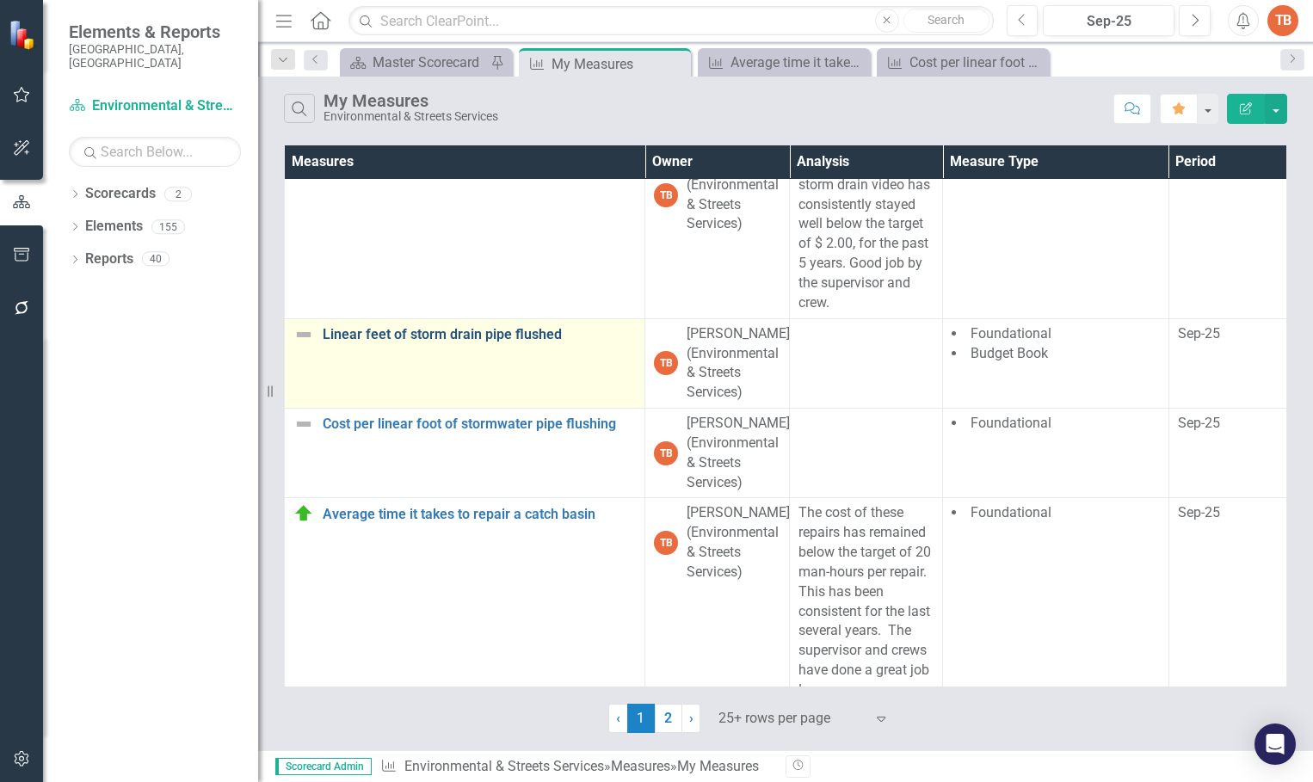
click at [398, 342] on link "Linear feet of storm drain pipe flushed" at bounding box center [479, 334] width 313 height 15
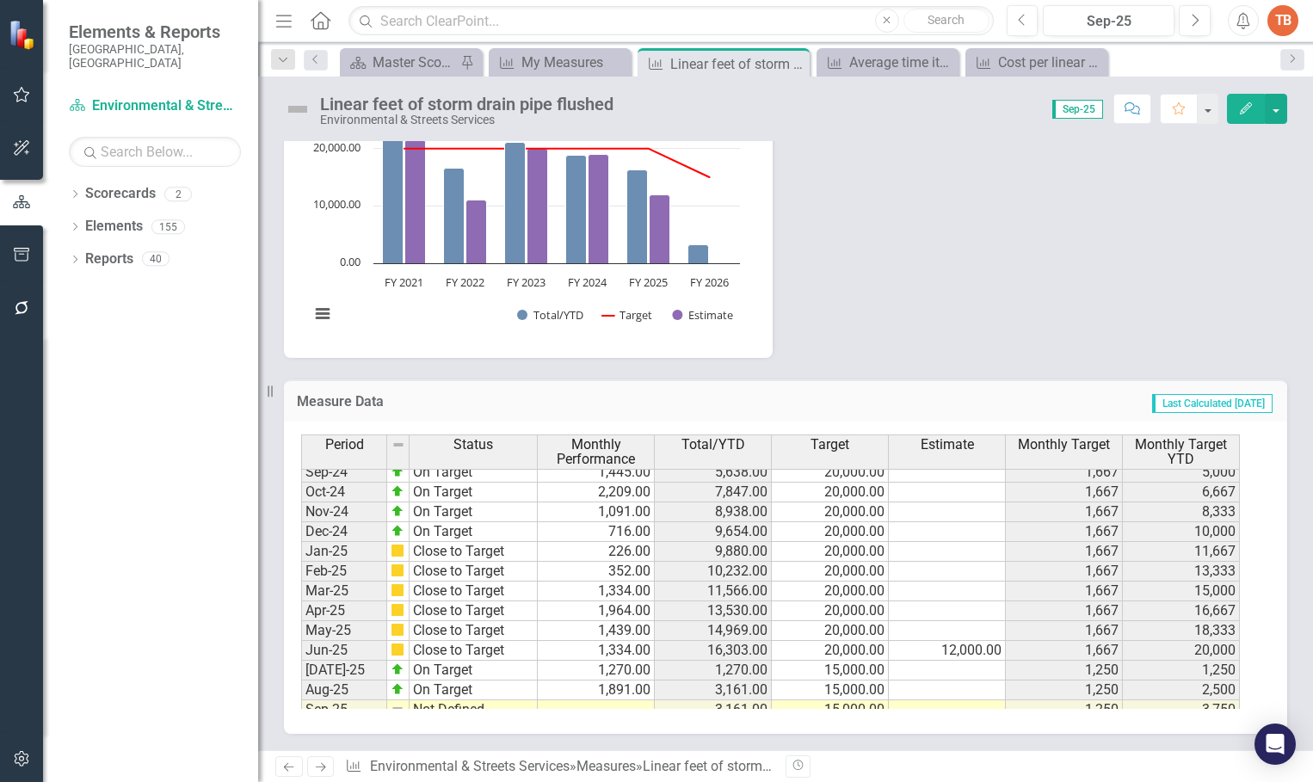
scroll to position [870, 0]
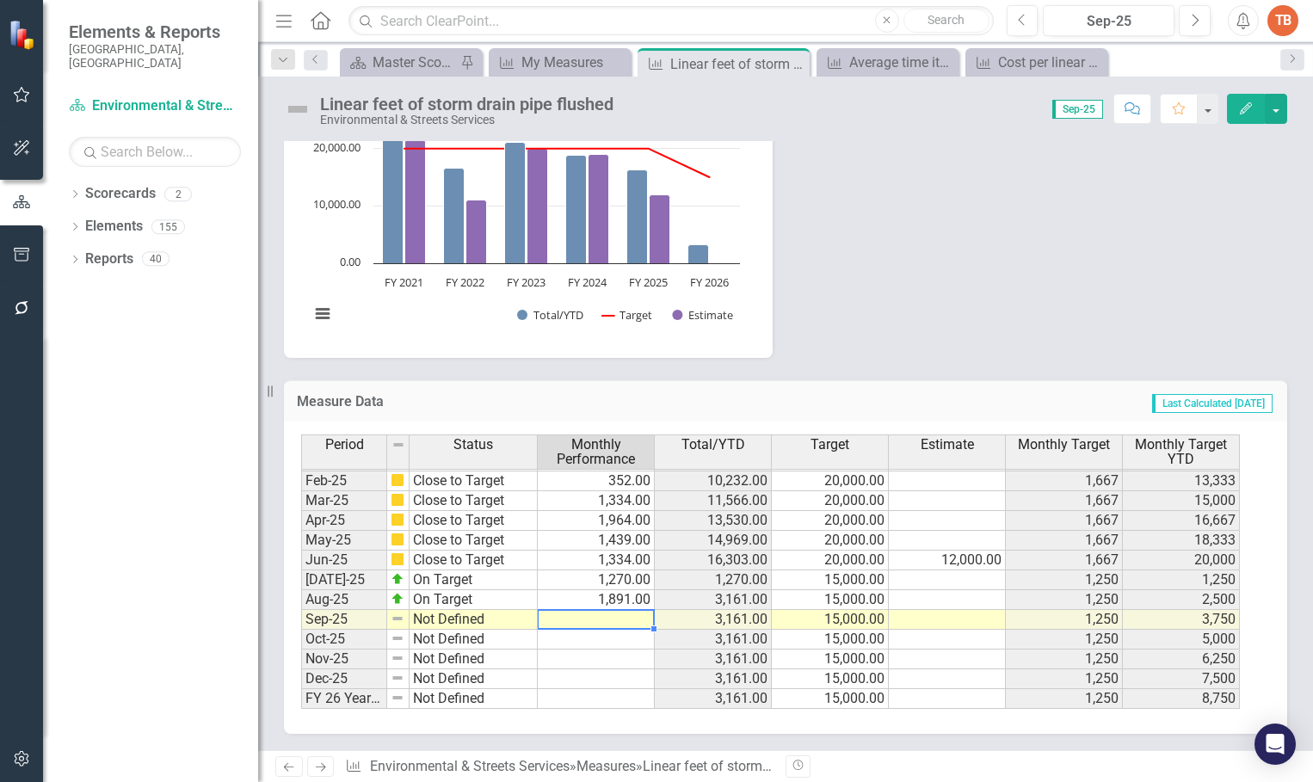
click at [605, 616] on td at bounding box center [596, 620] width 117 height 20
click at [601, 631] on td at bounding box center [596, 640] width 117 height 20
click at [600, 614] on td at bounding box center [596, 620] width 117 height 20
click at [601, 613] on td at bounding box center [596, 620] width 117 height 20
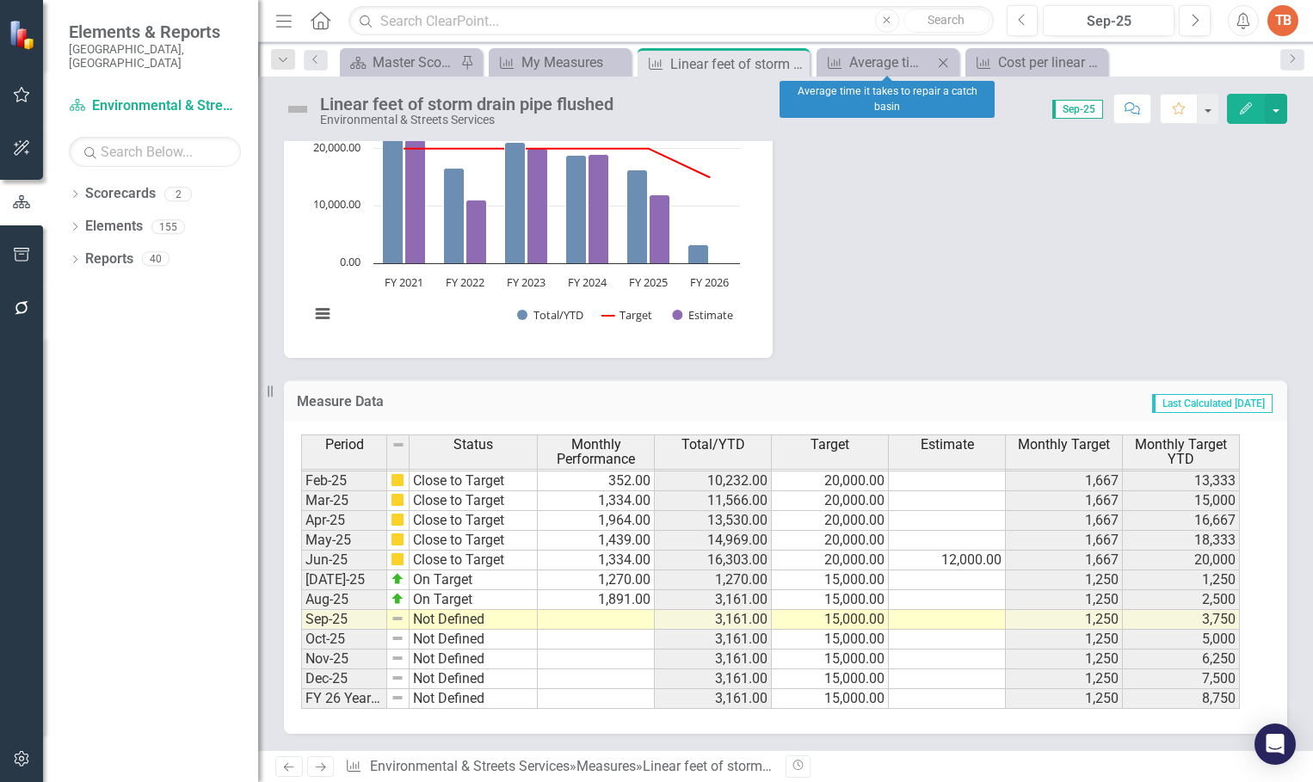
click at [940, 61] on icon "Close" at bounding box center [942, 63] width 17 height 14
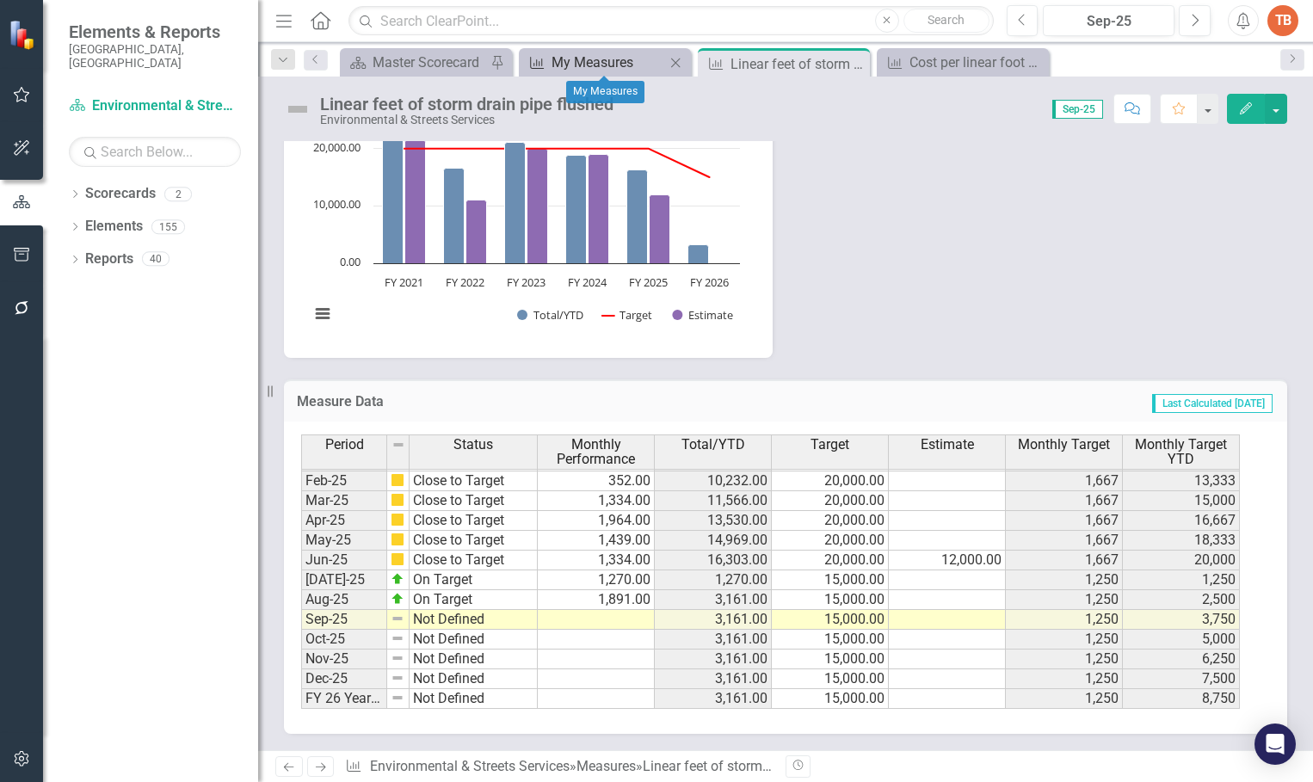
click at [575, 64] on div "My Measures" at bounding box center [608, 63] width 114 height 22
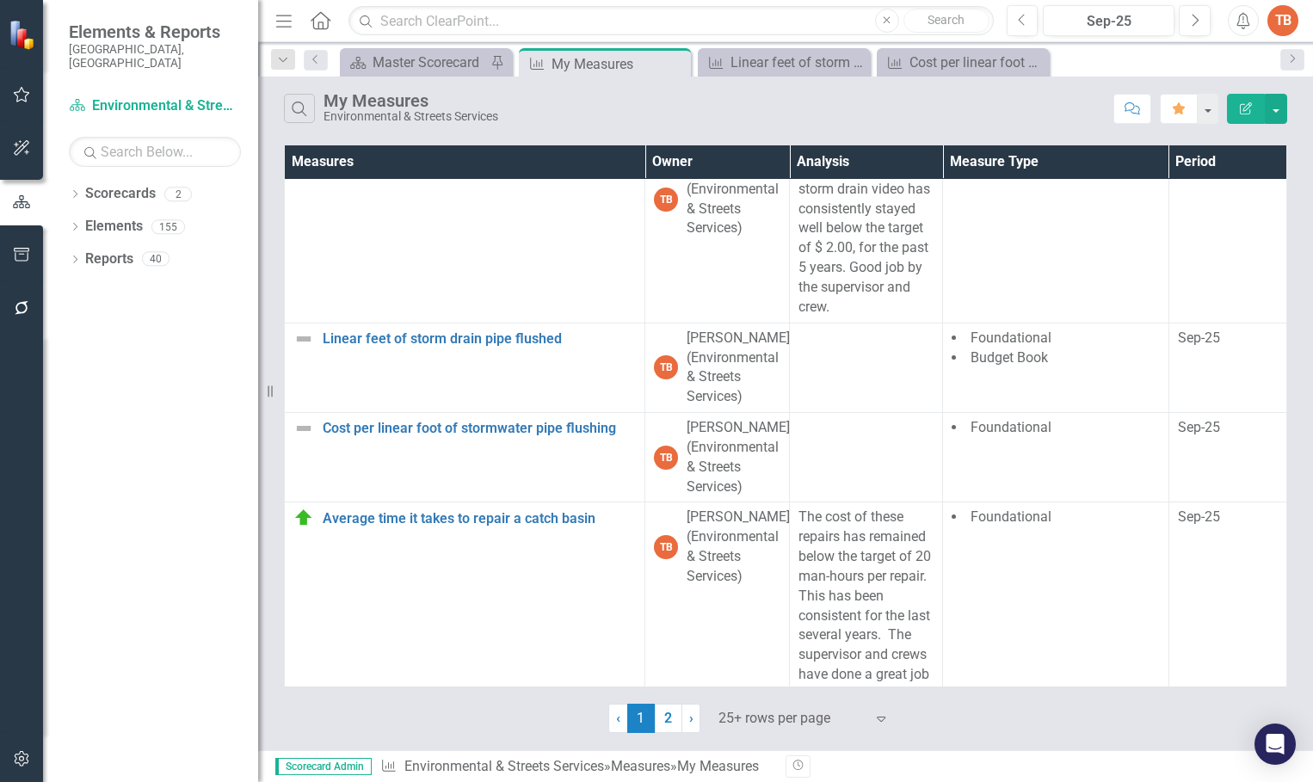
scroll to position [2925, 0]
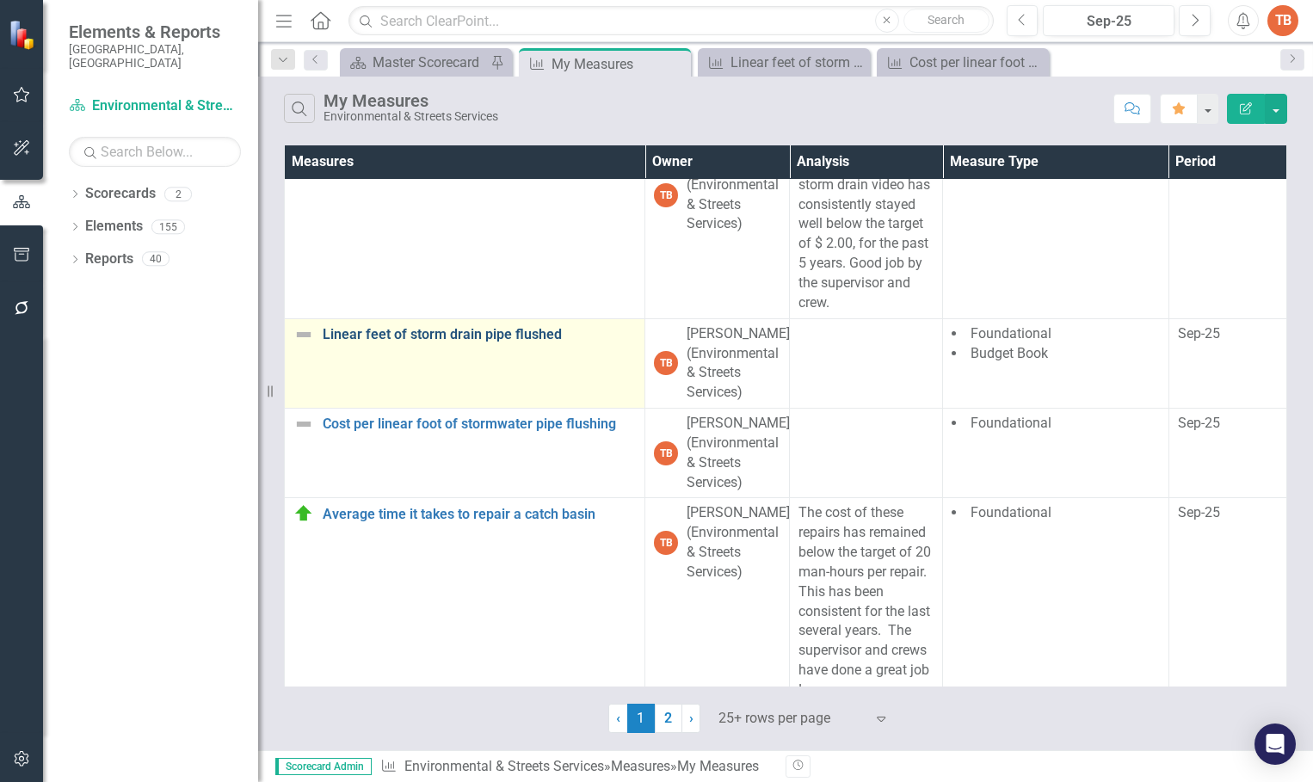
click at [392, 342] on link "Linear feet of storm drain pipe flushed" at bounding box center [479, 334] width 313 height 15
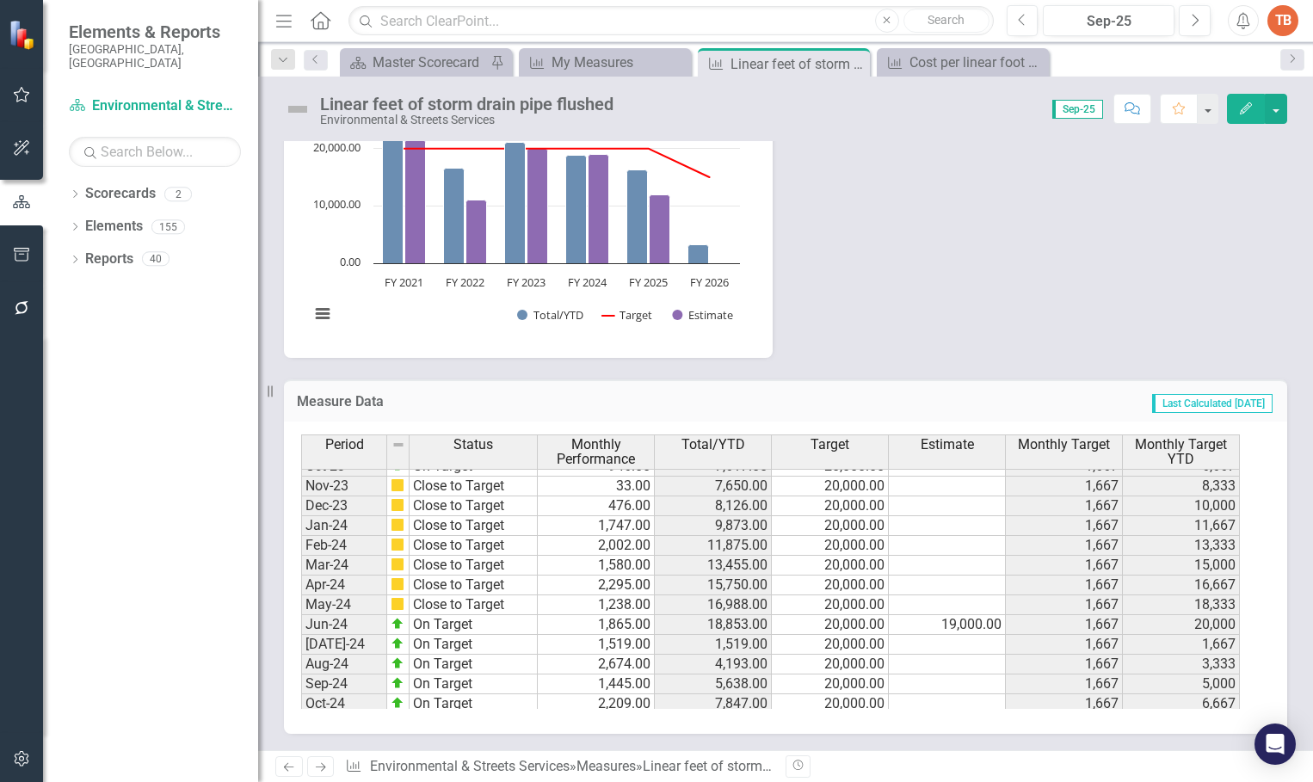
scroll to position [870, 0]
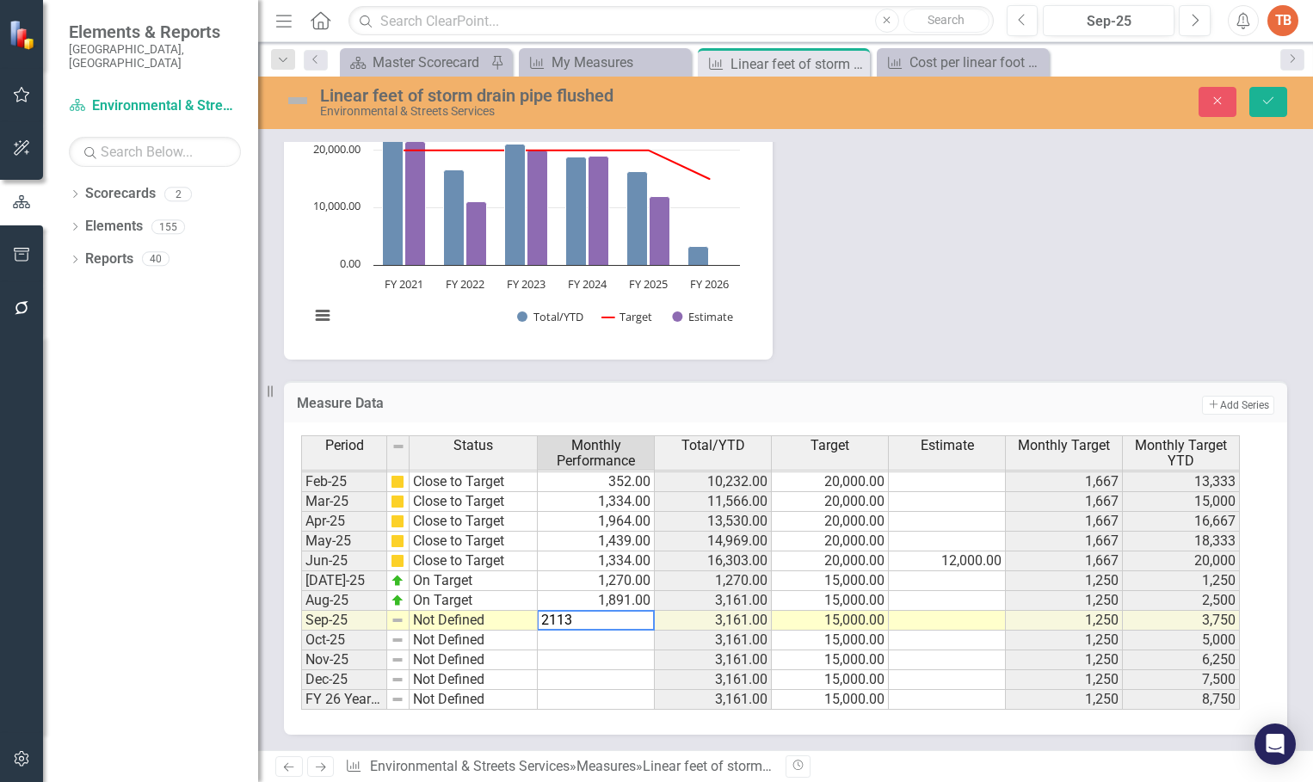
type textarea "2113"
click at [417, 620] on td "Not Defined" at bounding box center [474, 621] width 128 height 20
click at [419, 621] on td "Not Defined" at bounding box center [474, 621] width 128 height 20
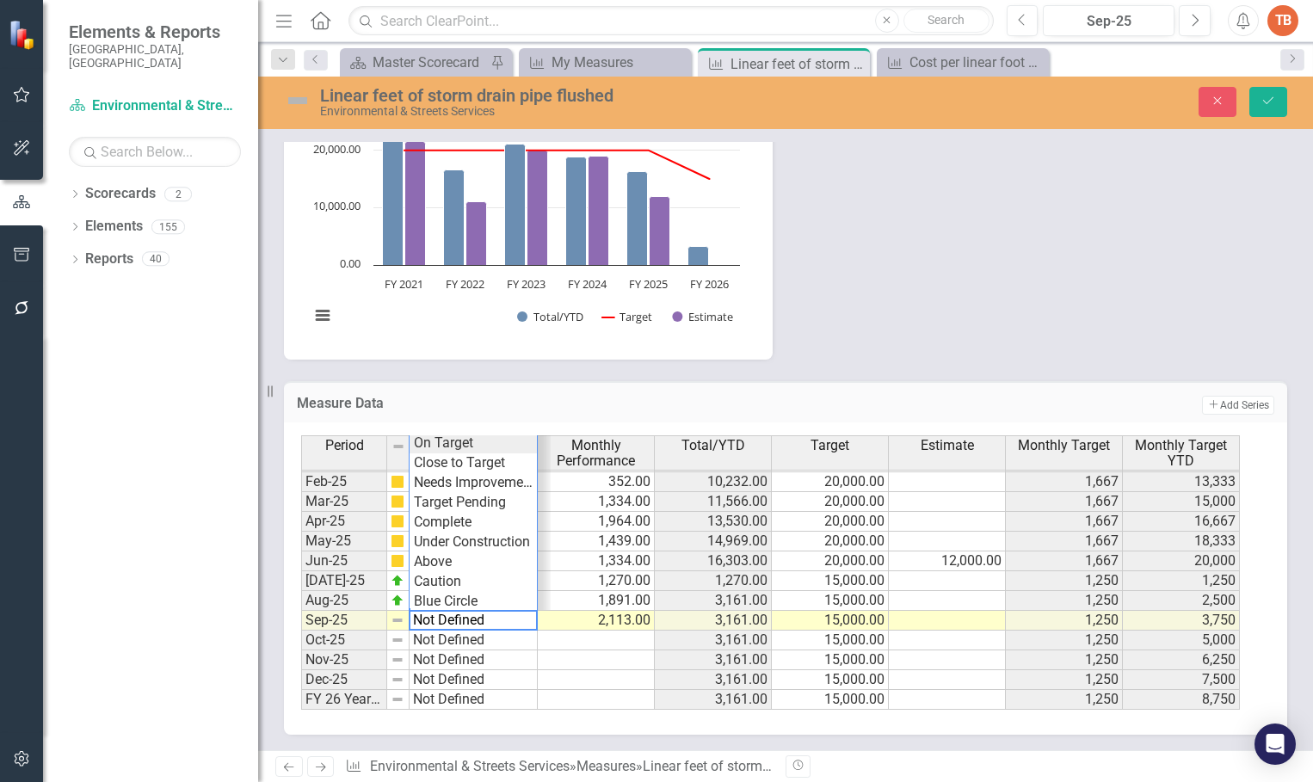
type textarea "On Target"
click at [435, 441] on div "Period Status Monthly Performance Total/YTD Target Estimate Monthly Target Mont…" at bounding box center [779, 572] width 956 height 274
click at [1266, 96] on icon "Save" at bounding box center [1267, 101] width 15 height 12
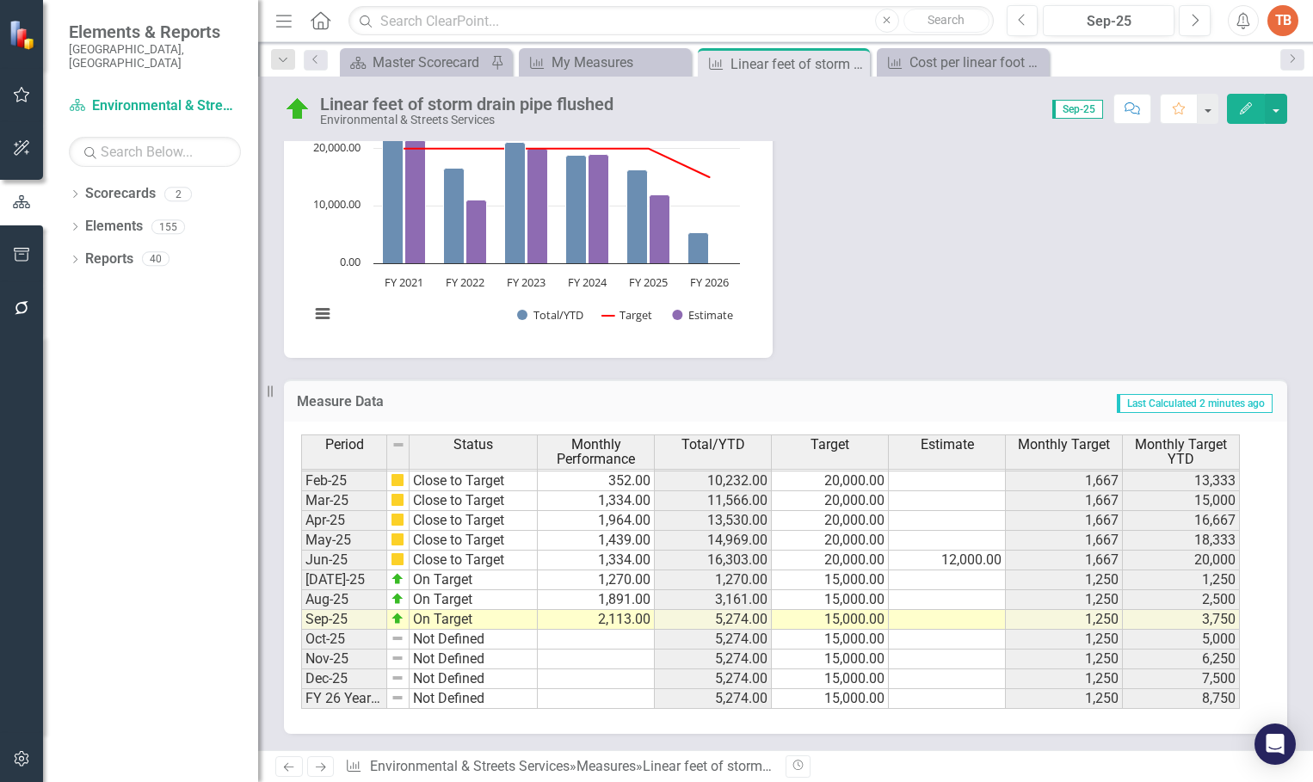
click at [323, 758] on link "Next" at bounding box center [321, 766] width 28 height 21
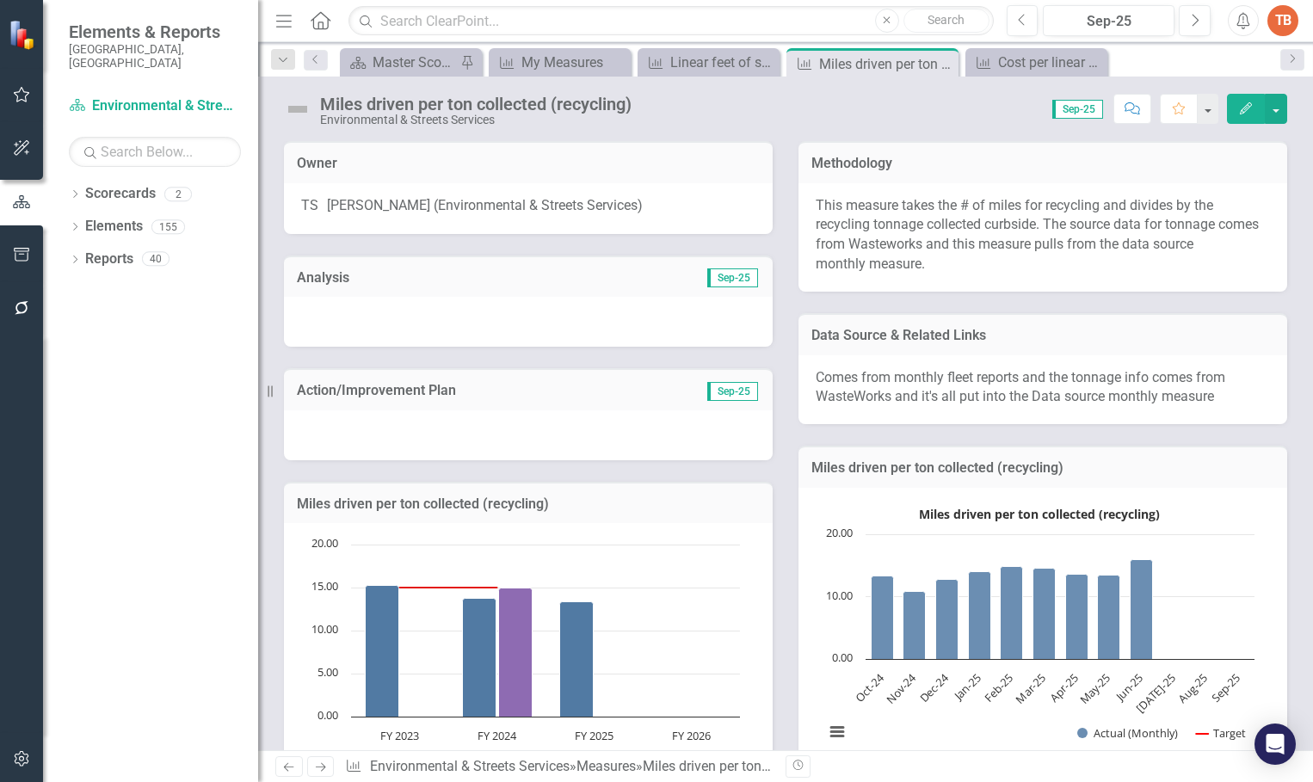
click at [293, 762] on icon "Previous" at bounding box center [288, 766] width 15 height 11
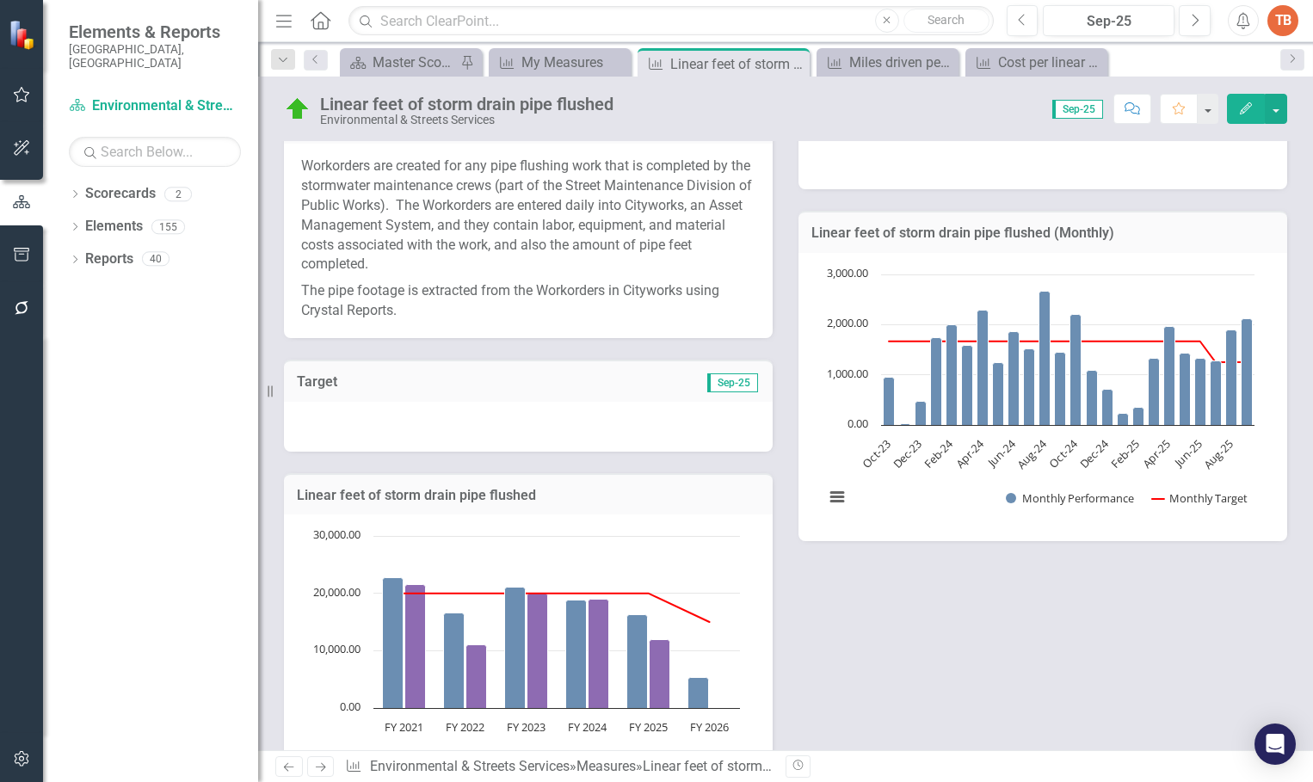
scroll to position [172, 0]
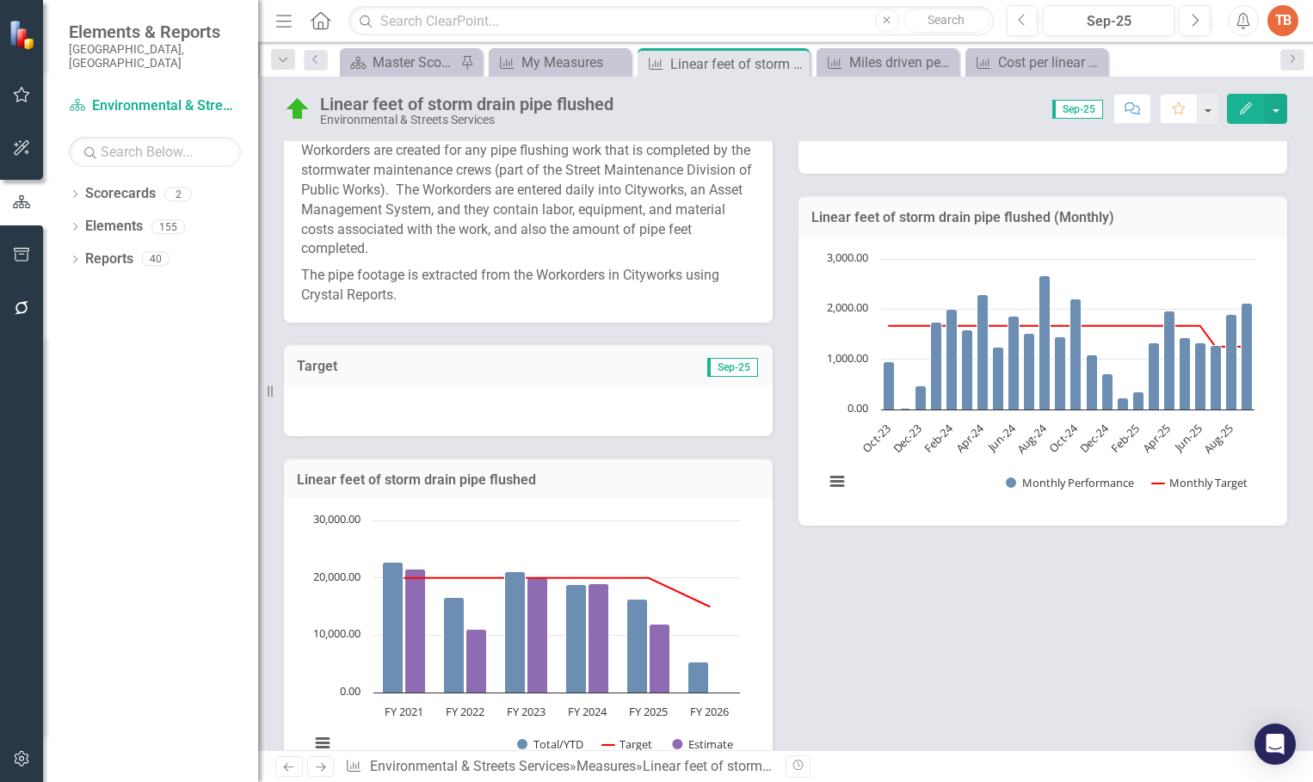
click at [318, 761] on icon "Next" at bounding box center [320, 766] width 15 height 11
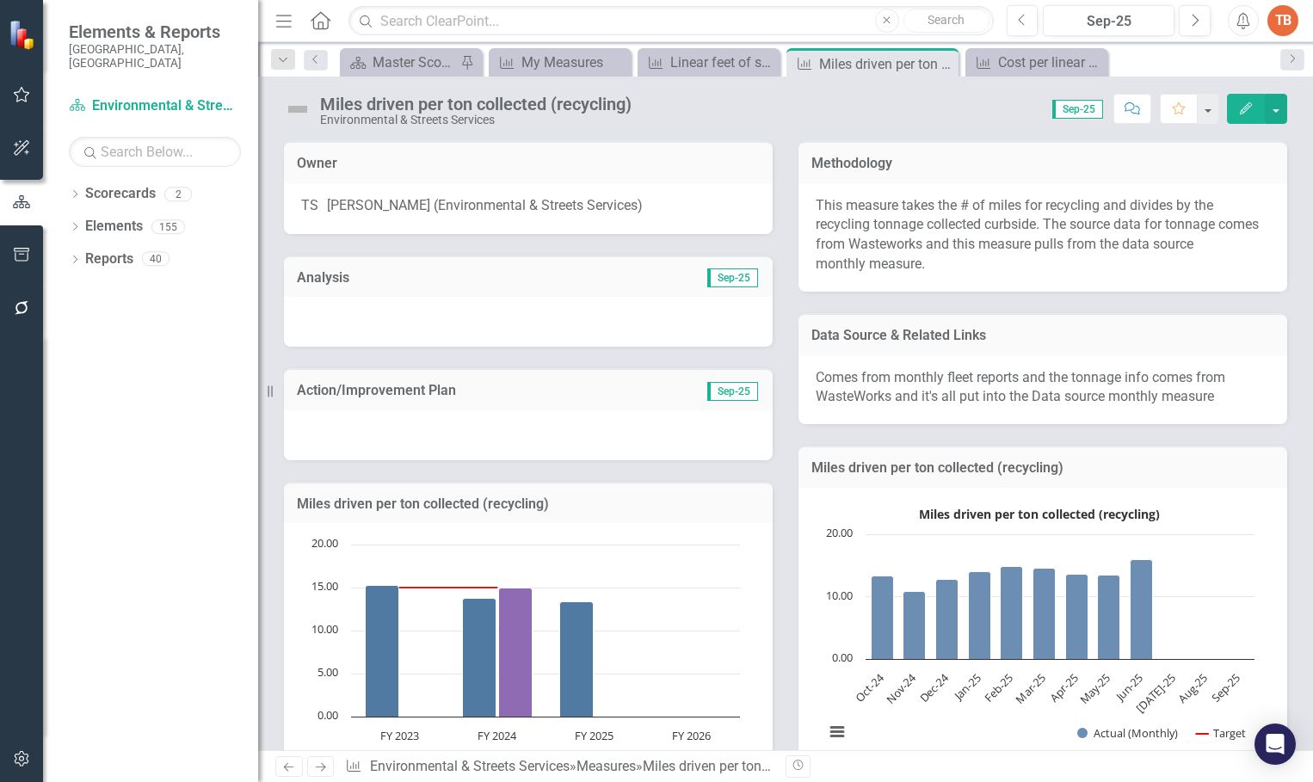
click at [295, 761] on link "Previous" at bounding box center [289, 766] width 28 height 21
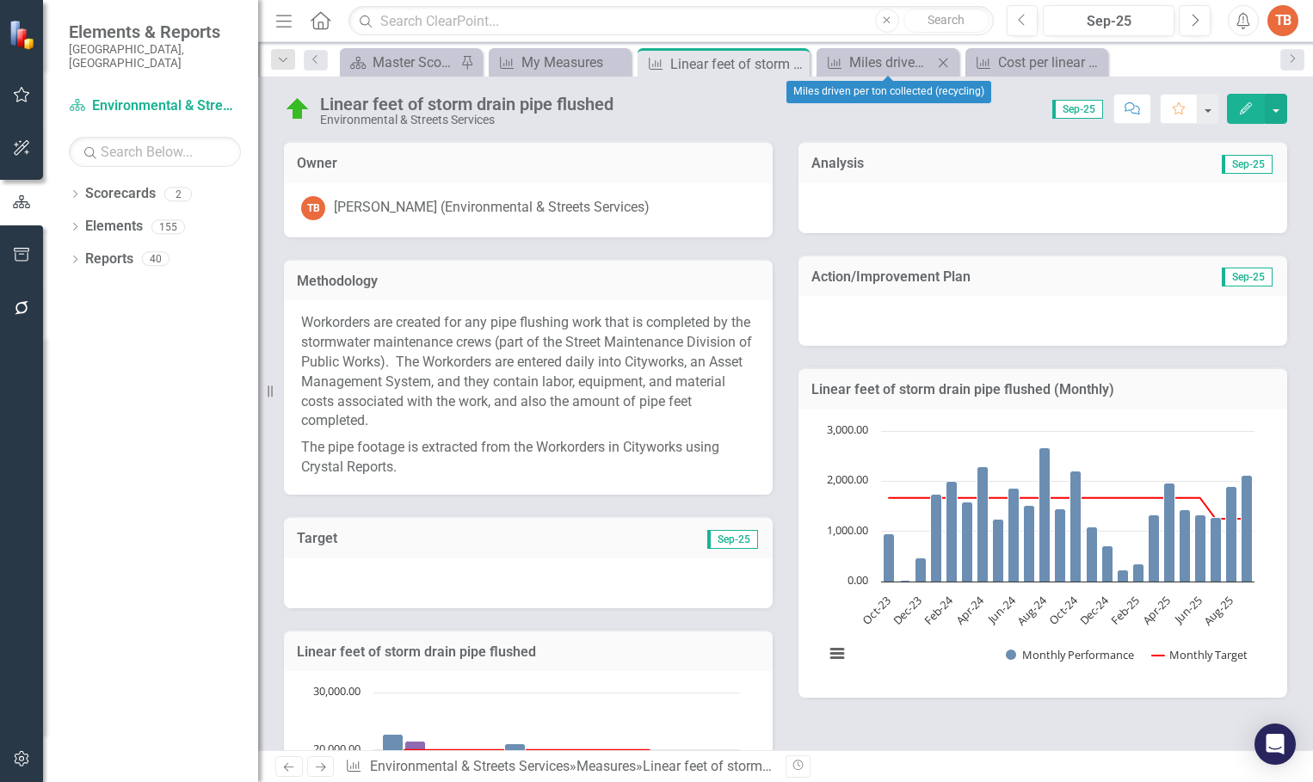
click at [940, 63] on icon "Close" at bounding box center [942, 63] width 17 height 14
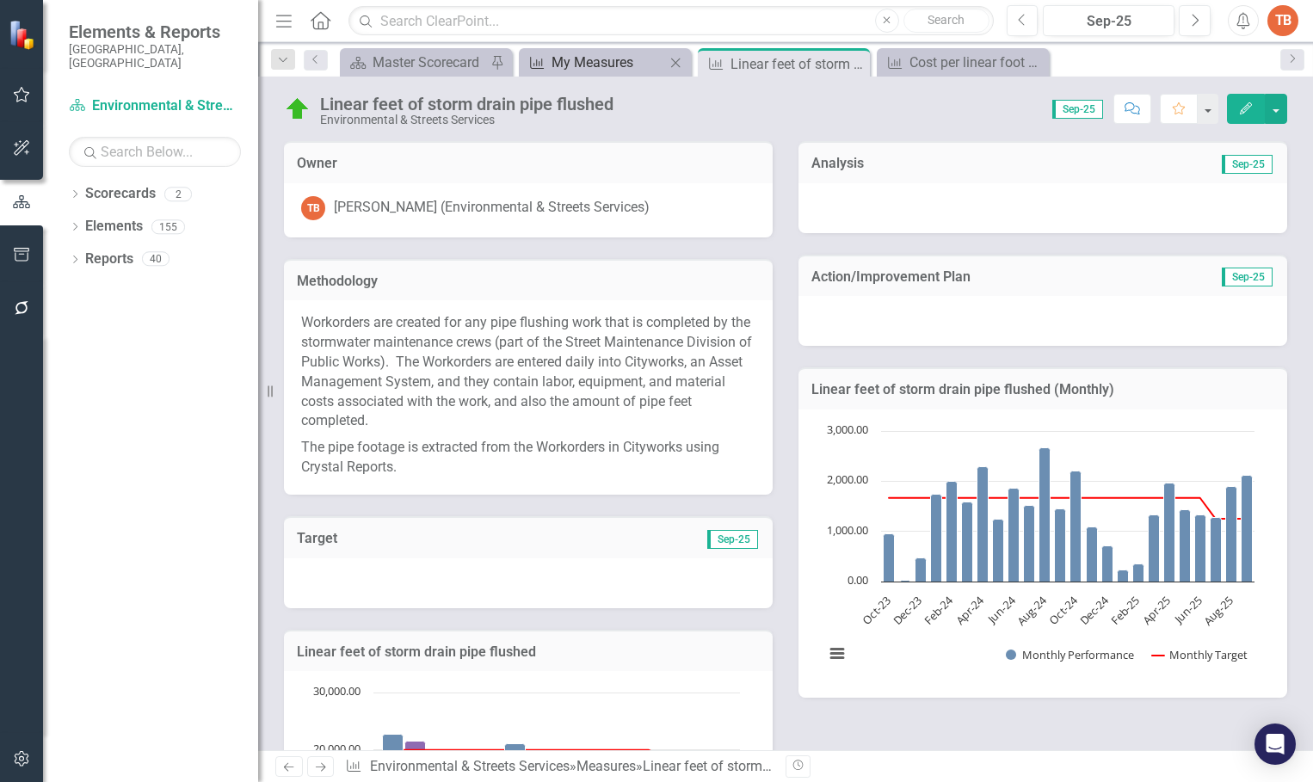
click at [585, 57] on div "My Measures" at bounding box center [608, 63] width 114 height 22
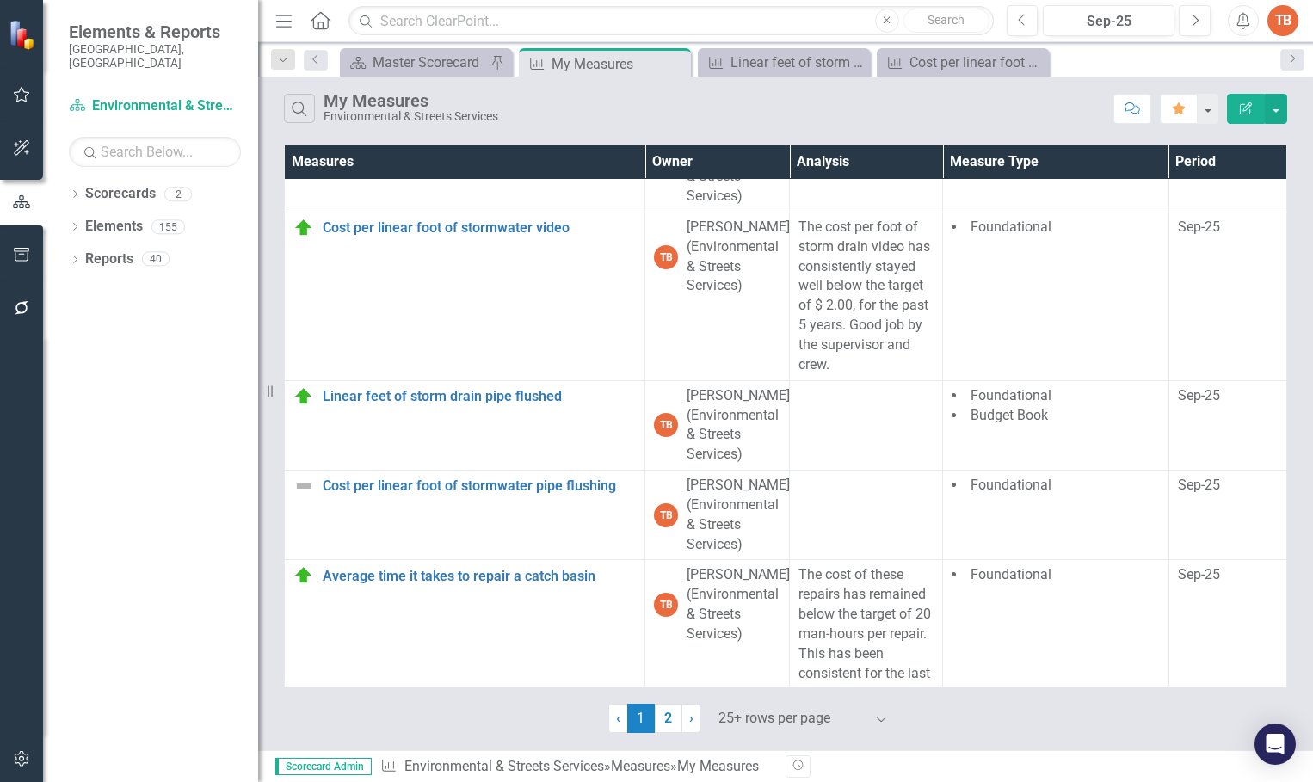
scroll to position [2925, 0]
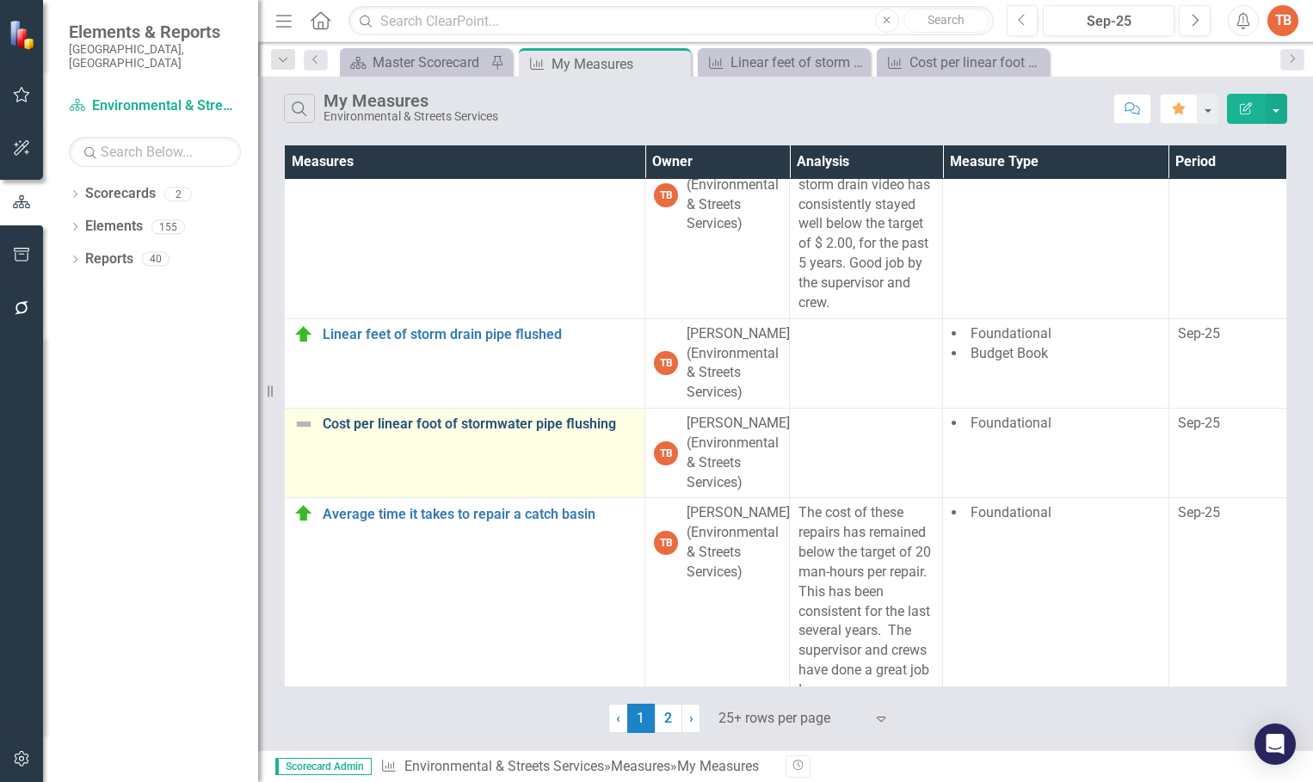
click at [439, 432] on link "Cost per linear foot of stormwater pipe flushing" at bounding box center [479, 423] width 313 height 15
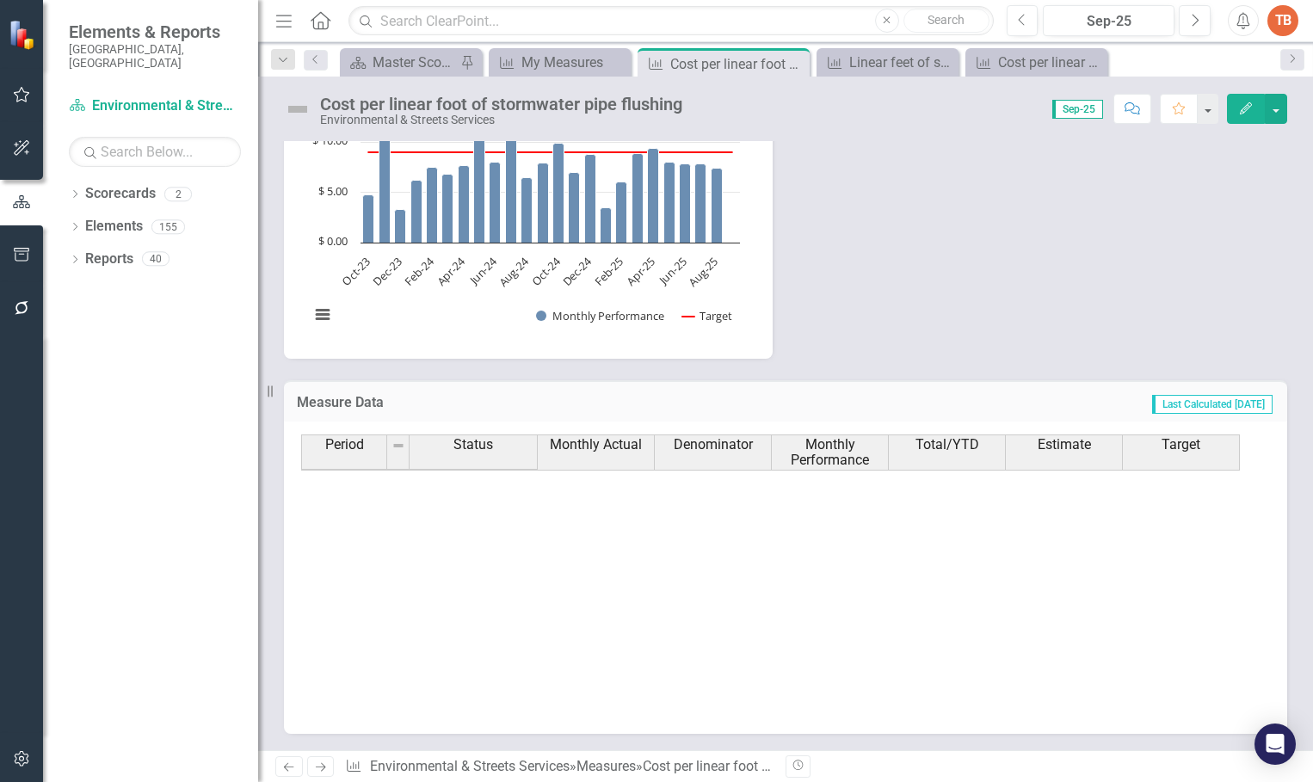
scroll to position [870, 0]
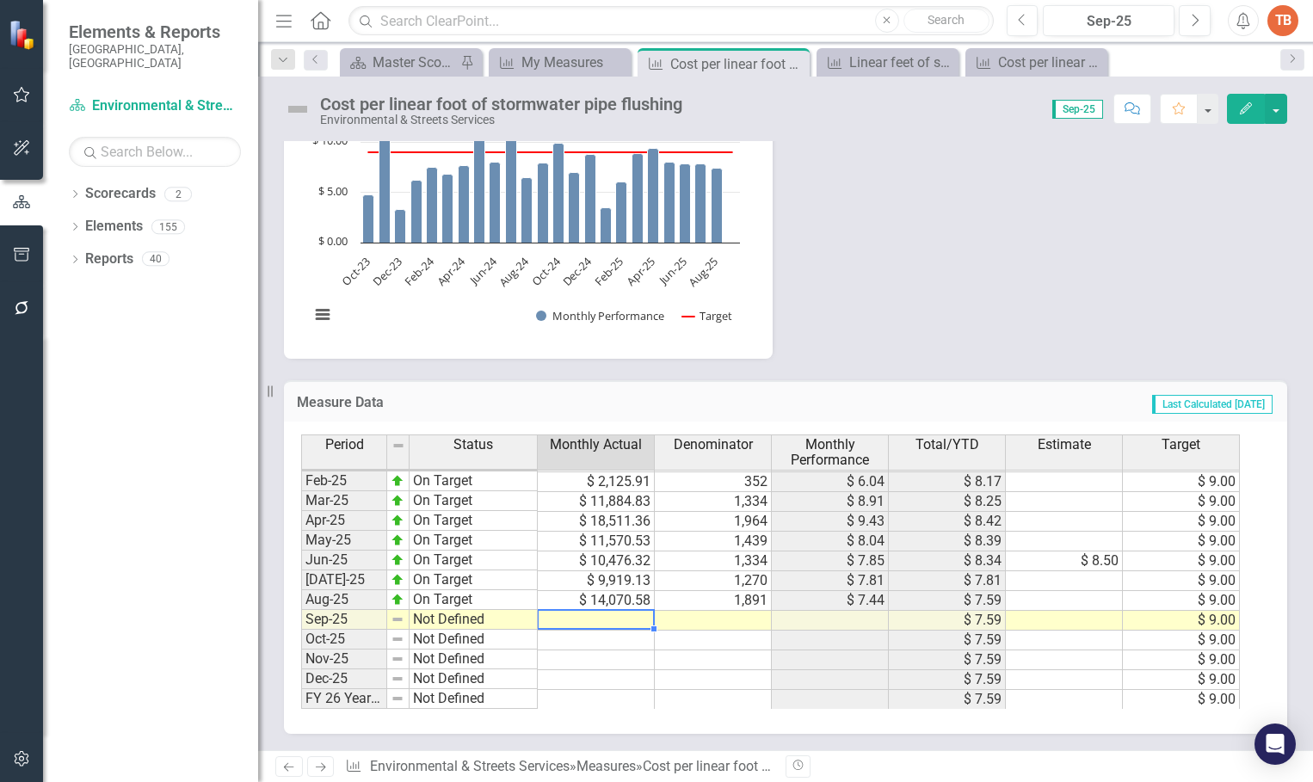
click at [583, 618] on td at bounding box center [596, 621] width 117 height 20
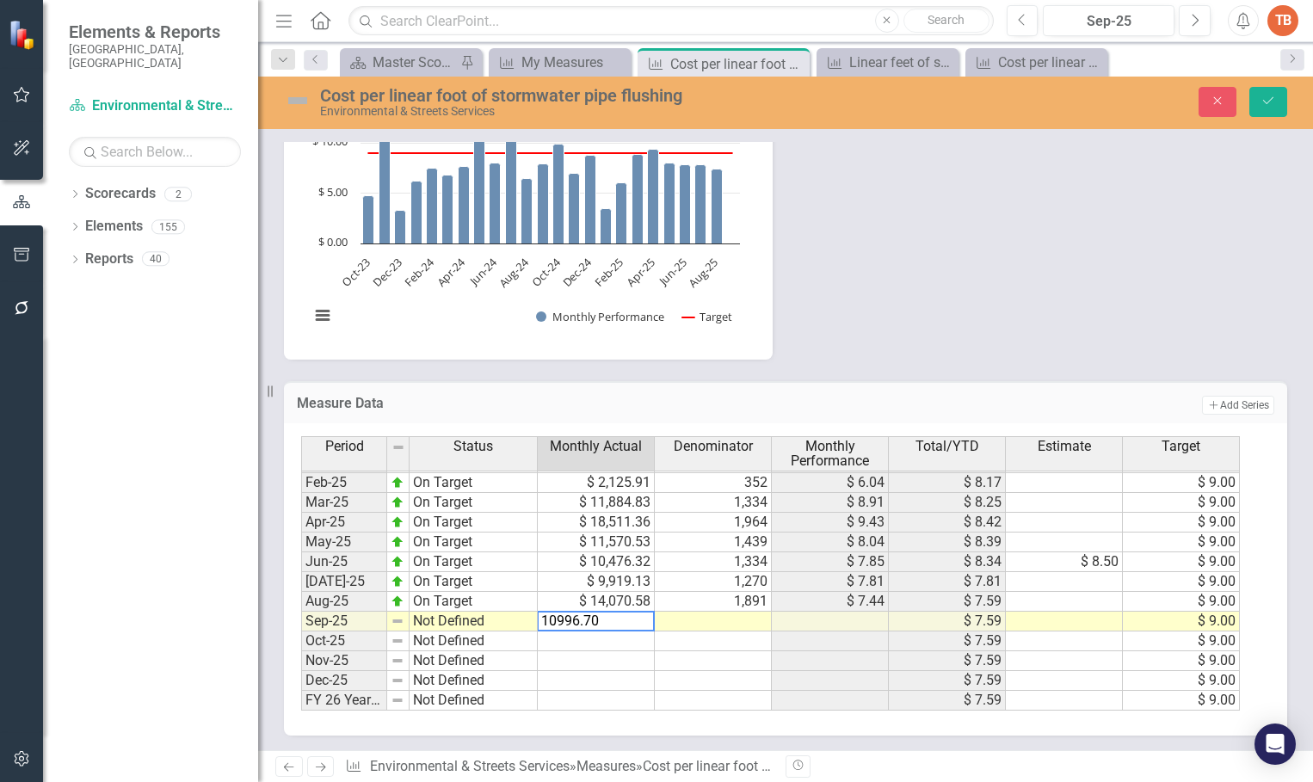
type textarea "10996.70"
click at [719, 616] on td at bounding box center [713, 622] width 117 height 20
type textarea "2113"
click at [431, 619] on td "Not Defined" at bounding box center [474, 622] width 128 height 20
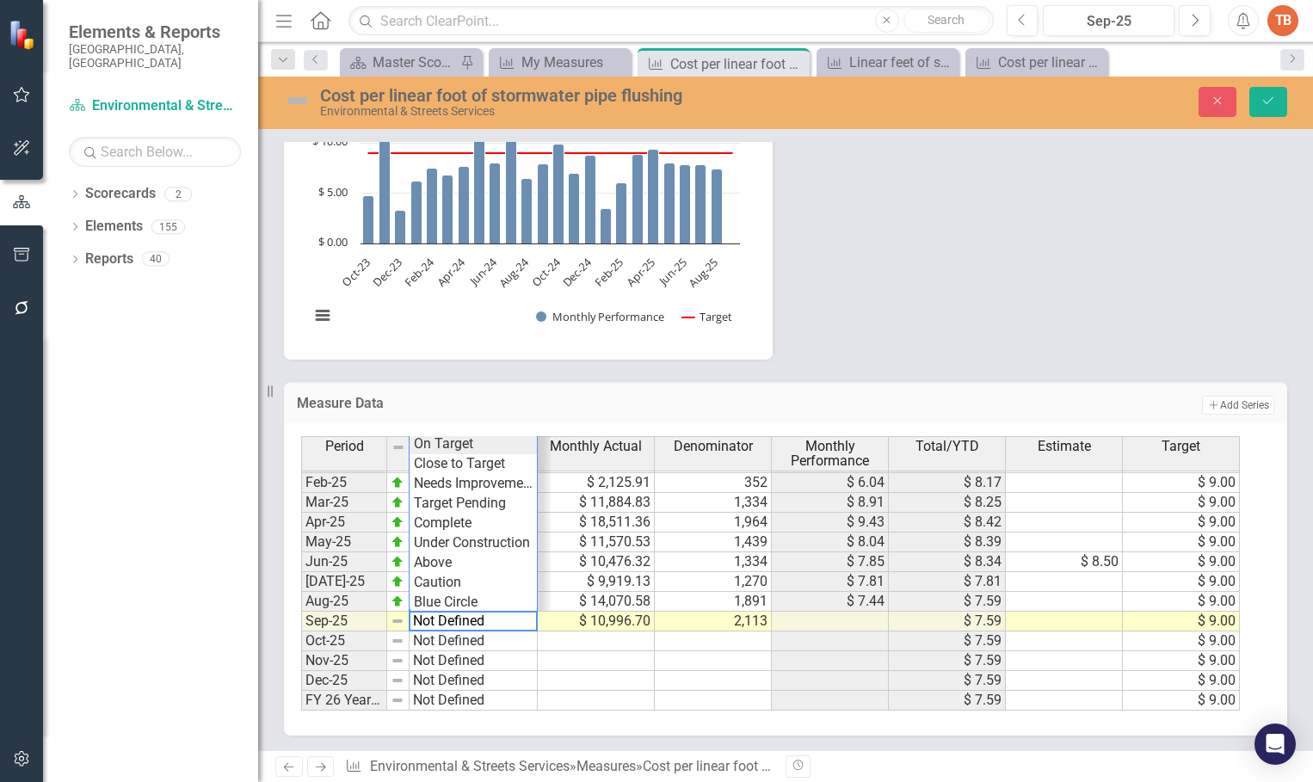
type textarea "On Target"
click at [448, 439] on div "Period Status Monthly Actual Denominator Monthly Performance Total/YTD Estimate…" at bounding box center [779, 573] width 956 height 274
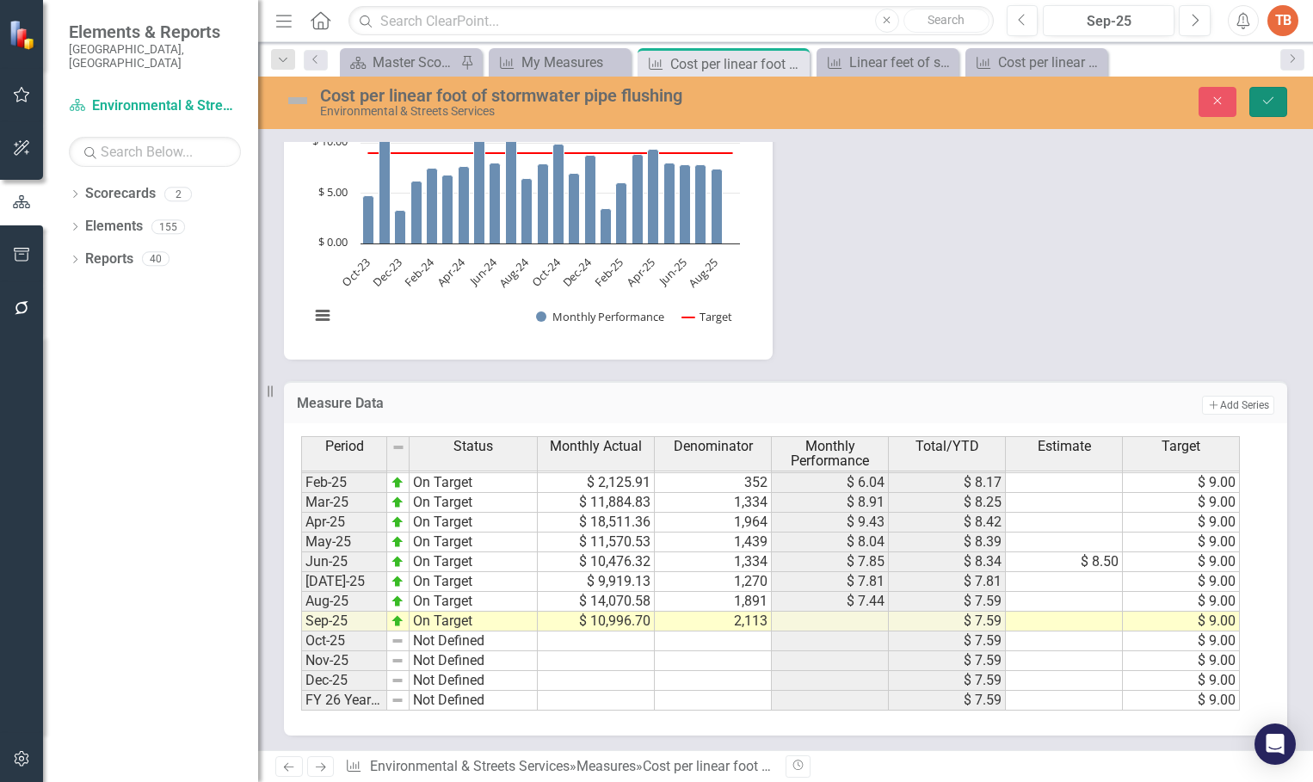
click at [1271, 95] on icon "Save" at bounding box center [1267, 101] width 15 height 12
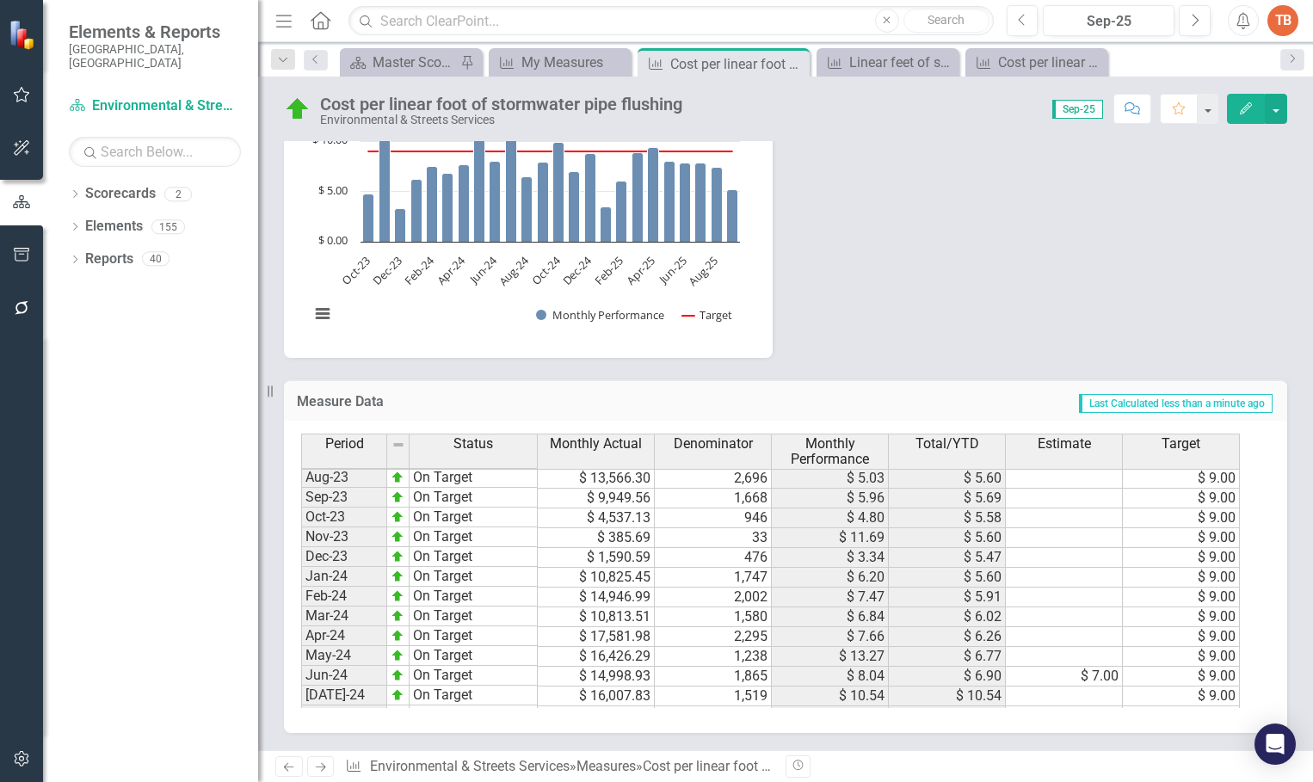
scroll to position [0, 0]
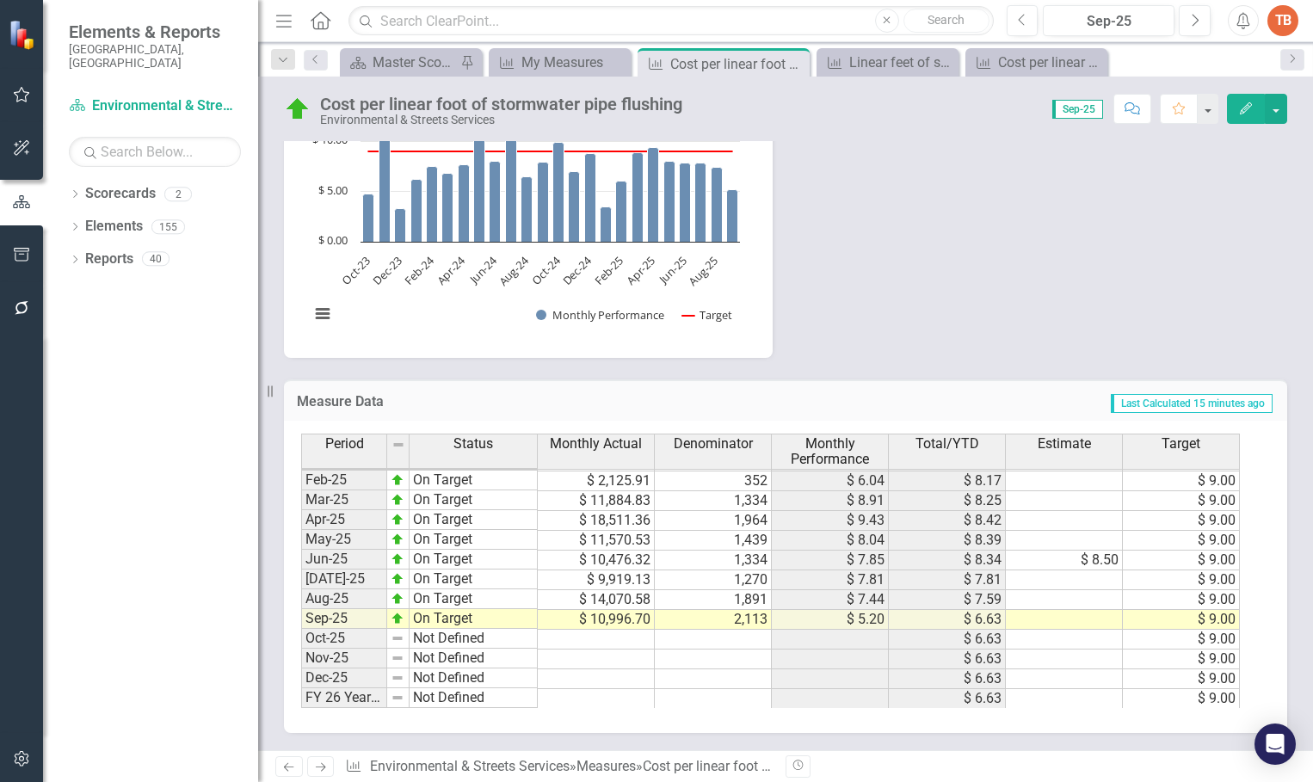
click at [949, 59] on icon "Close" at bounding box center [942, 63] width 17 height 14
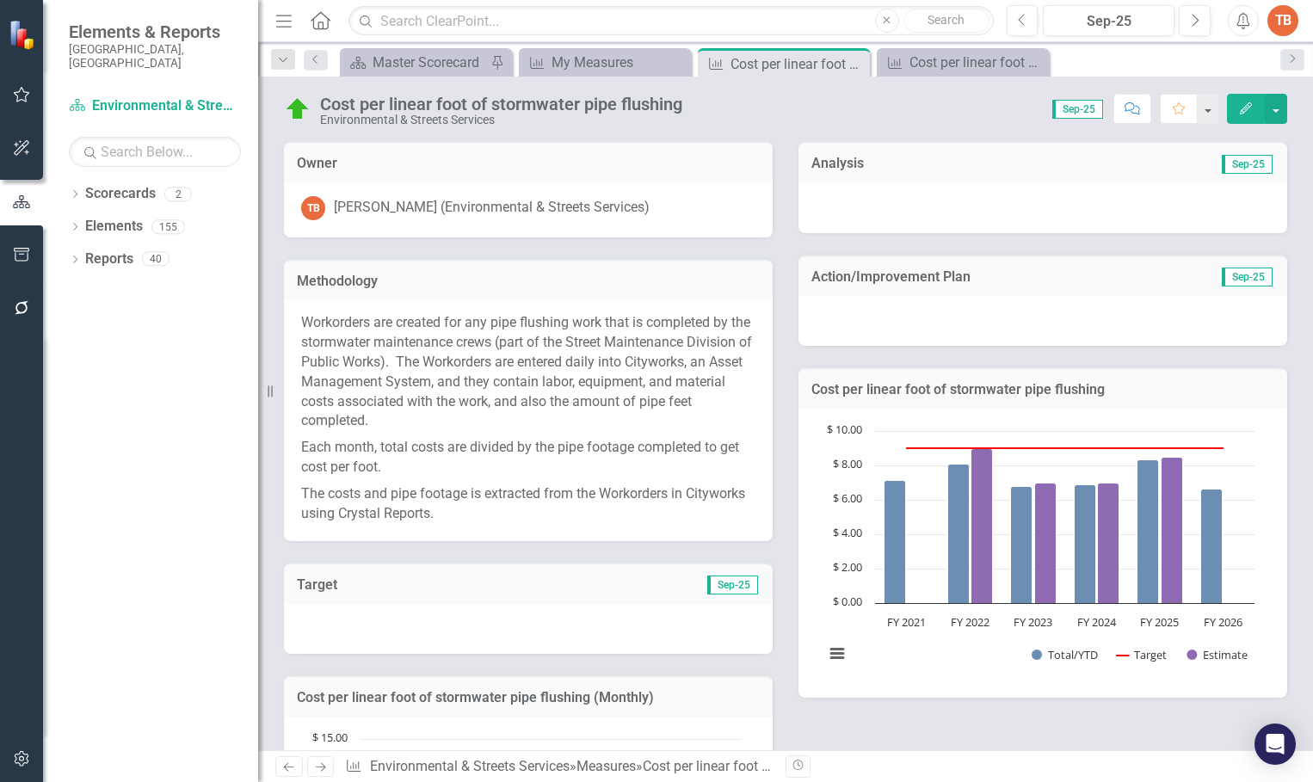
click at [815, 200] on div at bounding box center [1042, 208] width 489 height 50
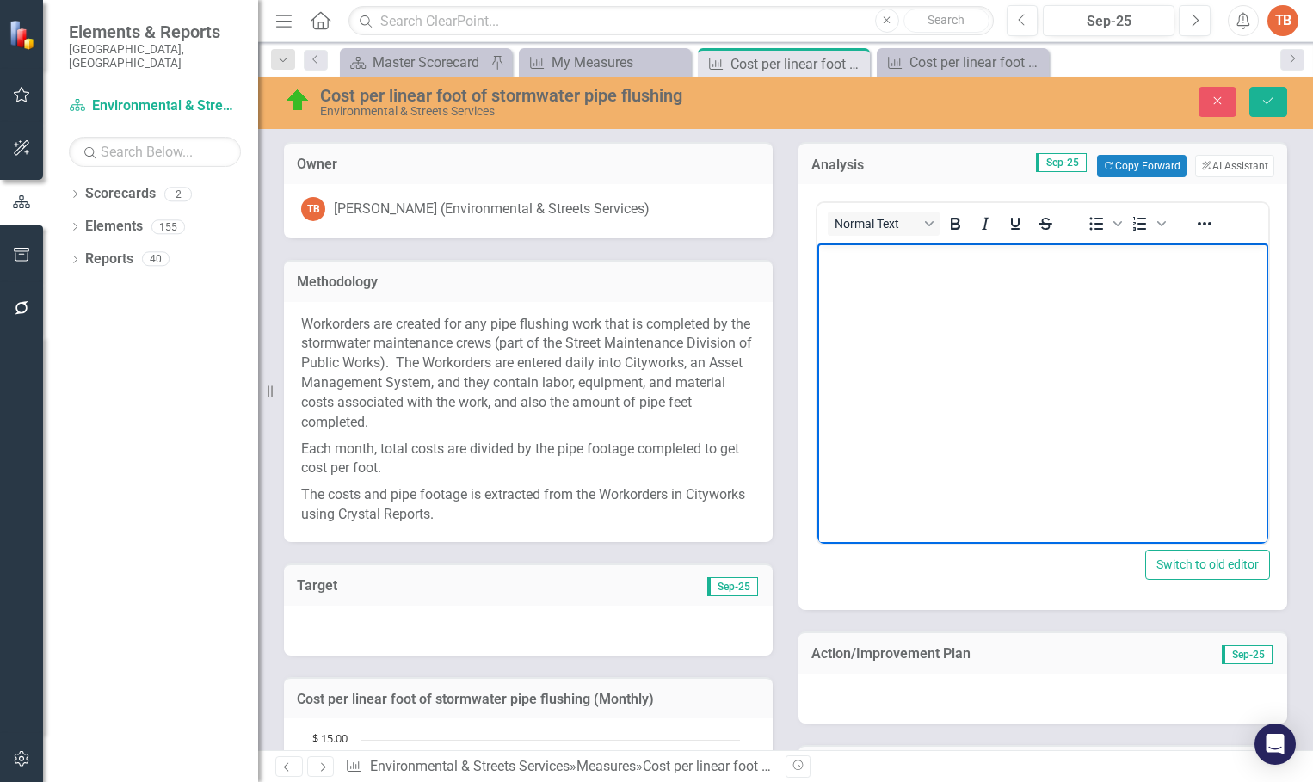
click at [853, 278] on body "Rich Text Area. Press ALT-0 for help." at bounding box center [1042, 372] width 451 height 258
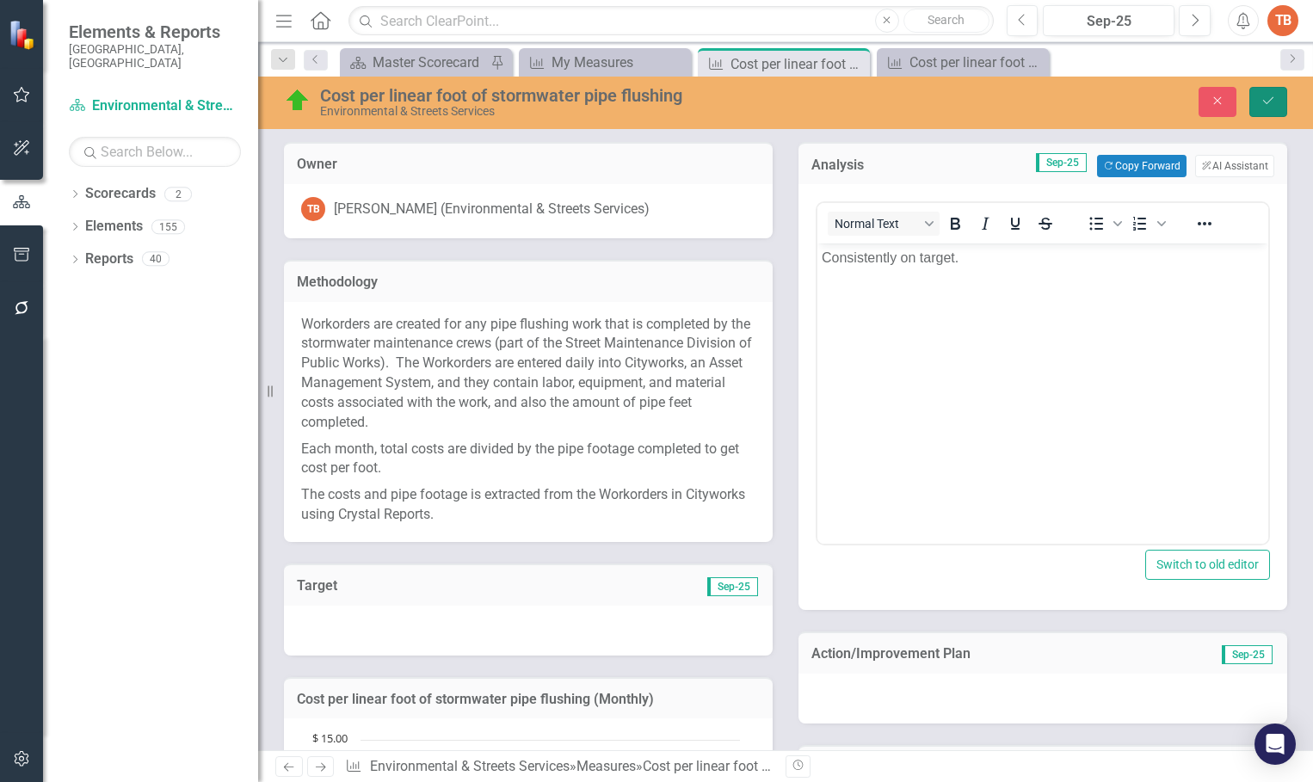
click at [1269, 102] on icon "Save" at bounding box center [1267, 101] width 15 height 12
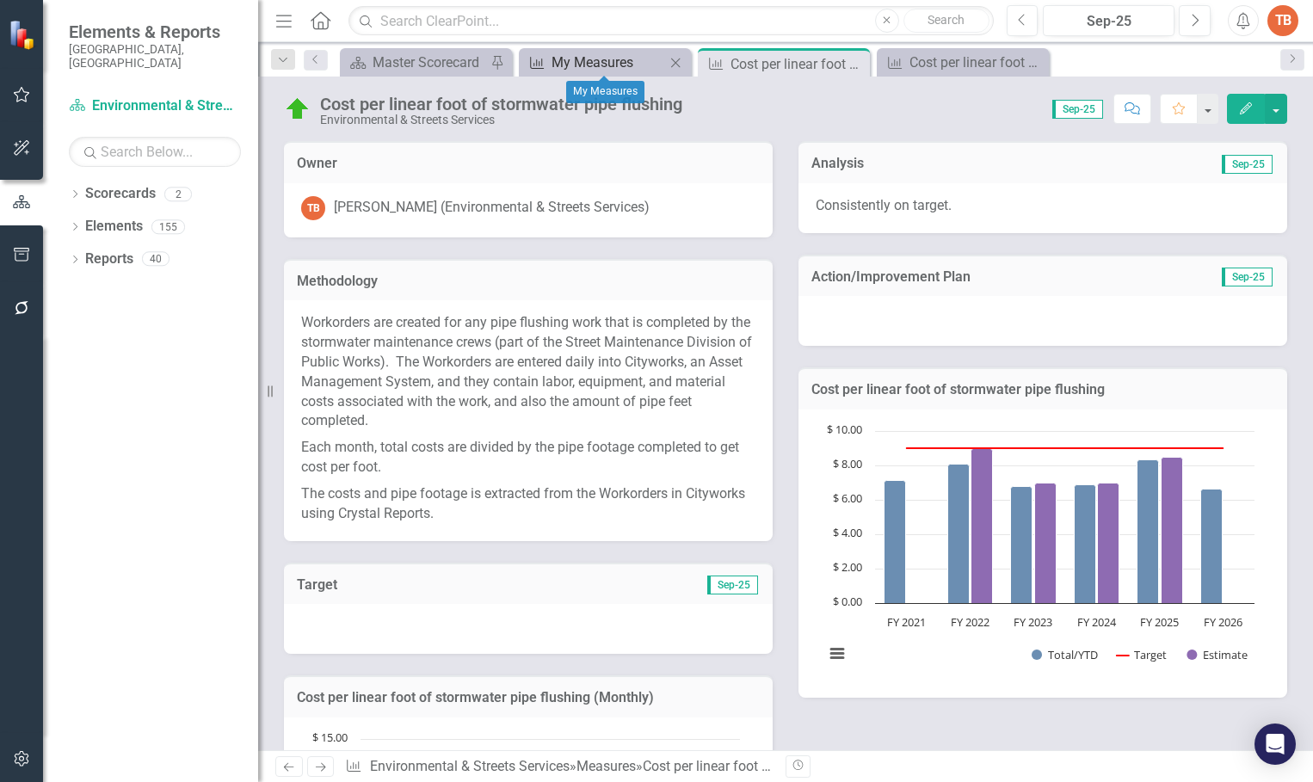
click at [630, 57] on div "My Measures" at bounding box center [608, 63] width 114 height 22
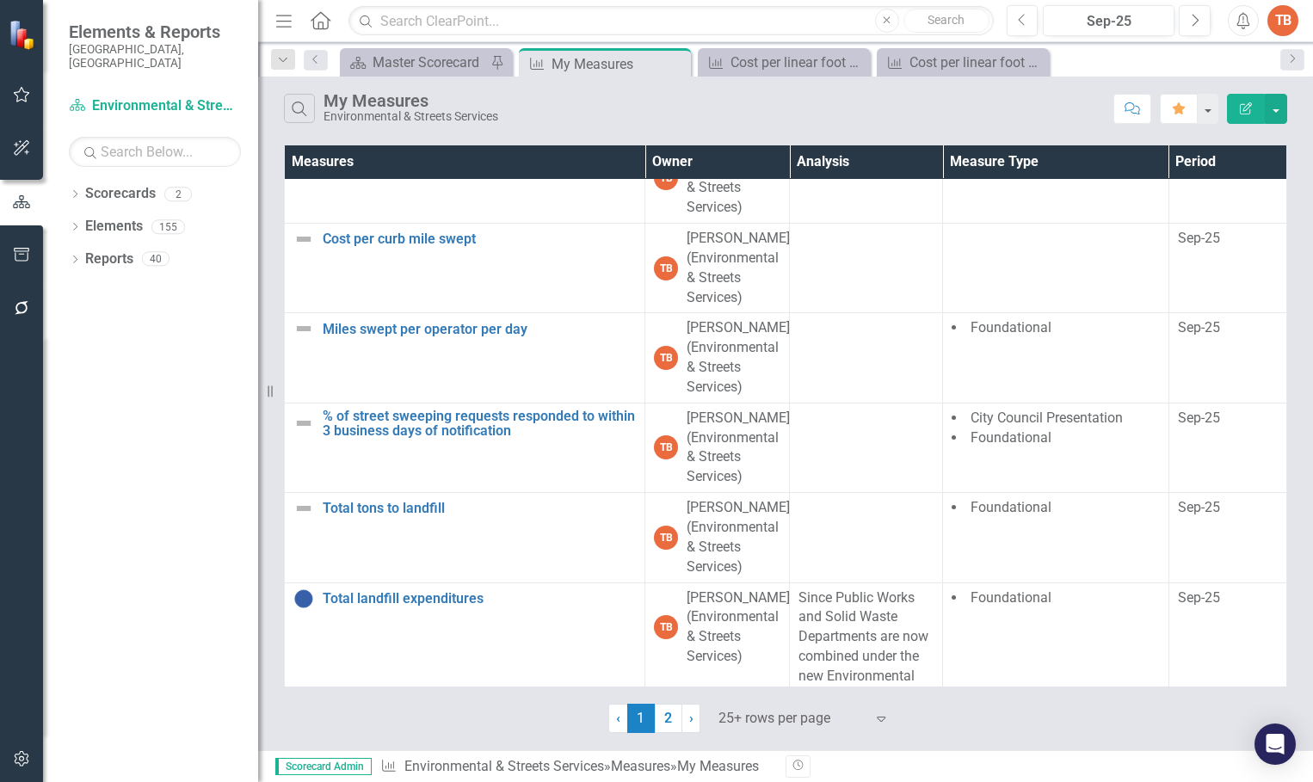
scroll to position [2104, 0]
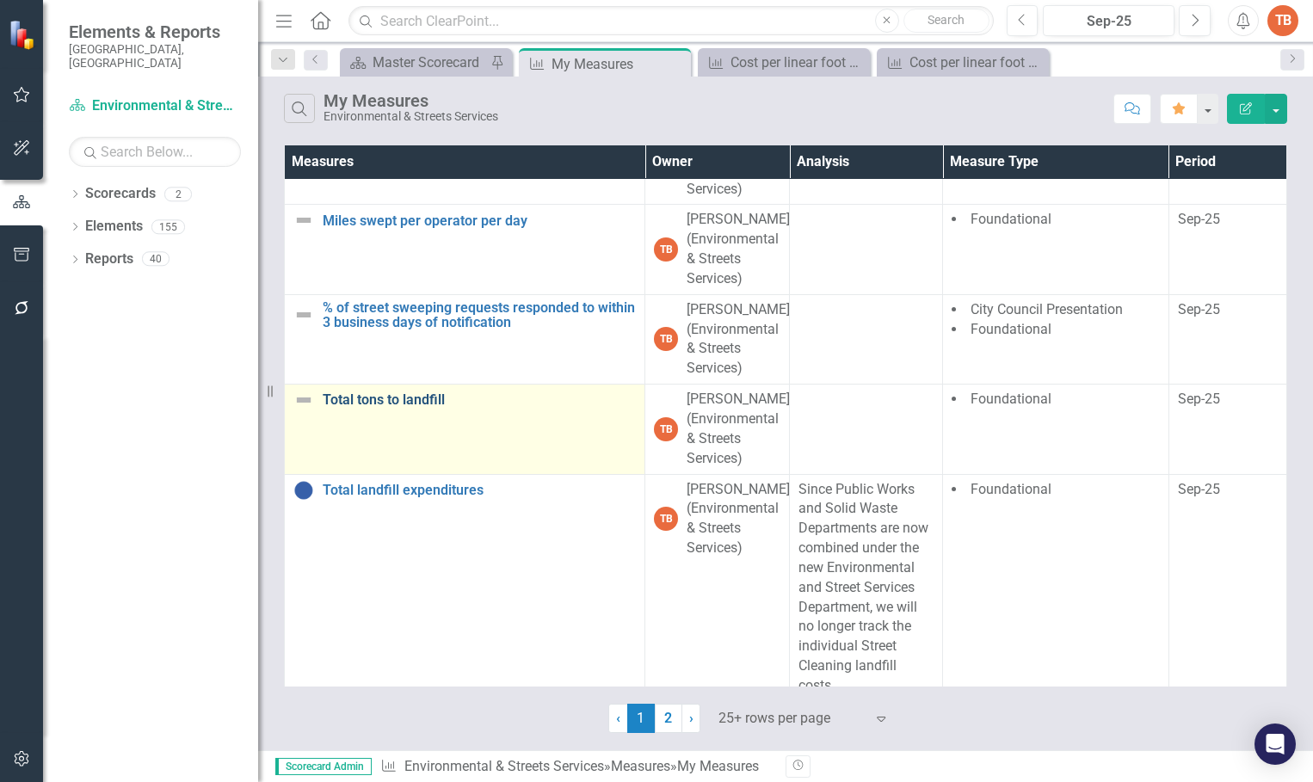
click at [356, 408] on link "Total tons to landfill" at bounding box center [479, 399] width 313 height 15
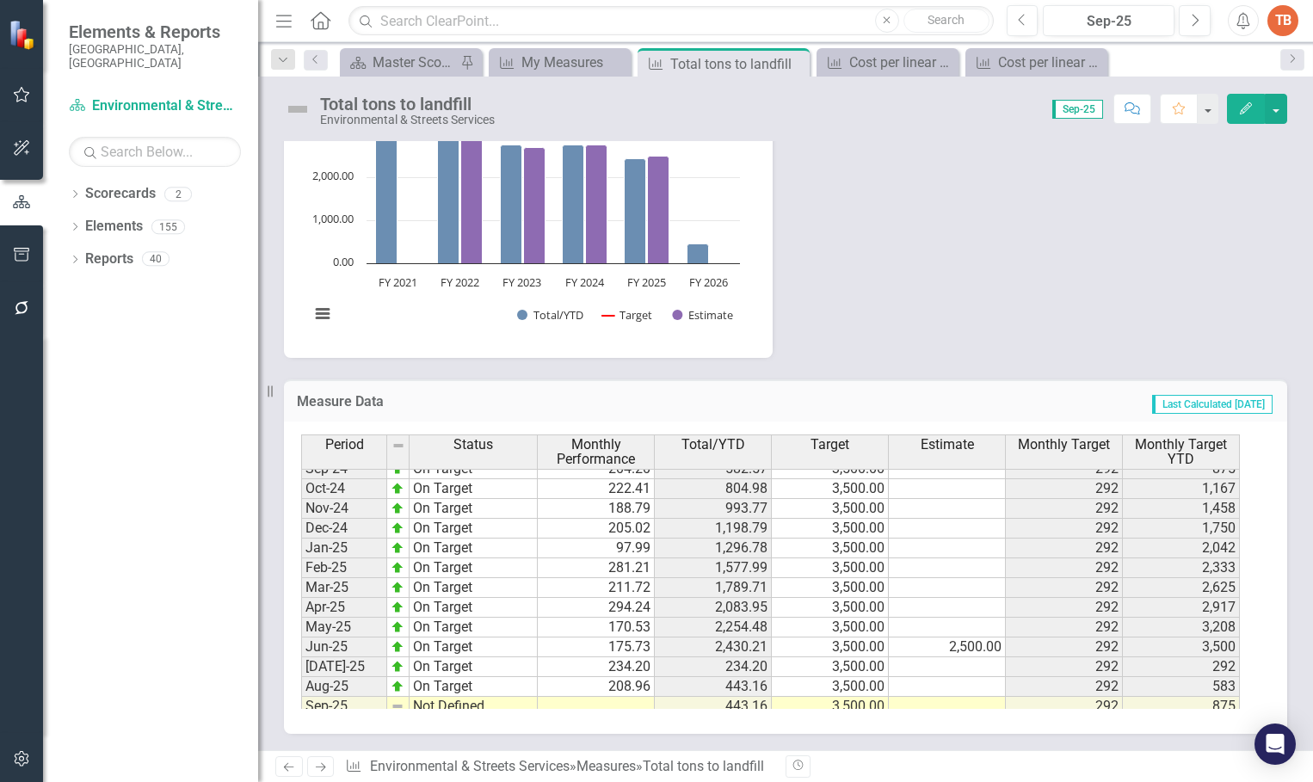
scroll to position [870, 0]
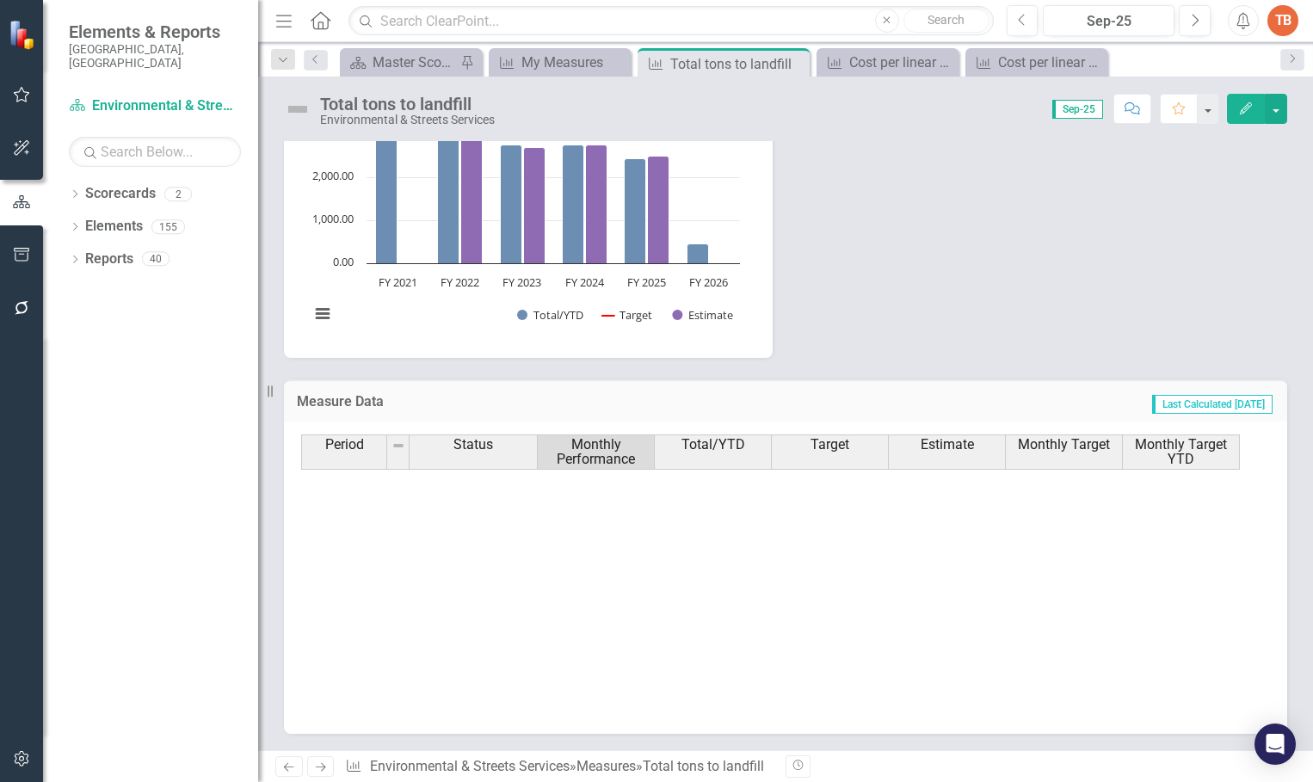
scroll to position [870, 0]
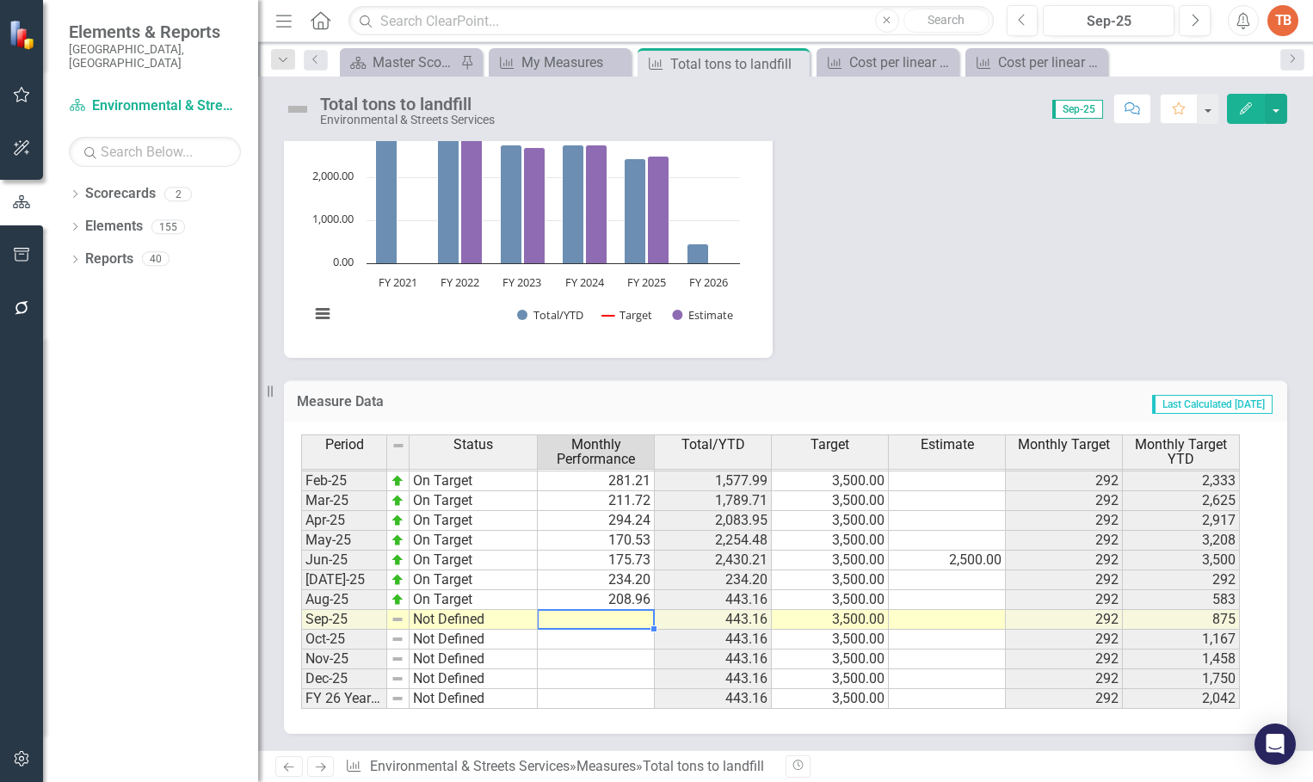
click at [594, 617] on td at bounding box center [596, 620] width 117 height 20
click at [608, 619] on td at bounding box center [596, 620] width 117 height 20
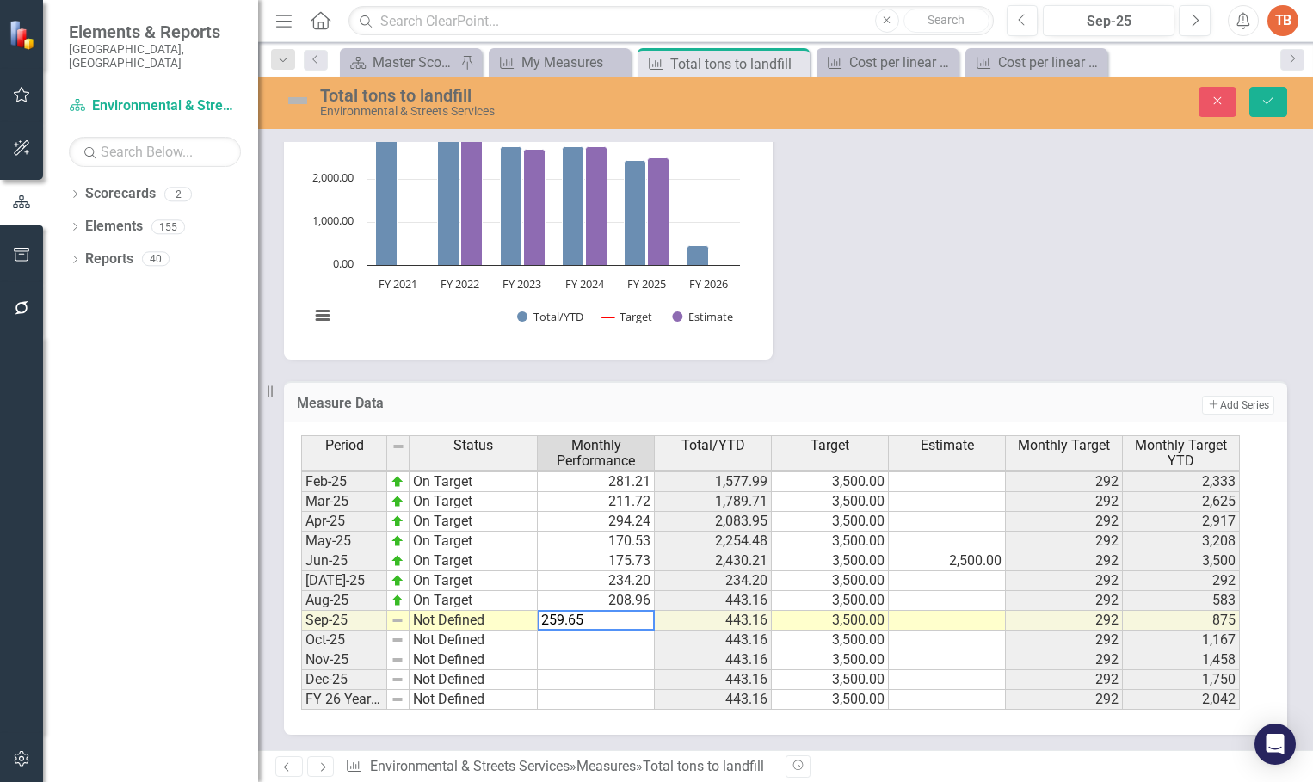
type textarea "259.65"
click at [422, 620] on td "Not Defined" at bounding box center [474, 621] width 128 height 20
click at [422, 619] on td "Not Defined" at bounding box center [474, 621] width 128 height 20
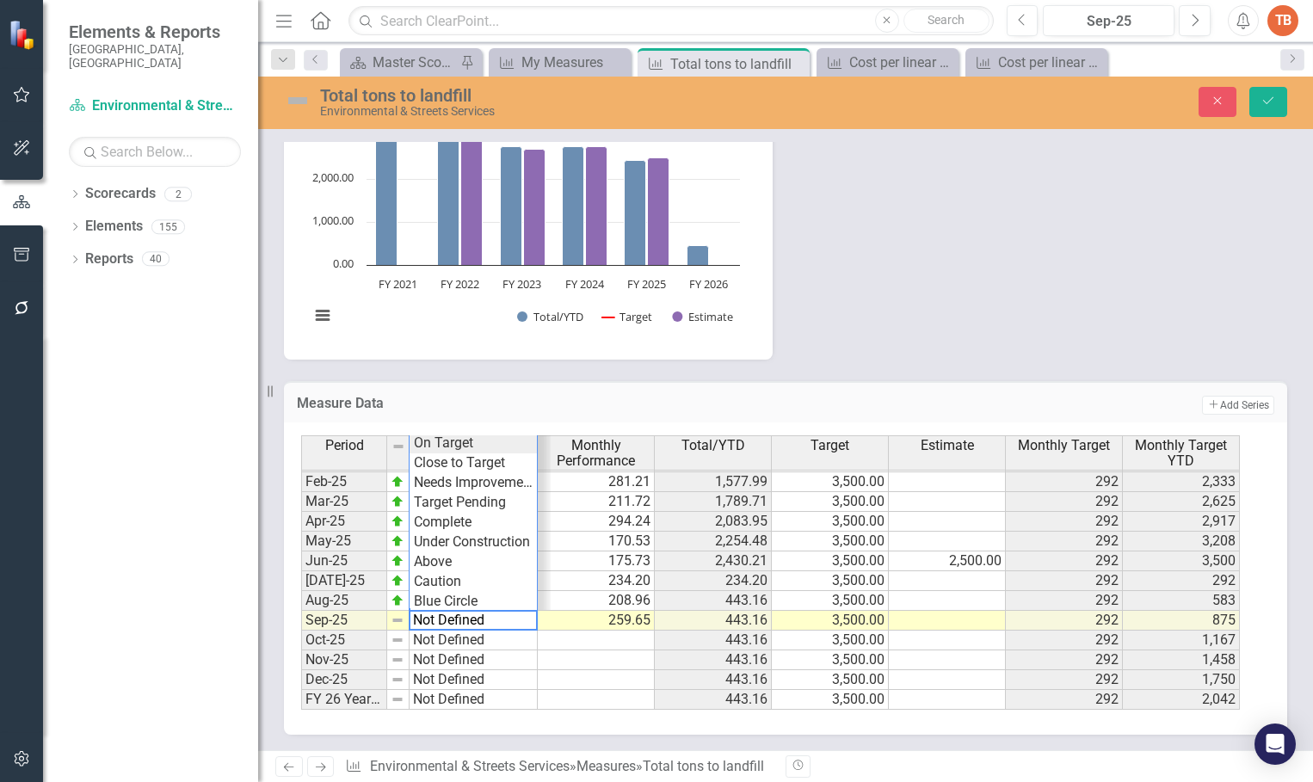
type textarea "On Target"
click at [456, 447] on div "Period Status Monthly Performance Total/YTD Target Estimate Monthly Target Mont…" at bounding box center [779, 572] width 956 height 274
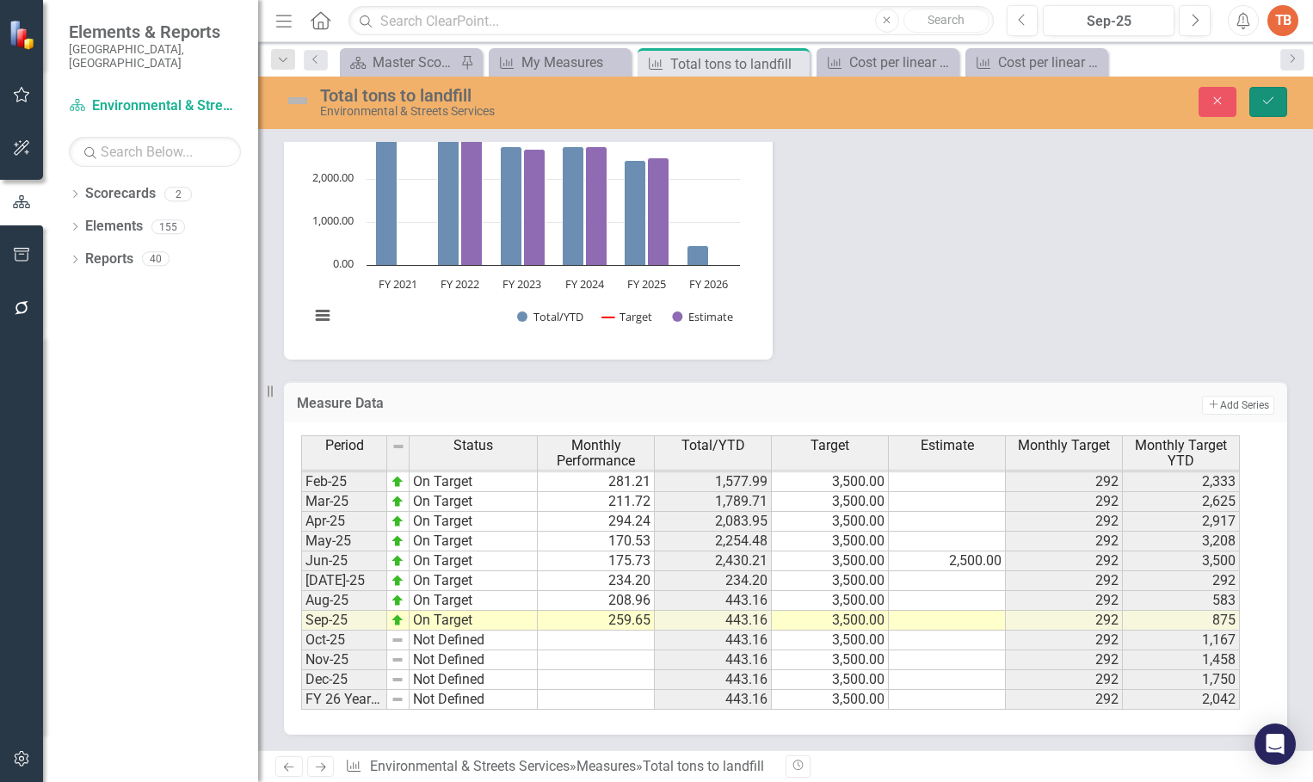
click at [1270, 102] on icon "Save" at bounding box center [1267, 101] width 15 height 12
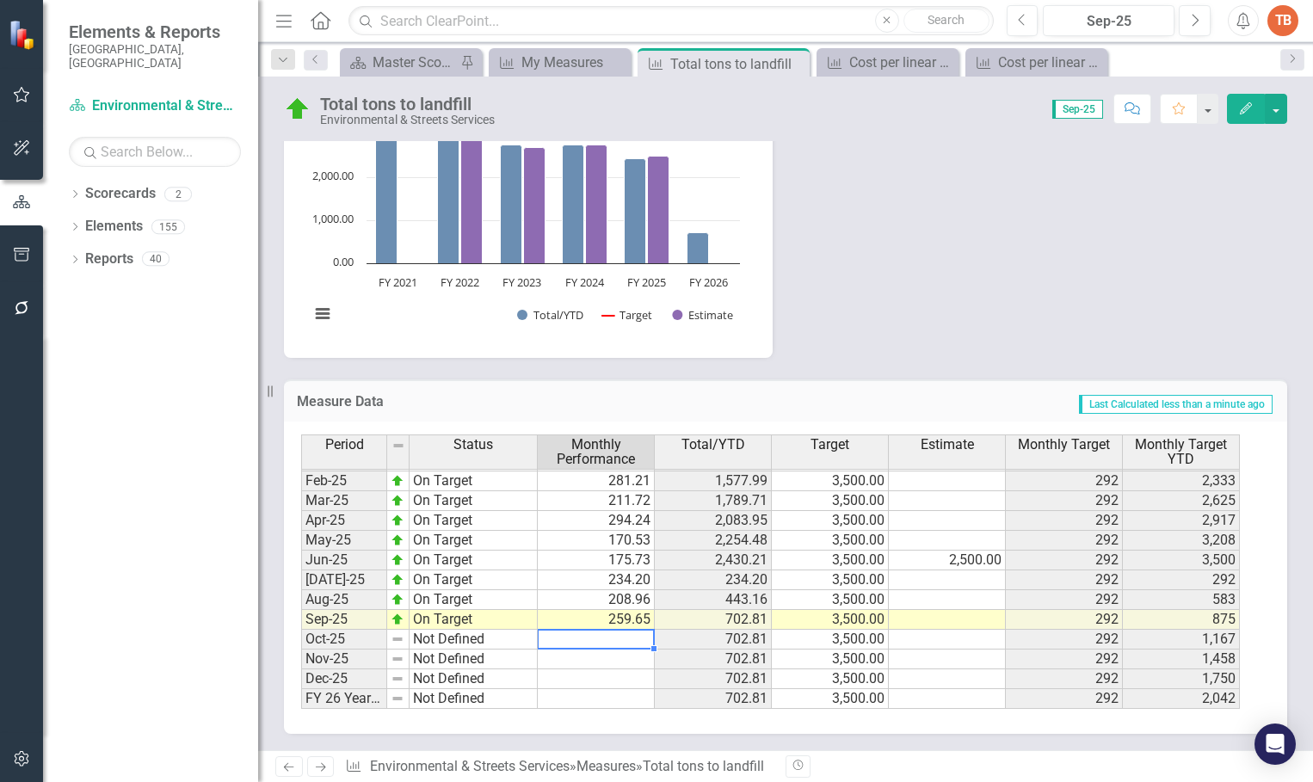
click at [604, 641] on tbody "Oct-23 On Target 174.02 720.97 3,500.00 292 1,167 Nov-23 On Target 180.01 900.9…" at bounding box center [770, 431] width 939 height 555
click at [944, 59] on icon "Close" at bounding box center [942, 63] width 17 height 14
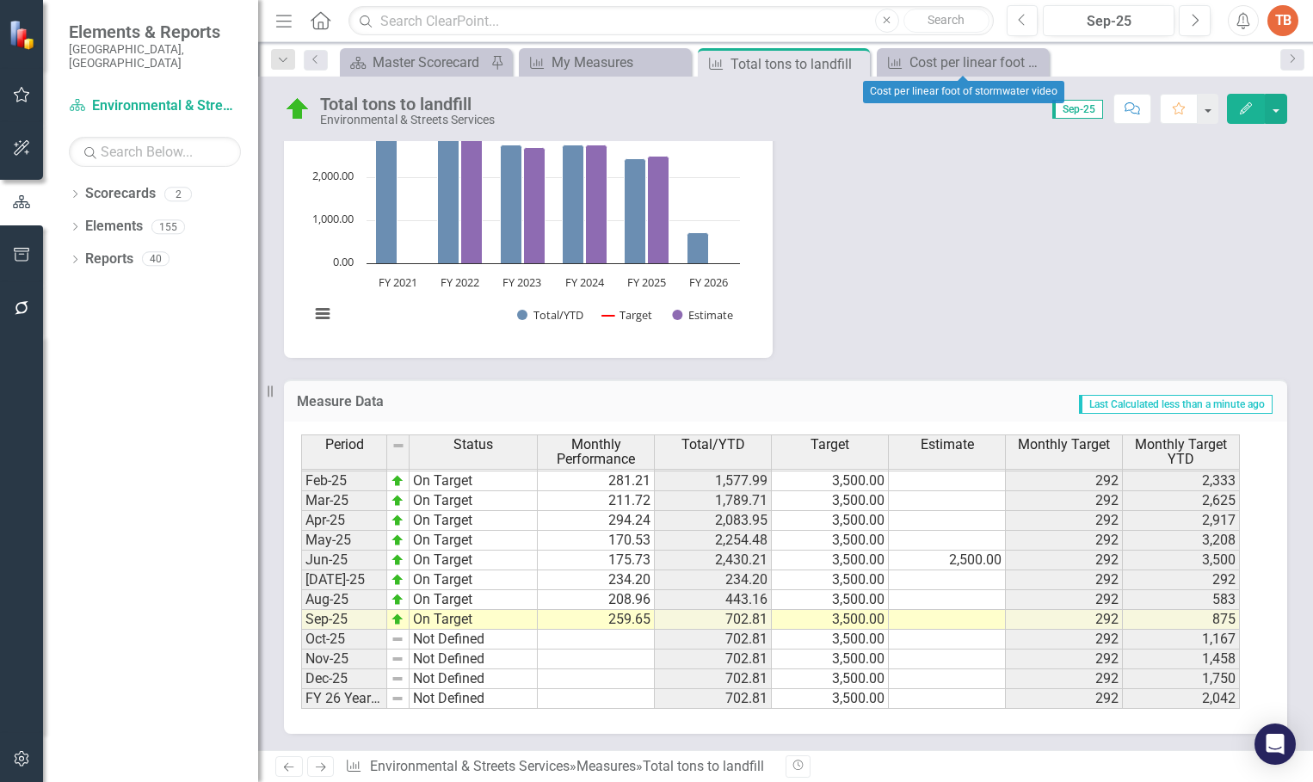
click at [0, 0] on icon "Close" at bounding box center [0, 0] width 0 height 0
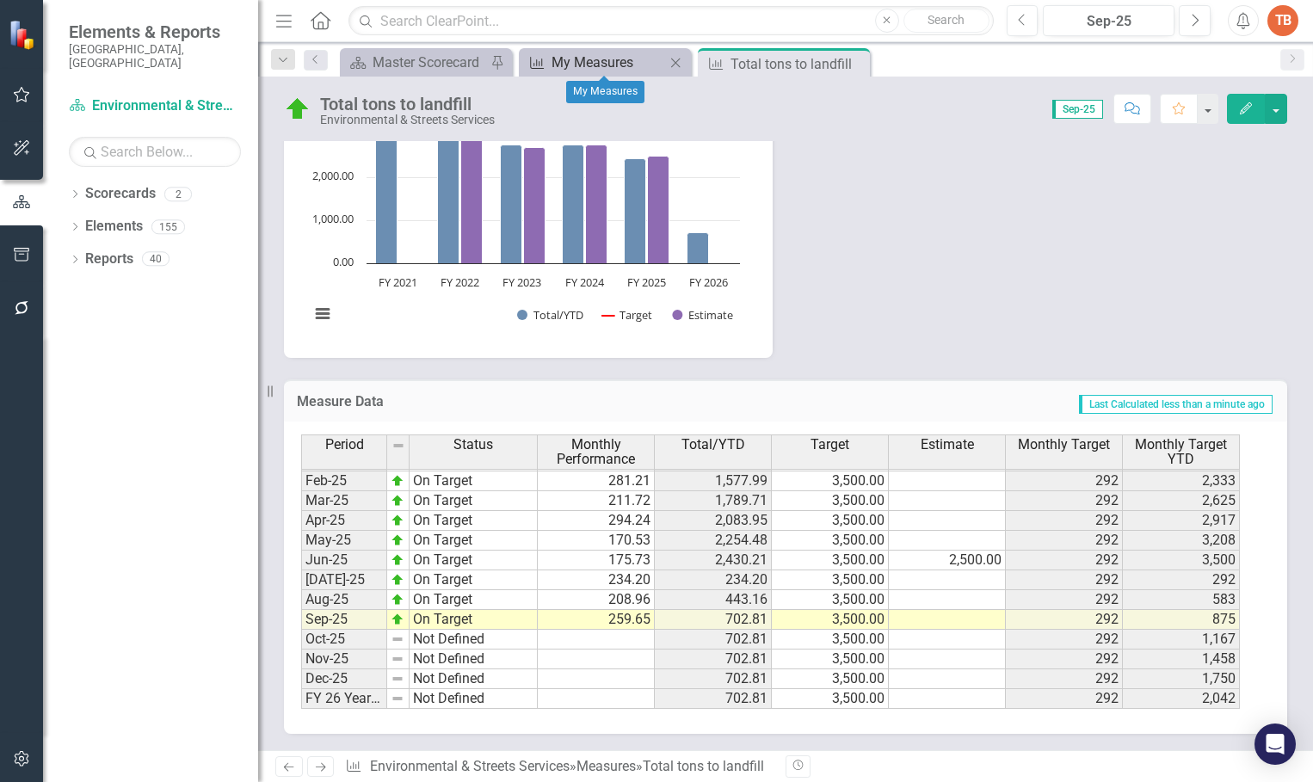
click at [571, 59] on div "My Measures" at bounding box center [608, 63] width 114 height 22
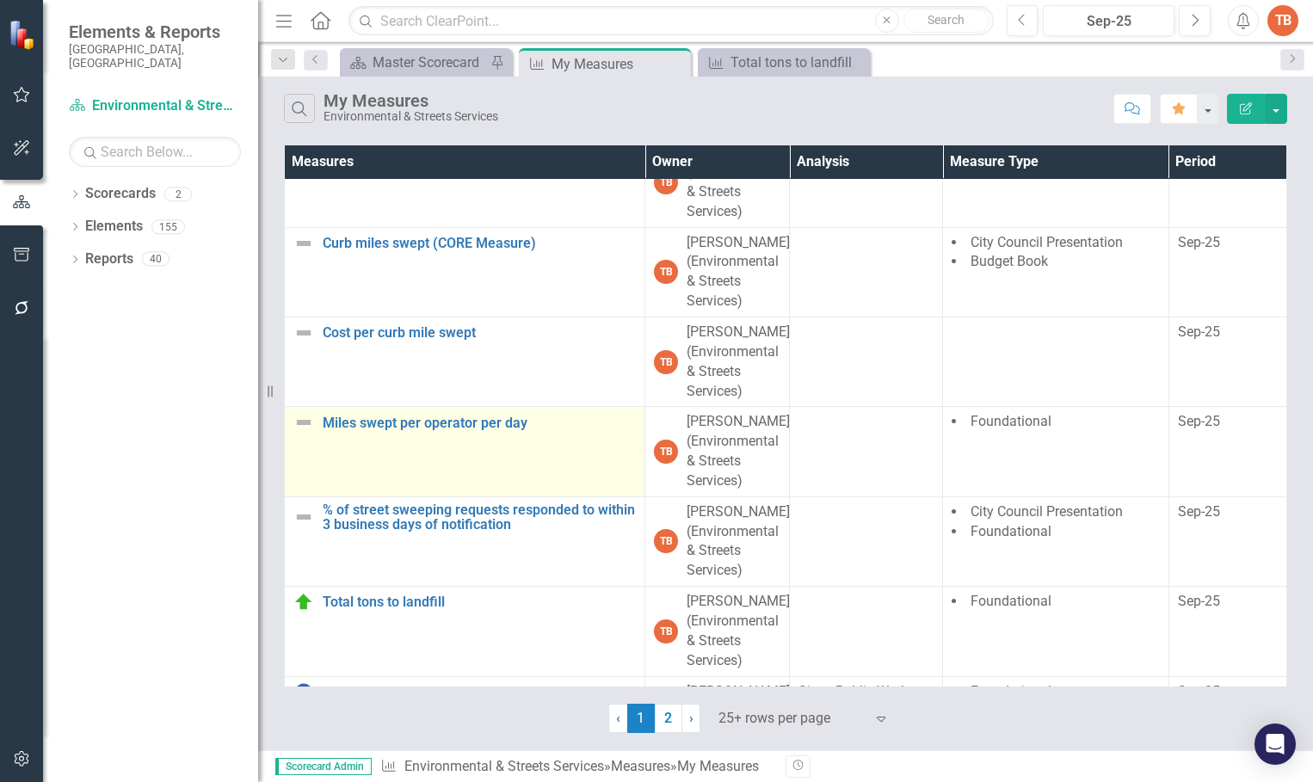
scroll to position [1893, 0]
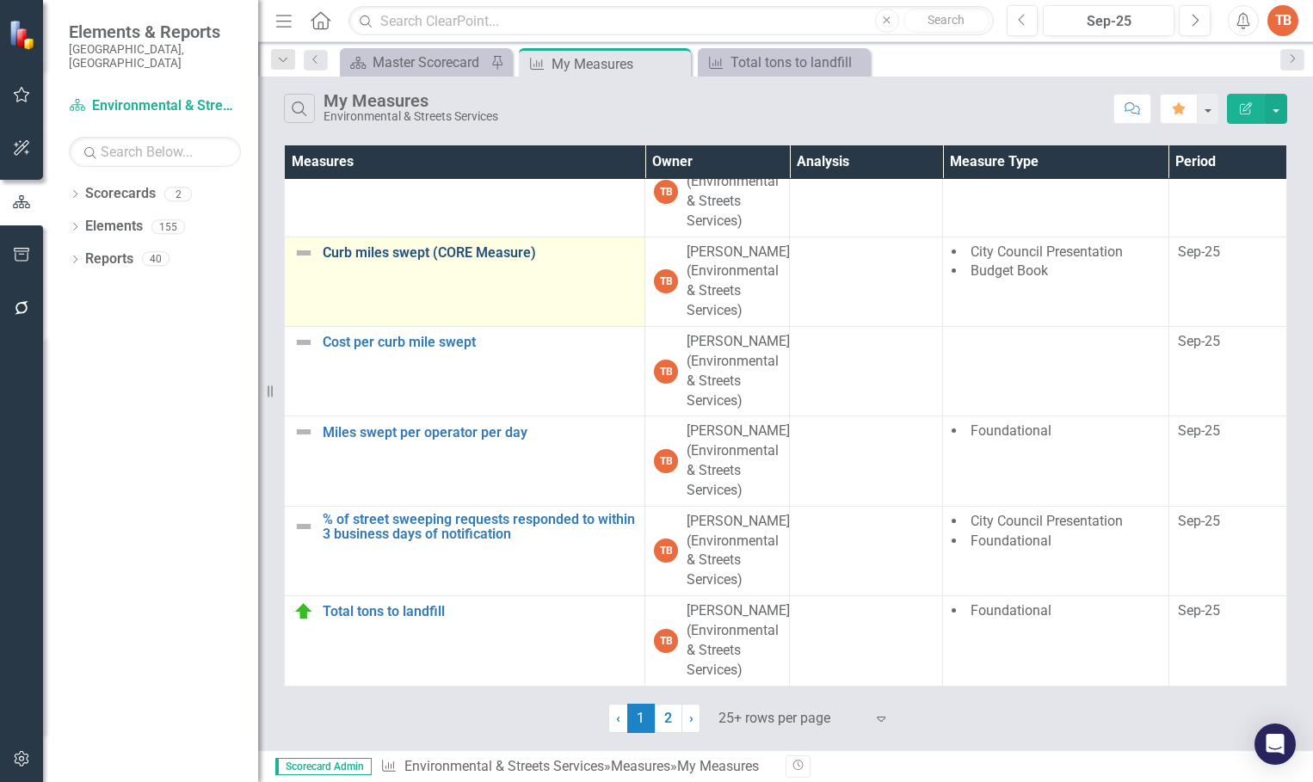
click at [403, 261] on link "Curb miles swept (CORE Measure)" at bounding box center [479, 252] width 313 height 15
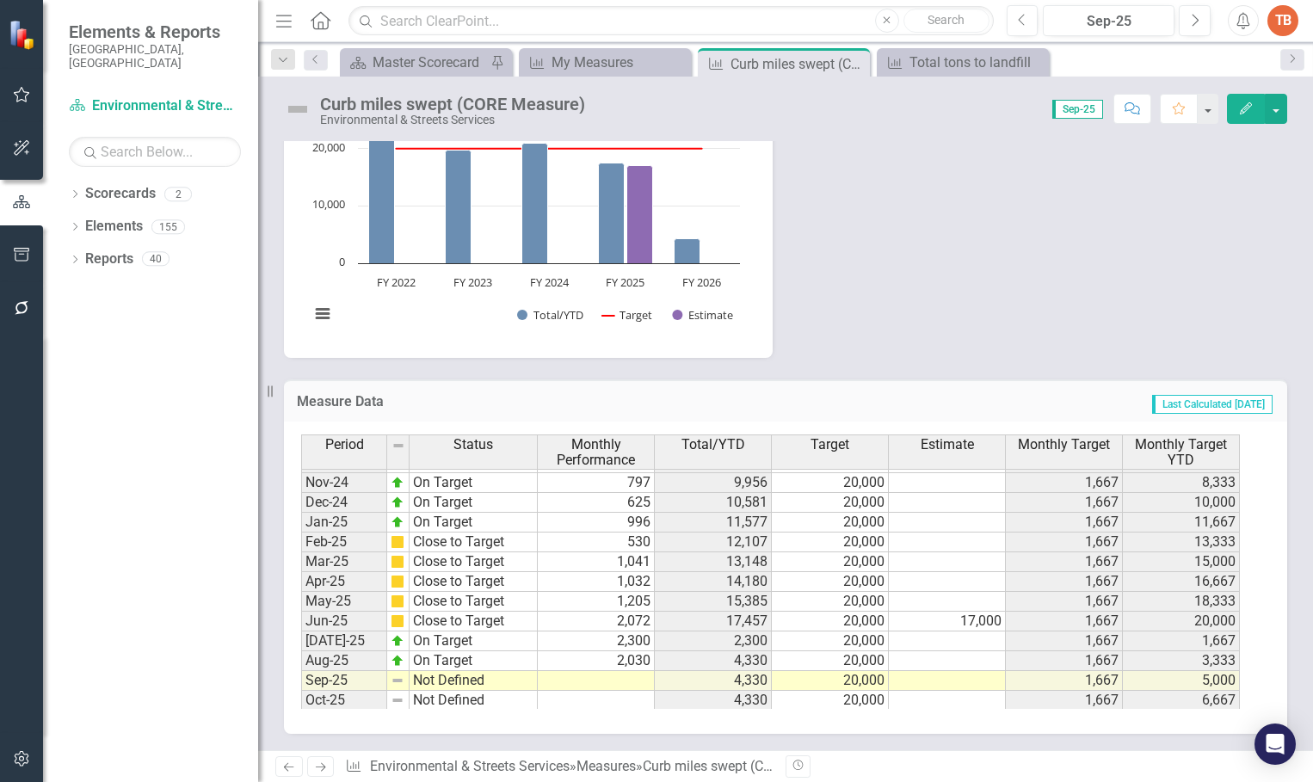
scroll to position [870, 0]
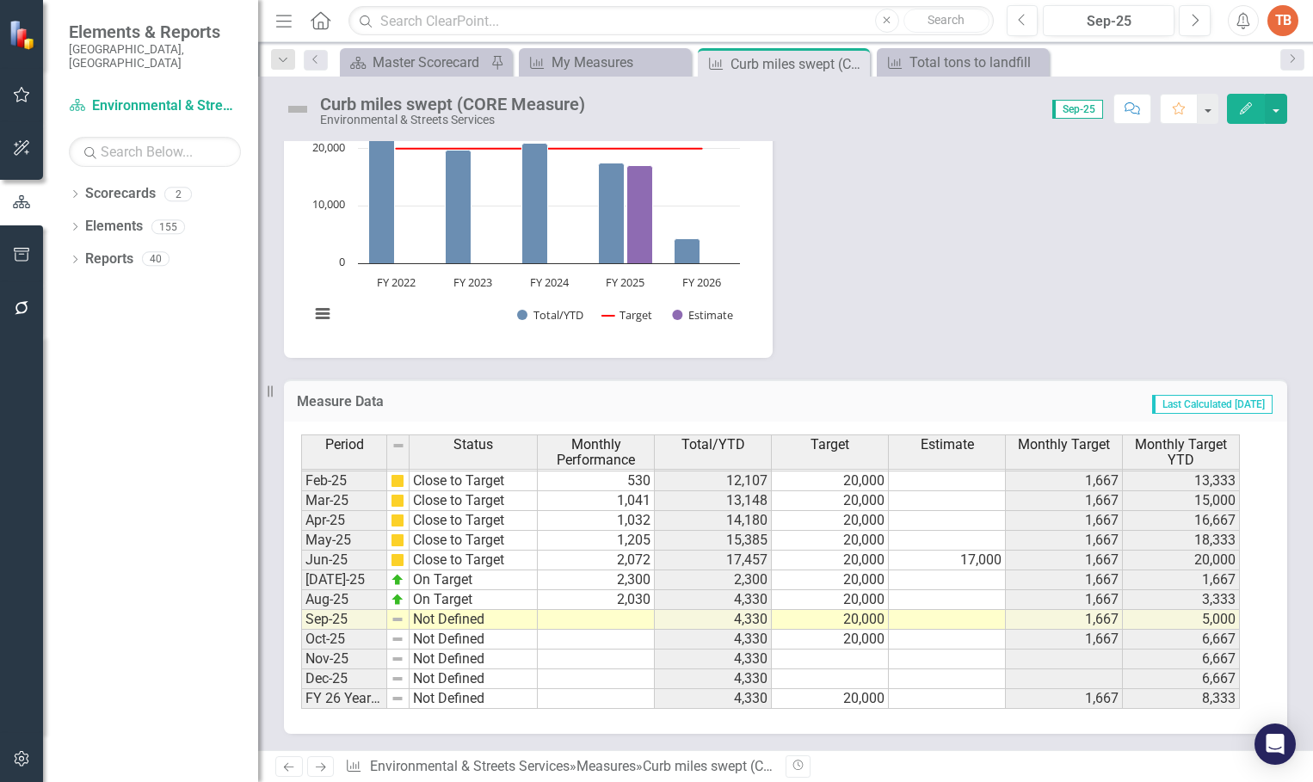
click at [582, 617] on td at bounding box center [596, 620] width 117 height 20
click at [841, 656] on td at bounding box center [830, 660] width 117 height 20
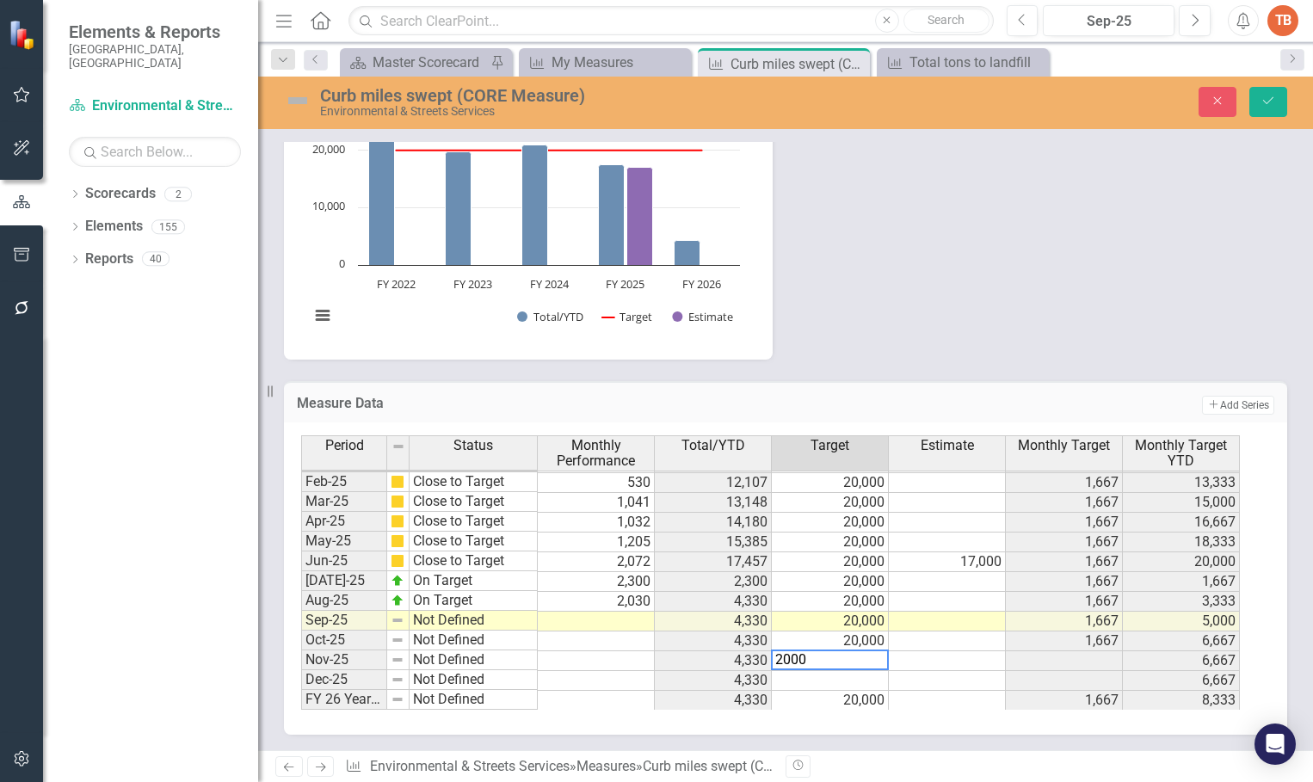
type textarea "20000"
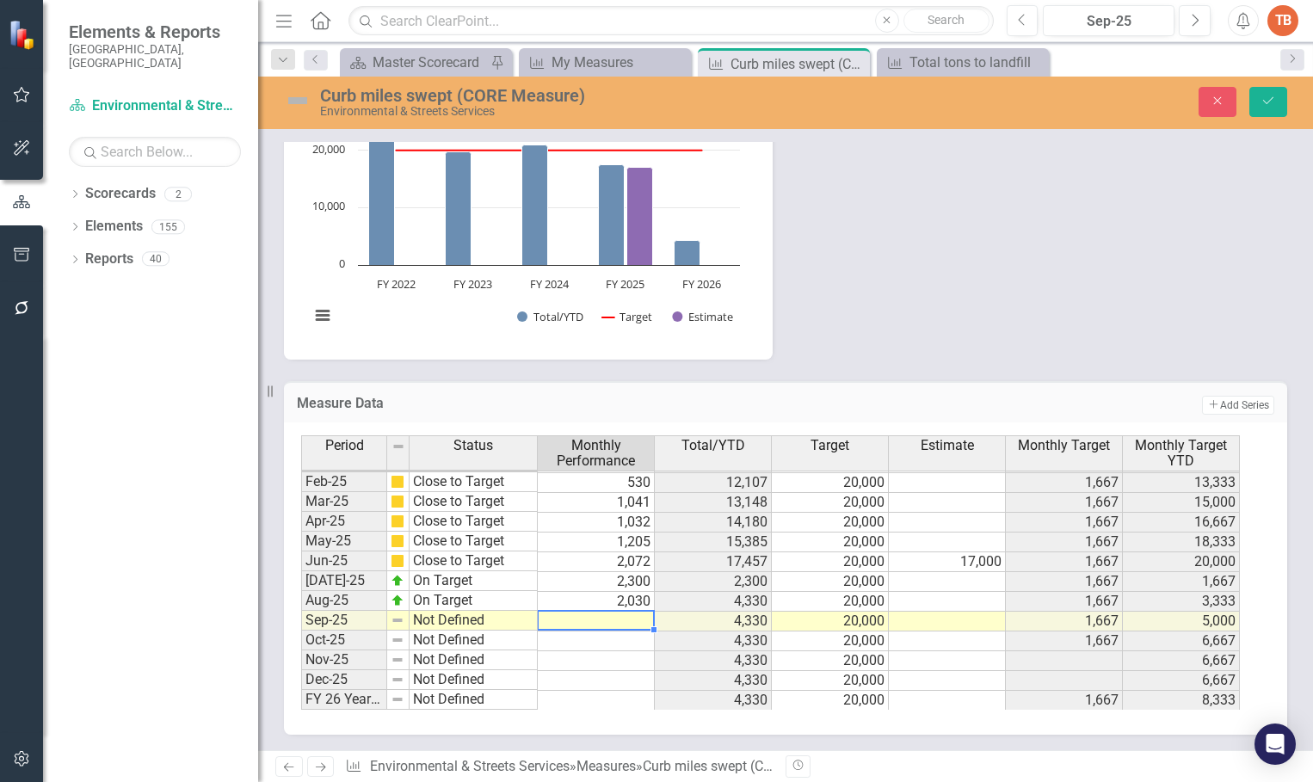
click at [595, 628] on td at bounding box center [596, 622] width 117 height 20
click at [1270, 95] on icon "Save" at bounding box center [1267, 101] width 15 height 12
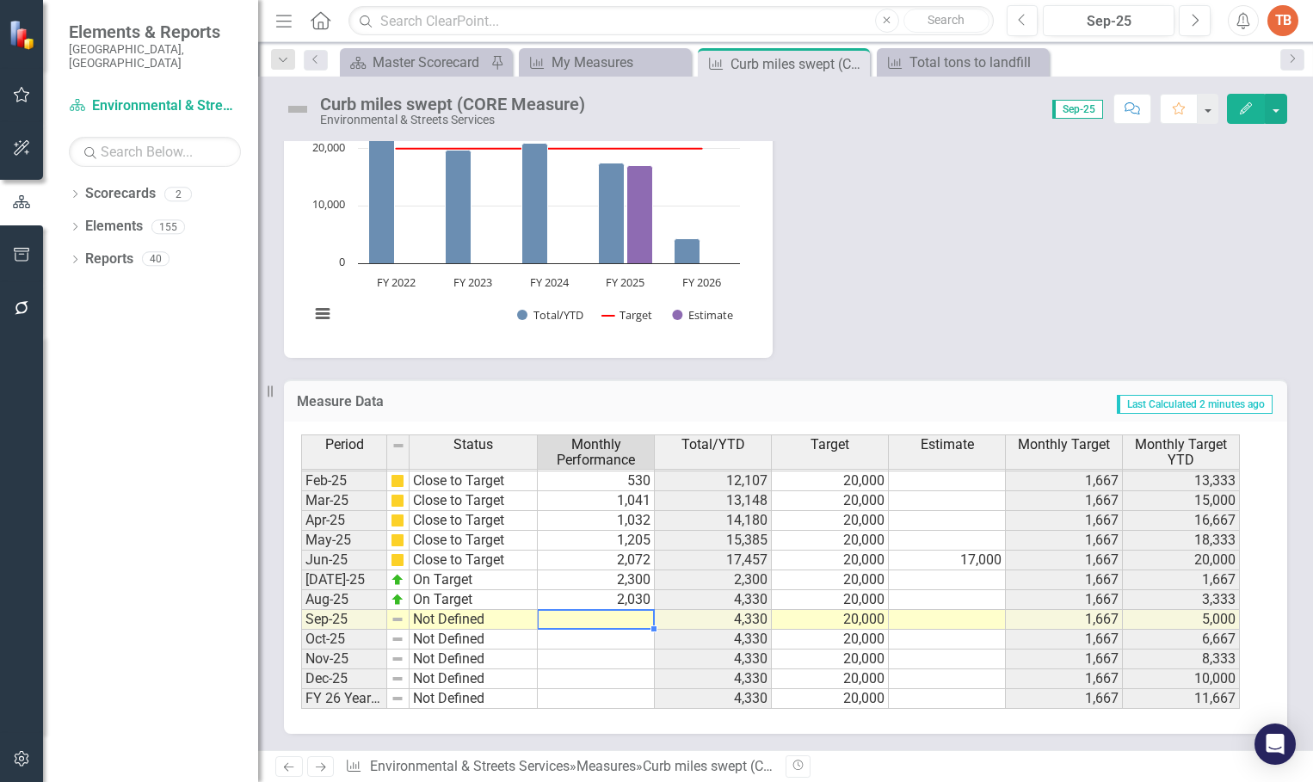
click at [623, 620] on td at bounding box center [596, 620] width 117 height 20
click at [598, 614] on td at bounding box center [596, 620] width 117 height 20
click at [611, 614] on td at bounding box center [596, 620] width 117 height 20
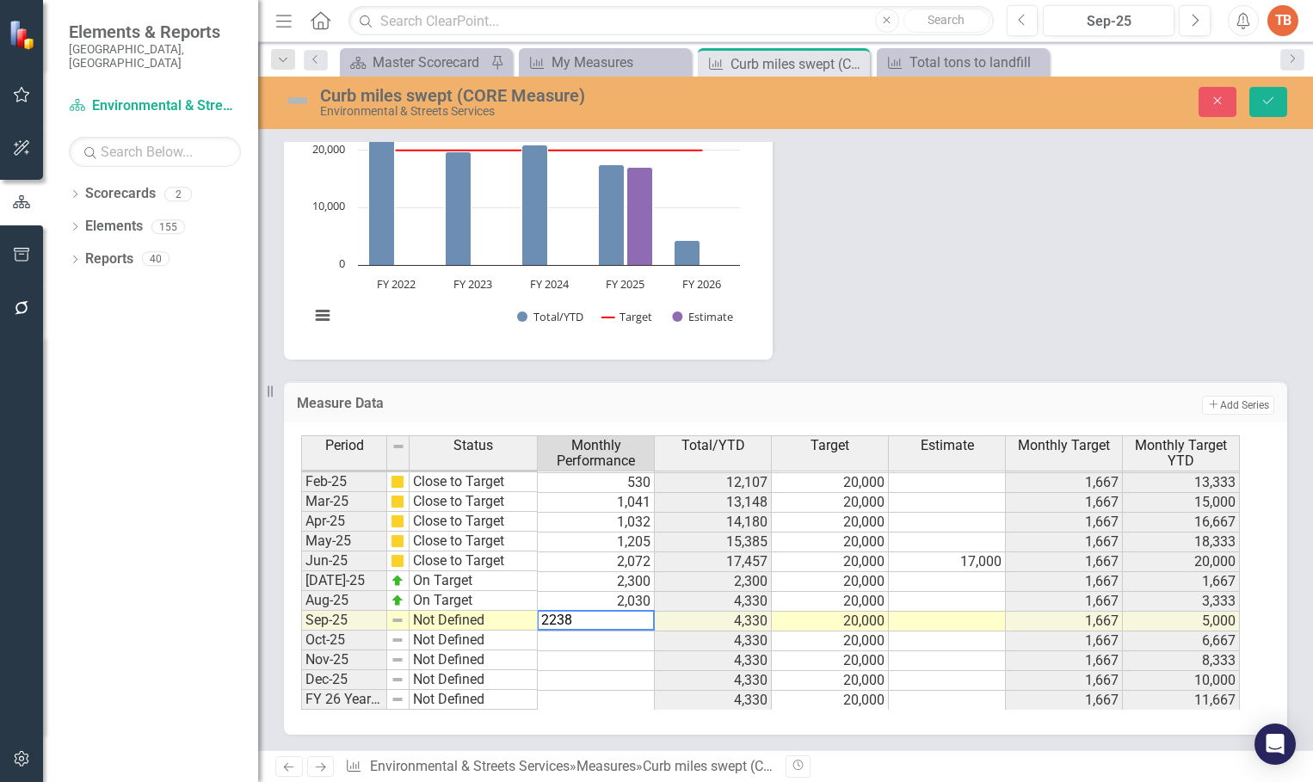
type textarea "2238"
click at [418, 621] on td "Not Defined" at bounding box center [474, 621] width 128 height 20
click at [418, 619] on td "Not Defined" at bounding box center [474, 621] width 128 height 20
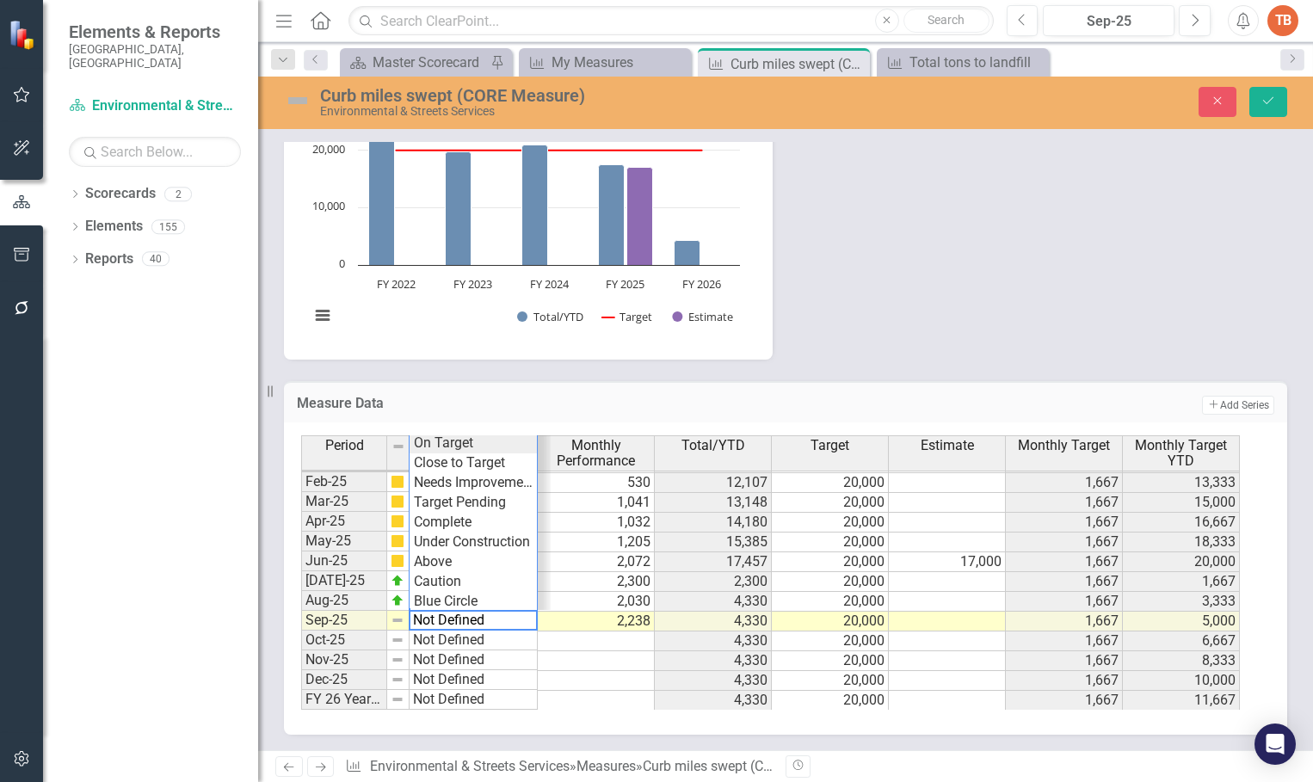
type textarea "On Target"
click at [440, 444] on div "Period Status Monthly Performance Total/YTD Target Estimate Monthly Target Mont…" at bounding box center [779, 572] width 956 height 274
click at [1261, 103] on icon "Save" at bounding box center [1267, 101] width 15 height 12
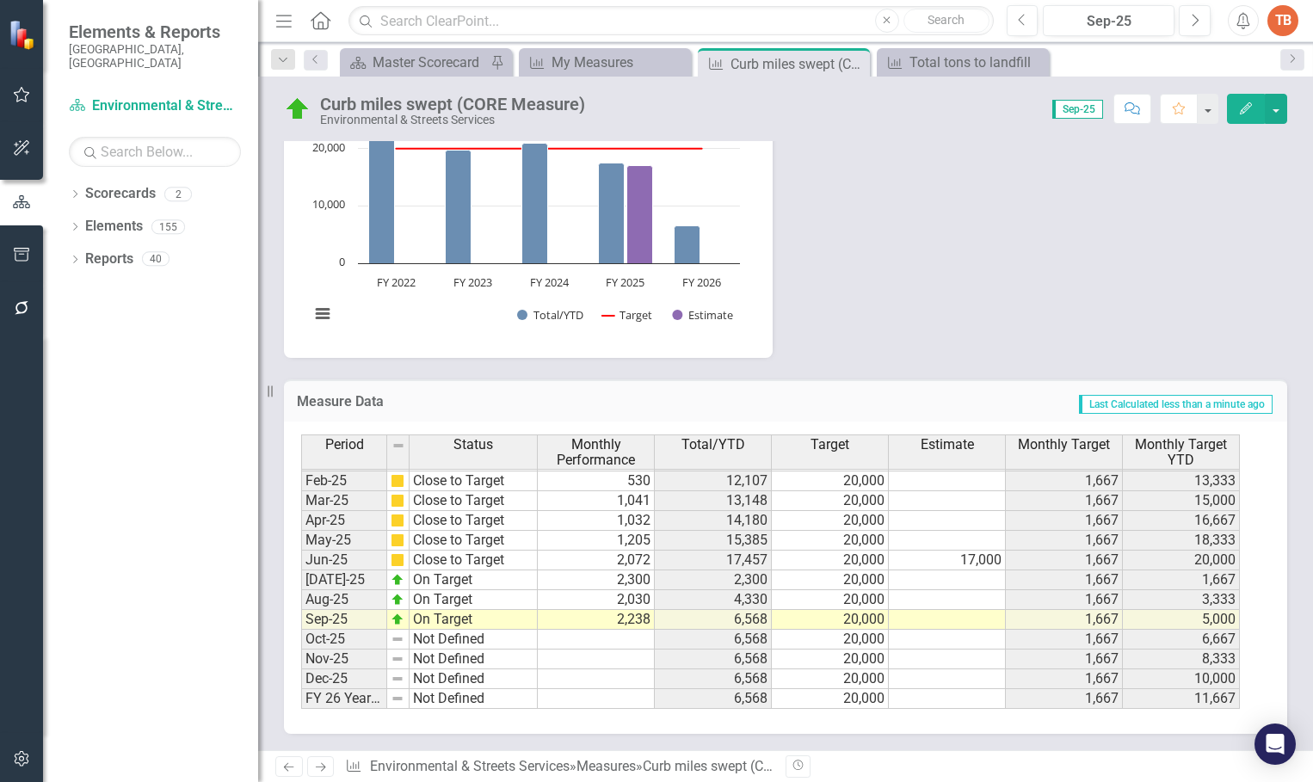
click at [607, 639] on tbody "Oct-23 Close to Target 2,039 6,162 20,000 1,667 6,667 Nov-23 Close to Target 92…" at bounding box center [770, 431] width 939 height 555
click at [318, 758] on link "Next" at bounding box center [321, 766] width 28 height 21
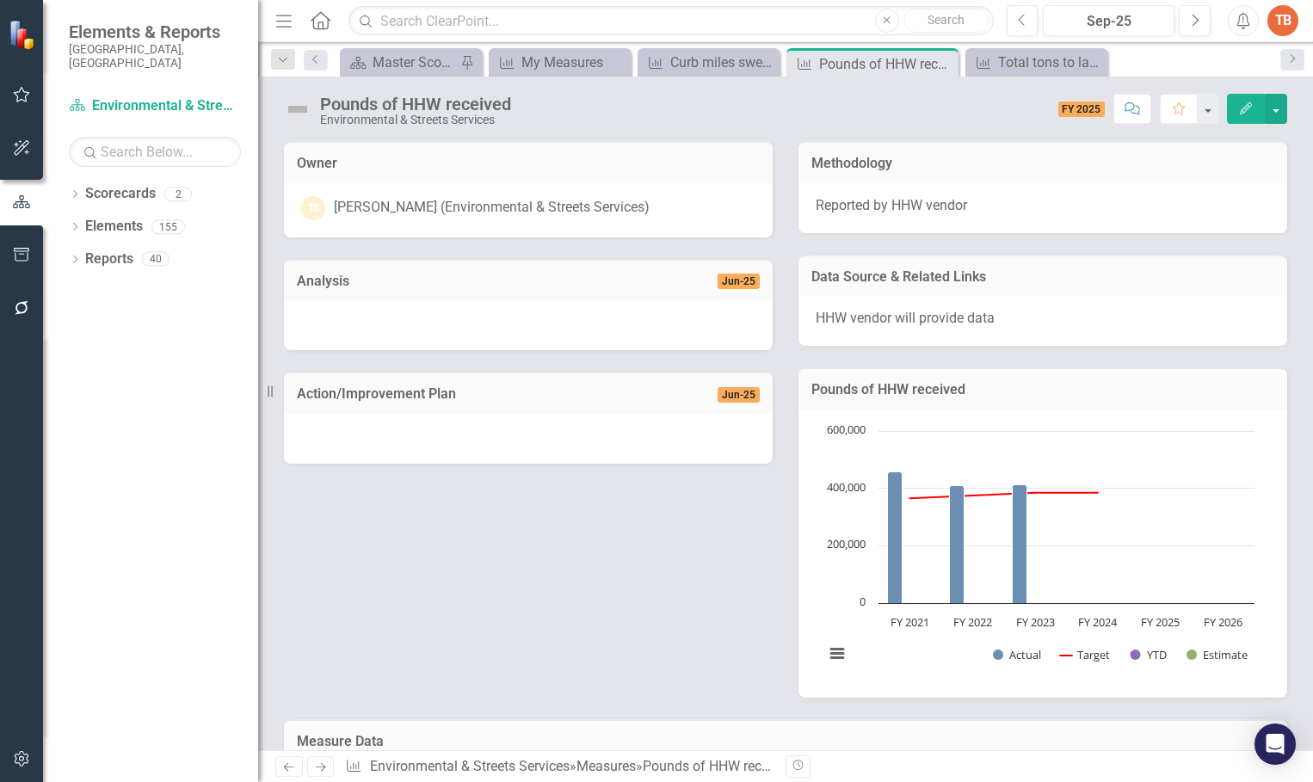
click at [288, 762] on icon "Previous" at bounding box center [288, 766] width 15 height 11
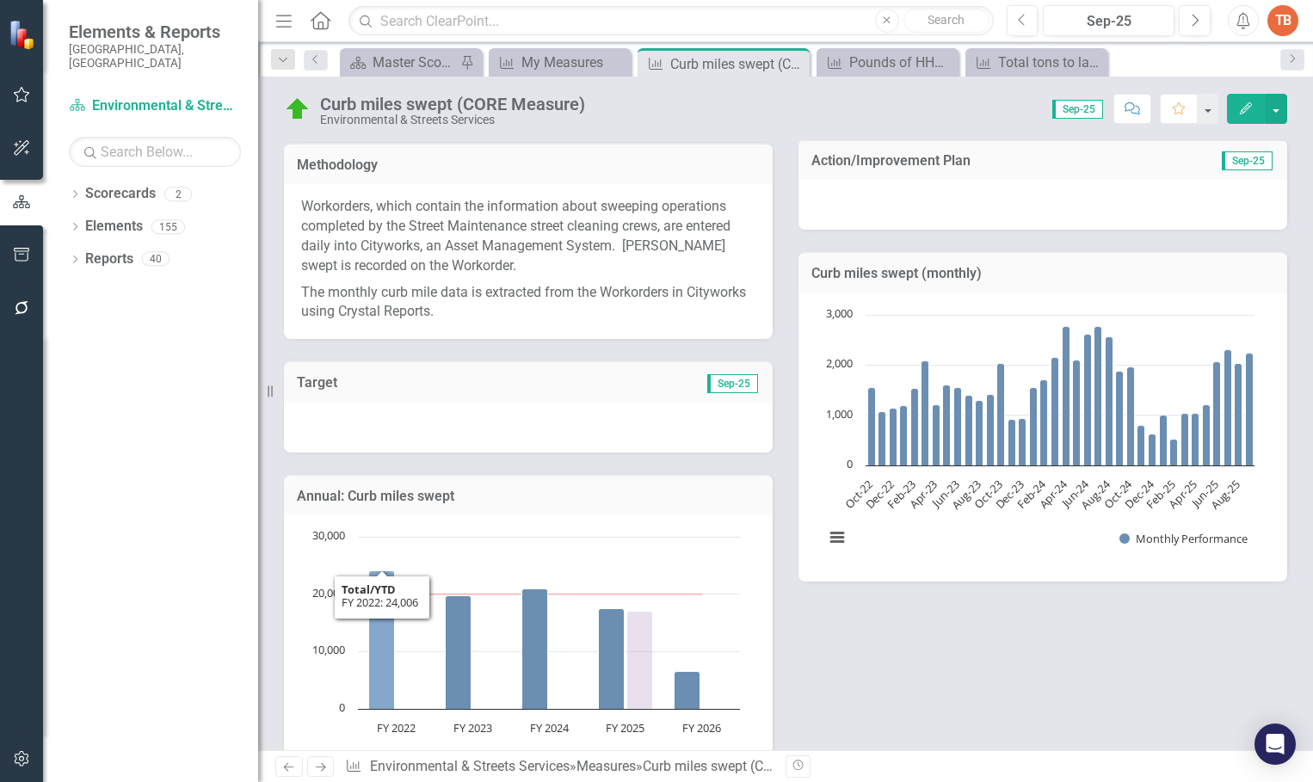
scroll to position [172, 0]
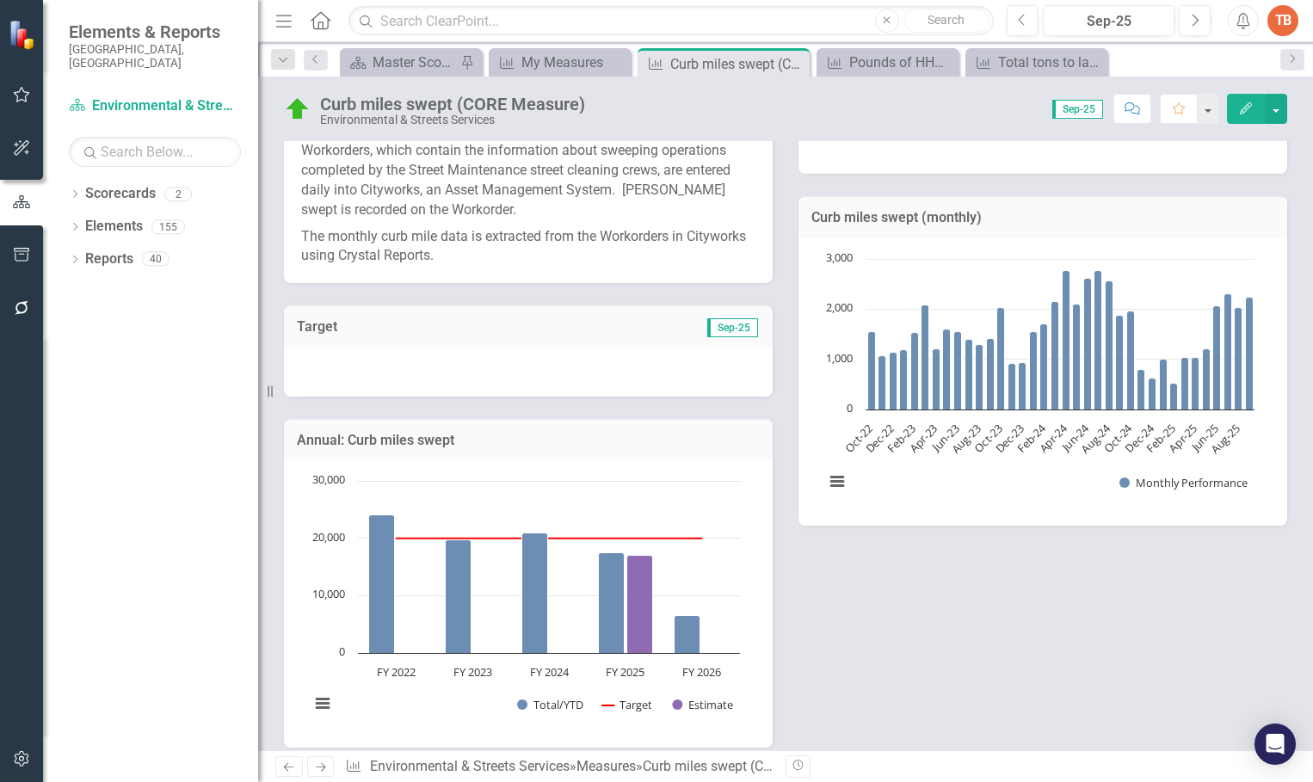
click at [311, 762] on link "Next" at bounding box center [321, 766] width 28 height 21
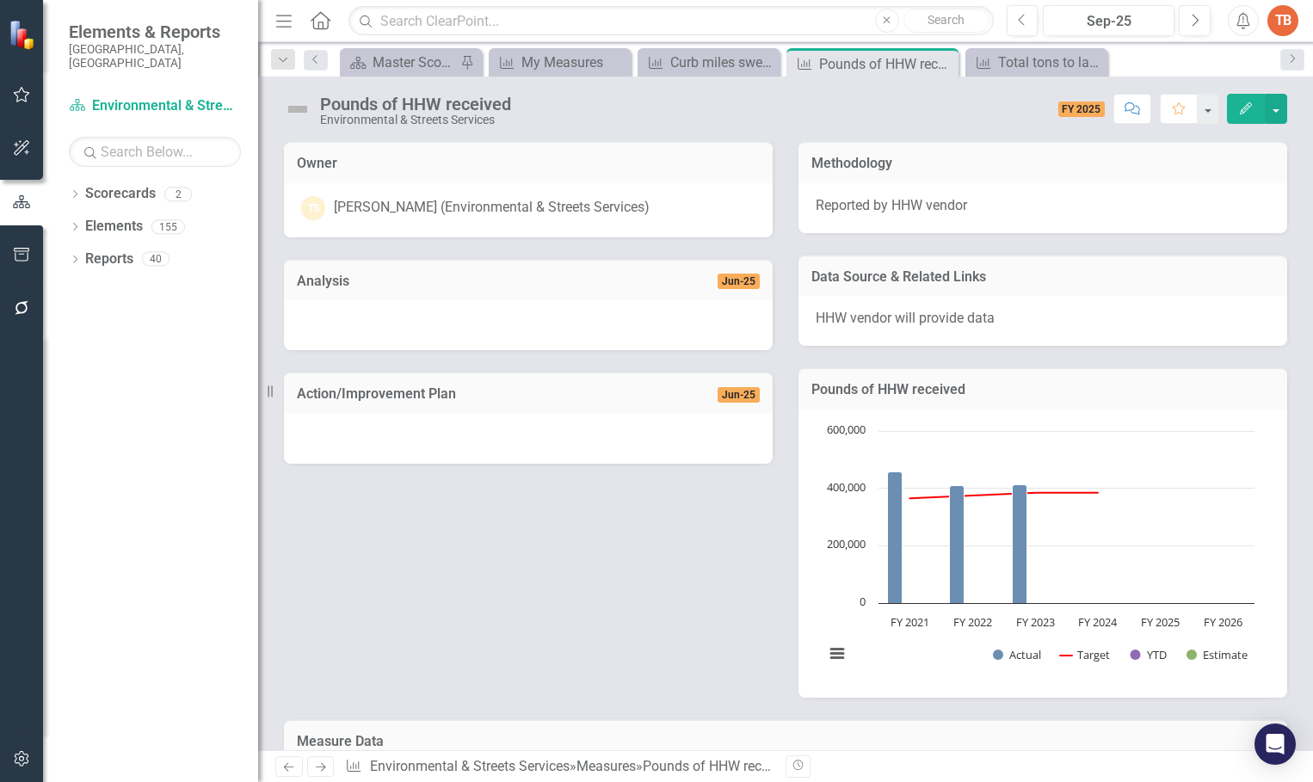
click at [293, 760] on link "Previous" at bounding box center [289, 766] width 28 height 21
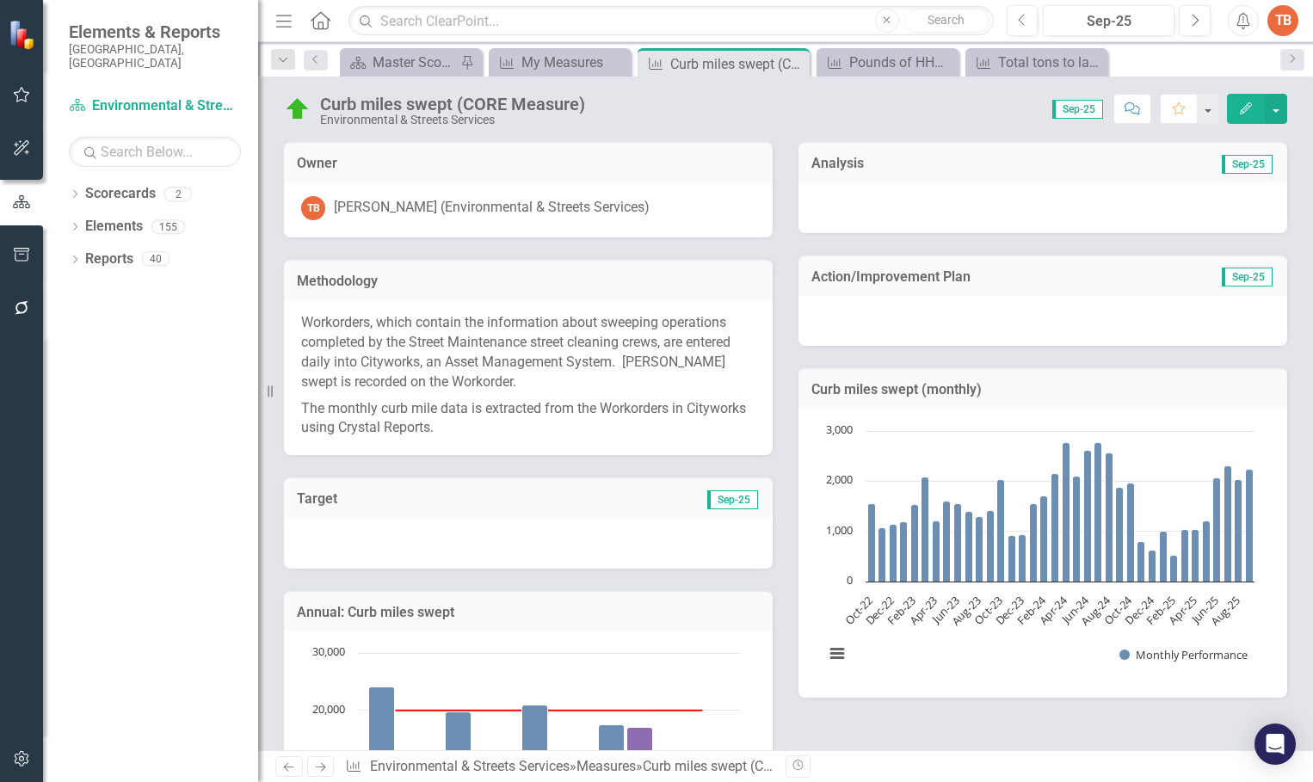
click at [329, 760] on link "Next" at bounding box center [321, 766] width 28 height 21
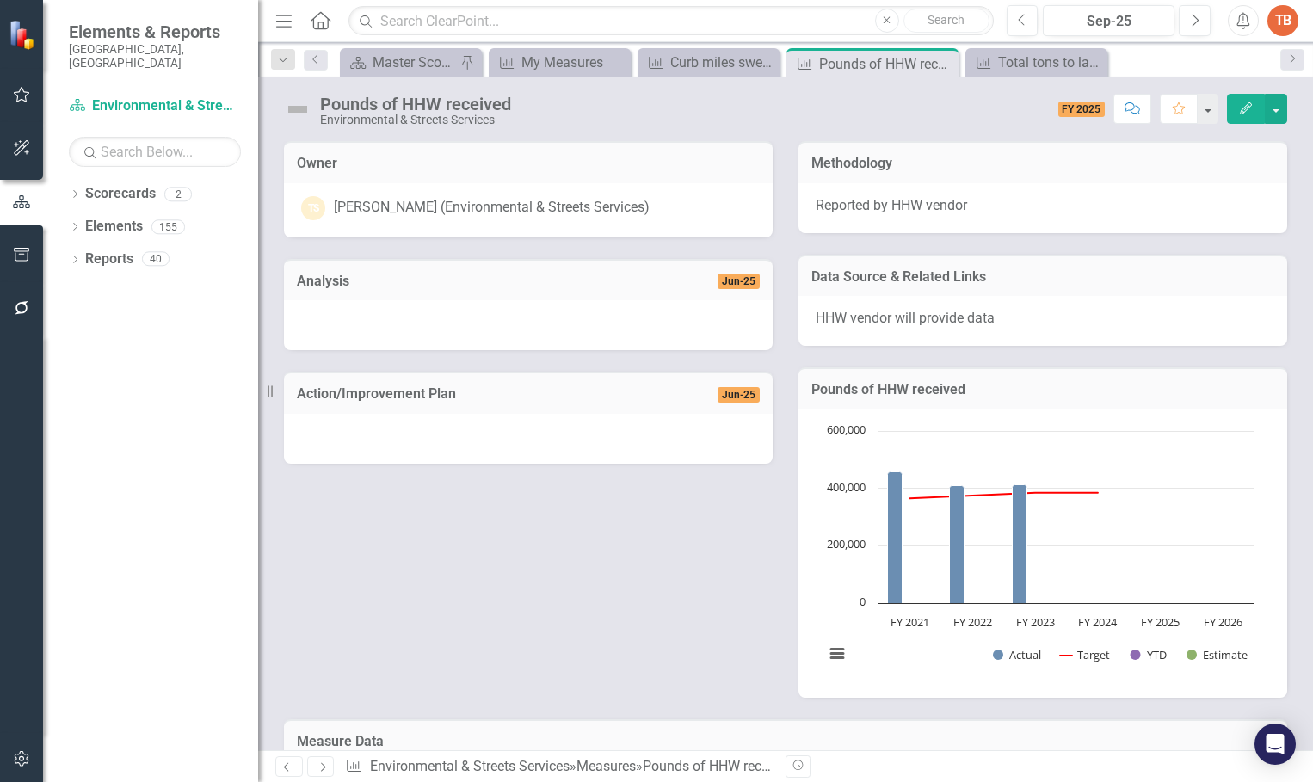
click at [279, 761] on link "Previous" at bounding box center [289, 766] width 28 height 21
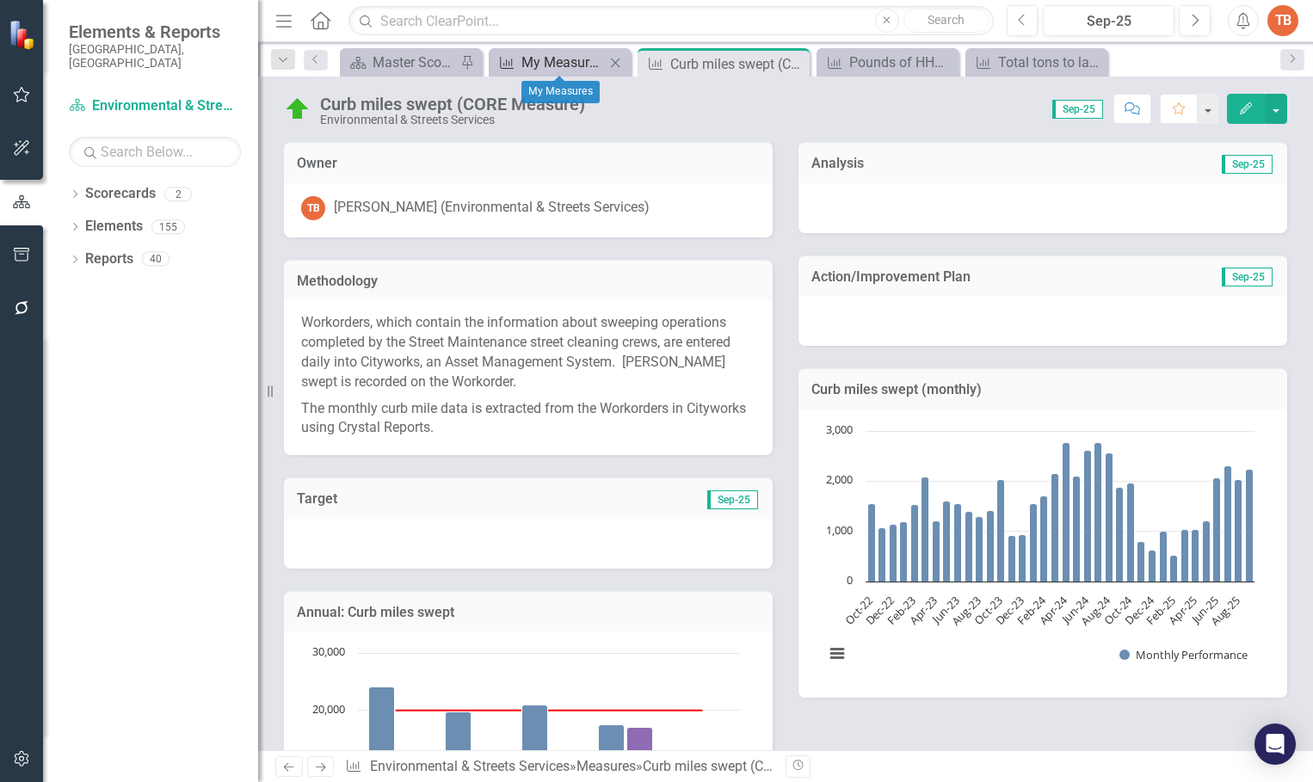
click at [533, 64] on div "My Measures" at bounding box center [562, 63] width 83 height 22
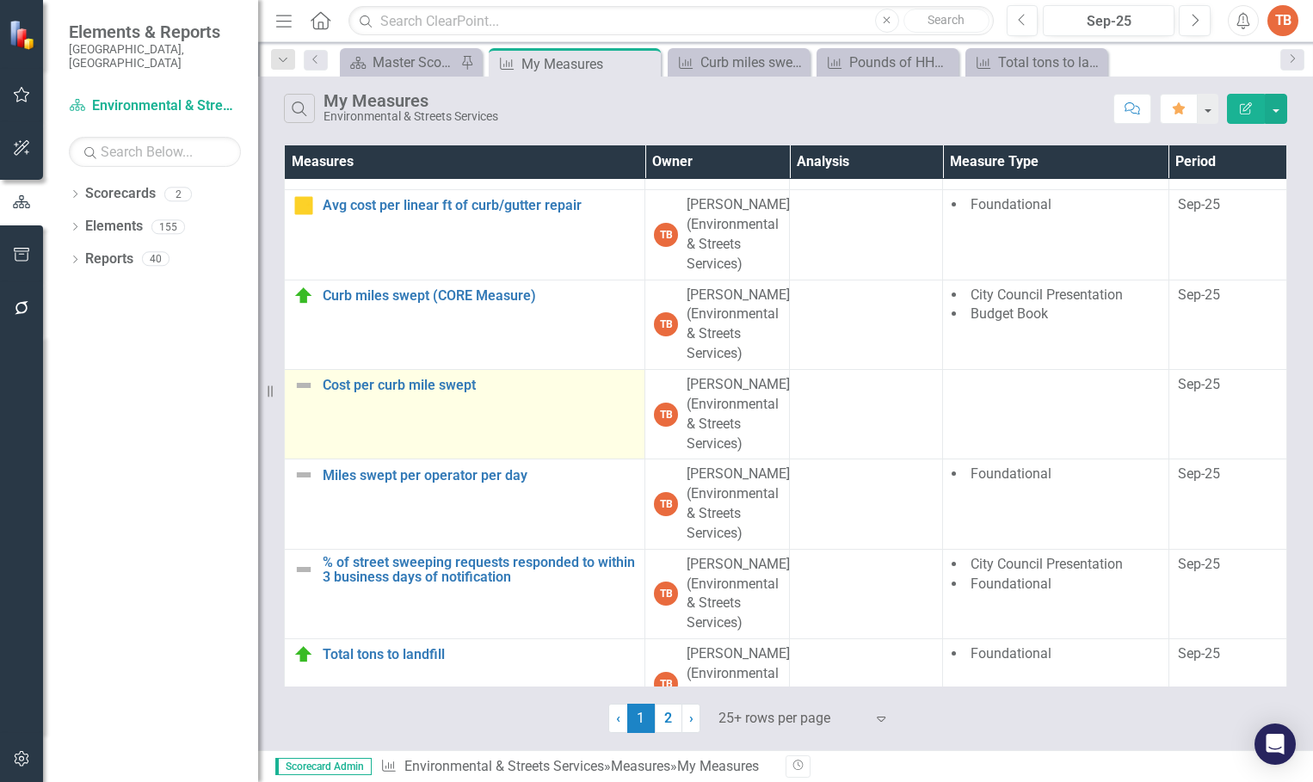
scroll to position [1893, 0]
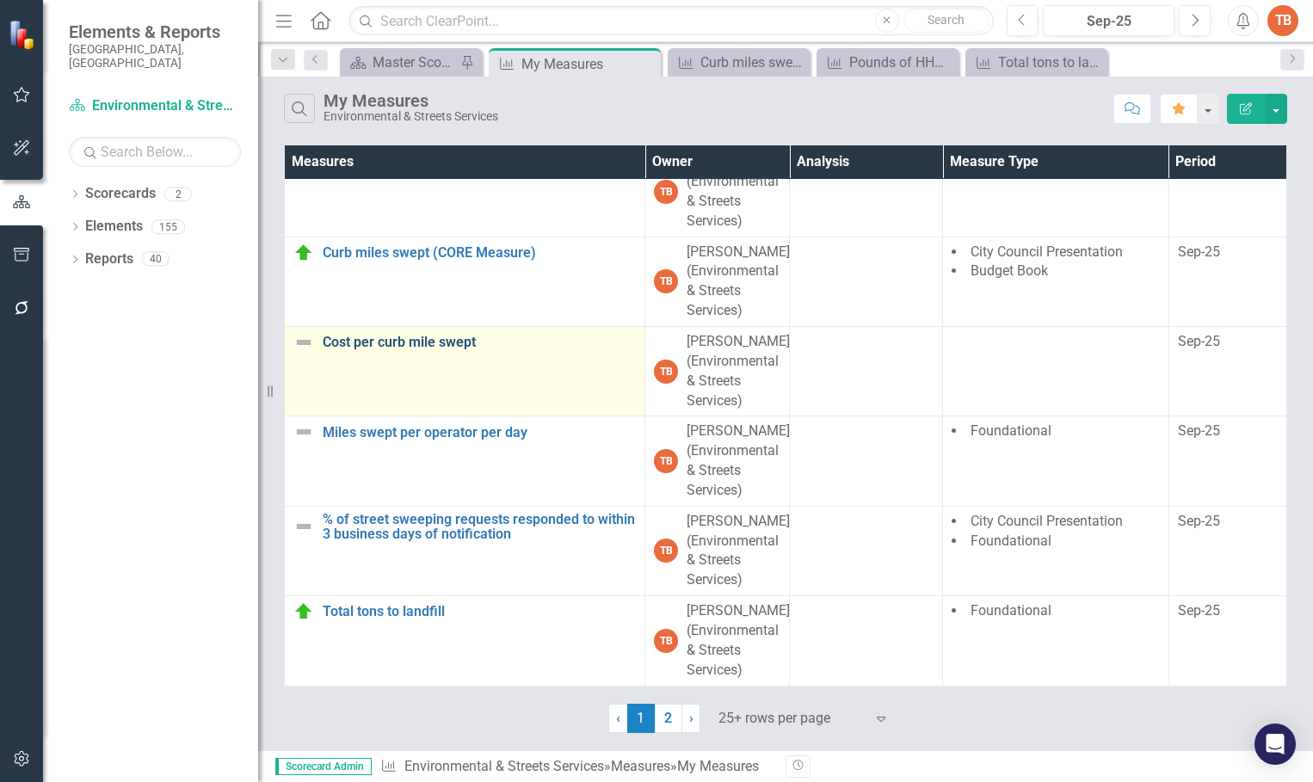
click at [410, 350] on link "Cost per curb mile swept" at bounding box center [479, 342] width 313 height 15
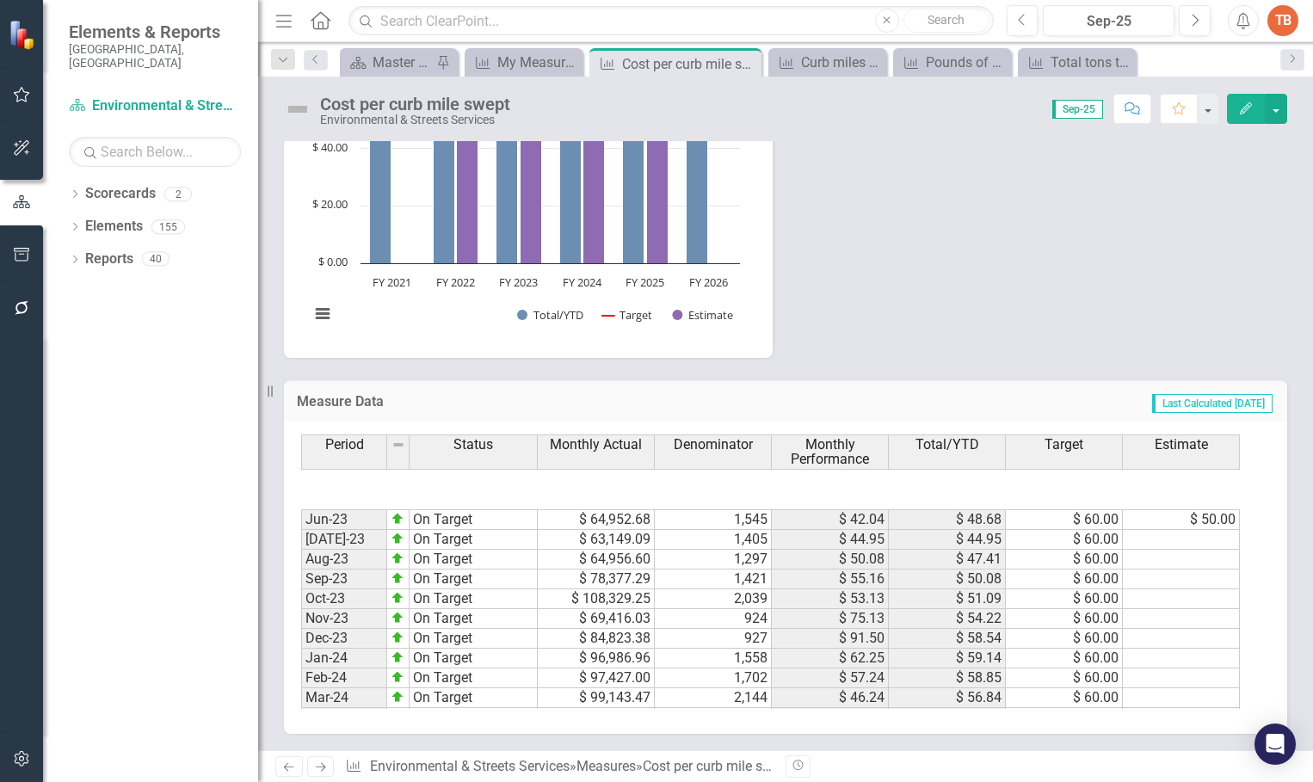
scroll to position [870, 0]
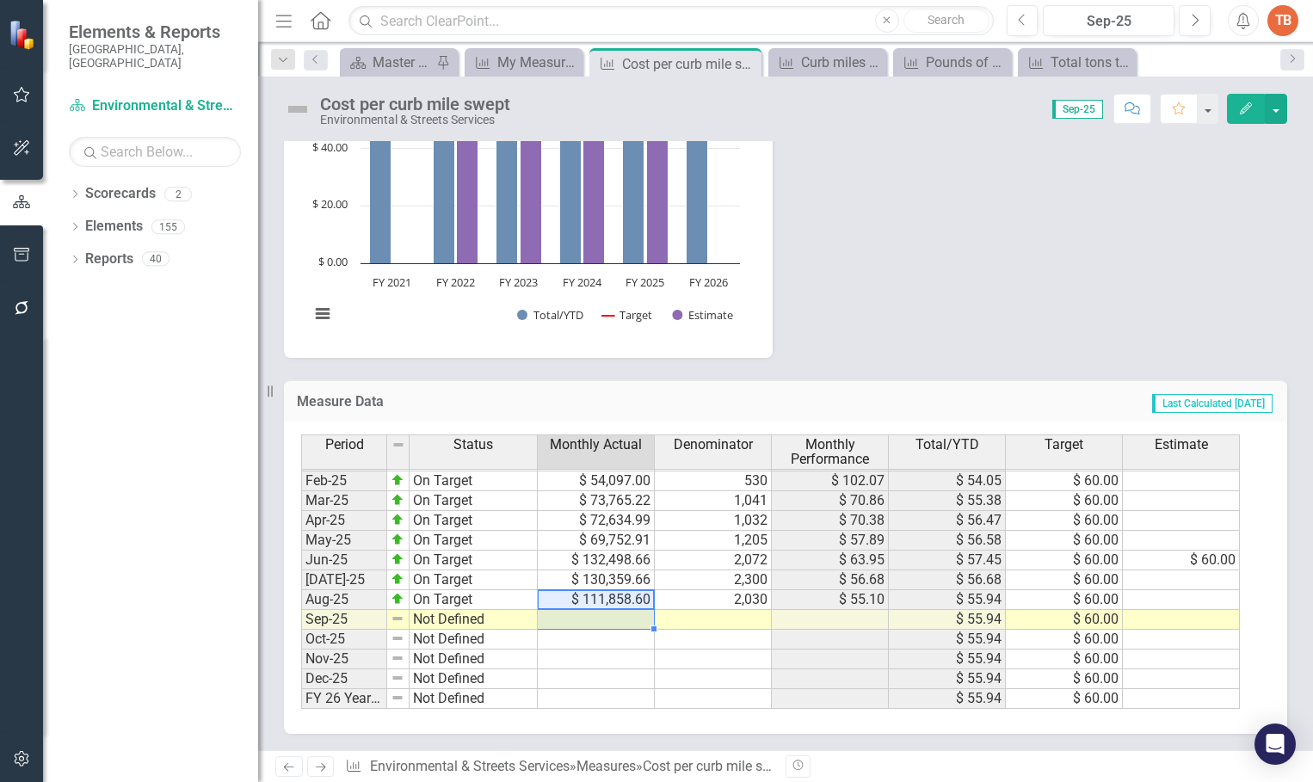
click at [582, 624] on td at bounding box center [596, 620] width 117 height 20
click at [567, 616] on td at bounding box center [596, 620] width 117 height 20
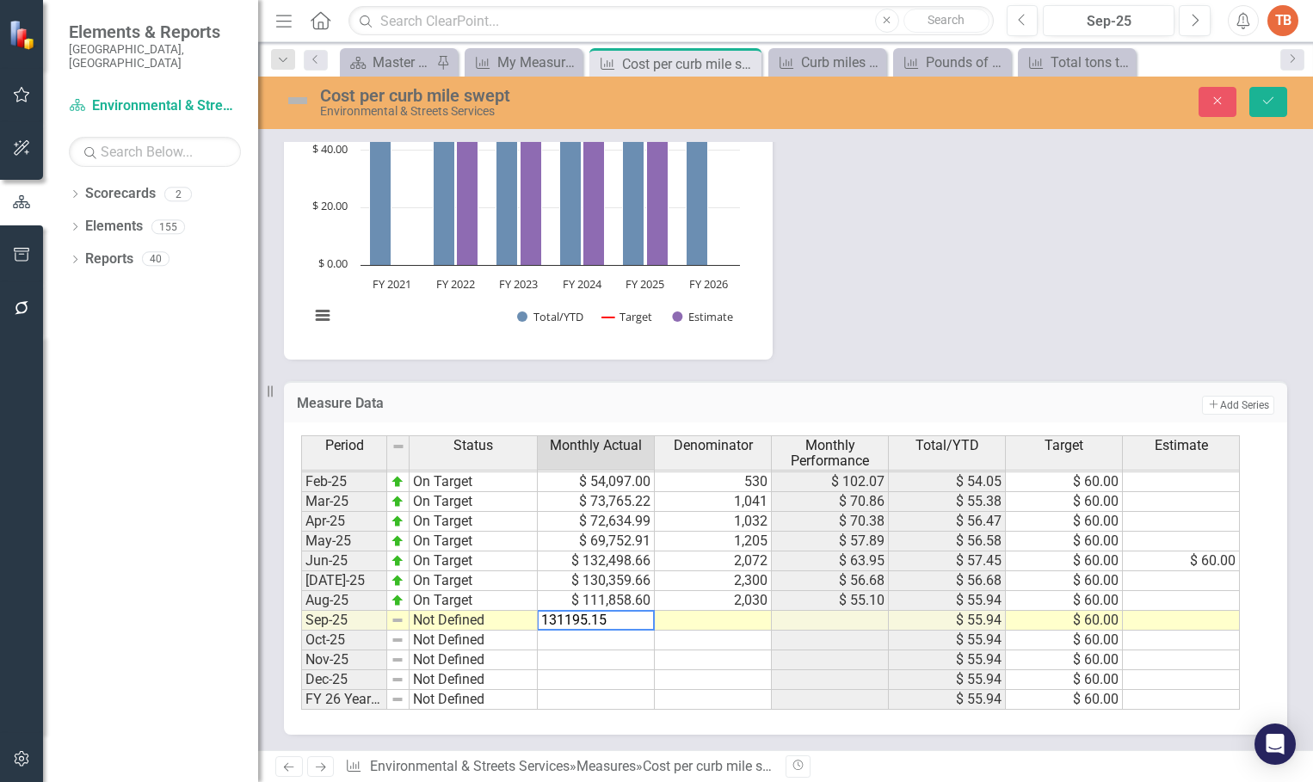
type textarea "131195.15"
click at [728, 620] on td at bounding box center [713, 621] width 117 height 20
type textarea "2238"
click at [435, 619] on td "Not Defined" at bounding box center [474, 621] width 128 height 20
click at [435, 622] on td "Not Defined" at bounding box center [474, 621] width 128 height 20
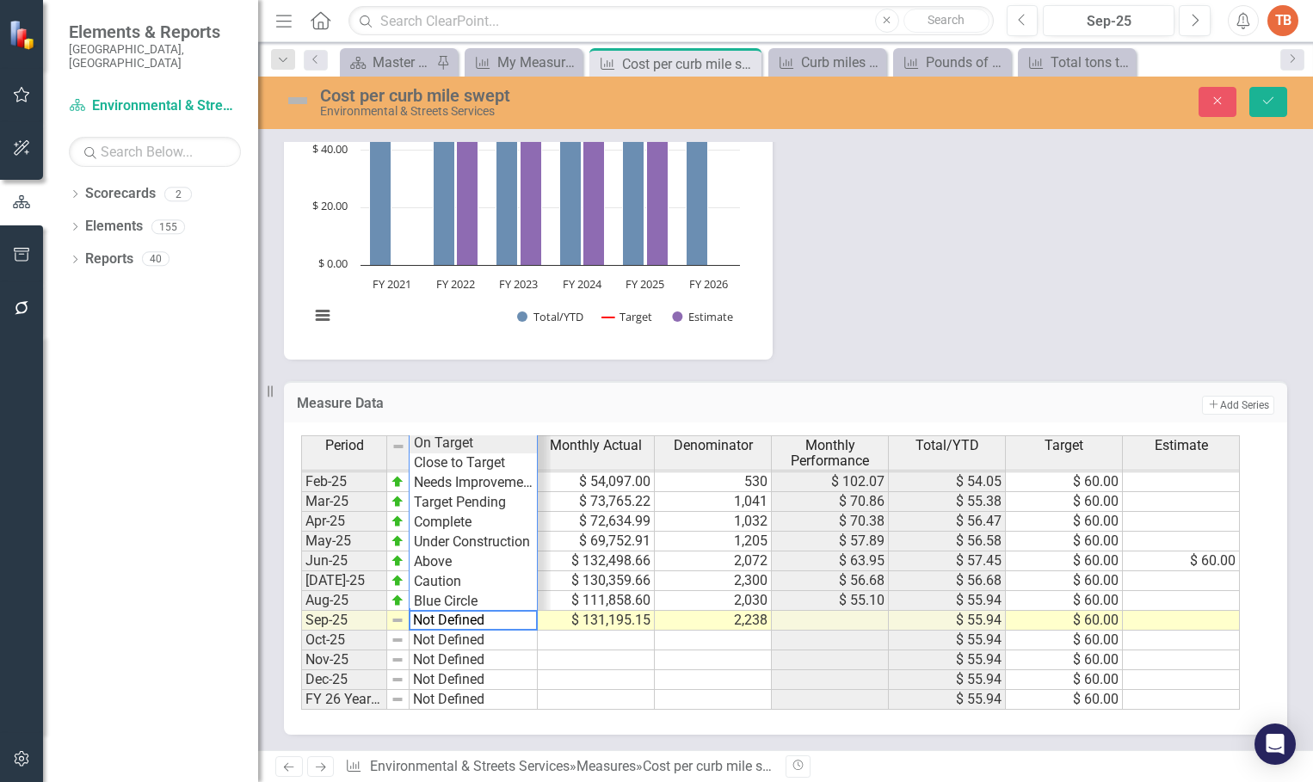
type textarea "On Target"
click at [434, 442] on div "Period Status Monthly Actual Denominator Monthly Performance Total/YTD Target E…" at bounding box center [779, 572] width 956 height 274
click at [1270, 104] on icon "Save" at bounding box center [1267, 101] width 15 height 12
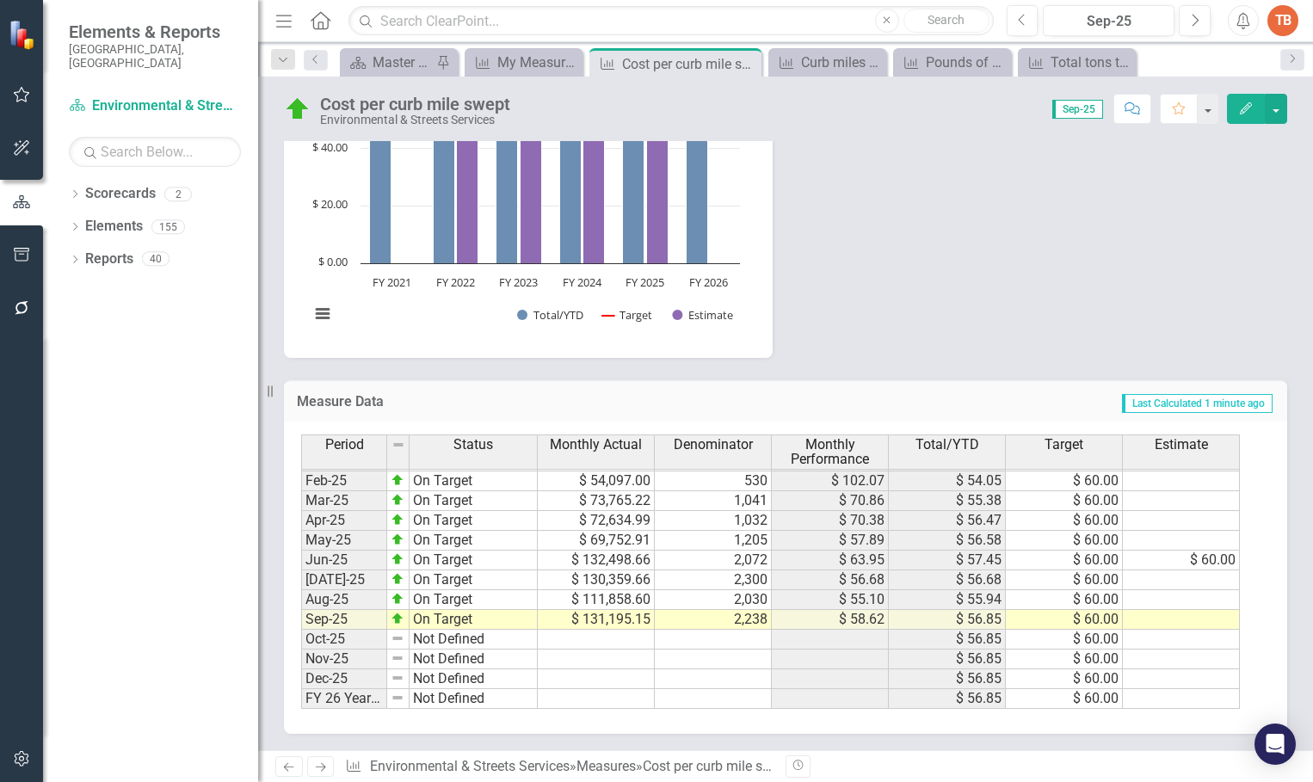
click at [313, 761] on icon "Next" at bounding box center [320, 766] width 15 height 11
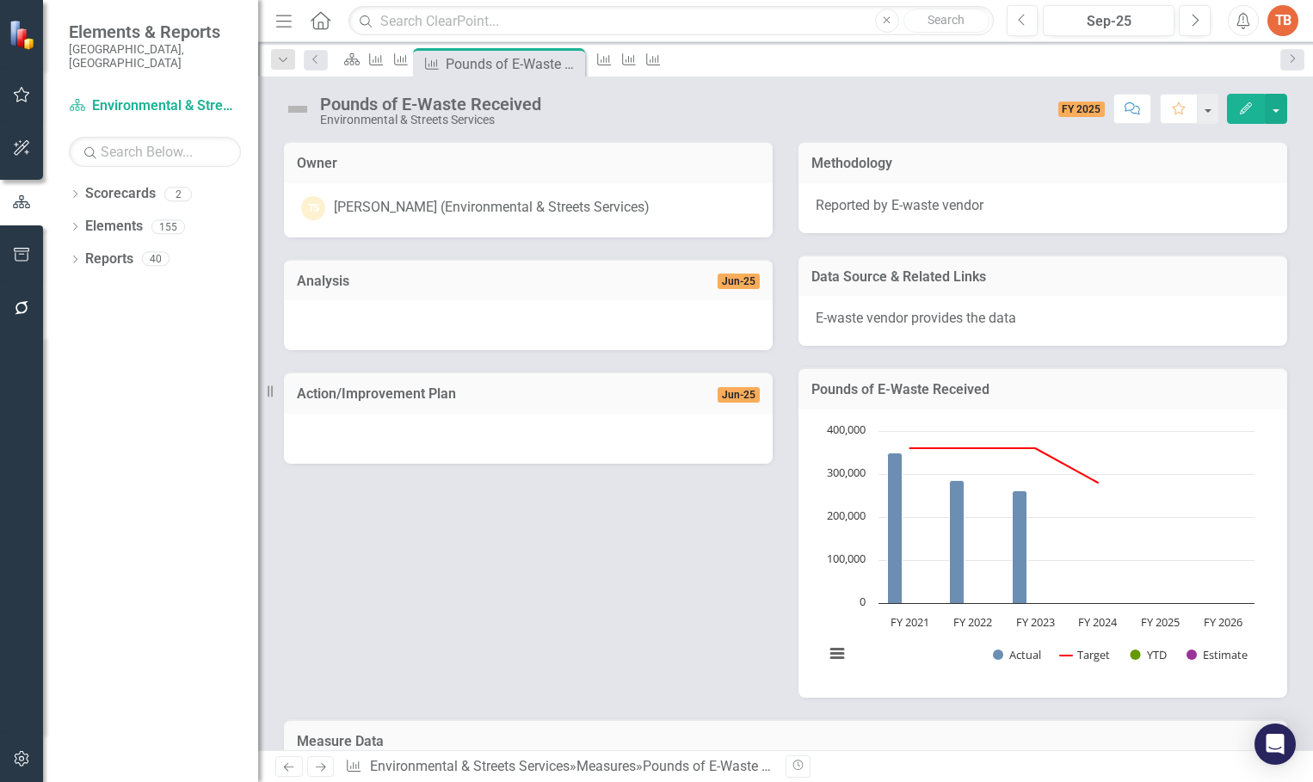
click at [286, 761] on icon "Previous" at bounding box center [288, 766] width 15 height 11
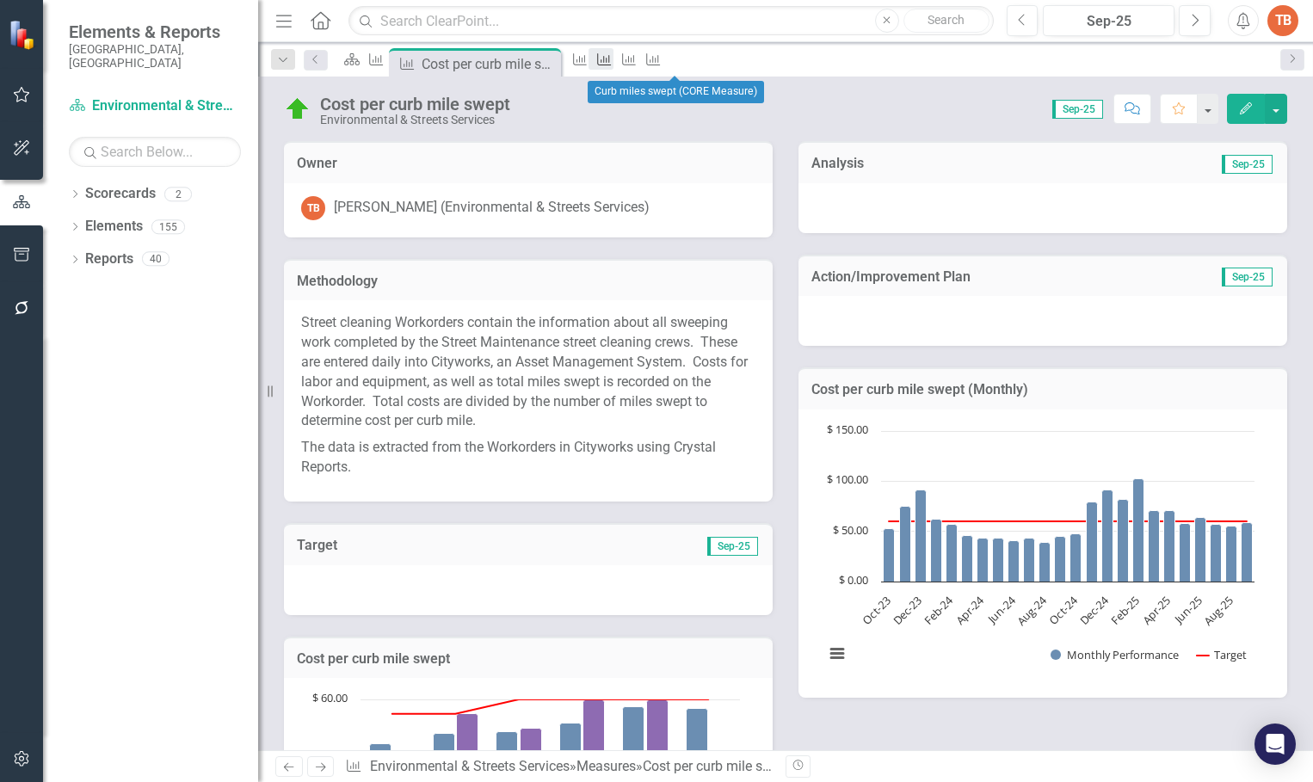
click at [613, 55] on icon "Measure" at bounding box center [603, 59] width 17 height 14
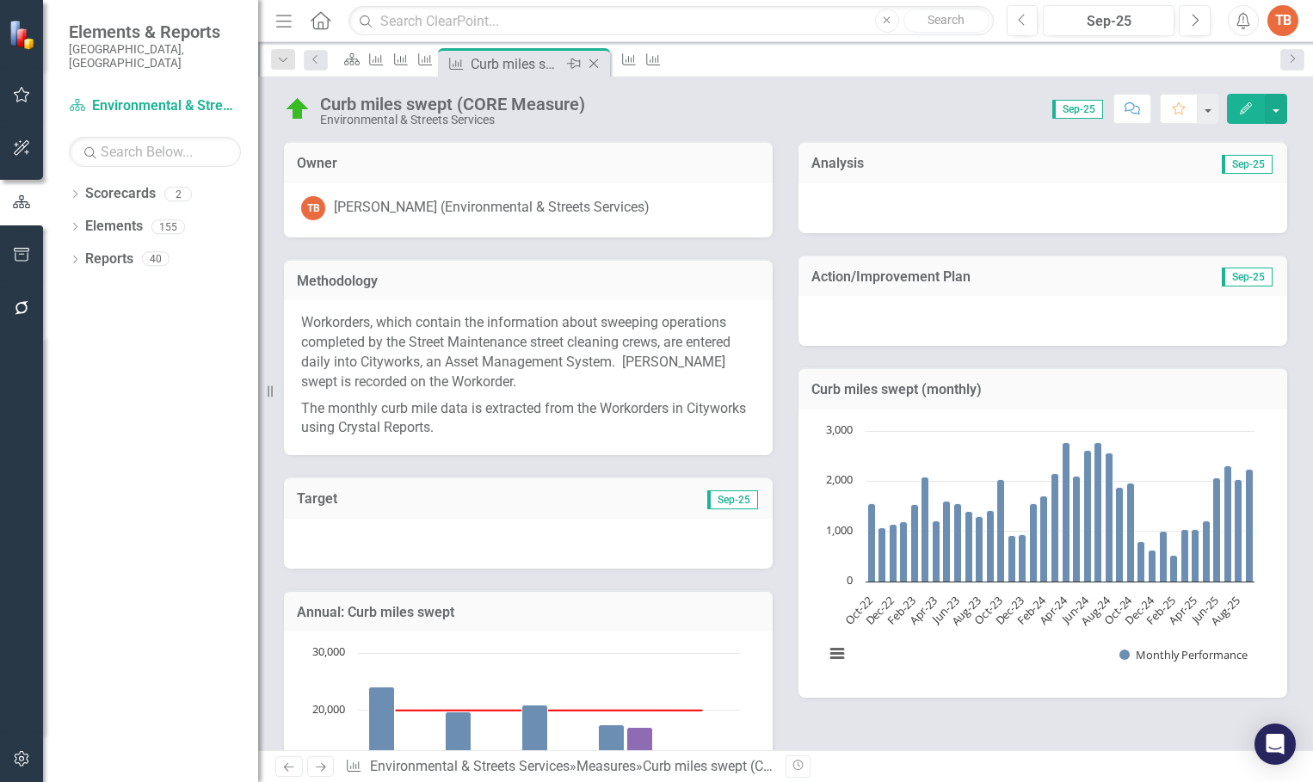
click at [602, 62] on icon "Close" at bounding box center [593, 64] width 17 height 14
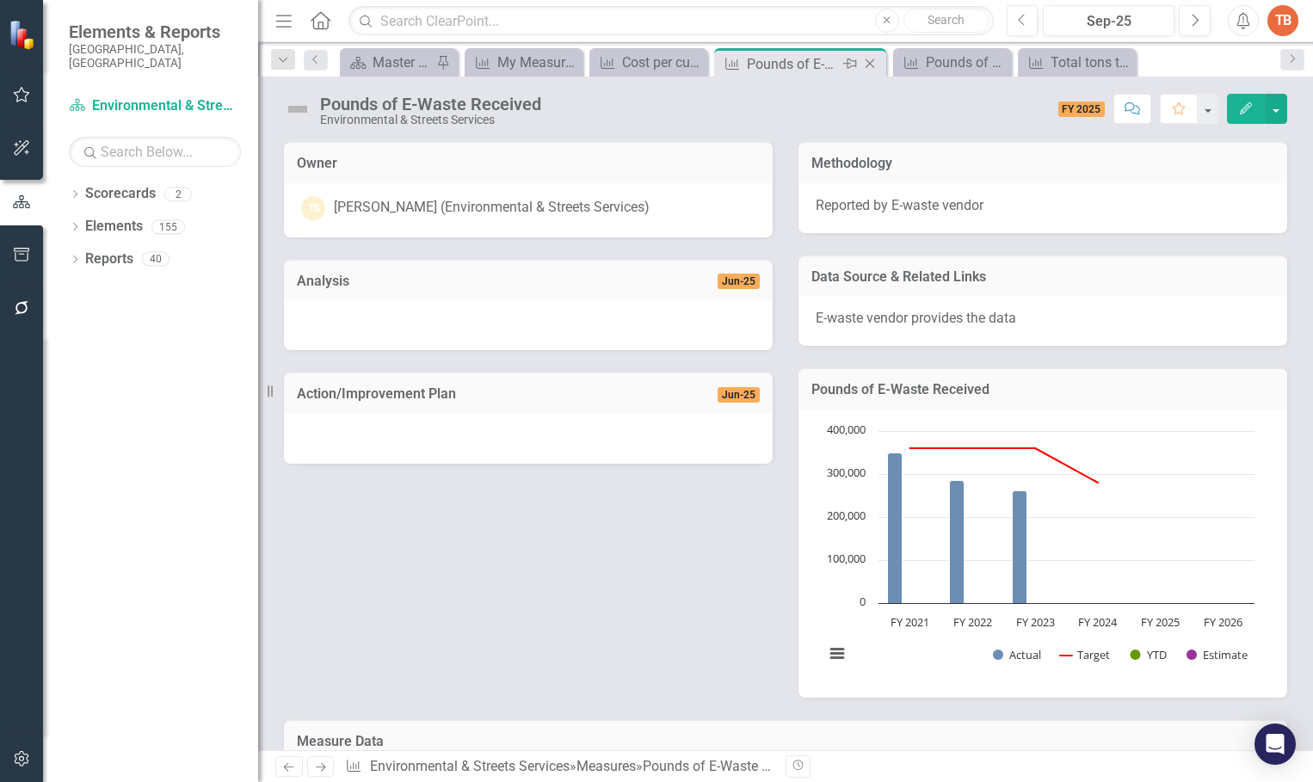
click at [866, 59] on icon "Close" at bounding box center [869, 64] width 17 height 14
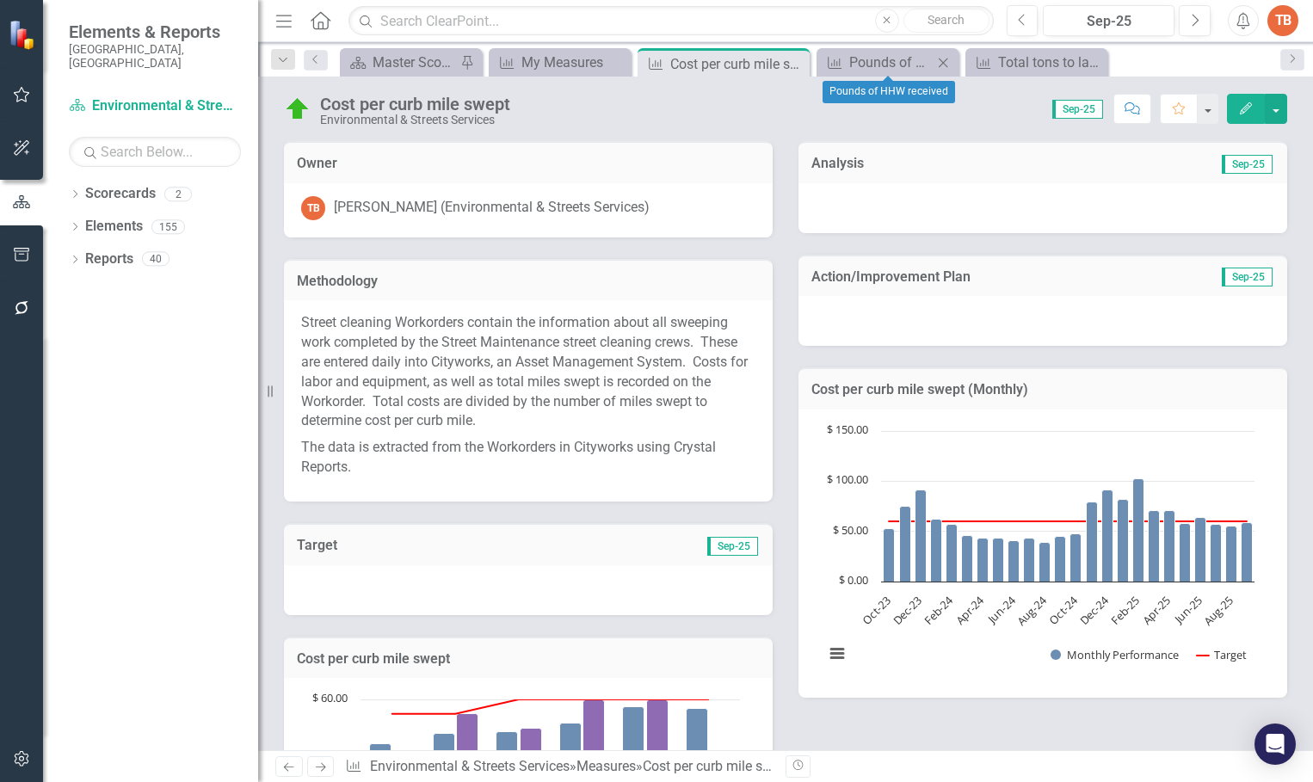
click at [946, 61] on icon "Close" at bounding box center [942, 63] width 17 height 14
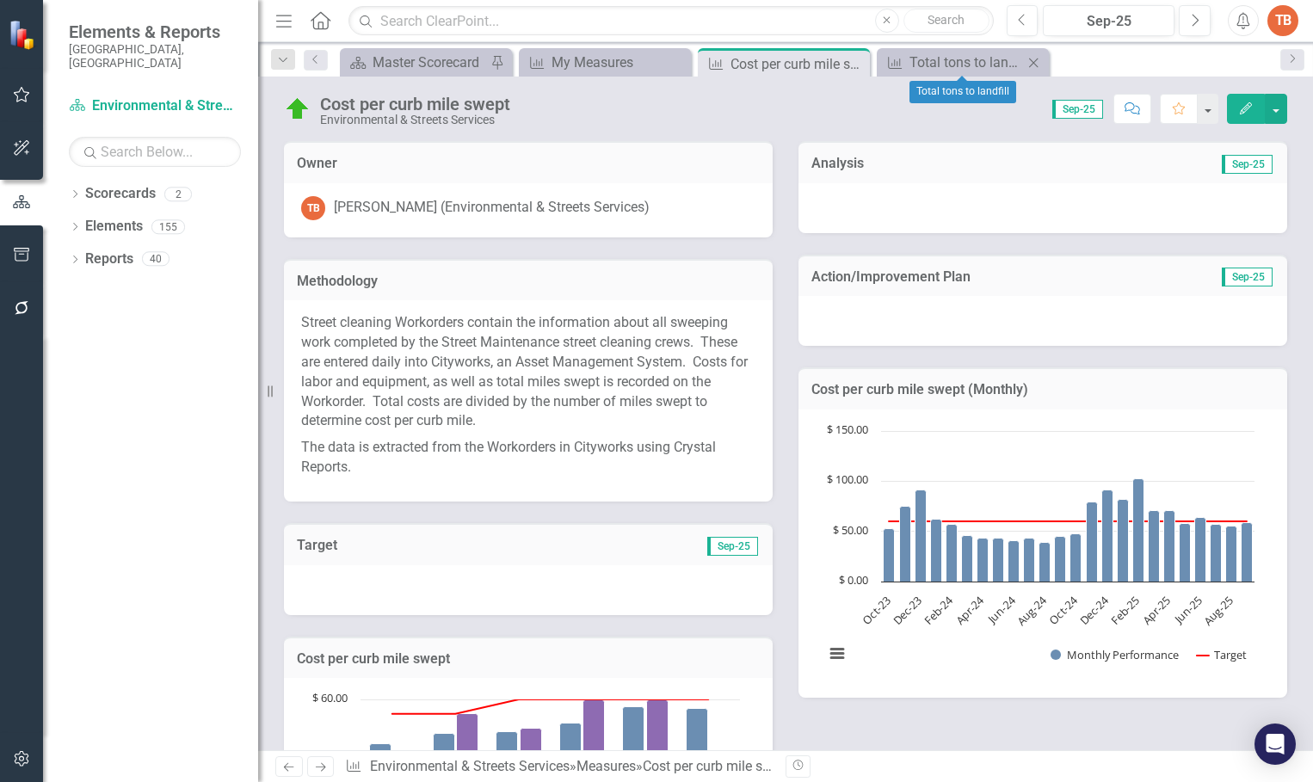
click at [1035, 58] on icon "Close" at bounding box center [1033, 63] width 17 height 14
